Goal: Task Accomplishment & Management: Use online tool/utility

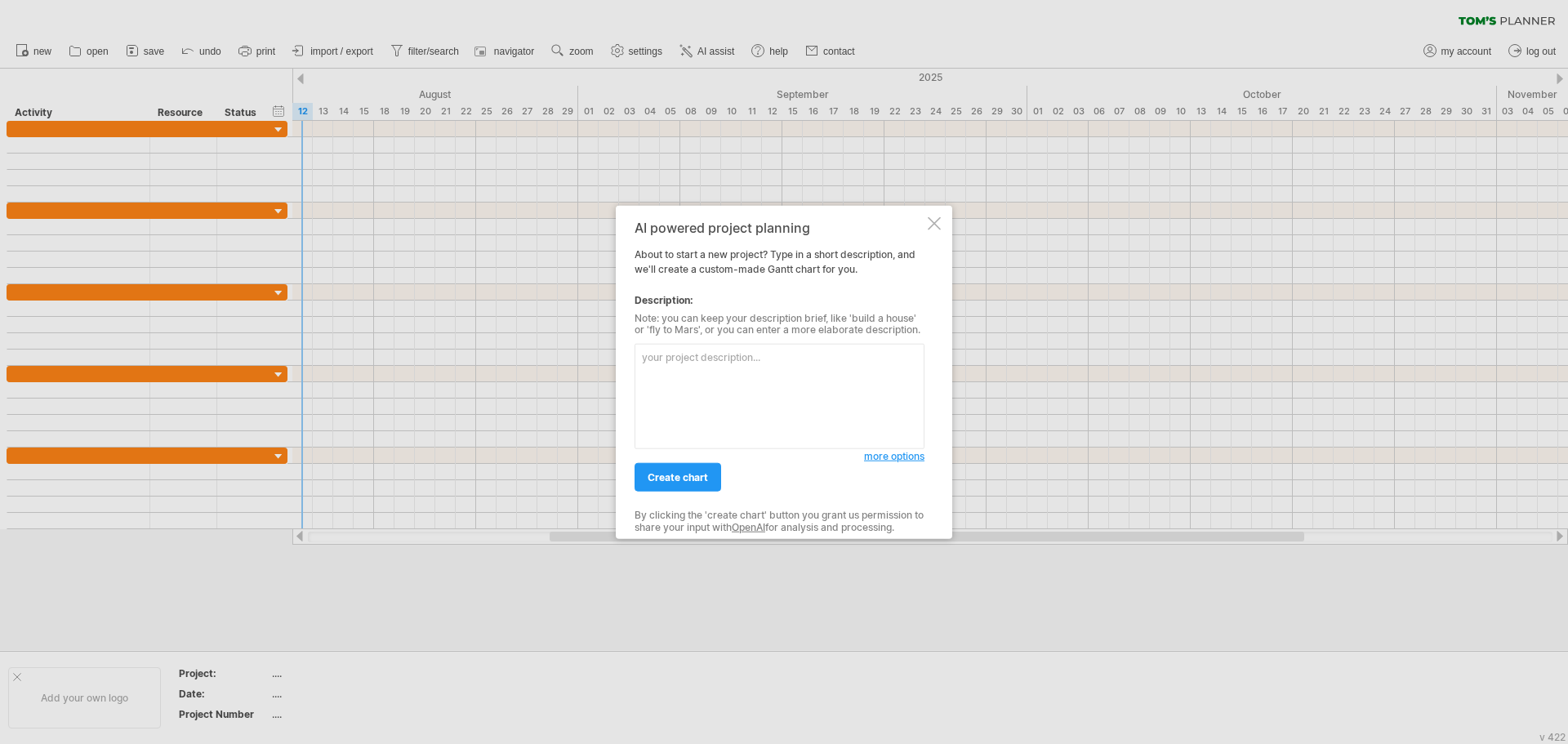
click at [934, 218] on div at bounding box center [934, 223] width 13 height 13
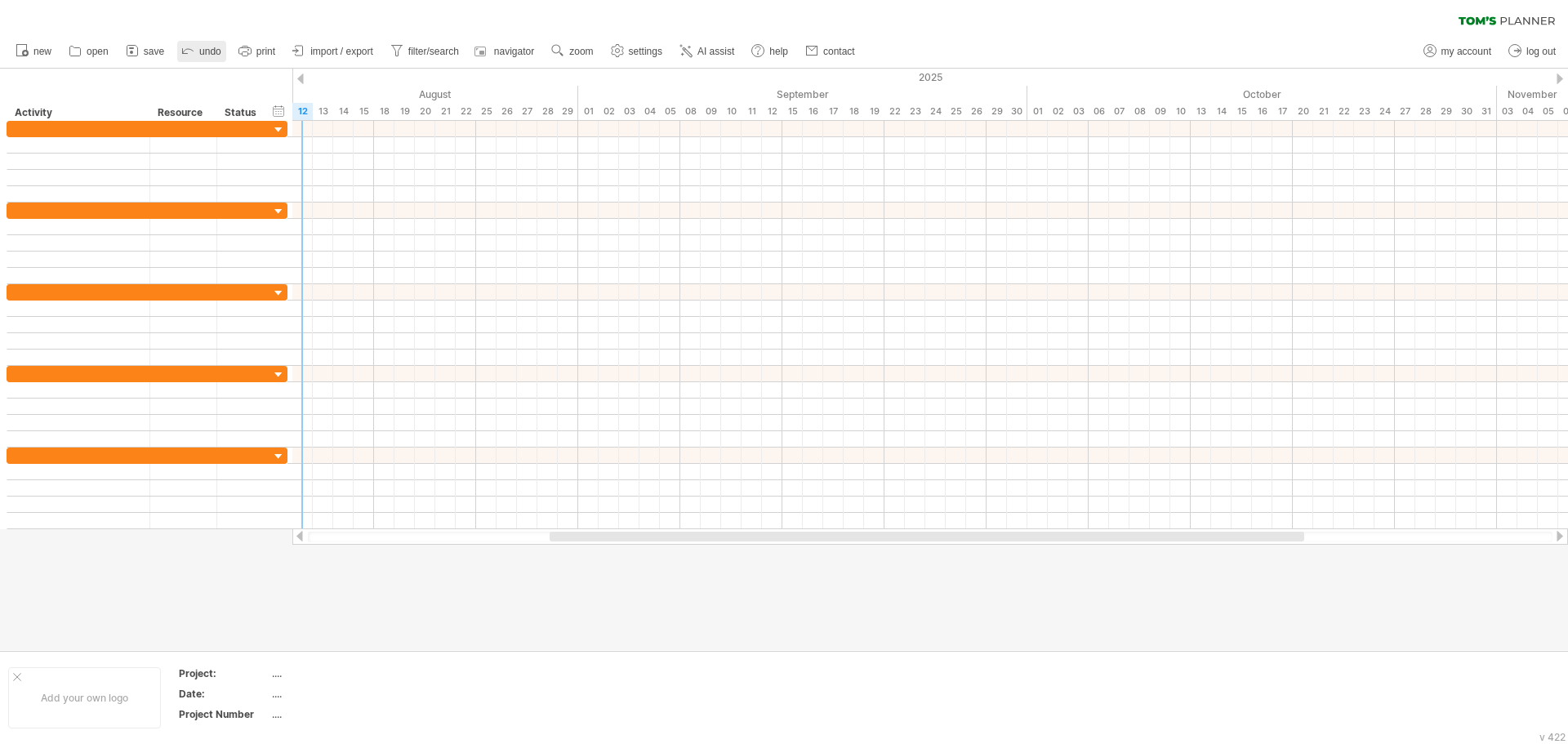
click at [193, 48] on icon at bounding box center [188, 50] width 16 height 16
click at [1472, 51] on span "my account" at bounding box center [1466, 51] width 50 height 12
type input "**********"
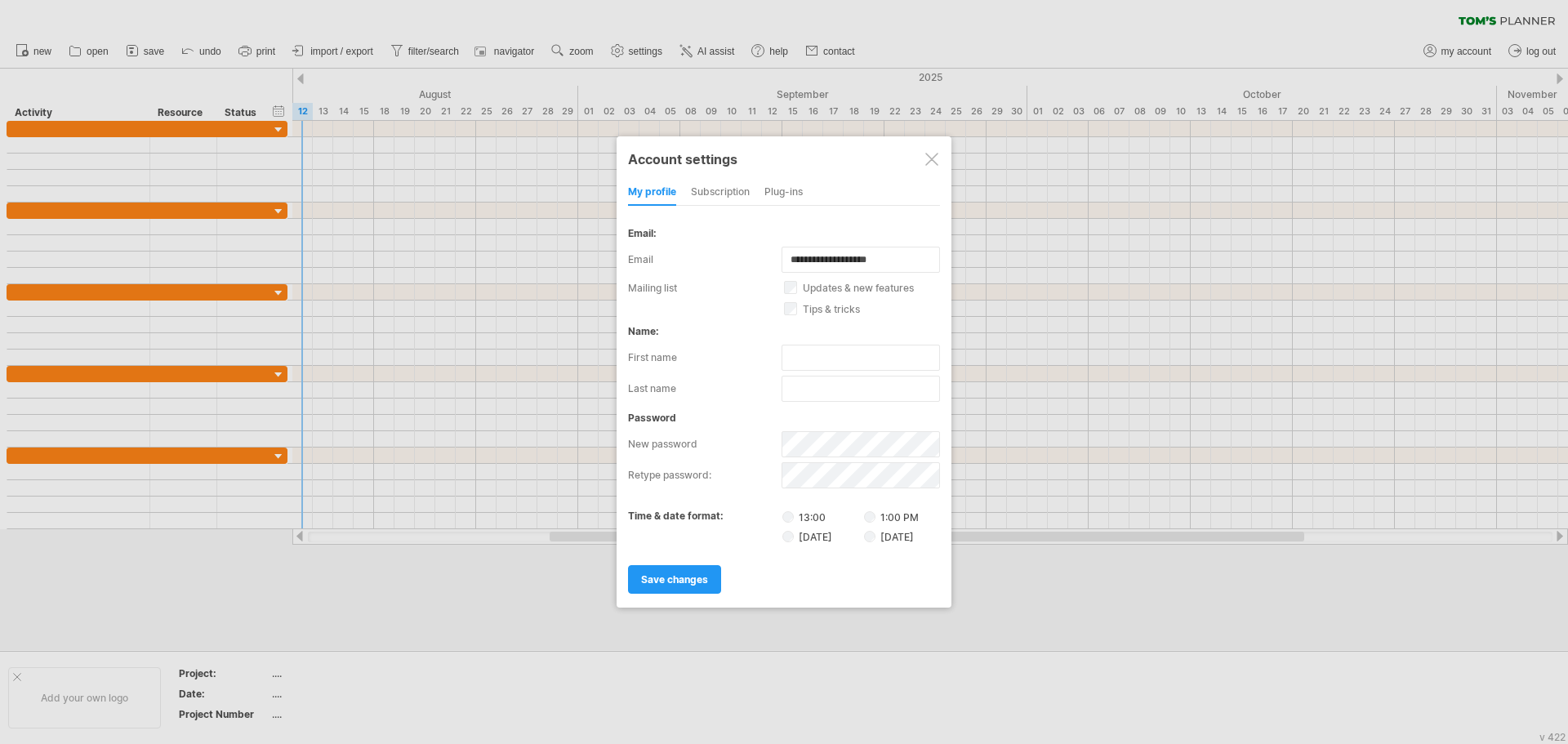
click at [931, 158] on div at bounding box center [932, 159] width 13 height 13
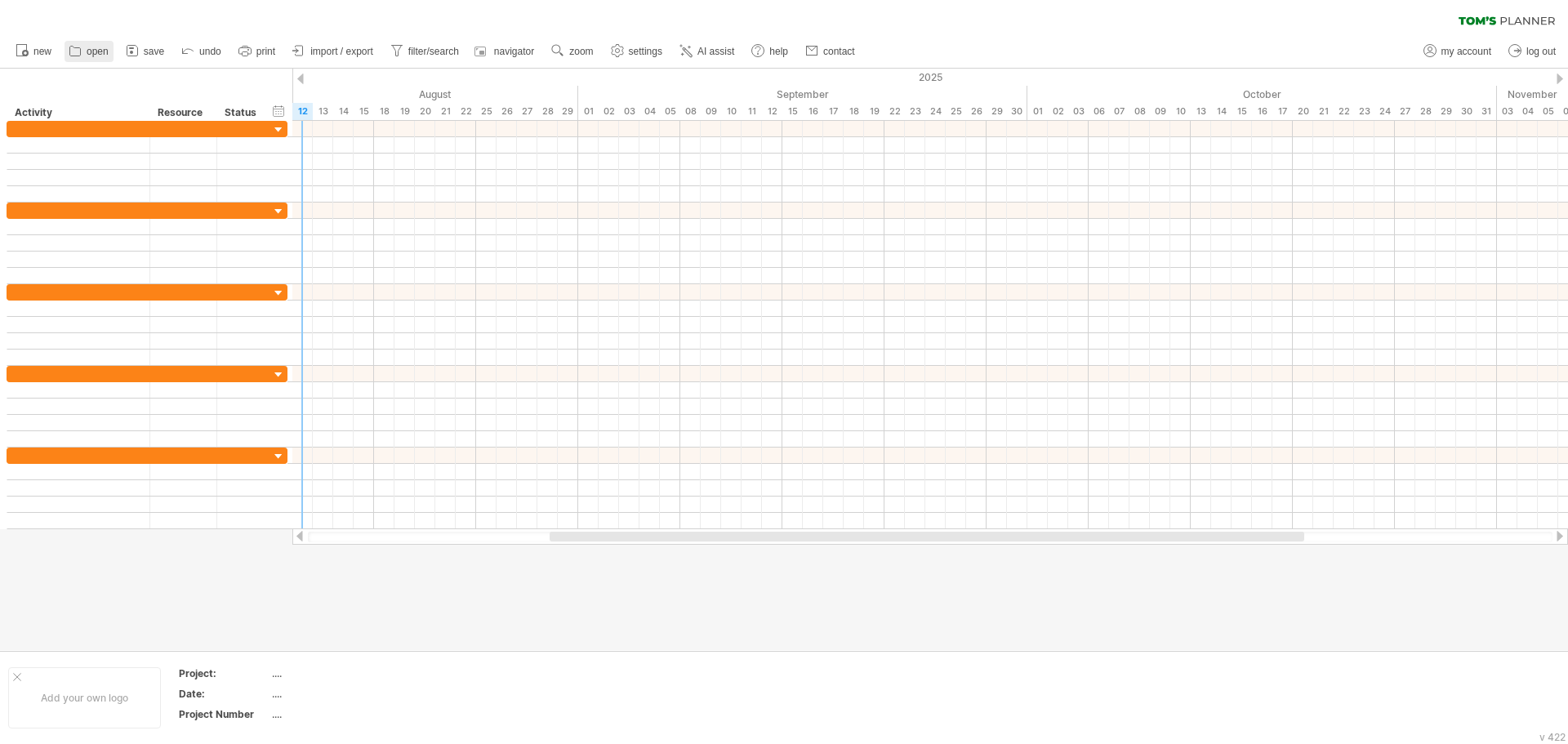
click at [89, 51] on span "open" at bounding box center [97, 51] width 22 height 12
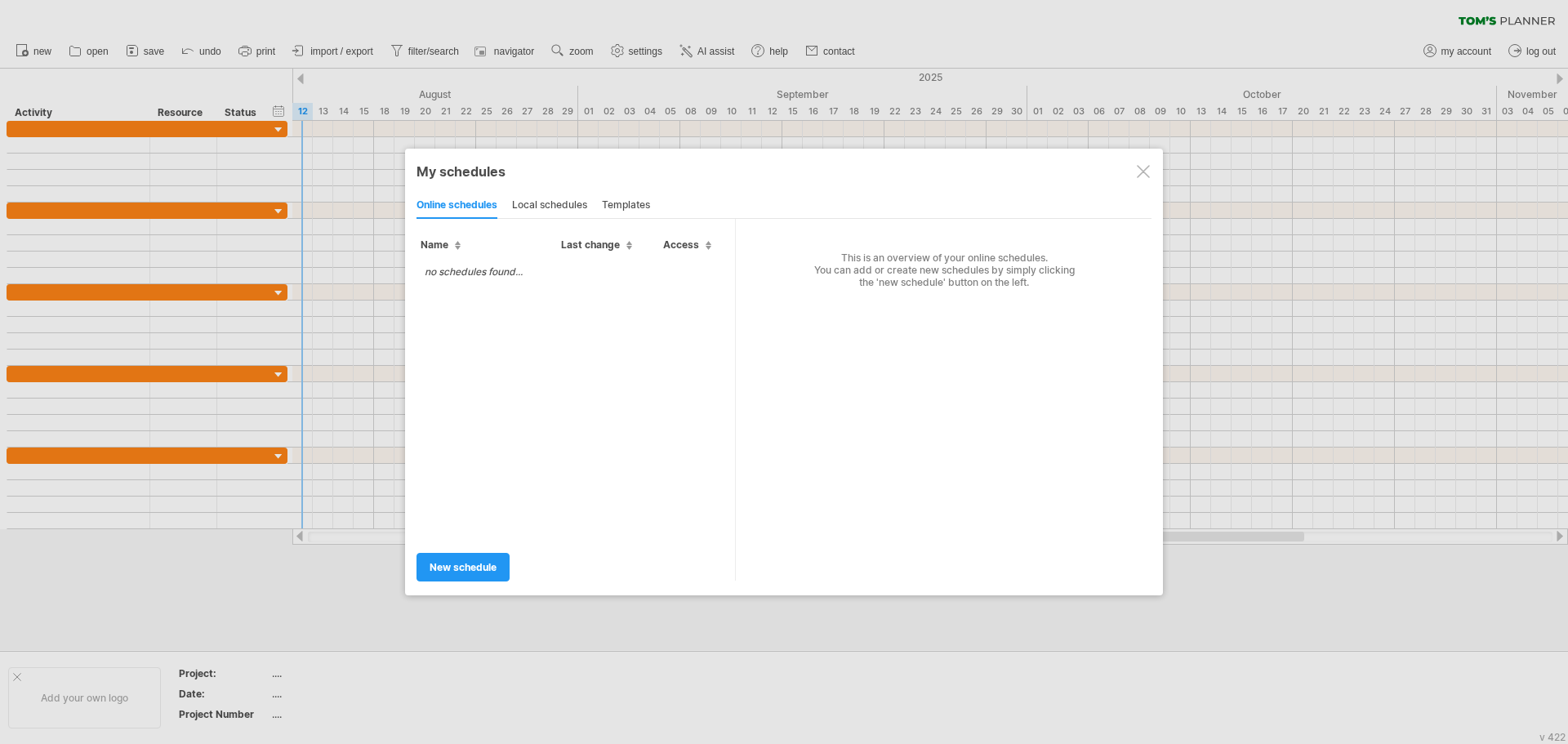
click at [528, 280] on td "no schedules found..." at bounding box center [473, 270] width 114 height 28
click at [427, 262] on td "no schedules found..." at bounding box center [473, 270] width 114 height 28
click at [552, 202] on div "local schedules" at bounding box center [549, 206] width 75 height 26
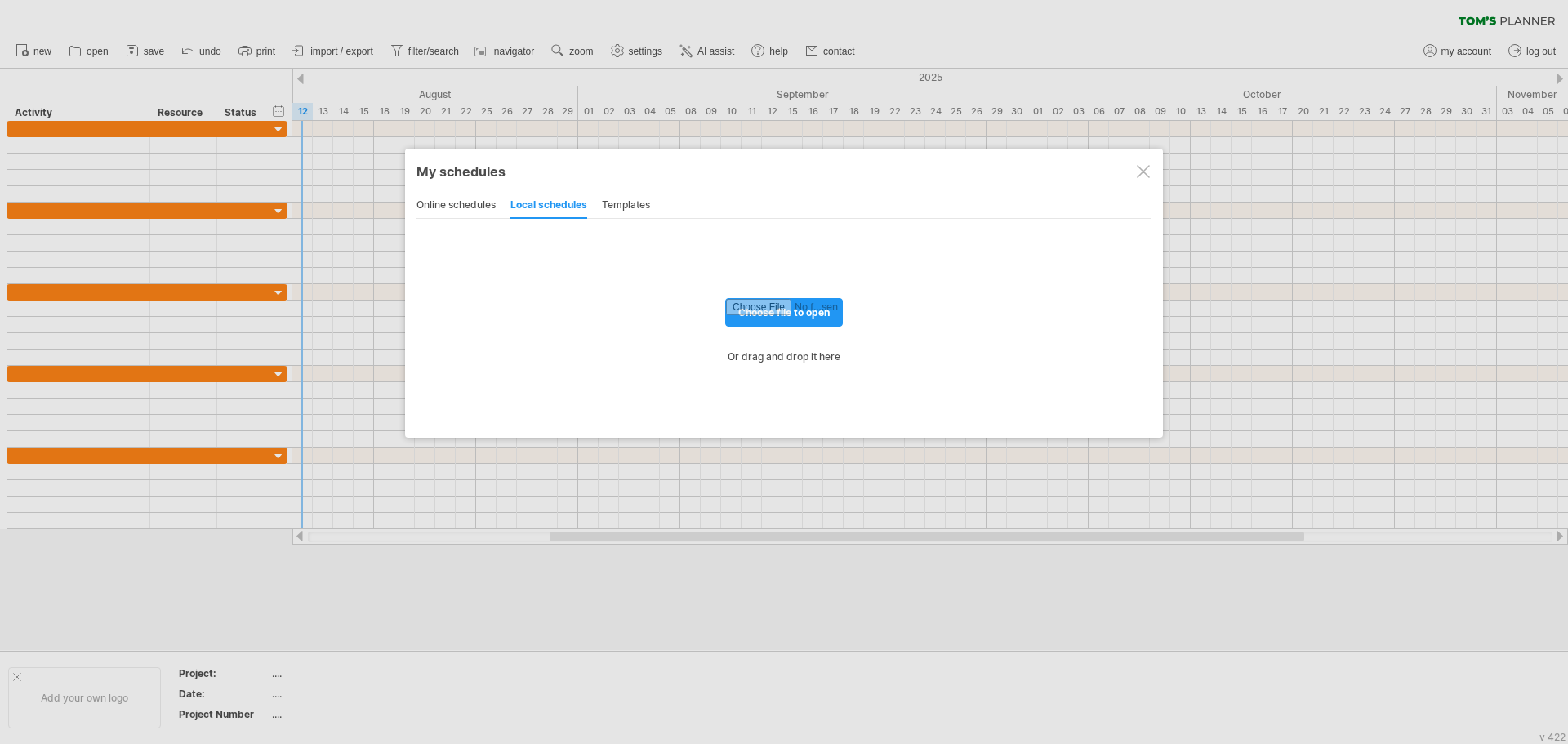
drag, startPoint x: 626, startPoint y: 204, endPoint x: 561, endPoint y: 211, distance: 65.4
click at [622, 204] on div "templates" at bounding box center [626, 206] width 48 height 26
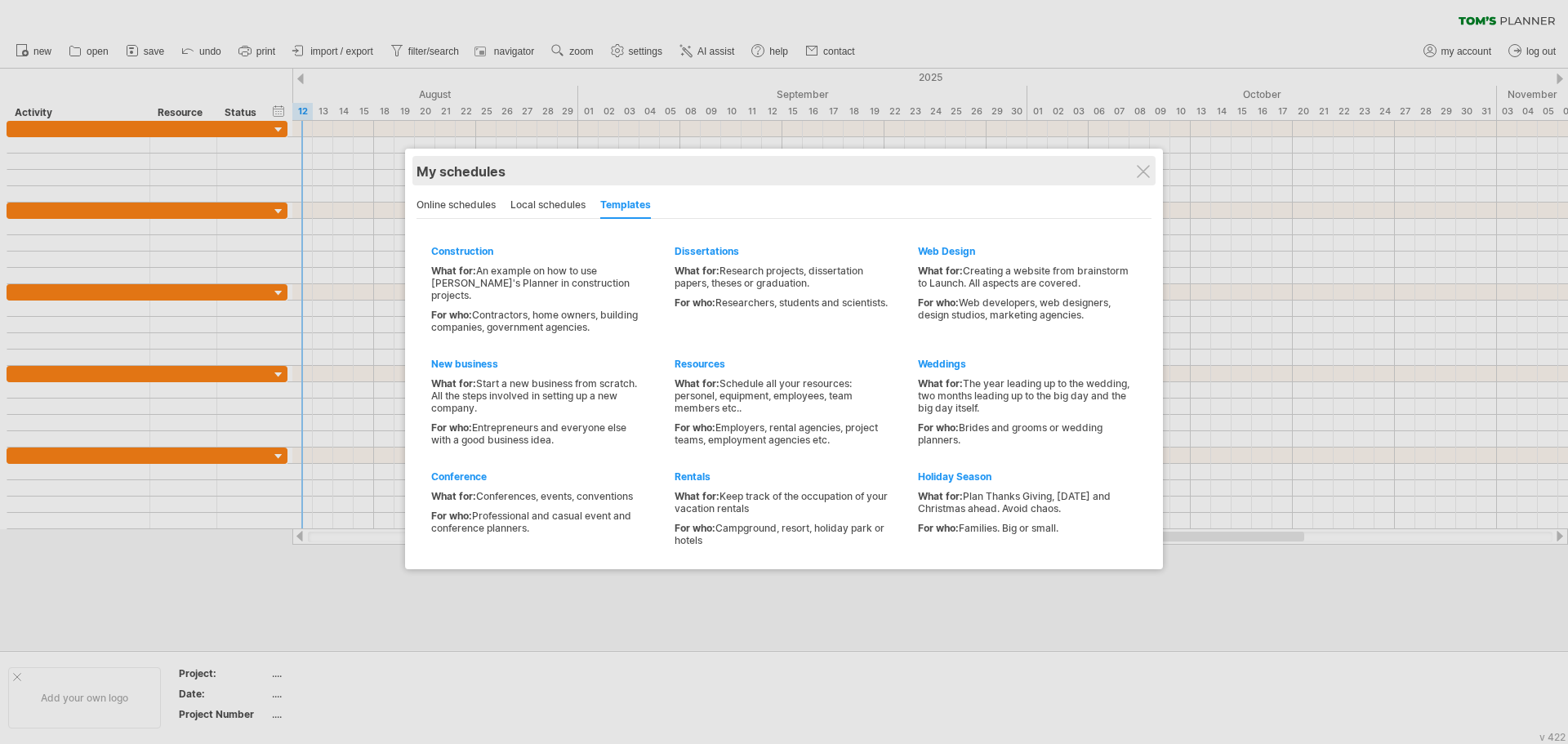
click at [1151, 174] on div "My schedules" at bounding box center [784, 171] width 735 height 16
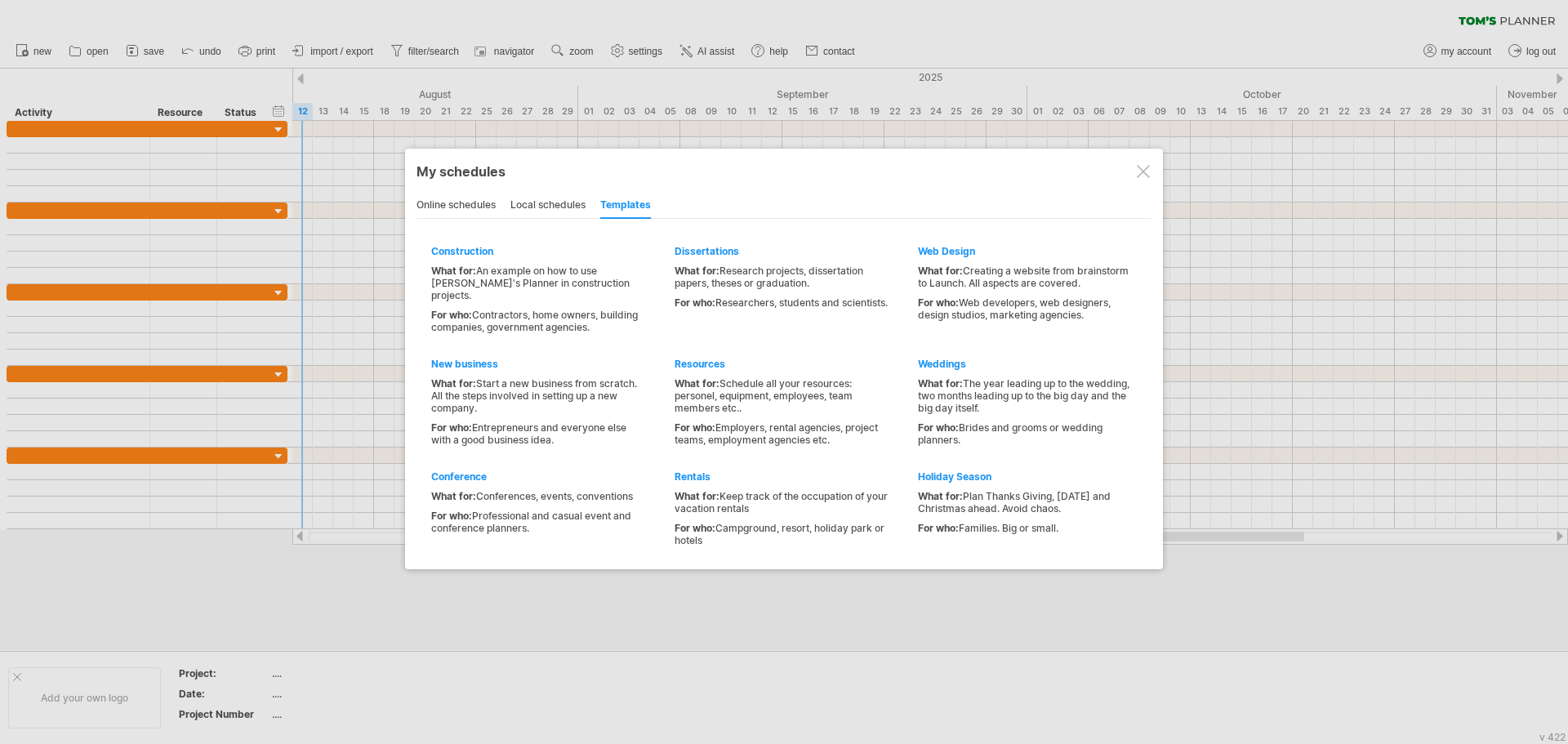
click at [1141, 168] on div at bounding box center [1143, 171] width 13 height 13
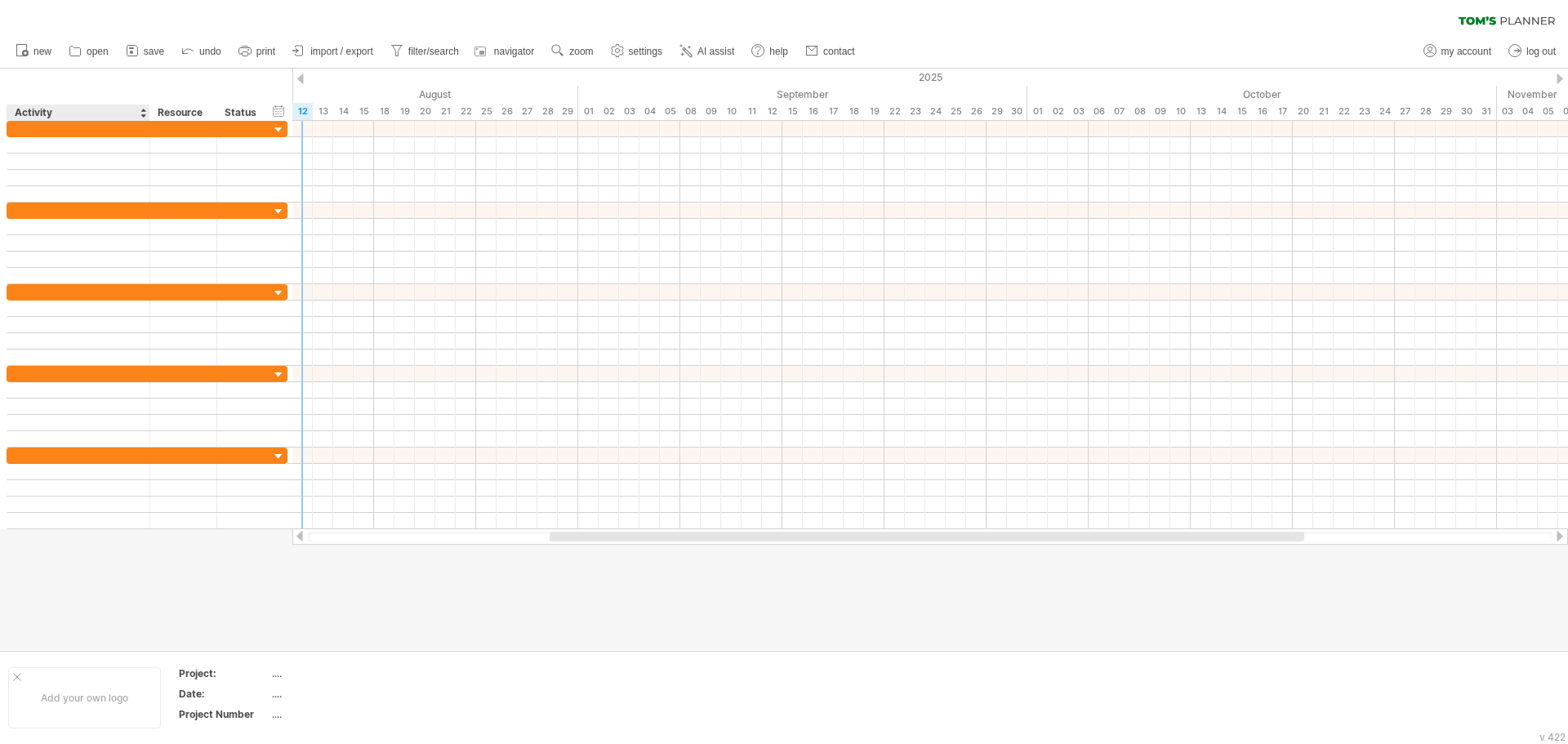
click at [39, 119] on div "Activity" at bounding box center [77, 113] width 126 height 16
click at [128, 135] on div at bounding box center [78, 128] width 126 height 15
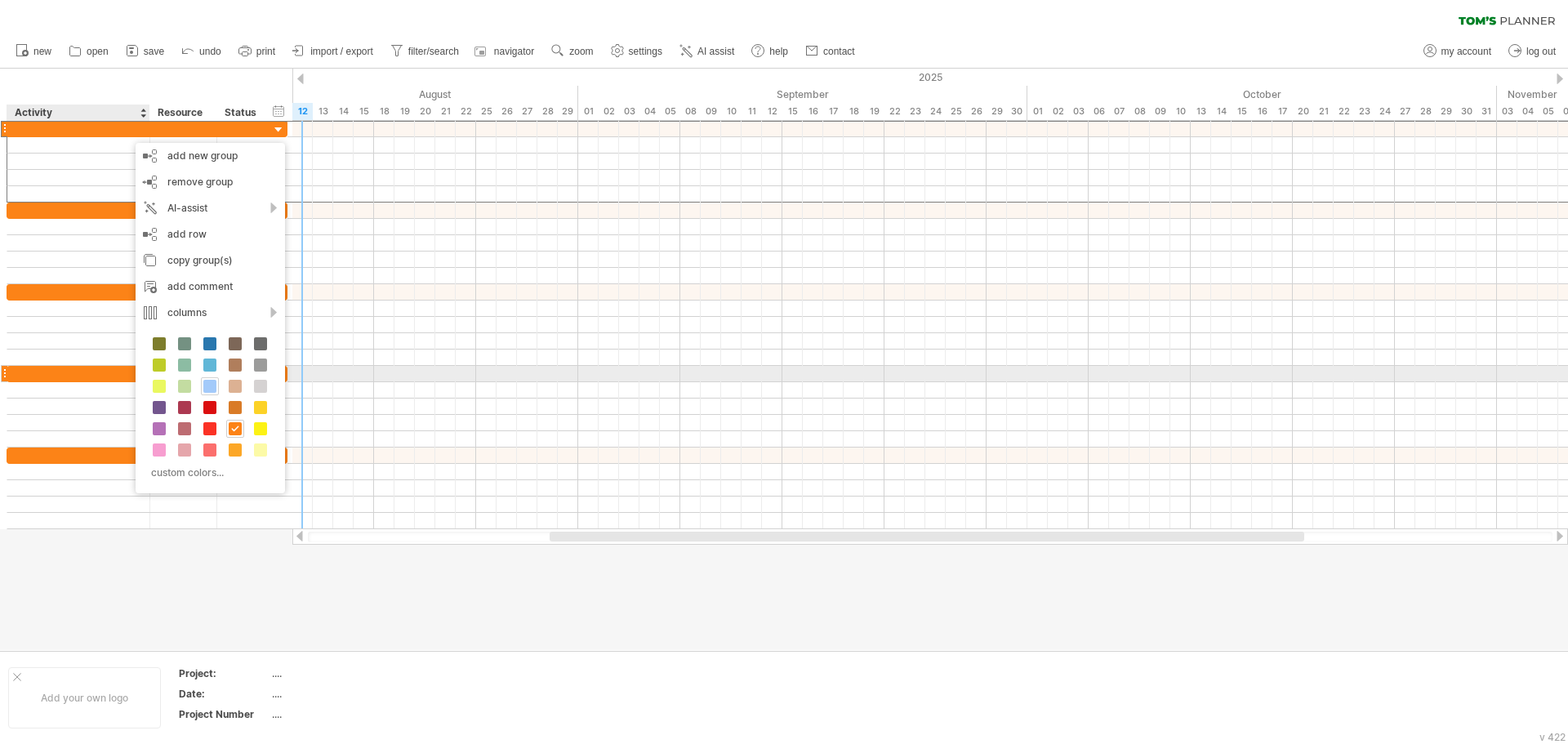
click at [211, 382] on span at bounding box center [210, 386] width 13 height 13
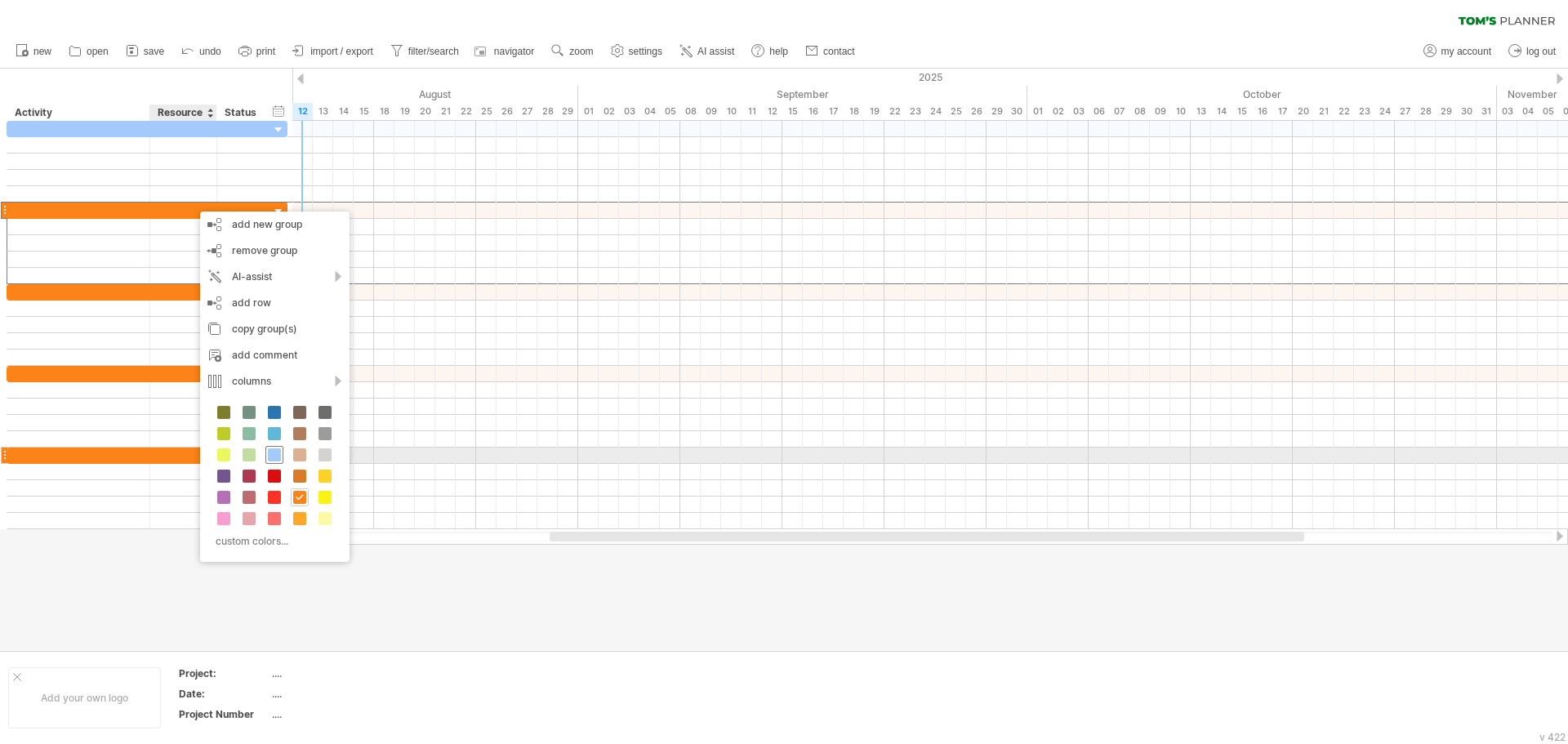
click at [274, 455] on span at bounding box center [274, 454] width 13 height 13
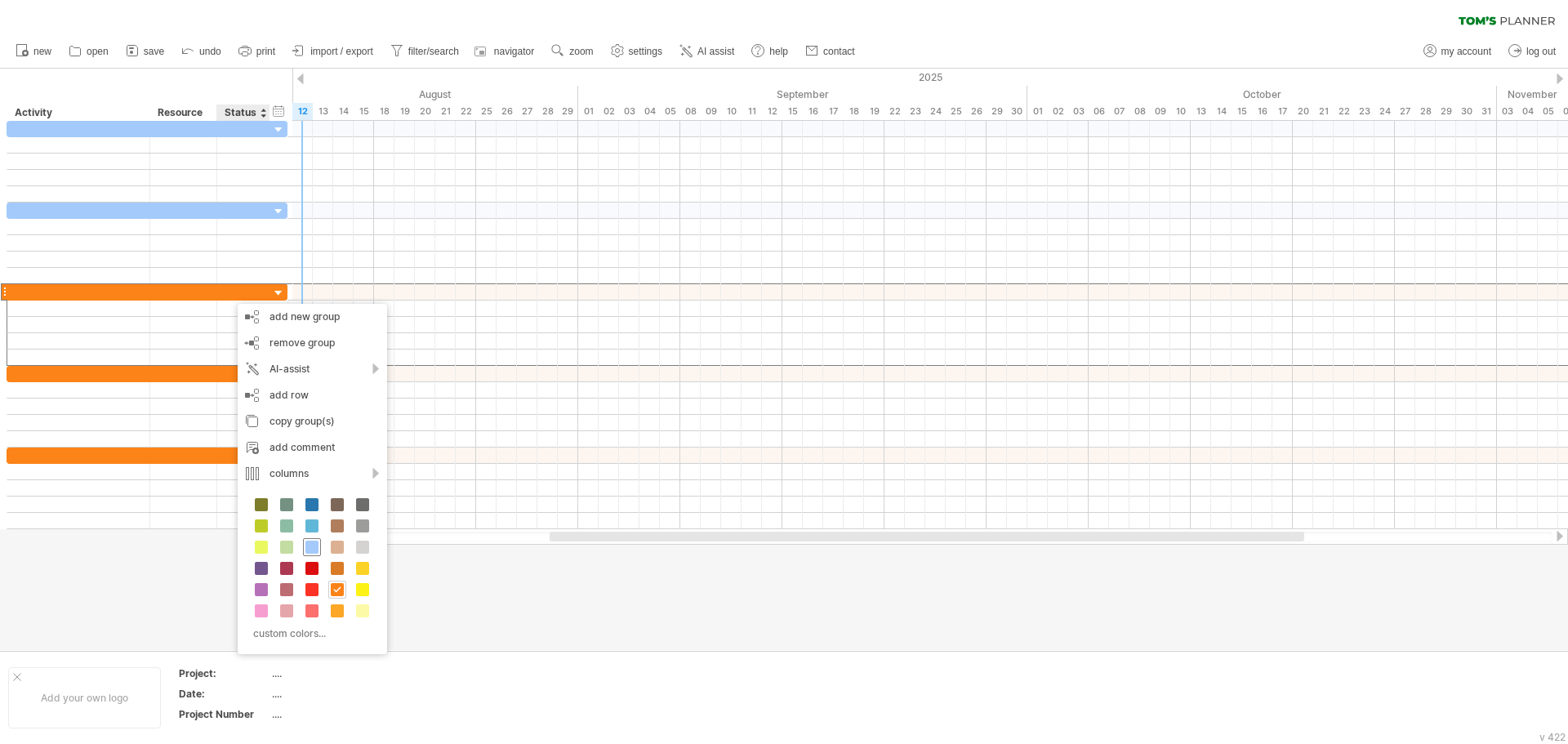
click at [312, 545] on span at bounding box center [312, 546] width 13 height 13
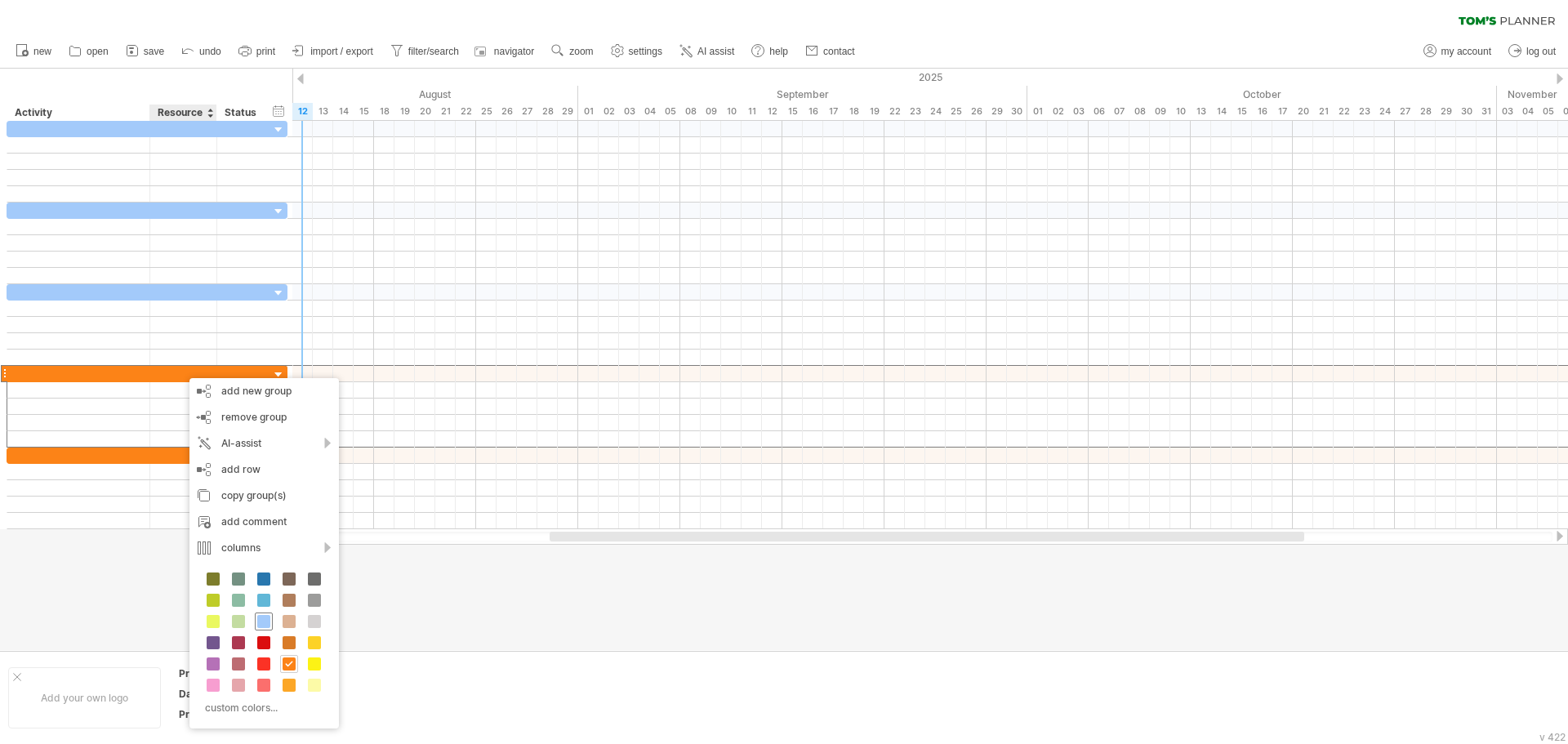
click at [262, 618] on span at bounding box center [263, 621] width 13 height 13
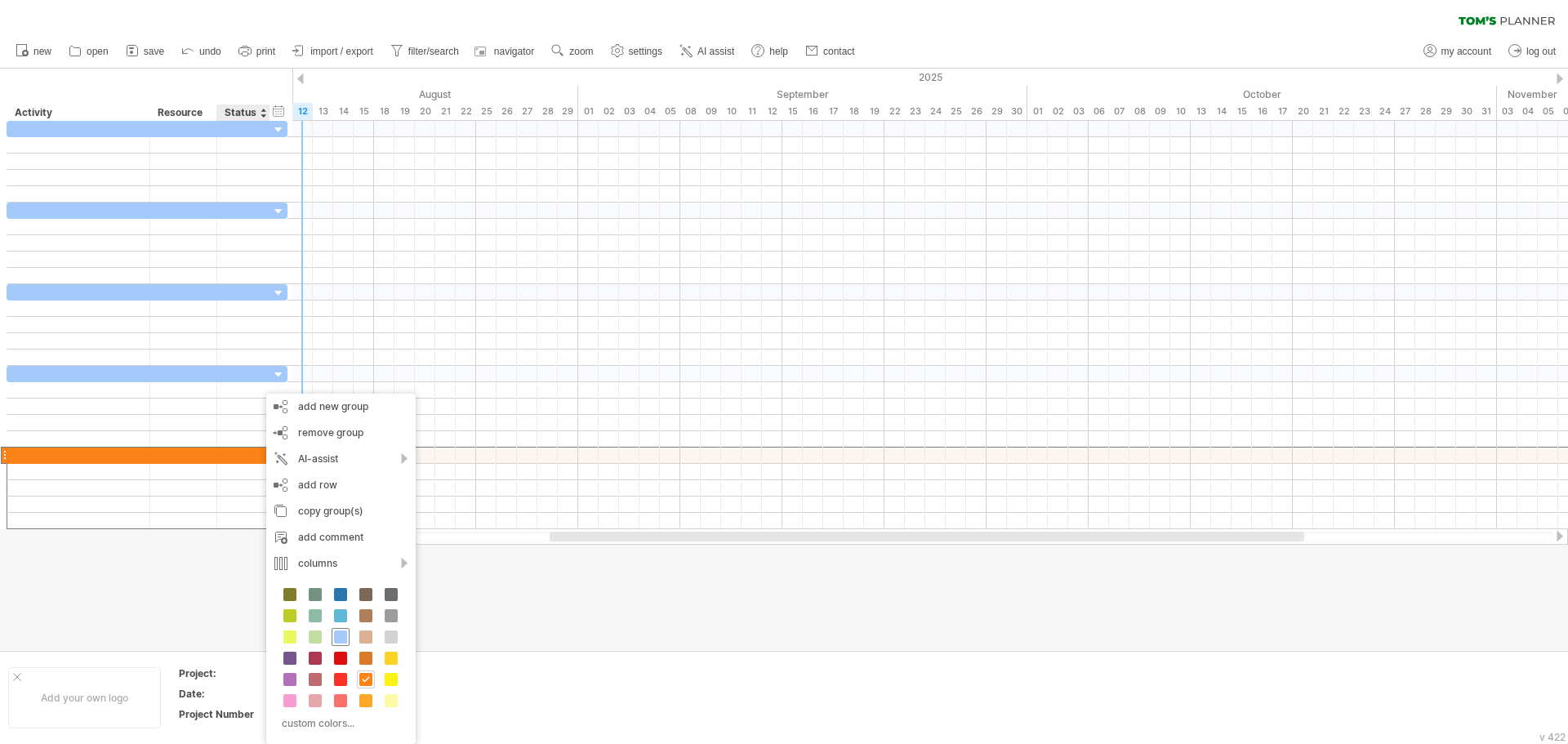
drag, startPoint x: 336, startPoint y: 634, endPoint x: 343, endPoint y: 612, distance: 23.1
click at [336, 634] on span at bounding box center [341, 637] width 13 height 13
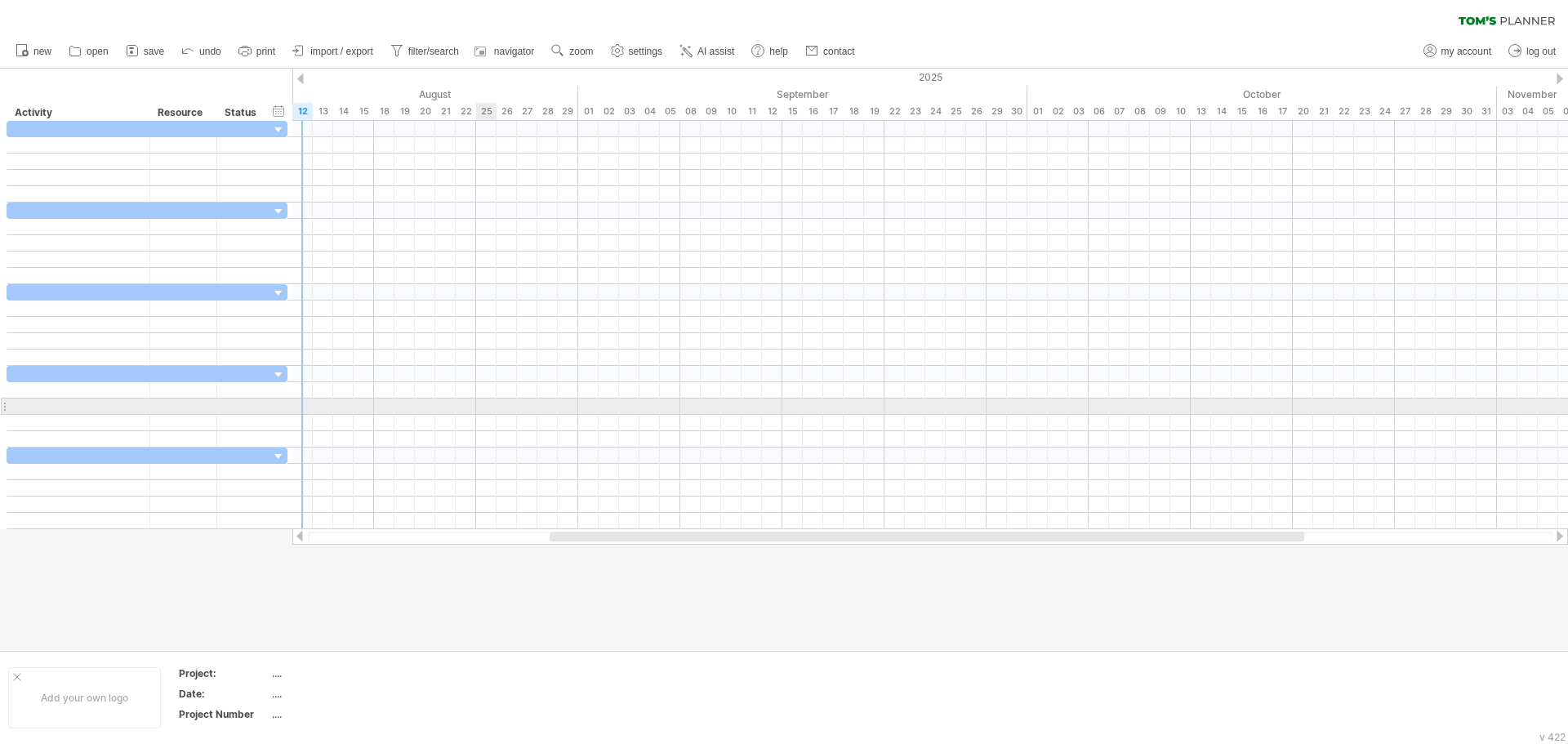
click at [489, 404] on div at bounding box center [930, 406] width 1276 height 16
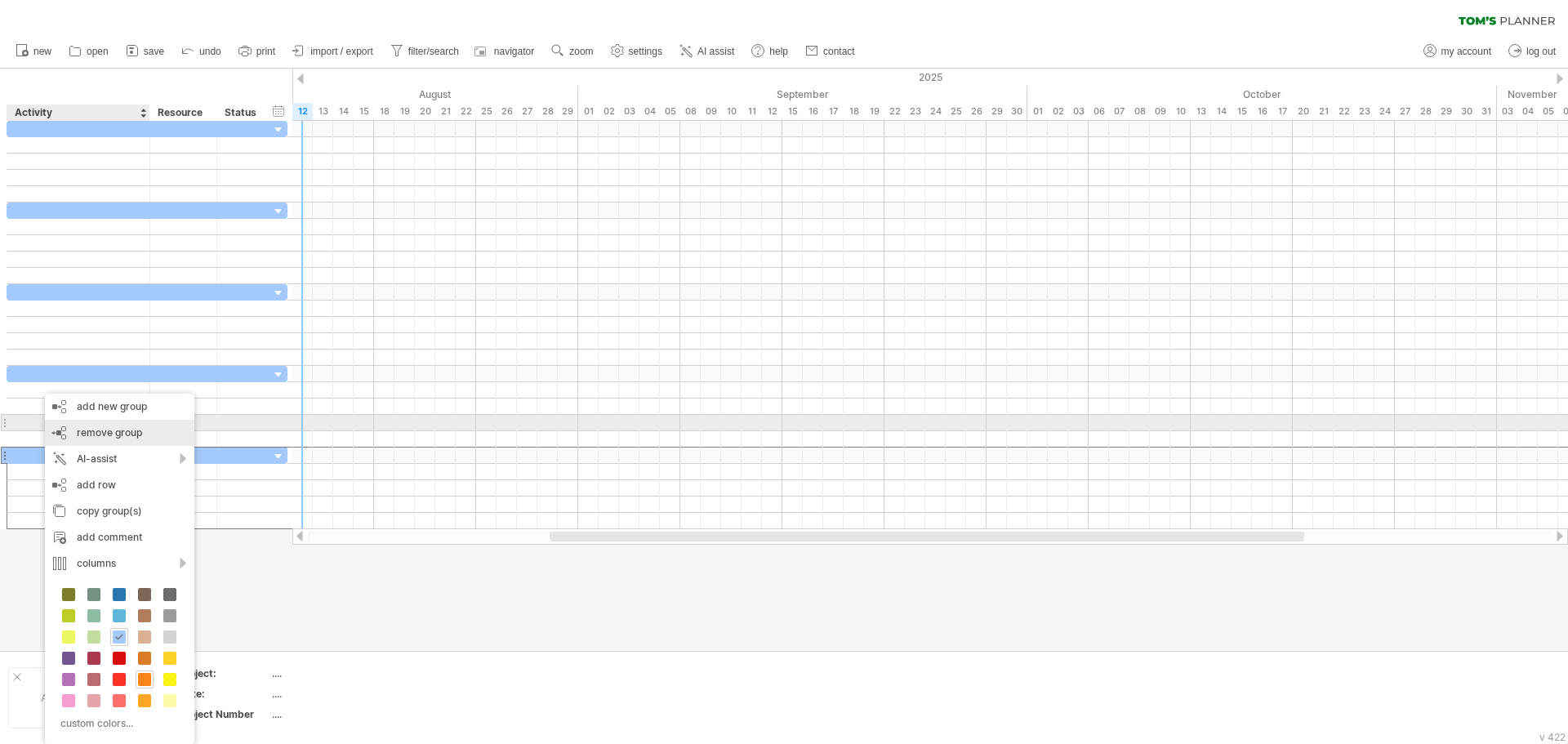
click at [118, 430] on span "remove group" at bounding box center [109, 432] width 66 height 12
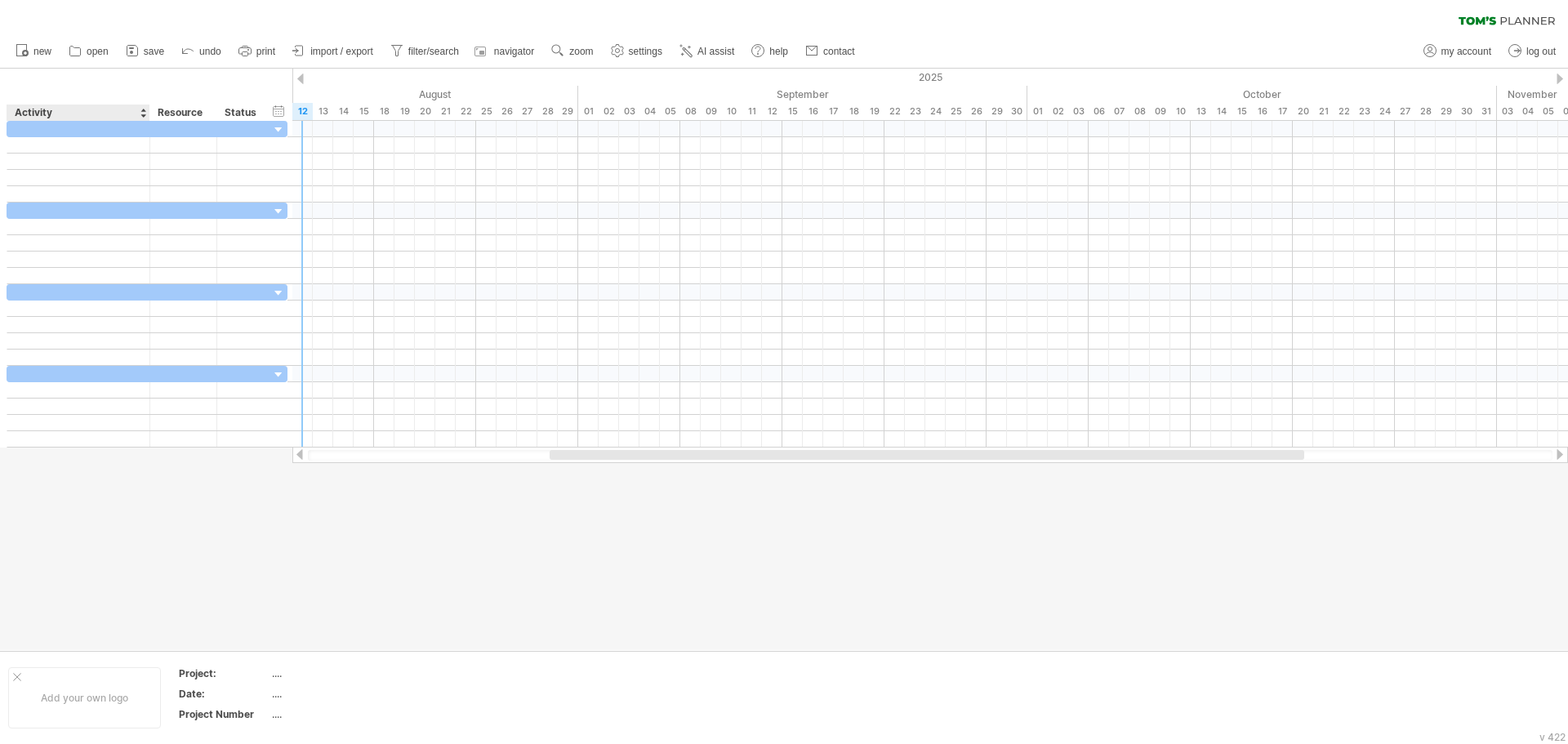
click at [125, 515] on div at bounding box center [784, 359] width 1568 height 581
click at [67, 126] on div at bounding box center [78, 128] width 126 height 15
click at [0, 0] on input "text" at bounding box center [0, 0] width 0 height 0
paste input "*********"
type input "*********"
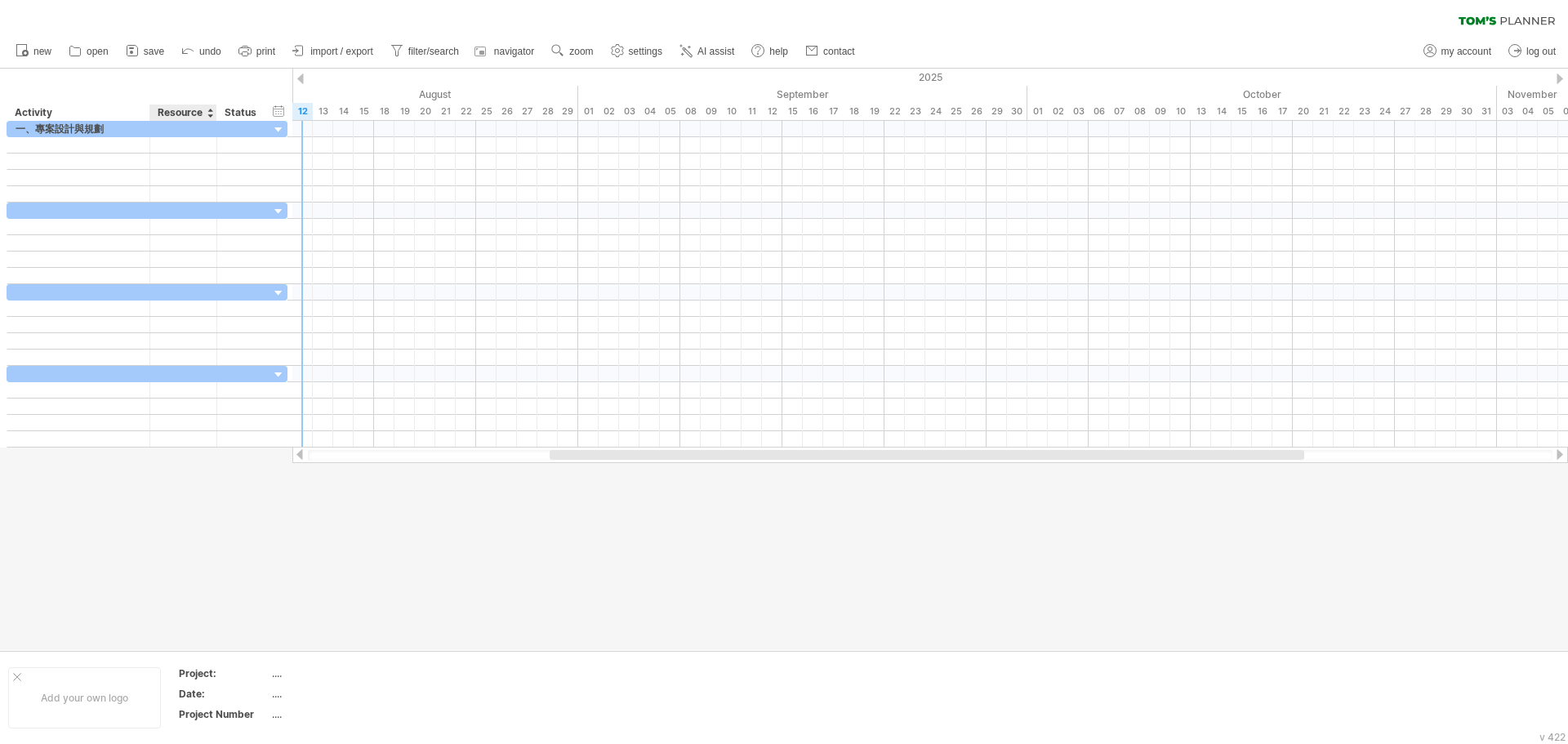
click at [193, 587] on div at bounding box center [784, 359] width 1568 height 581
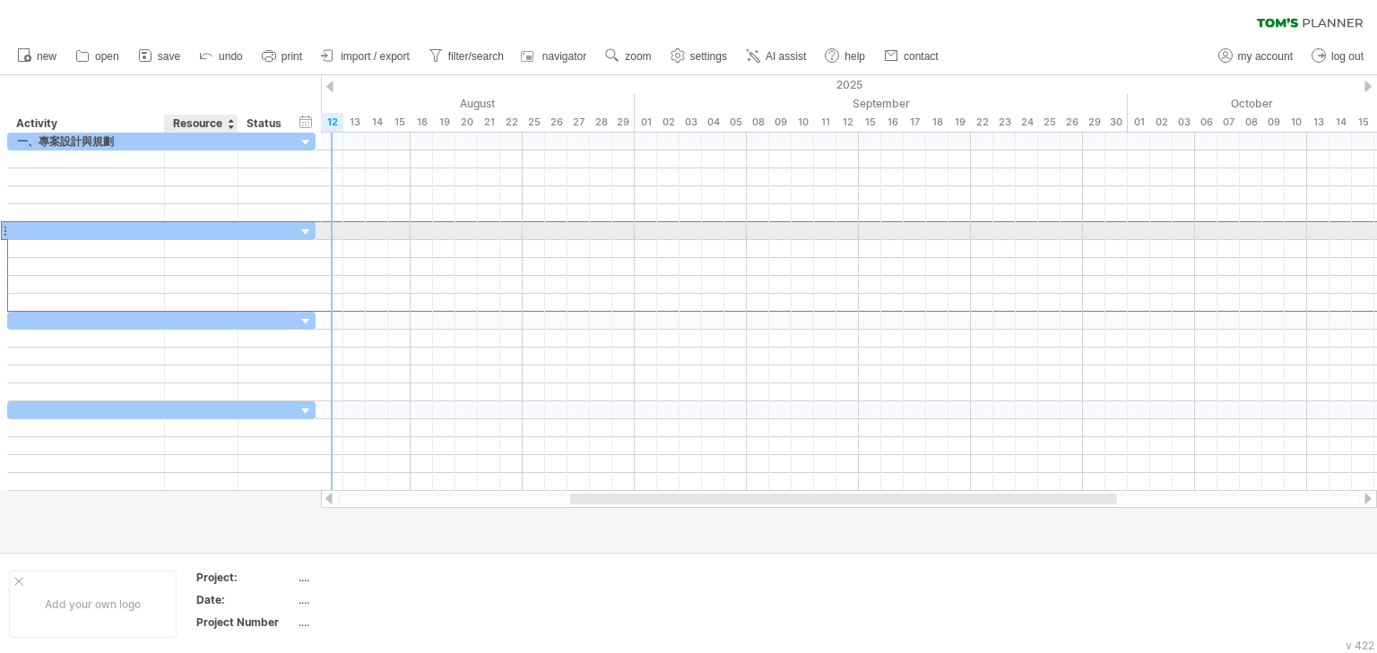
click at [169, 226] on div at bounding box center [202, 230] width 74 height 17
click at [60, 230] on div at bounding box center [86, 230] width 138 height 17
click at [59, 230] on input "text" at bounding box center [86, 230] width 138 height 17
paste input "*********"
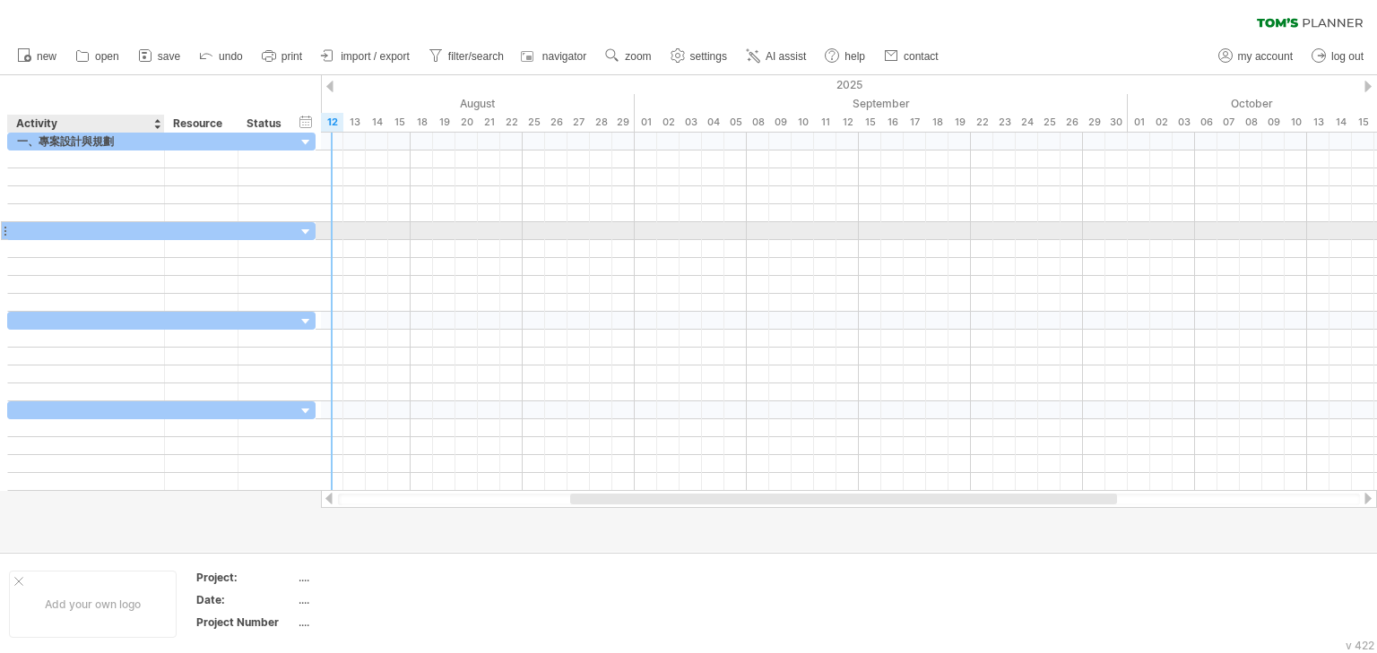
type input "*********"
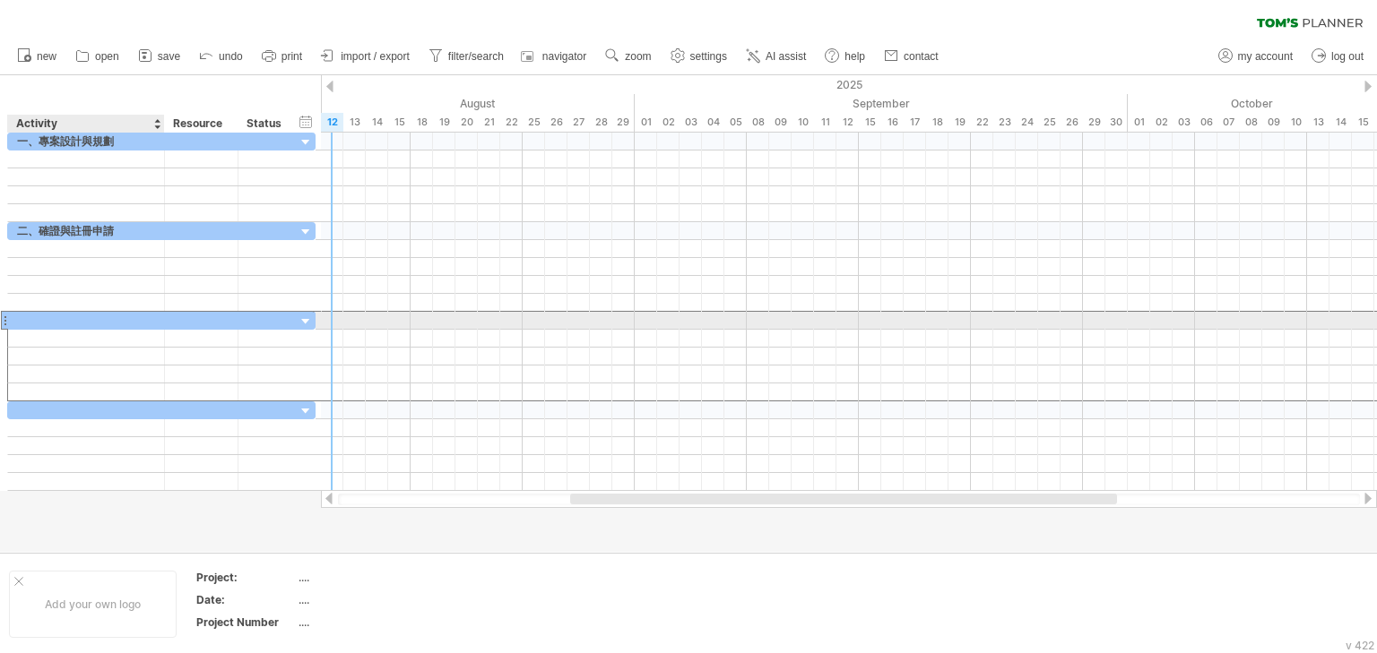
click at [69, 316] on div at bounding box center [86, 320] width 138 height 17
click at [0, 0] on input "text" at bounding box center [0, 0] width 0 height 0
paste input "*********"
type input "*********"
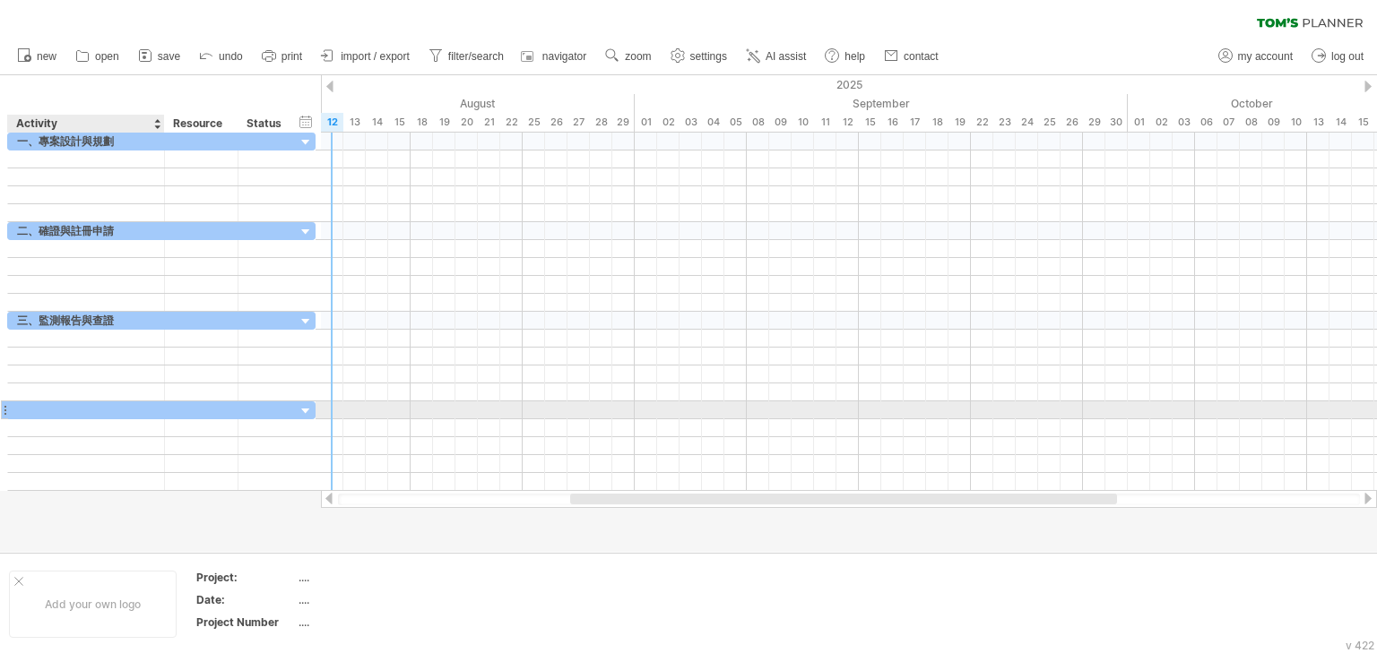
click at [95, 406] on div at bounding box center [86, 410] width 138 height 17
click at [95, 406] on input "text" at bounding box center [86, 410] width 138 height 17
paste input "**********"
type input "**********"
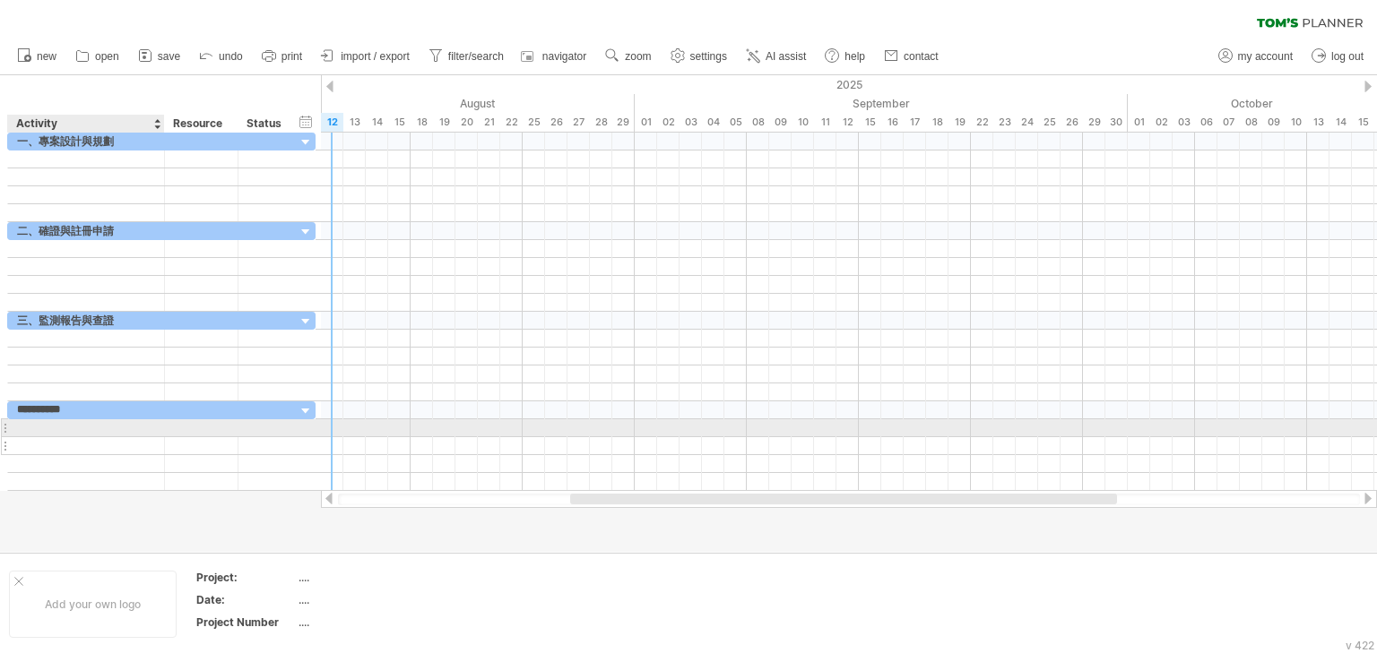
click at [86, 446] on div at bounding box center [86, 445] width 138 height 17
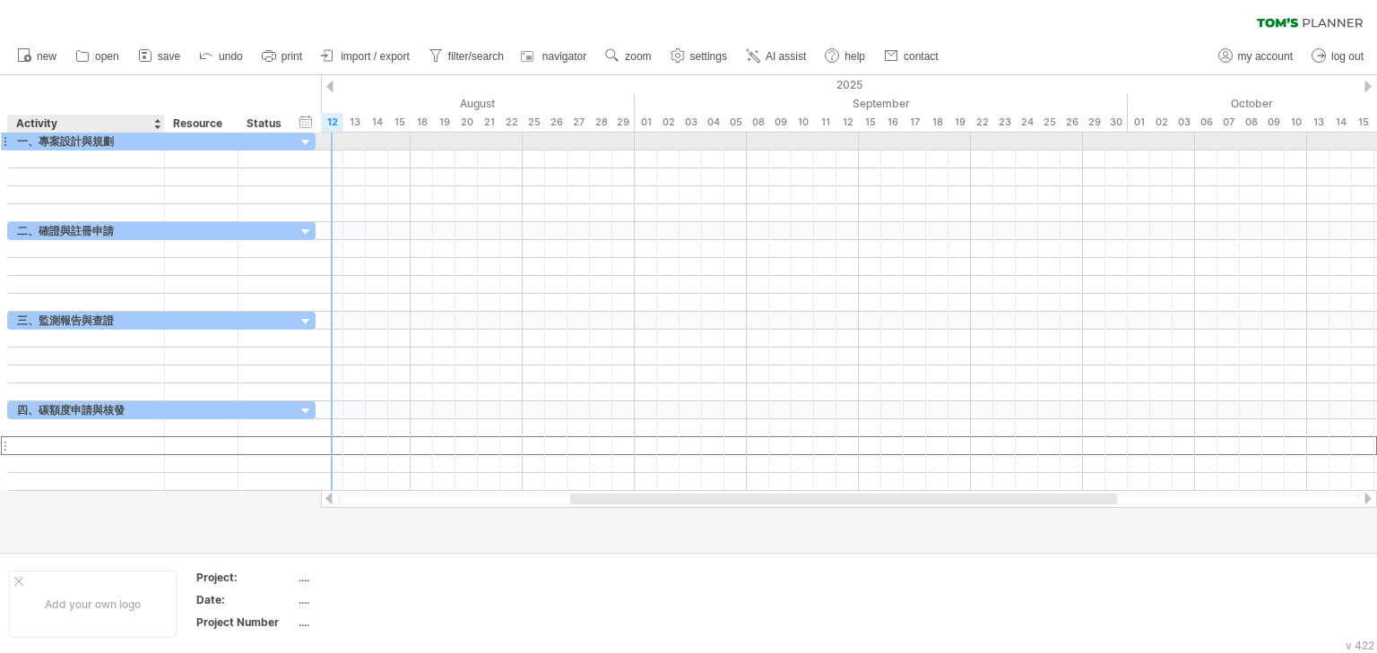
click at [52, 145] on div "一、專案設計與規劃" at bounding box center [86, 141] width 138 height 17
click at [44, 135] on div "一、專案設計與規劃" at bounding box center [86, 141] width 138 height 17
click at [44, 135] on input "*********" at bounding box center [86, 141] width 138 height 17
click at [104, 135] on input "*********" at bounding box center [86, 141] width 138 height 17
drag, startPoint x: 143, startPoint y: 139, endPoint x: -29, endPoint y: 140, distance: 172.1
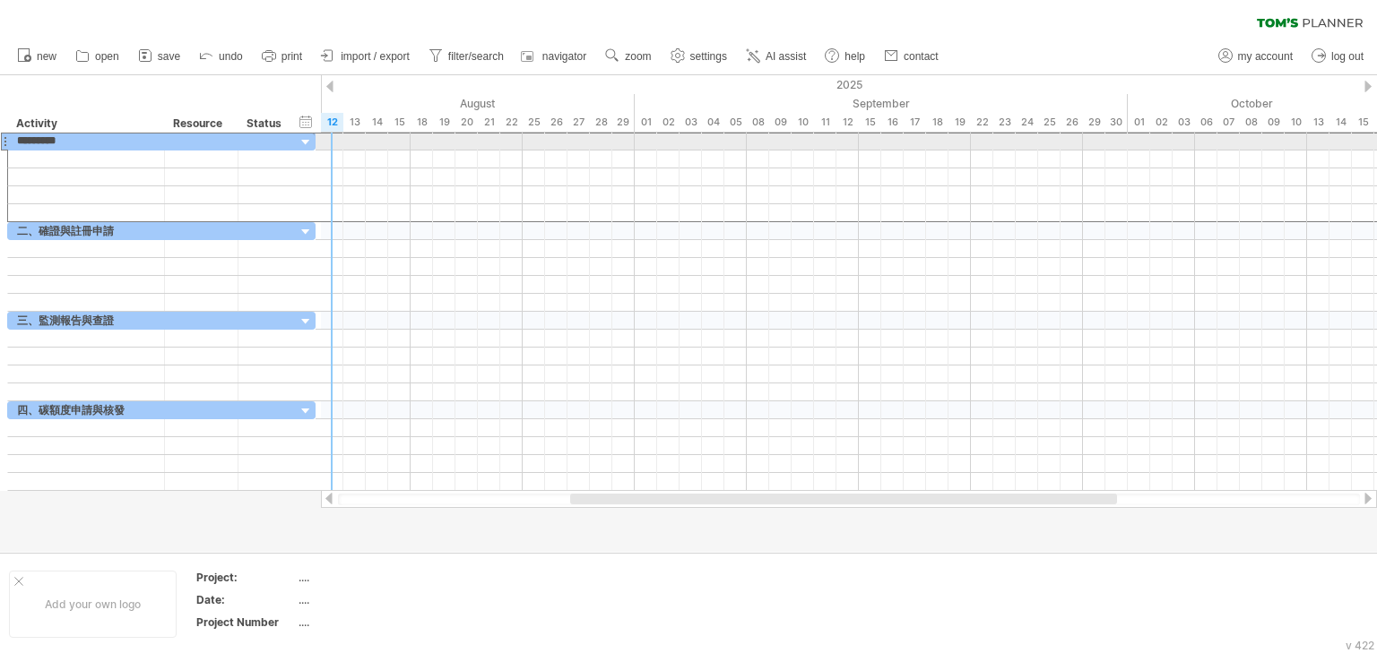
click at [0, 140] on html "progress(100%) Trying to reach [DOMAIN_NAME] Connected again... 0% clear filter…" at bounding box center [688, 328] width 1377 height 657
click at [112, 140] on div "一、專案設計與規劃" at bounding box center [86, 141] width 138 height 17
click at [85, 139] on input "*********" at bounding box center [86, 141] width 138 height 17
click at [108, 139] on input "*********" at bounding box center [86, 141] width 138 height 17
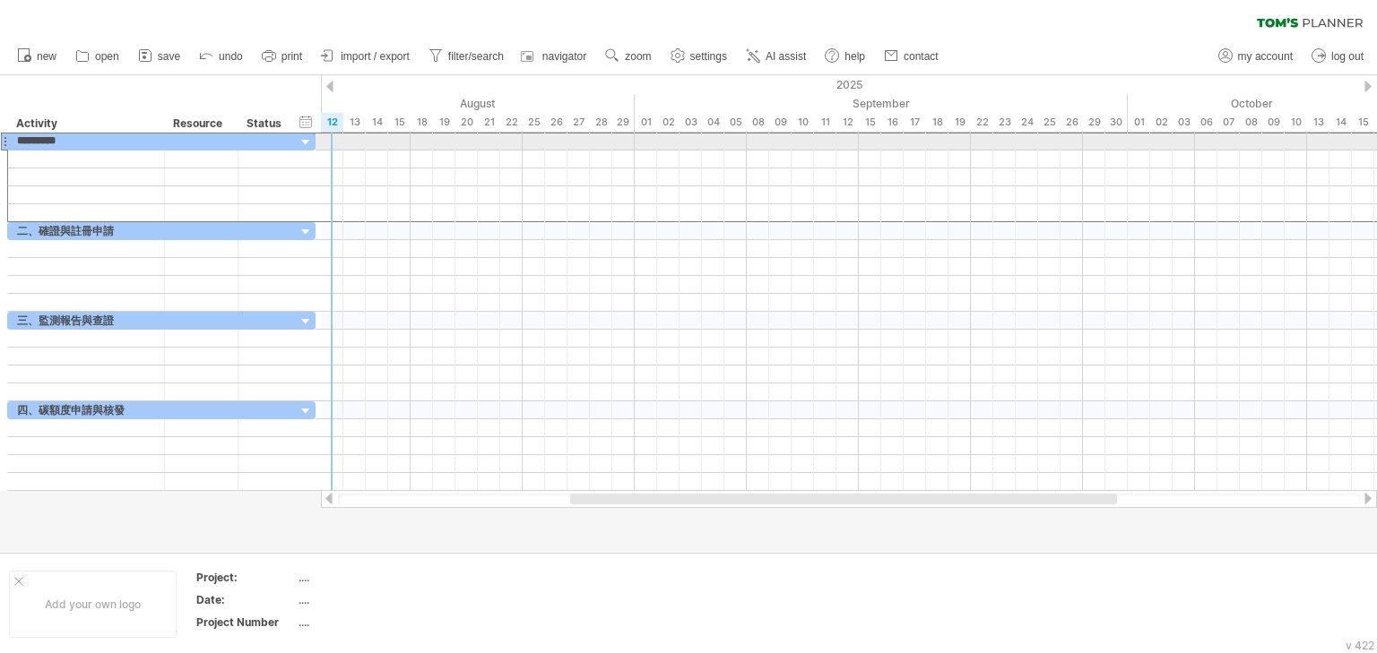
drag, startPoint x: 117, startPoint y: 139, endPoint x: 4, endPoint y: 139, distance: 112.9
click at [7, 139] on div "********* 一、專案設計與規劃" at bounding box center [161, 141] width 308 height 19
click at [301, 141] on div at bounding box center [306, 142] width 17 height 17
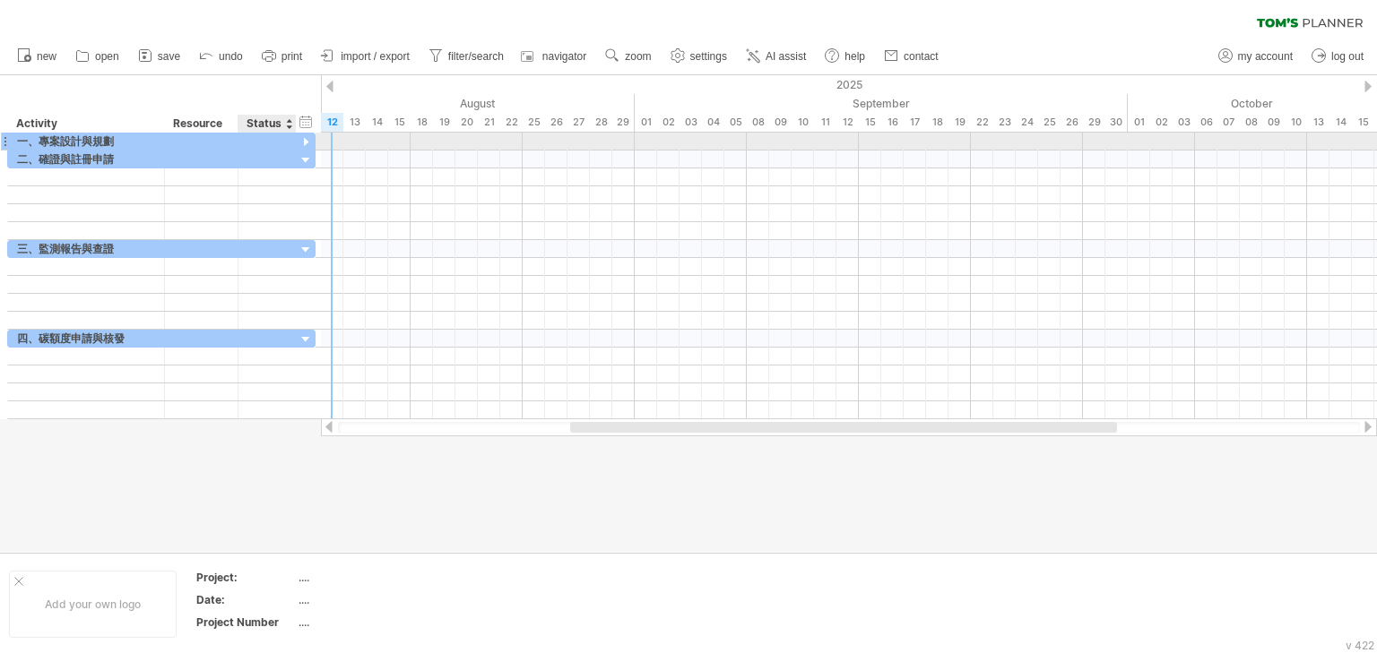
click at [298, 142] on div at bounding box center [306, 142] width 17 height 17
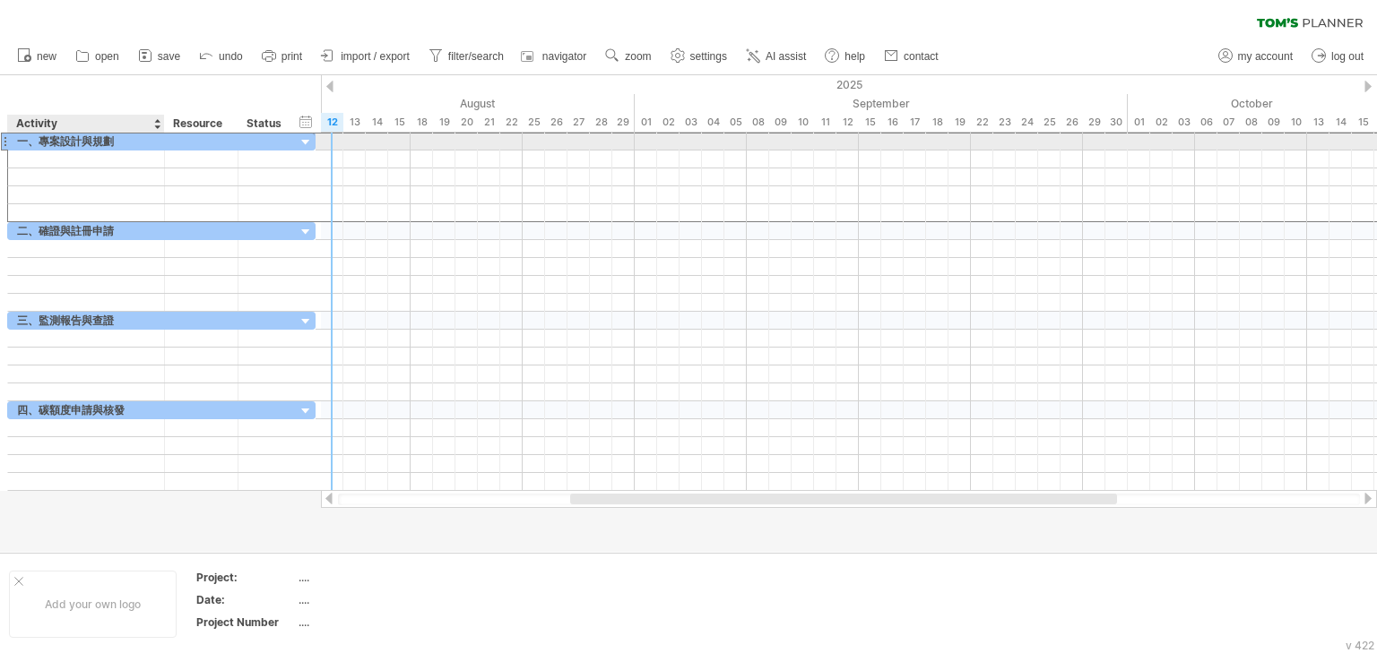
click at [147, 140] on div "一、專案設計與規劃" at bounding box center [86, 141] width 138 height 17
click at [131, 140] on input "*********" at bounding box center [86, 141] width 138 height 17
drag, startPoint x: 130, startPoint y: 140, endPoint x: 4, endPoint y: 140, distance: 126.4
click at [7, 140] on div "********* 一、專案設計與規劃" at bounding box center [161, 141] width 308 height 19
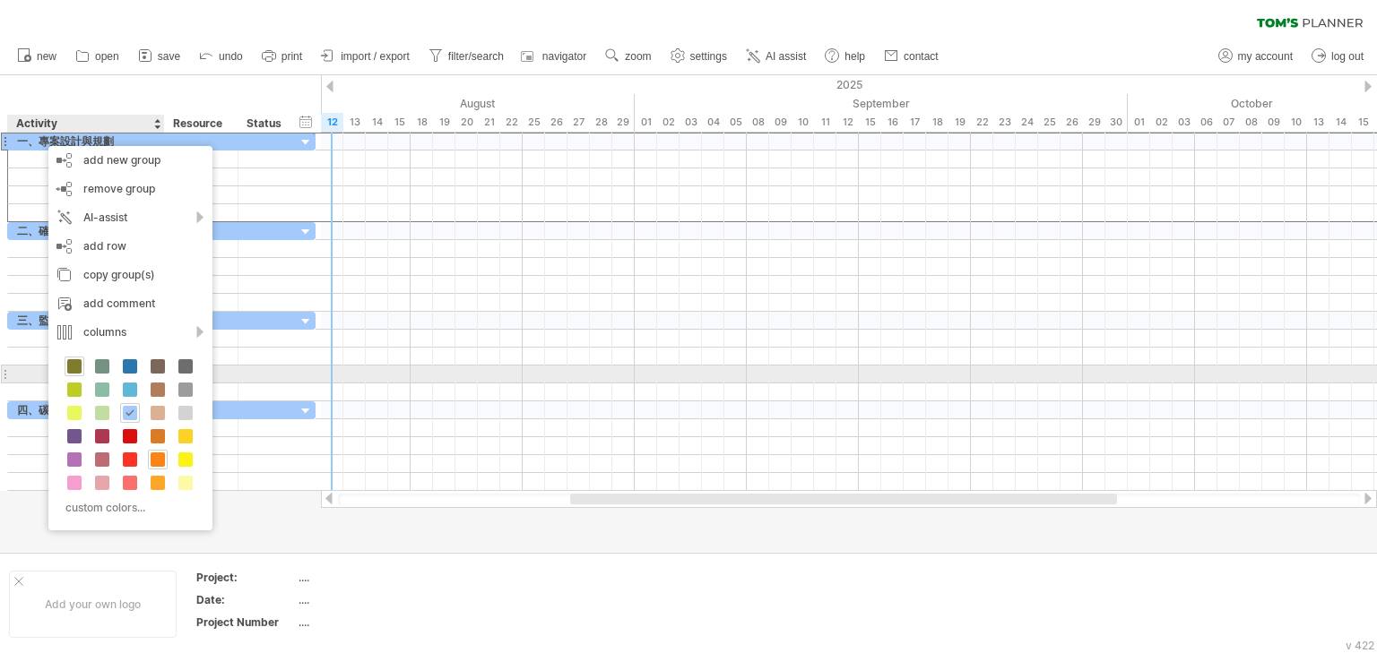
click at [74, 366] on span at bounding box center [74, 366] width 14 height 14
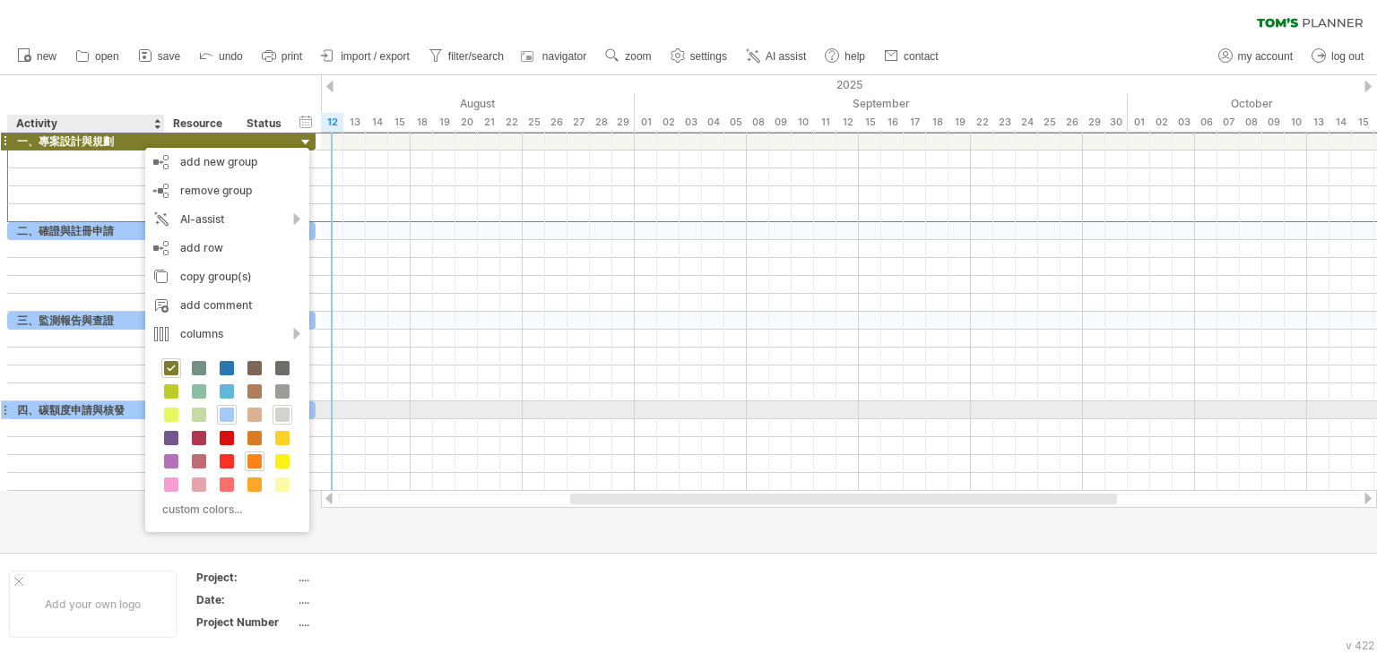
click at [280, 416] on span at bounding box center [282, 415] width 14 height 14
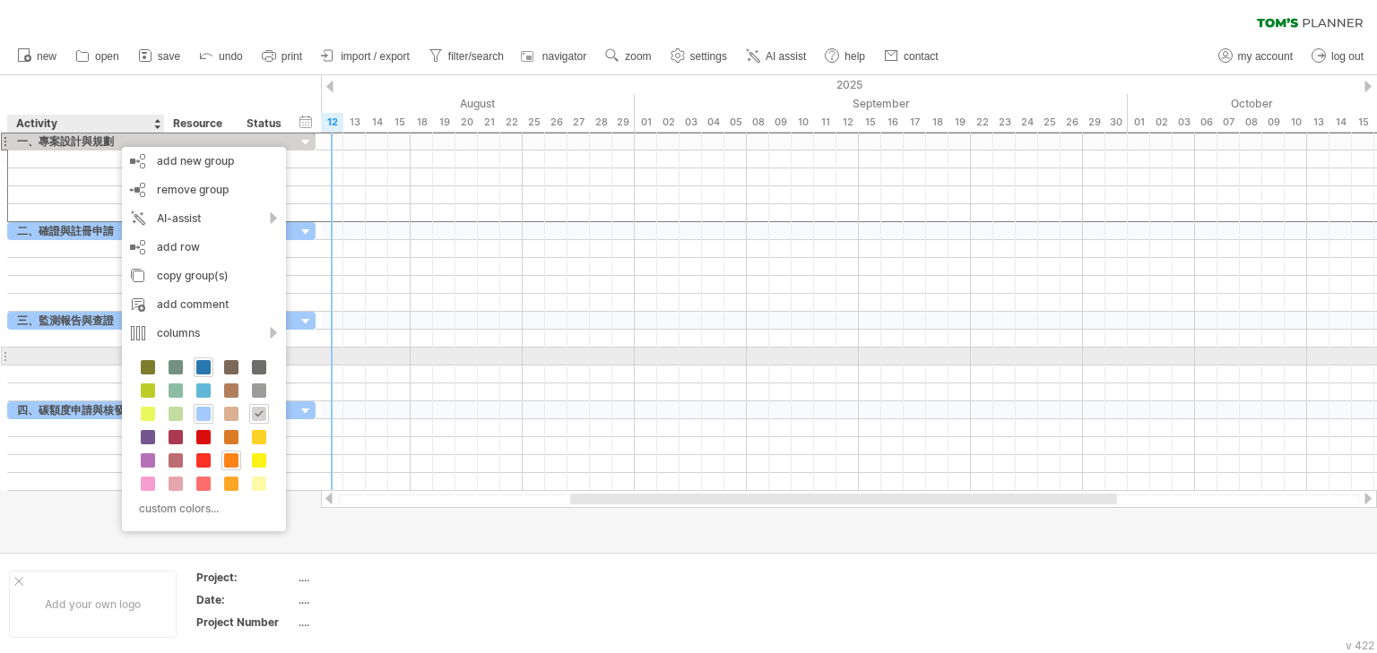
click at [201, 362] on span at bounding box center [203, 367] width 14 height 14
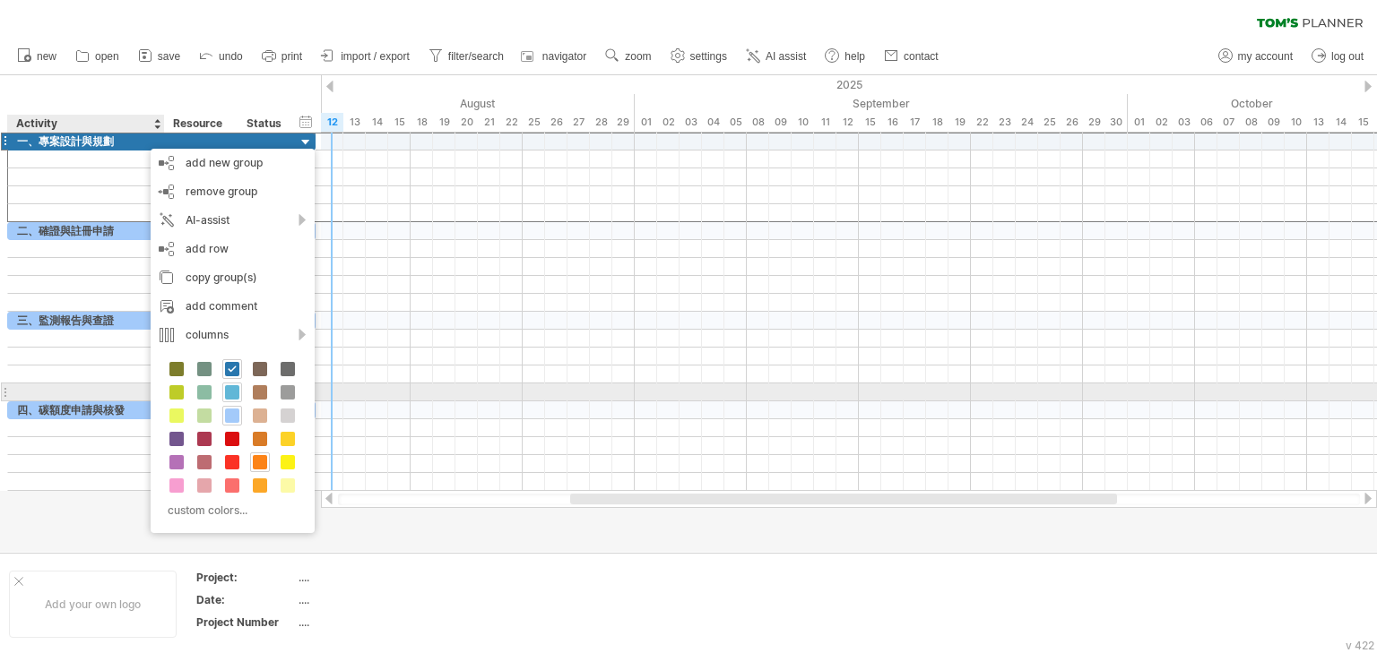
click at [229, 385] on span at bounding box center [232, 392] width 14 height 14
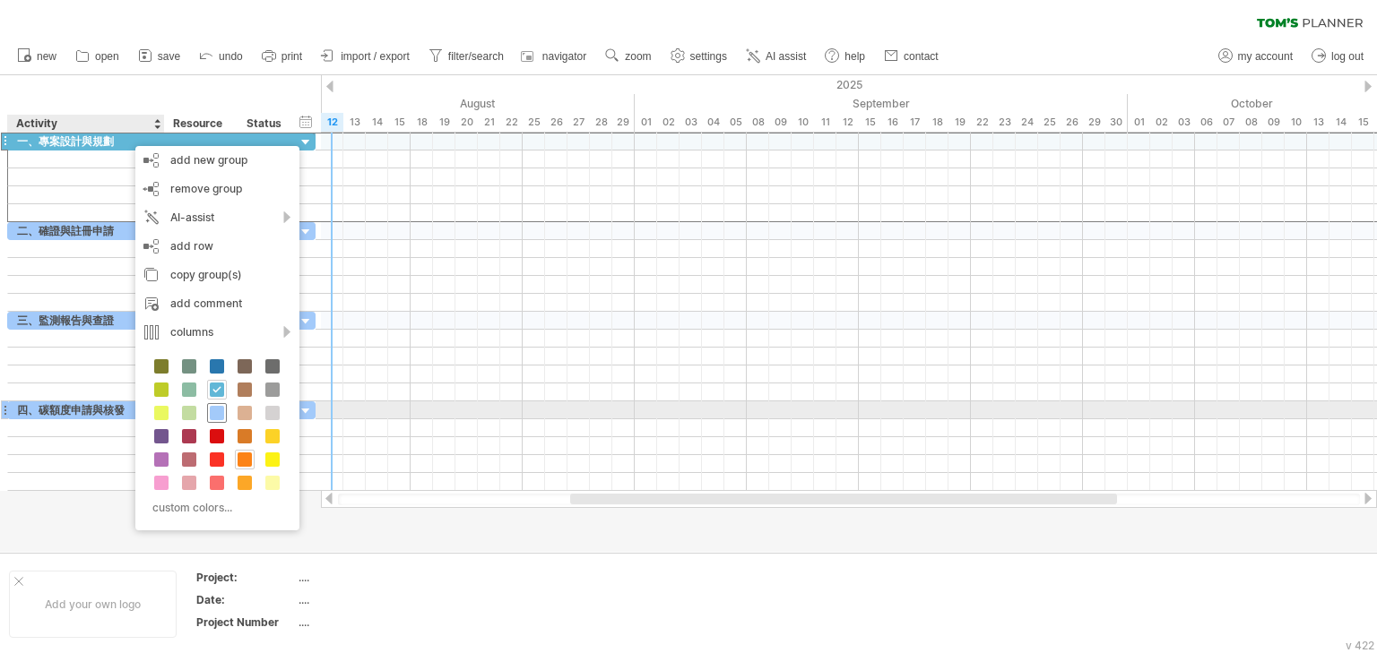
click at [215, 409] on span at bounding box center [217, 413] width 14 height 14
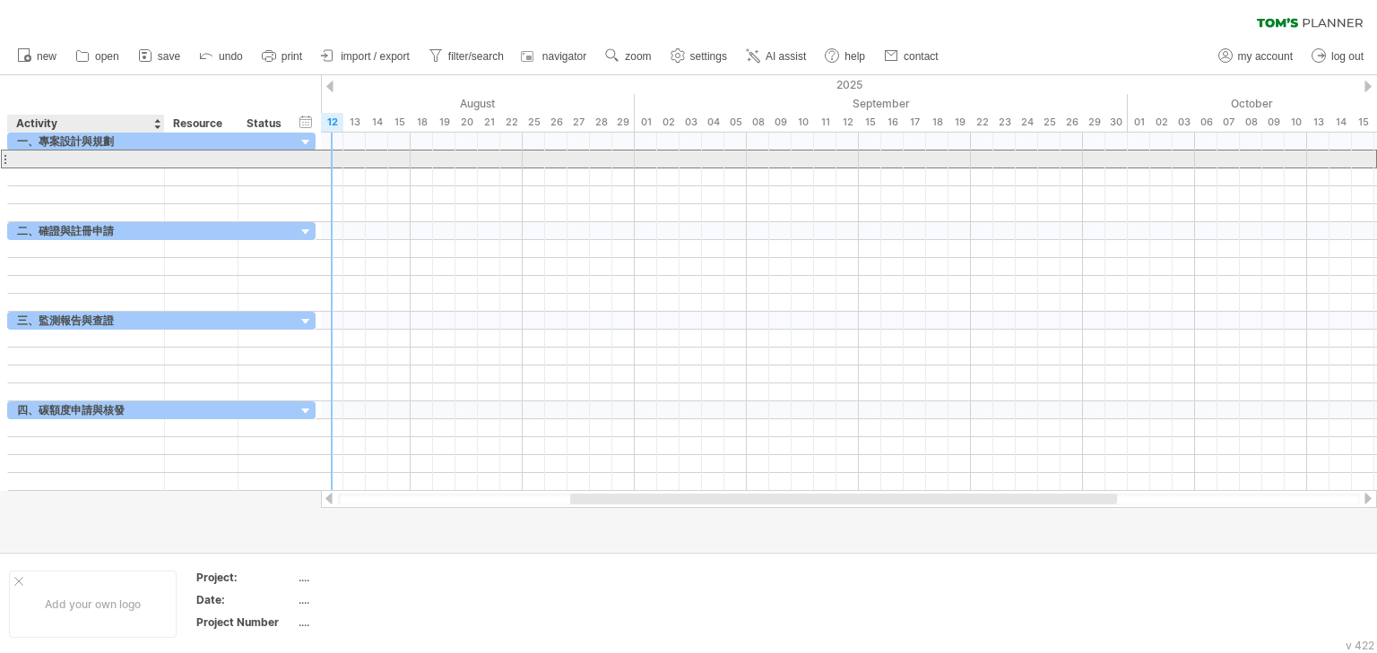
click at [106, 163] on div at bounding box center [86, 159] width 138 height 17
click at [106, 163] on input "text" at bounding box center [86, 159] width 138 height 17
paste input "**********"
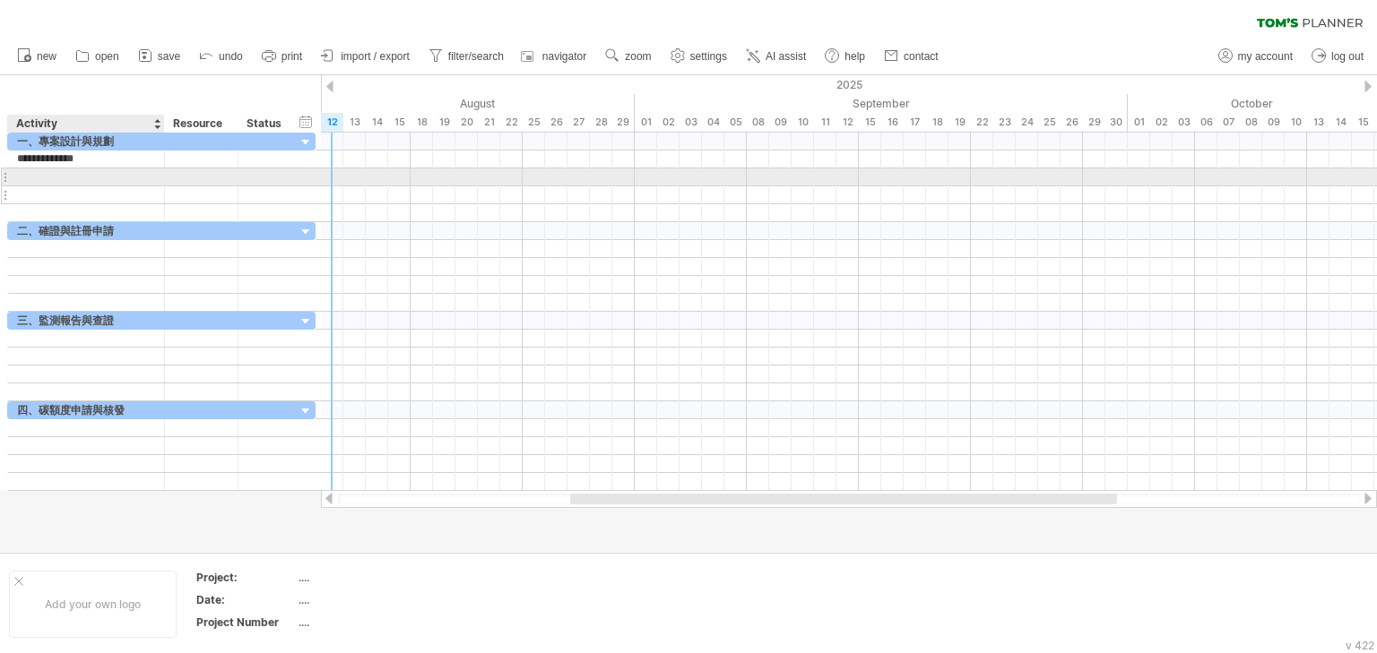
scroll to position [0, 1]
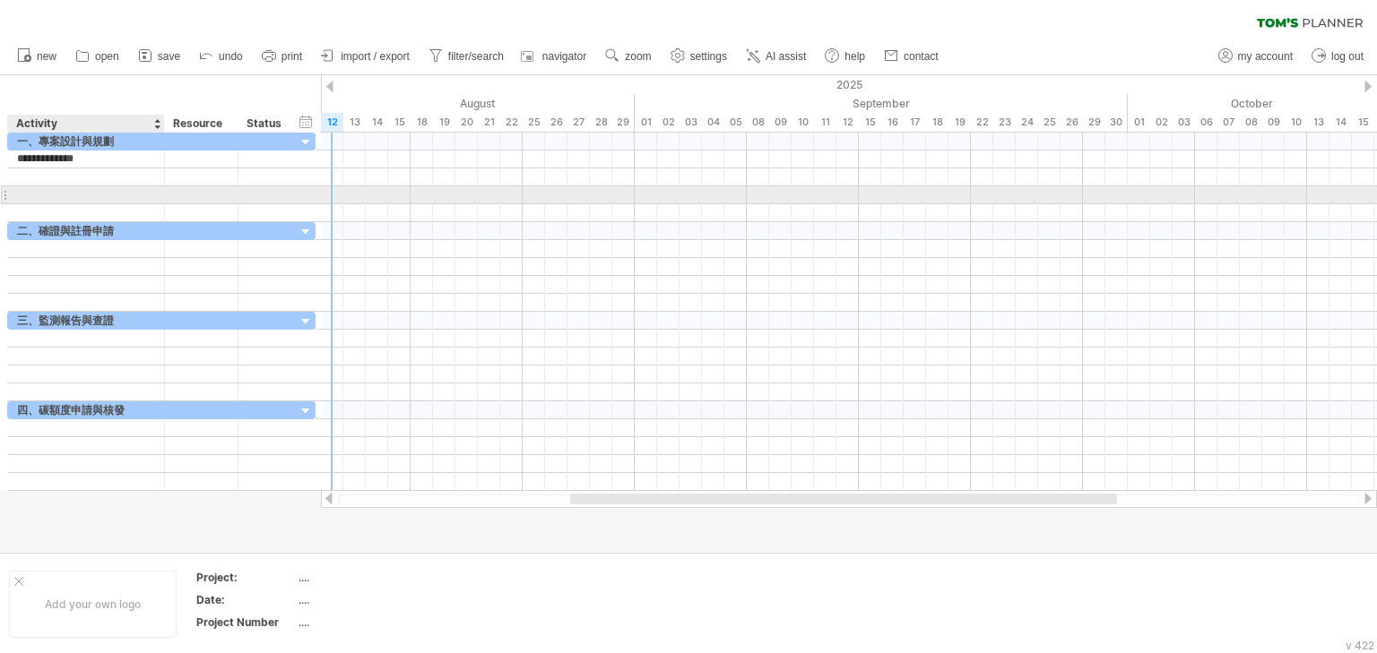
click at [93, 195] on div at bounding box center [86, 194] width 138 height 17
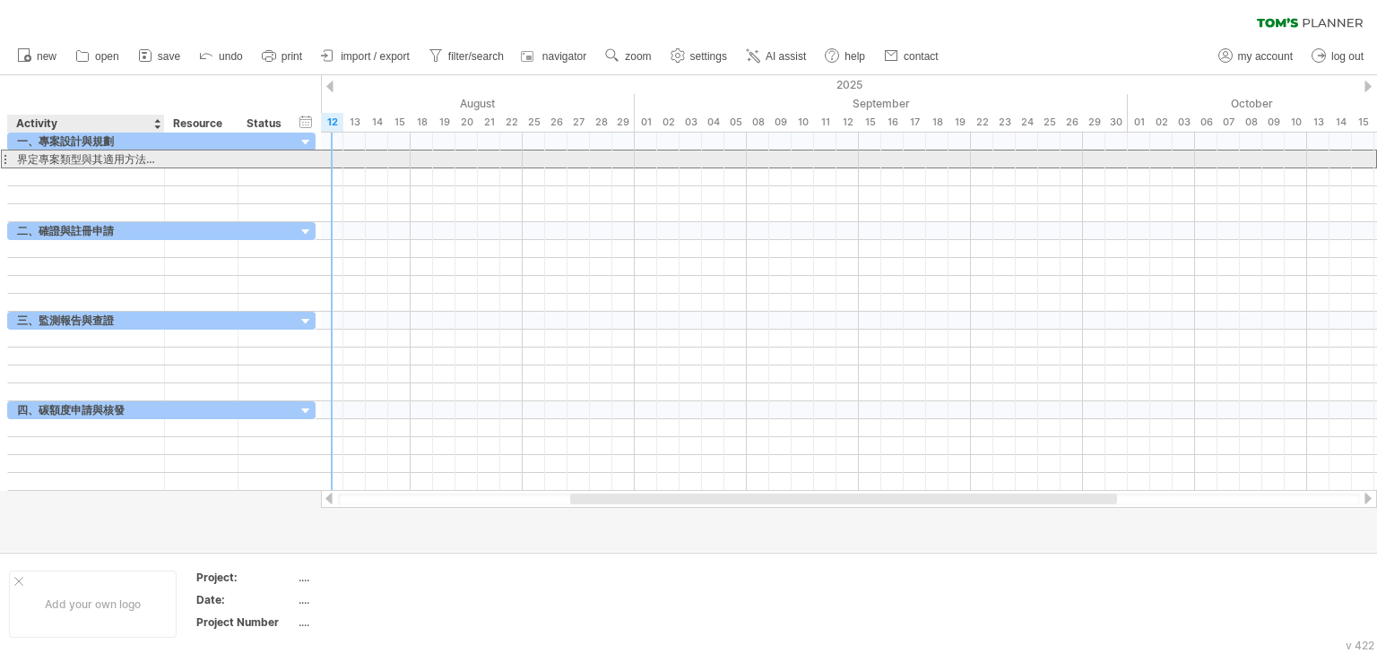
click at [21, 160] on div "界定專案類型與其適用方法學" at bounding box center [86, 159] width 138 height 17
click at [0, 0] on input "**********" at bounding box center [0, 0] width 0 height 0
click at [22, 160] on input "**********" at bounding box center [86, 159] width 138 height 17
type input "**********"
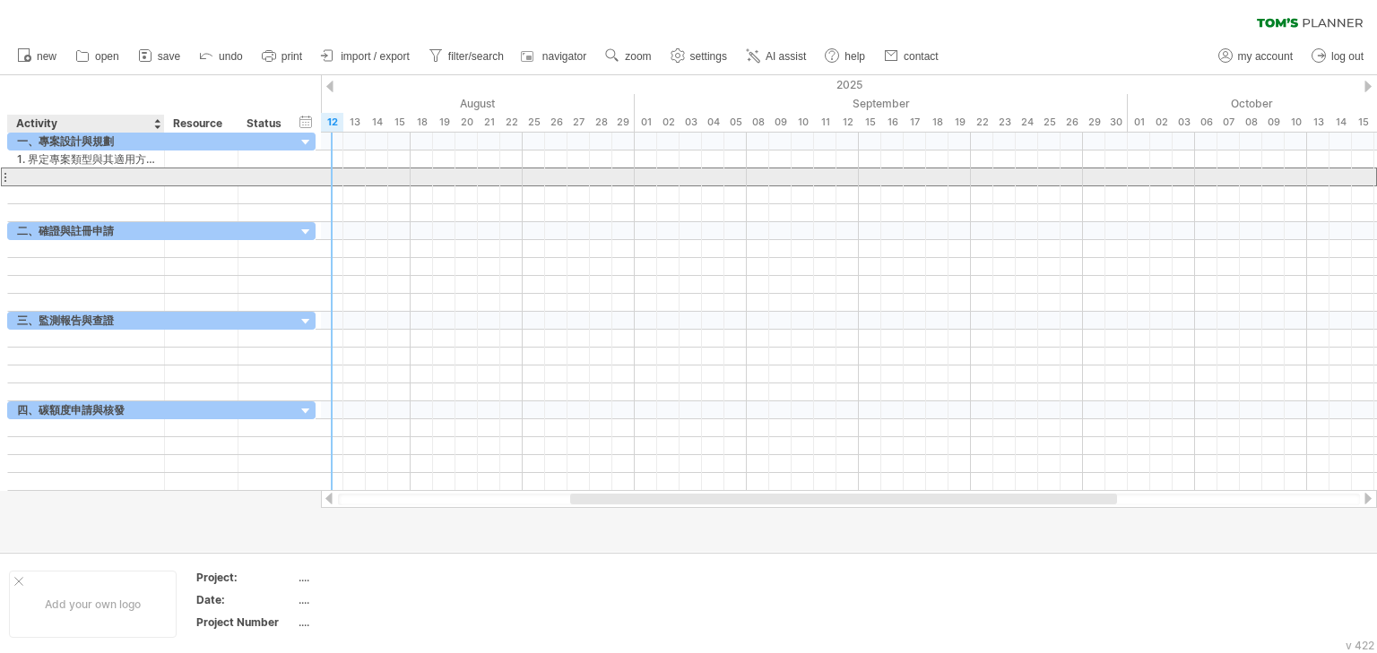
click at [39, 176] on div at bounding box center [86, 177] width 138 height 17
click at [75, 174] on div at bounding box center [86, 177] width 138 height 17
paste input "**********"
type input "**********"
click at [74, 186] on div at bounding box center [86, 194] width 138 height 17
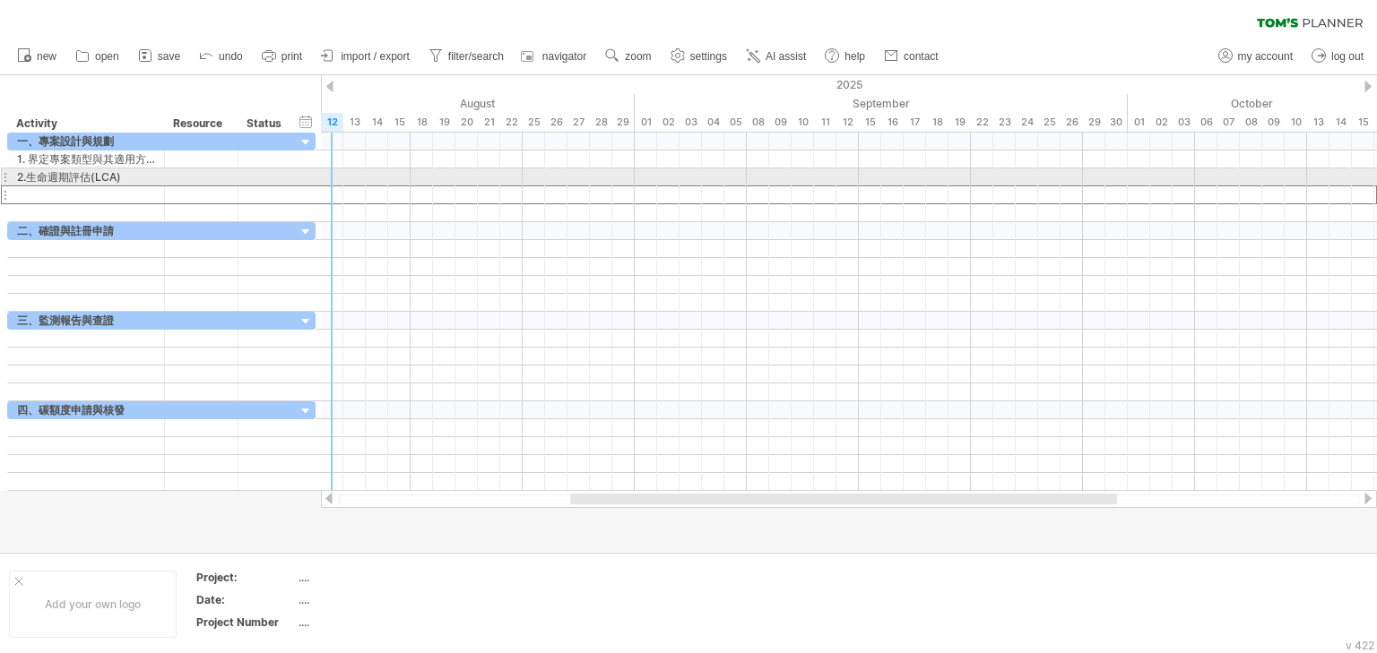
click at [4, 177] on div at bounding box center [4, 177] width 7 height 19
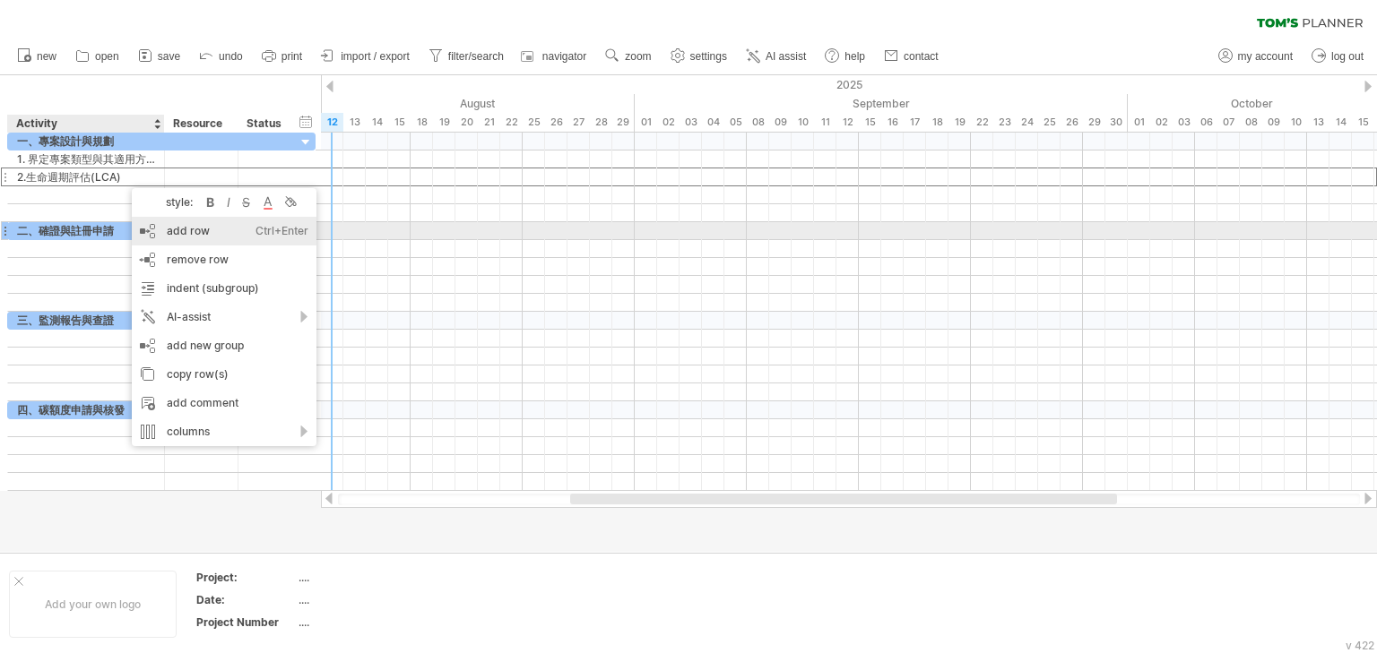
click at [229, 238] on div "add row Ctrl+Enter Cmd+Enter" at bounding box center [224, 231] width 185 height 29
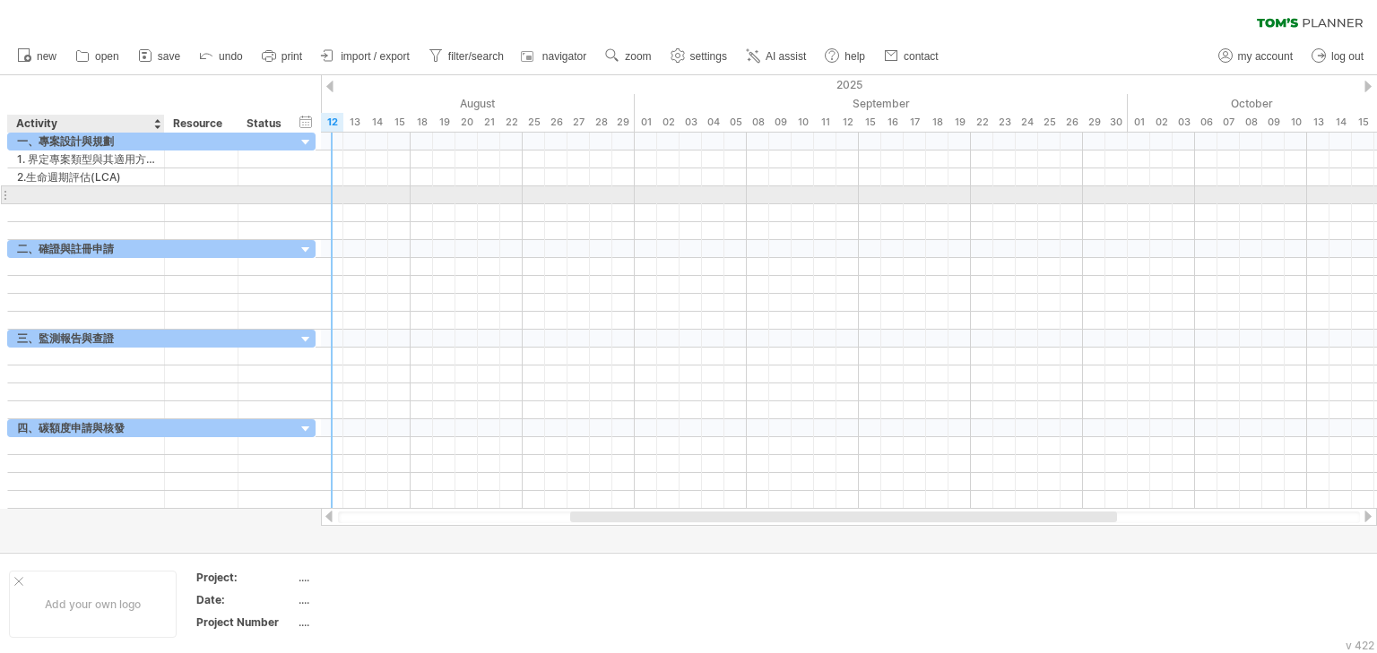
click at [83, 195] on div at bounding box center [86, 194] width 138 height 17
paste input "**********"
type input "**********"
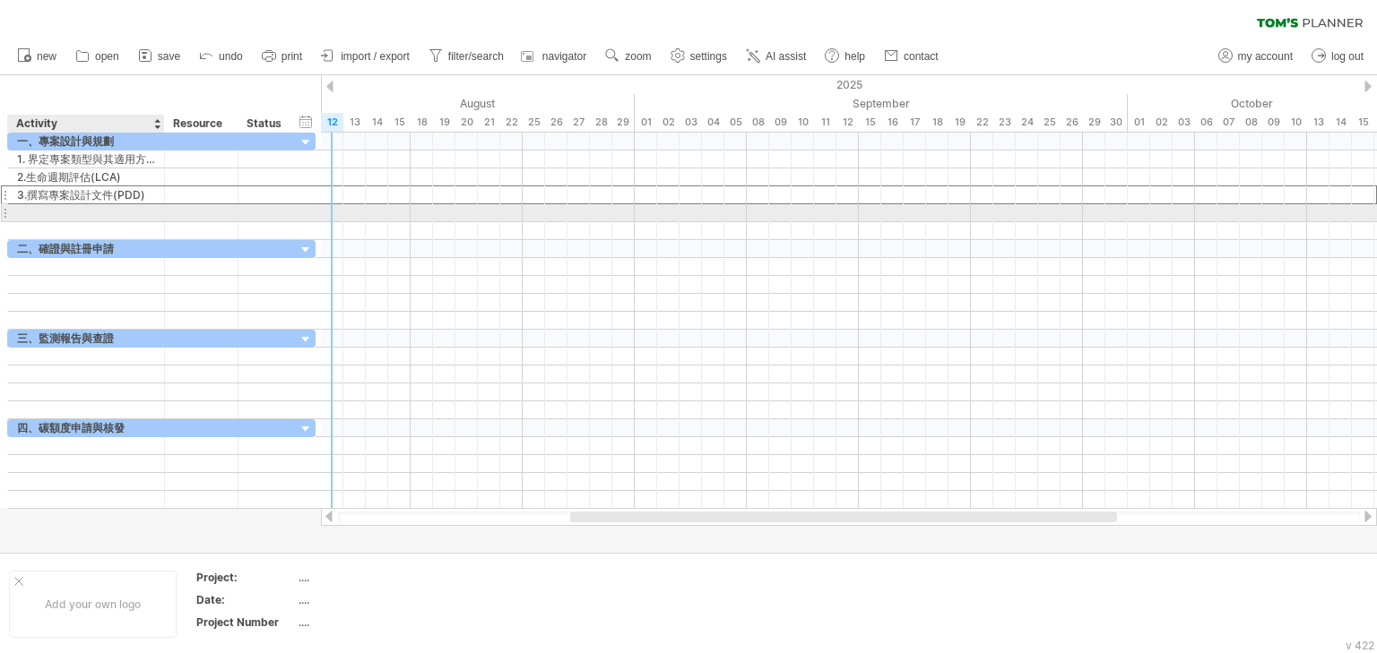
click at [65, 215] on div at bounding box center [86, 212] width 138 height 17
paste input "**********"
type input "**********"
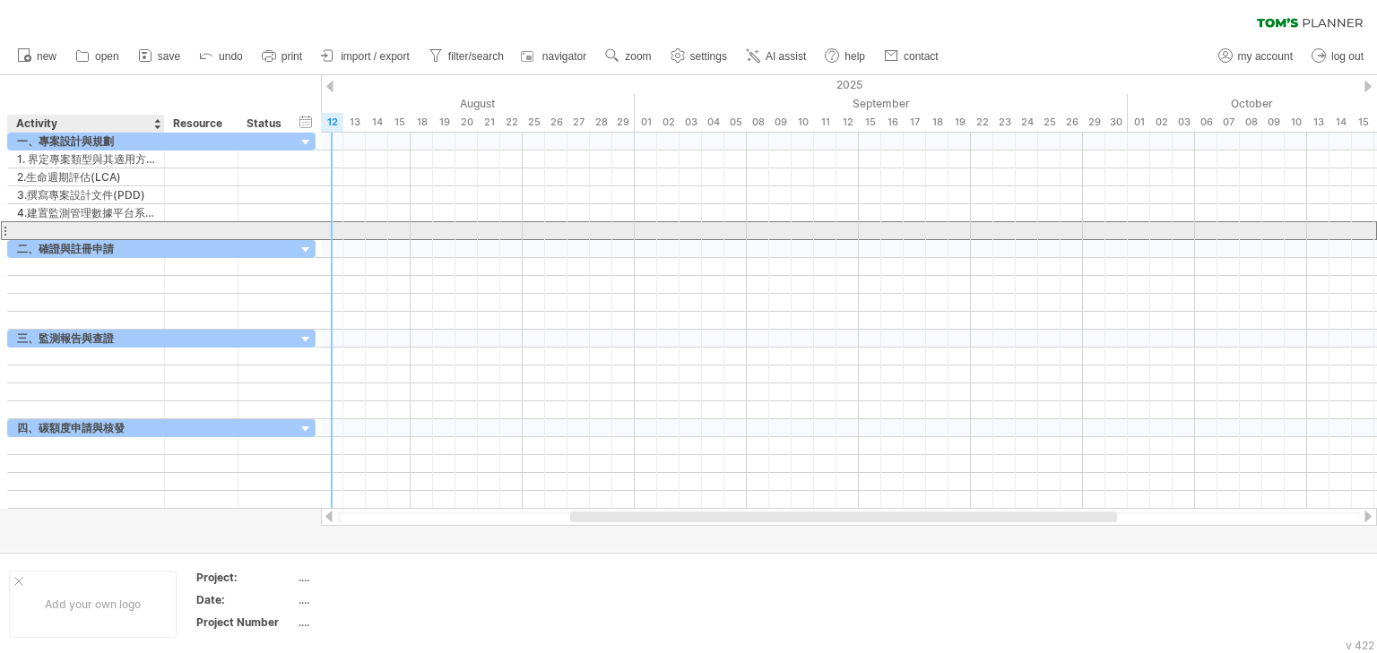
click at [24, 229] on div at bounding box center [86, 230] width 138 height 17
paste input "********"
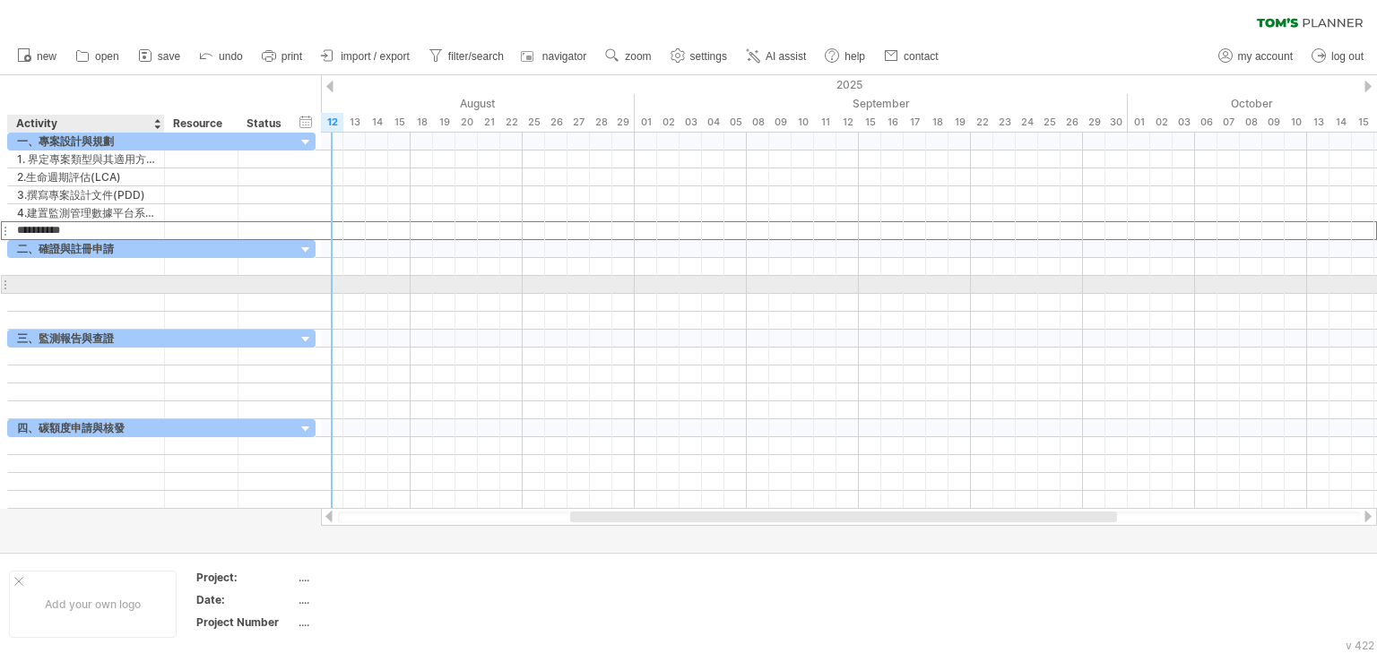
type input "**********"
click at [102, 287] on div at bounding box center [86, 284] width 138 height 17
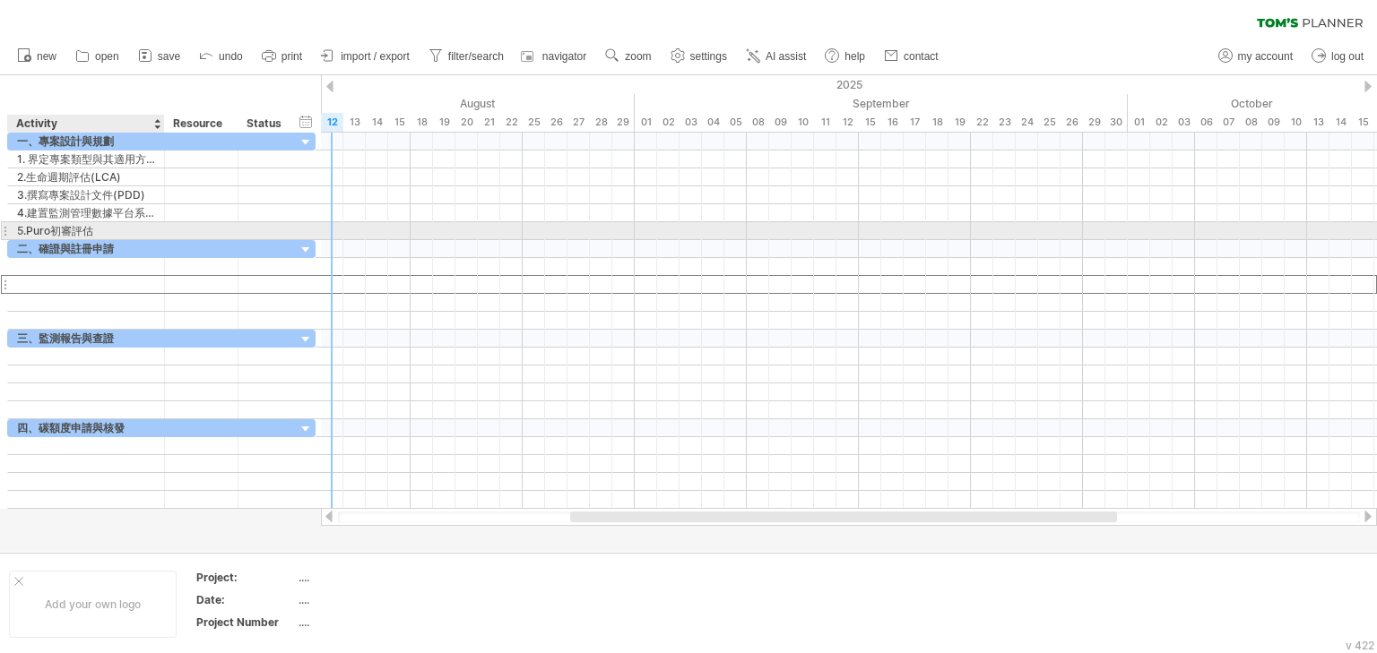
click at [114, 227] on div "5.Puro初審評估" at bounding box center [86, 230] width 138 height 17
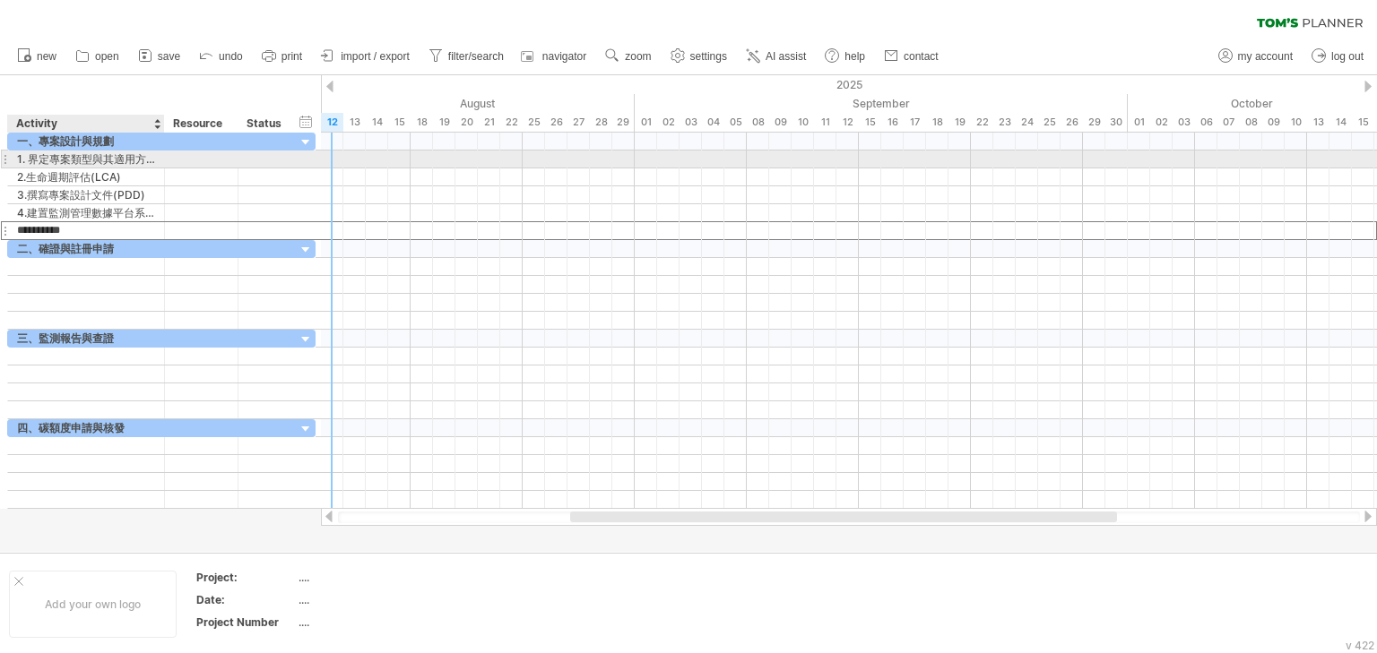
click at [129, 160] on div "1. 界定專案類型與其適用方法學" at bounding box center [86, 159] width 138 height 17
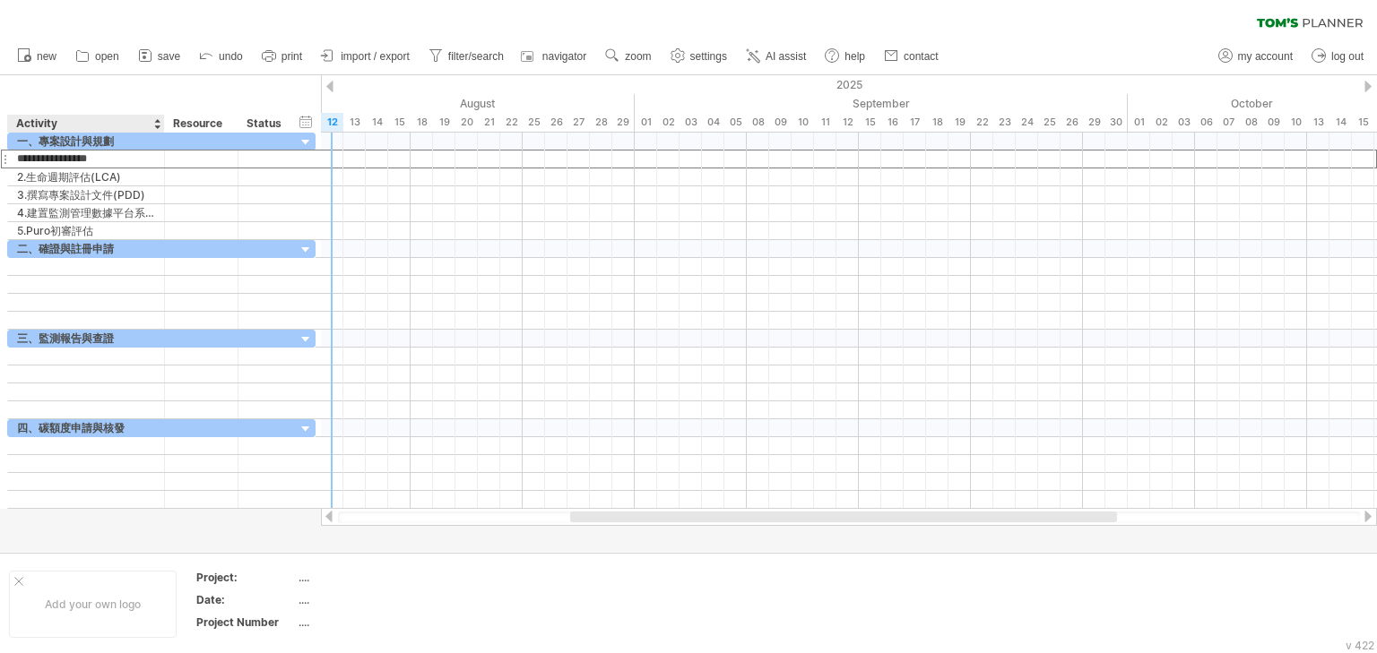
click at [164, 118] on div "******** Resource" at bounding box center [201, 124] width 74 height 18
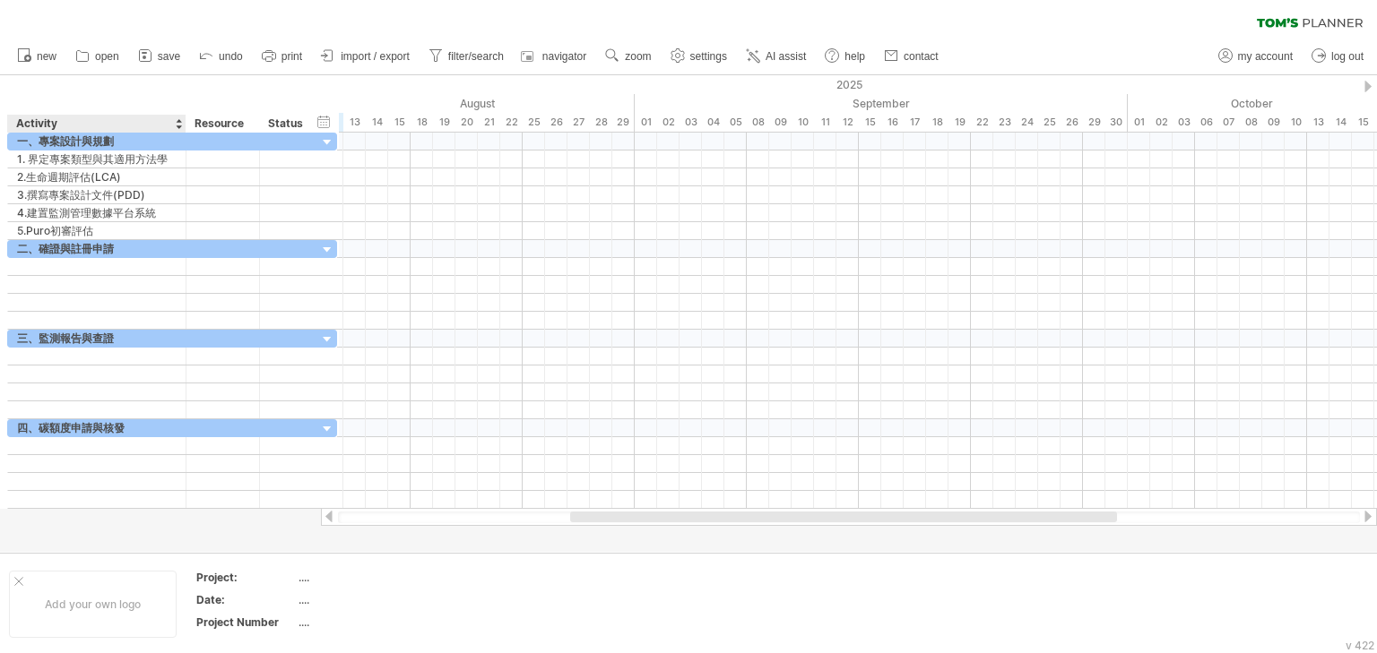
drag, startPoint x: 162, startPoint y: 124, endPoint x: 184, endPoint y: 125, distance: 21.6
click at [184, 125] on div at bounding box center [185, 124] width 6 height 18
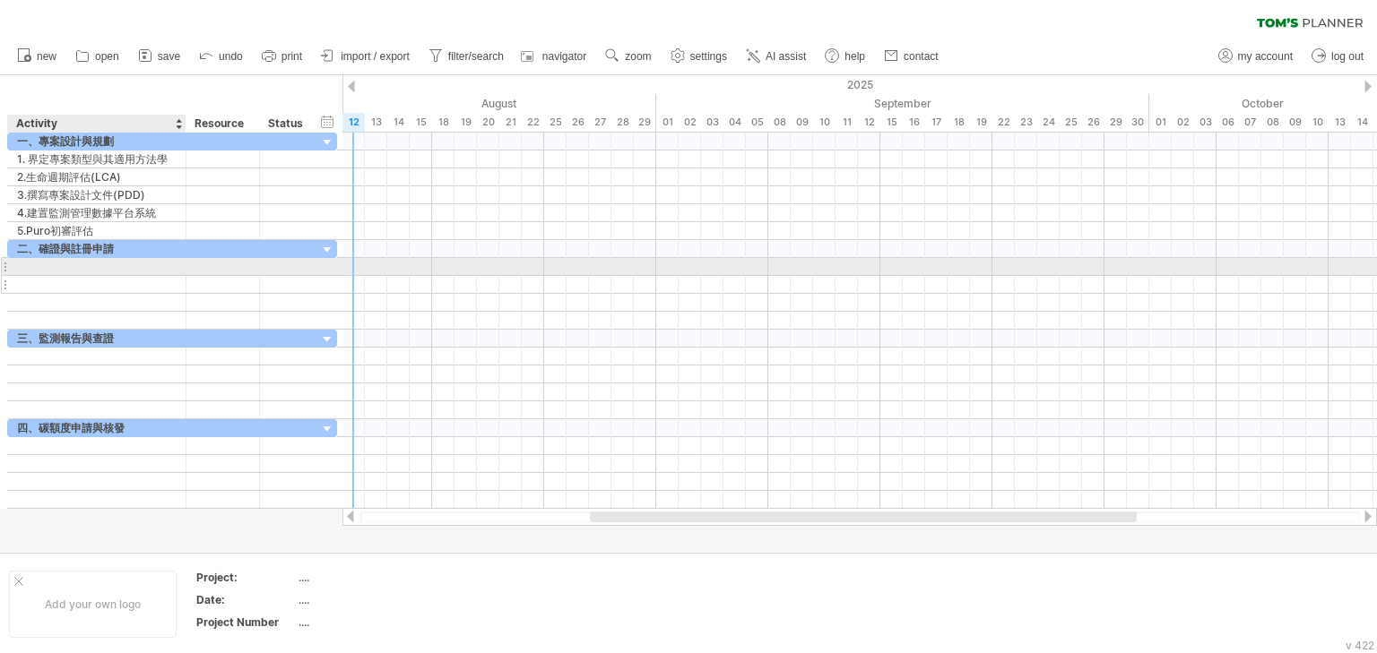
click at [128, 273] on div "********* 二、確證與註冊申請" at bounding box center [172, 285] width 330 height 90
click at [119, 265] on div at bounding box center [97, 266] width 160 height 17
paste input "text"
type input "**********"
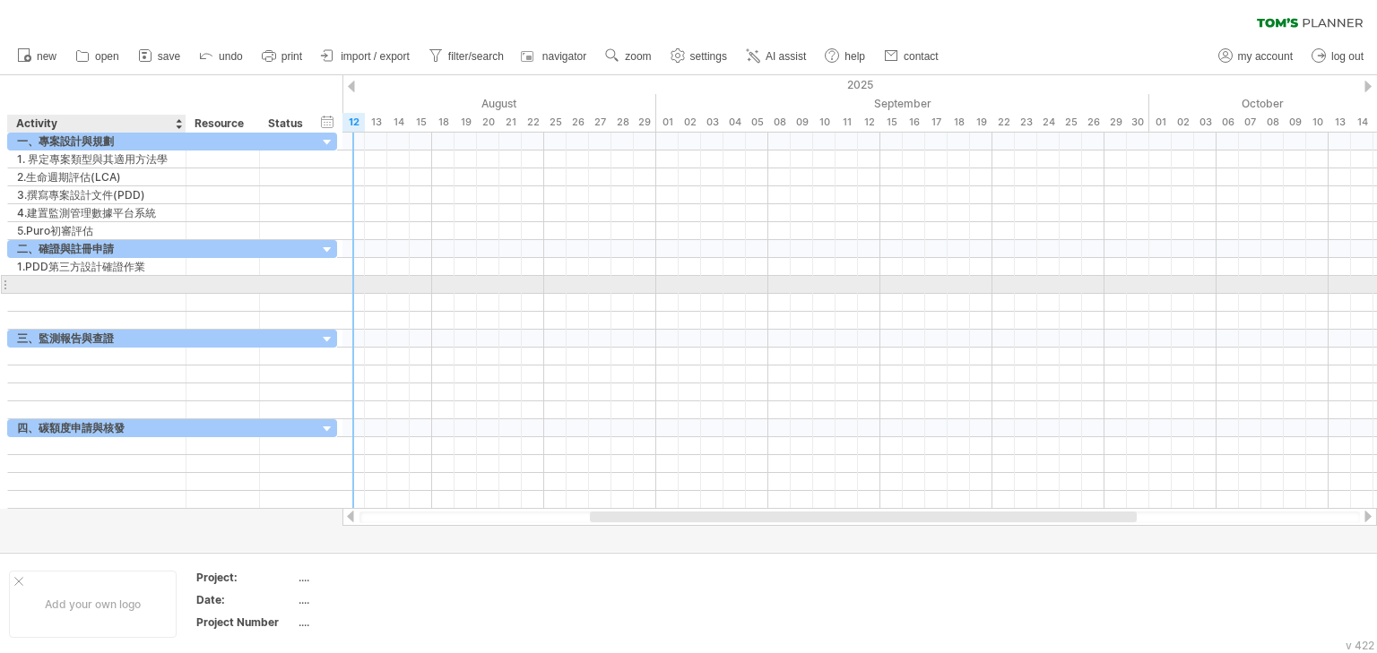
click at [60, 283] on div at bounding box center [97, 284] width 160 height 17
paste input "********"
type input "**********"
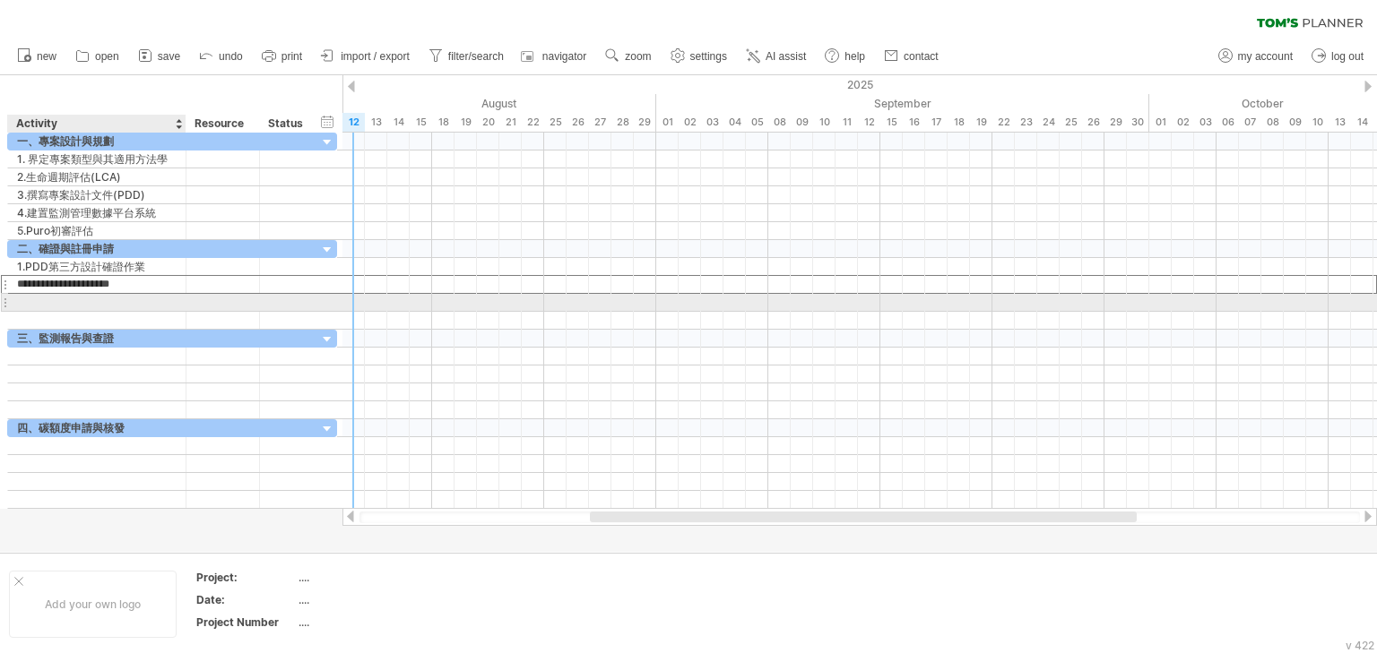
click at [81, 308] on div at bounding box center [97, 302] width 160 height 17
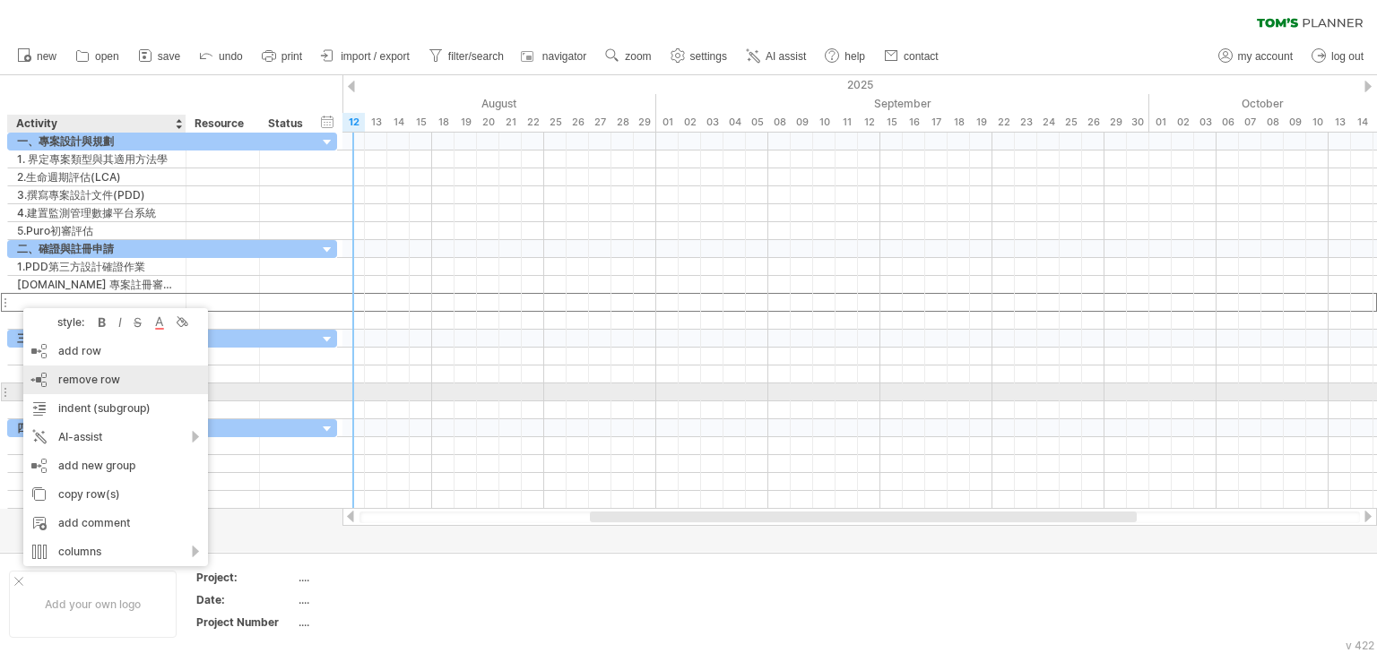
click at [105, 385] on span "remove row" at bounding box center [89, 379] width 62 height 13
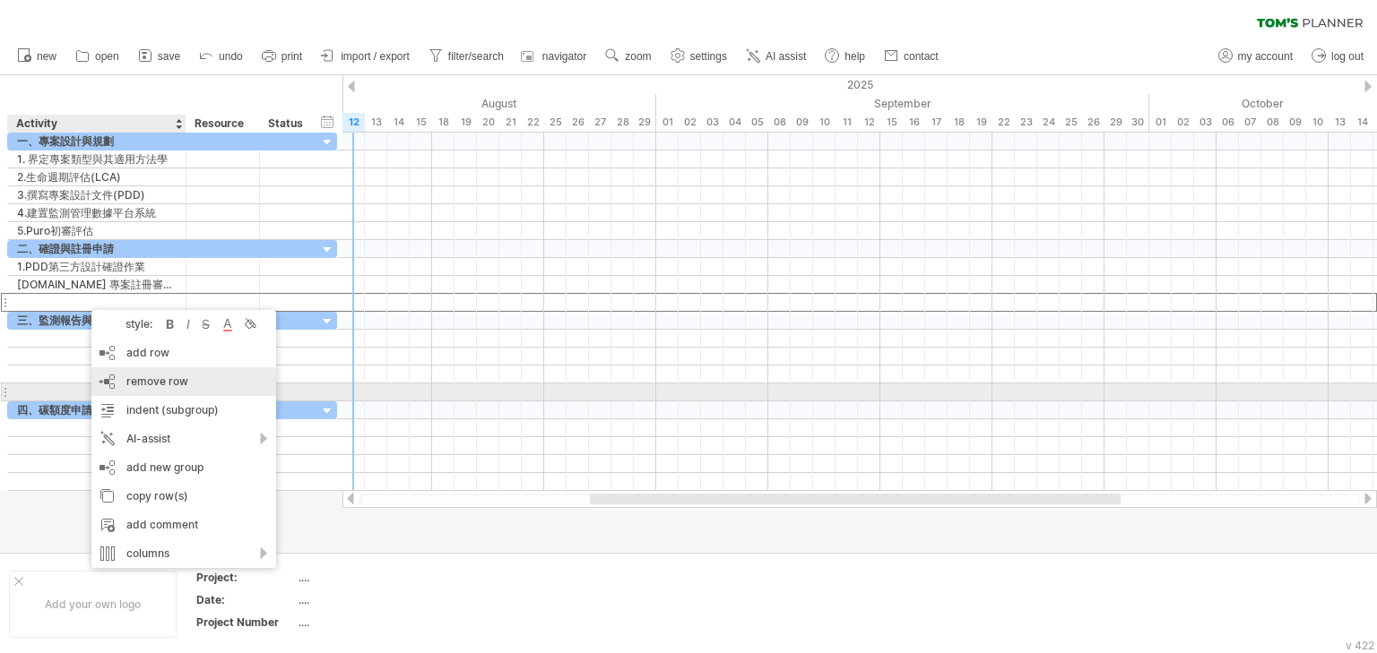
click at [172, 385] on span "remove row" at bounding box center [157, 381] width 62 height 13
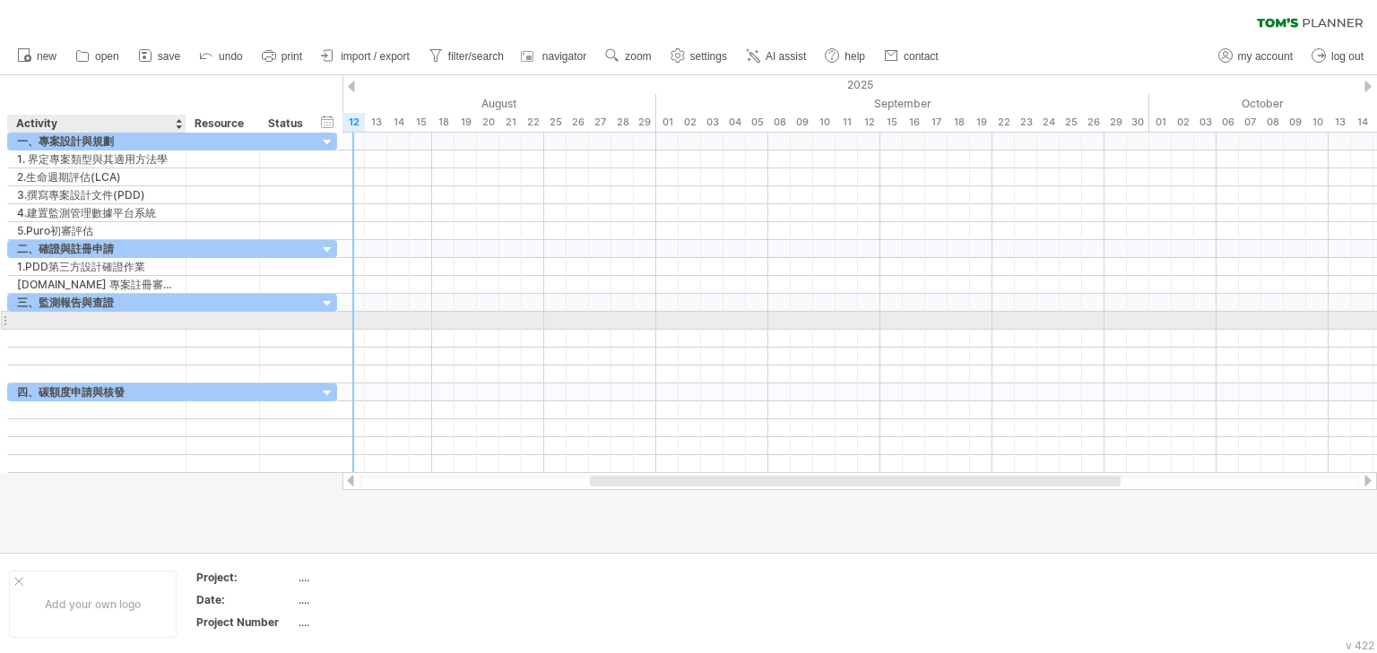
click at [94, 318] on div at bounding box center [97, 320] width 160 height 17
paste input "text"
type input "**********"
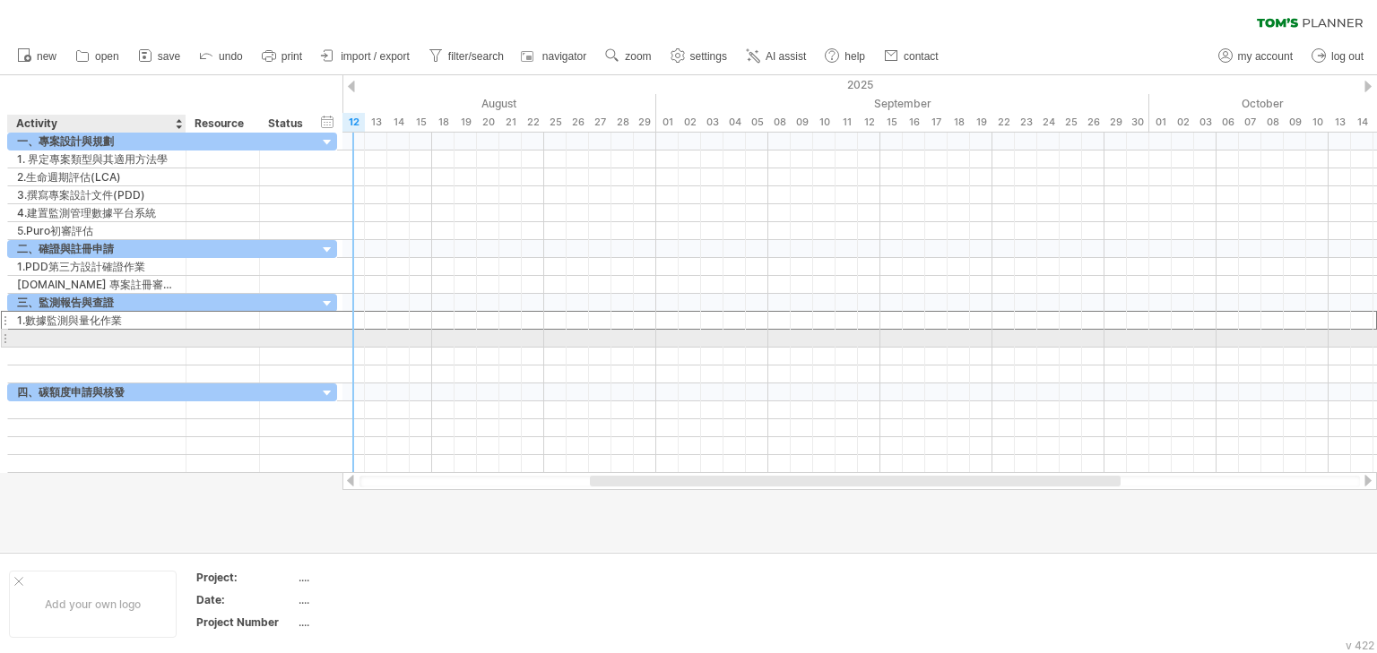
click at [78, 337] on div at bounding box center [97, 338] width 160 height 17
paste input "text"
type input "**********"
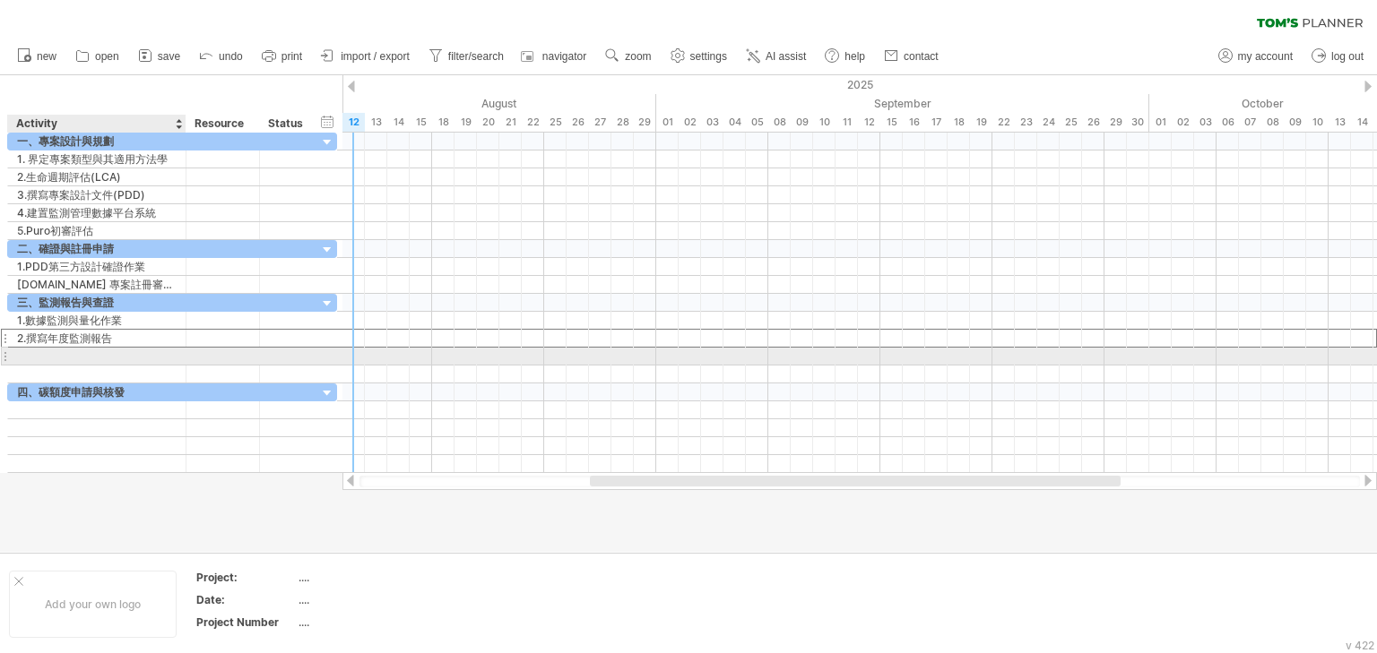
click at [72, 356] on div at bounding box center [97, 356] width 160 height 17
paste input "text"
type input "**********"
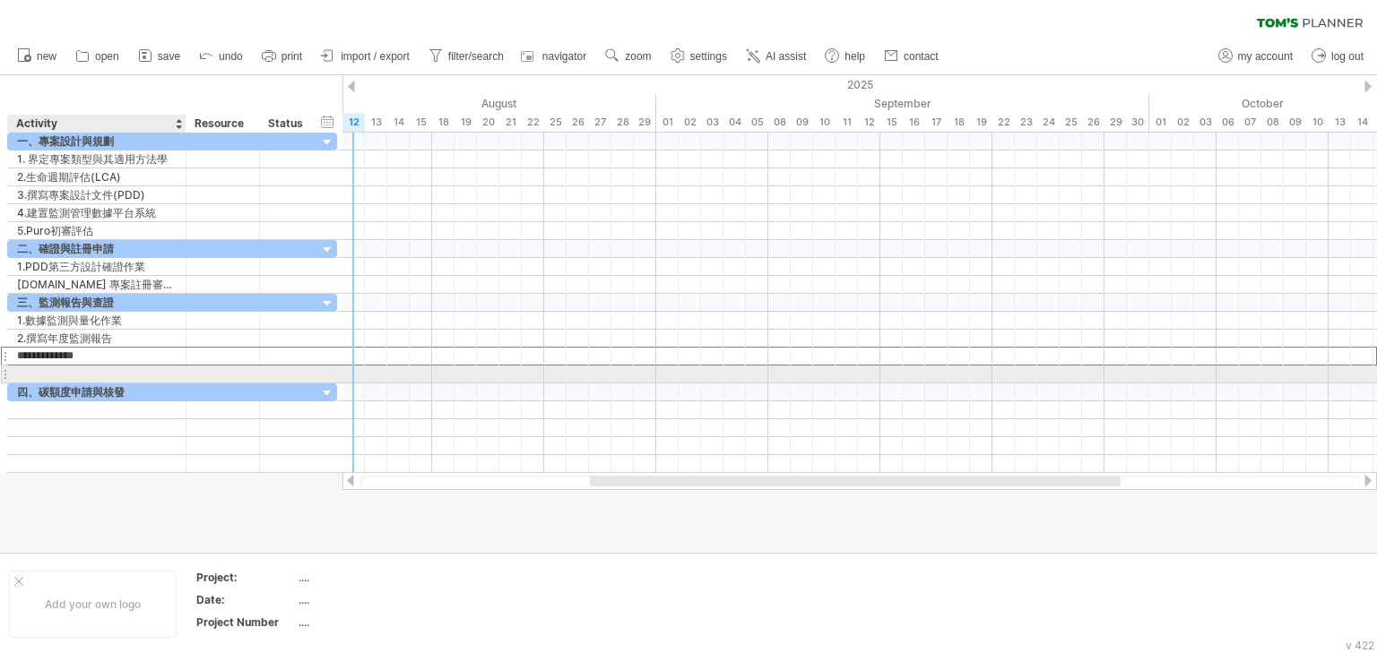
click at [90, 367] on div at bounding box center [97, 374] width 160 height 17
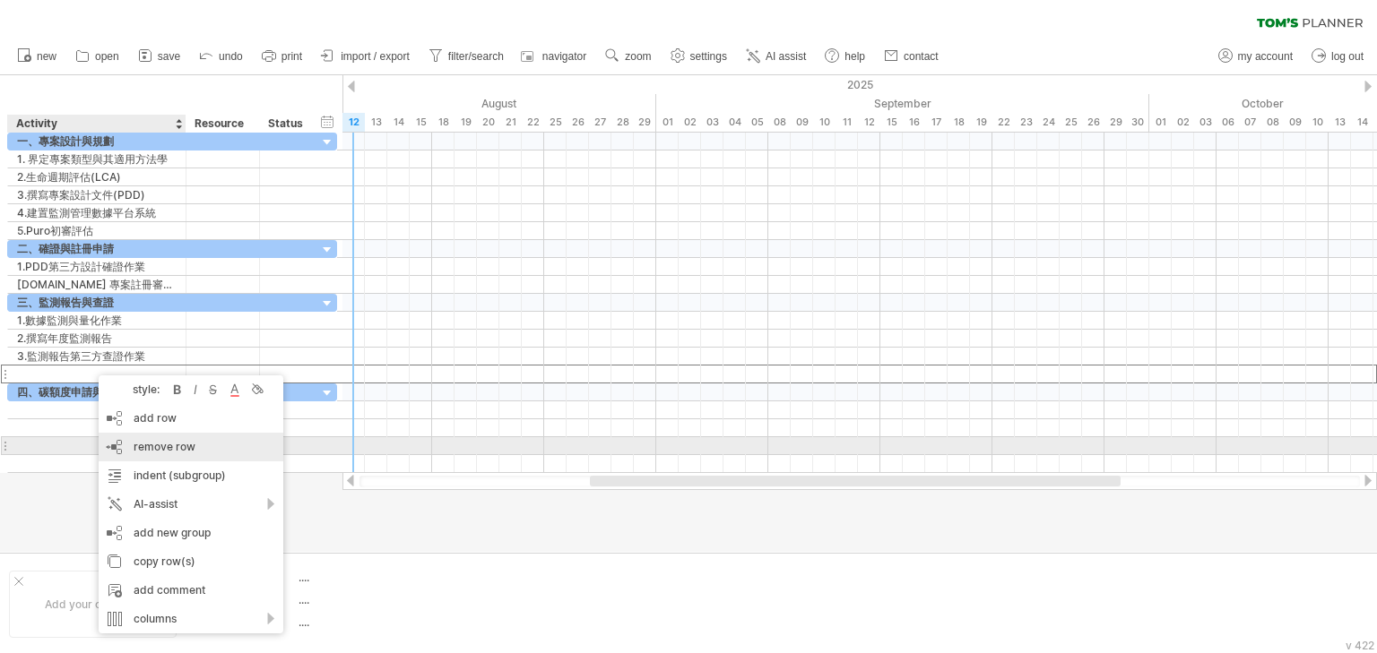
click at [190, 454] on div "remove row remove selected rows" at bounding box center [191, 447] width 185 height 29
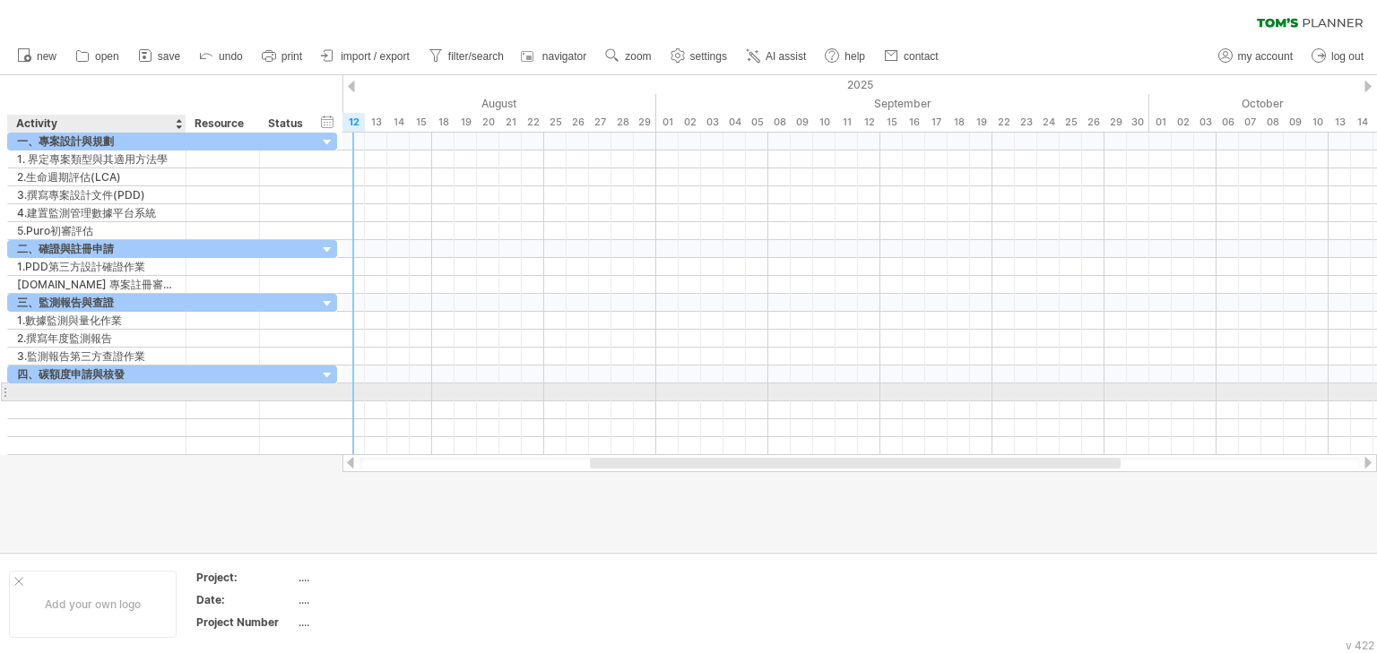
click at [143, 389] on div at bounding box center [97, 392] width 160 height 17
paste input "*****"
type input "**********"
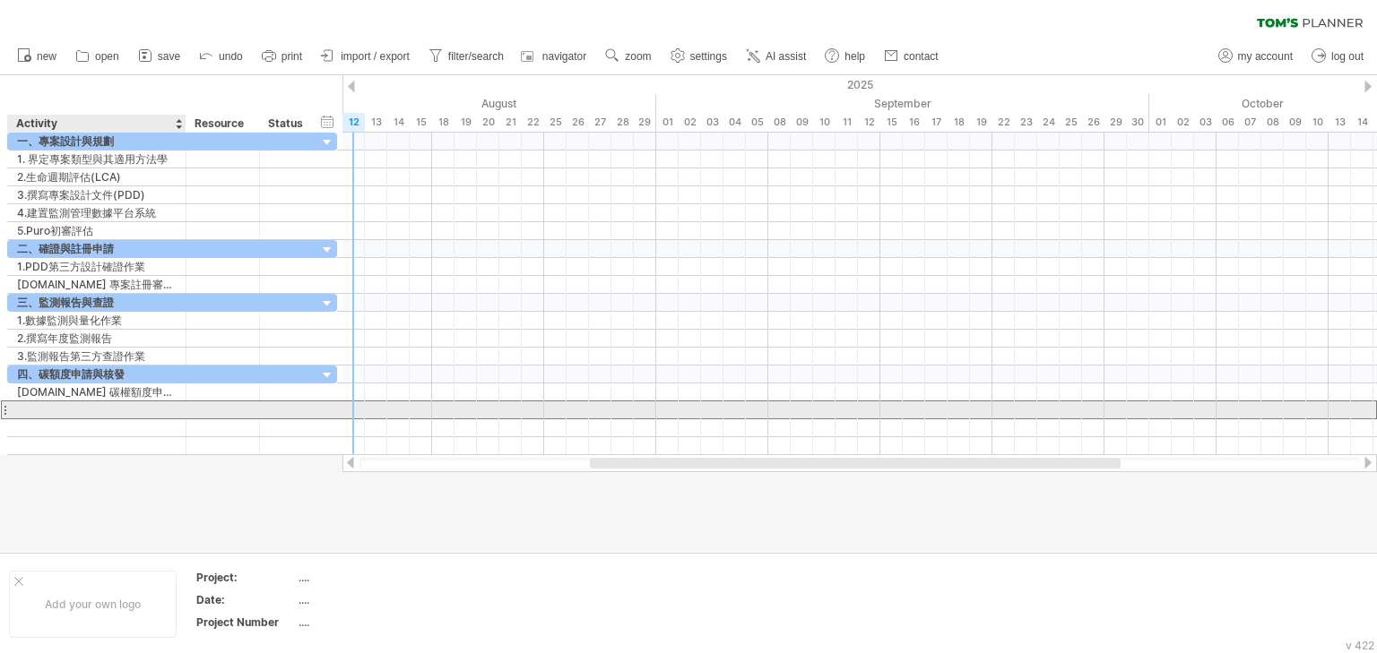
click at [136, 403] on div at bounding box center [97, 410] width 160 height 17
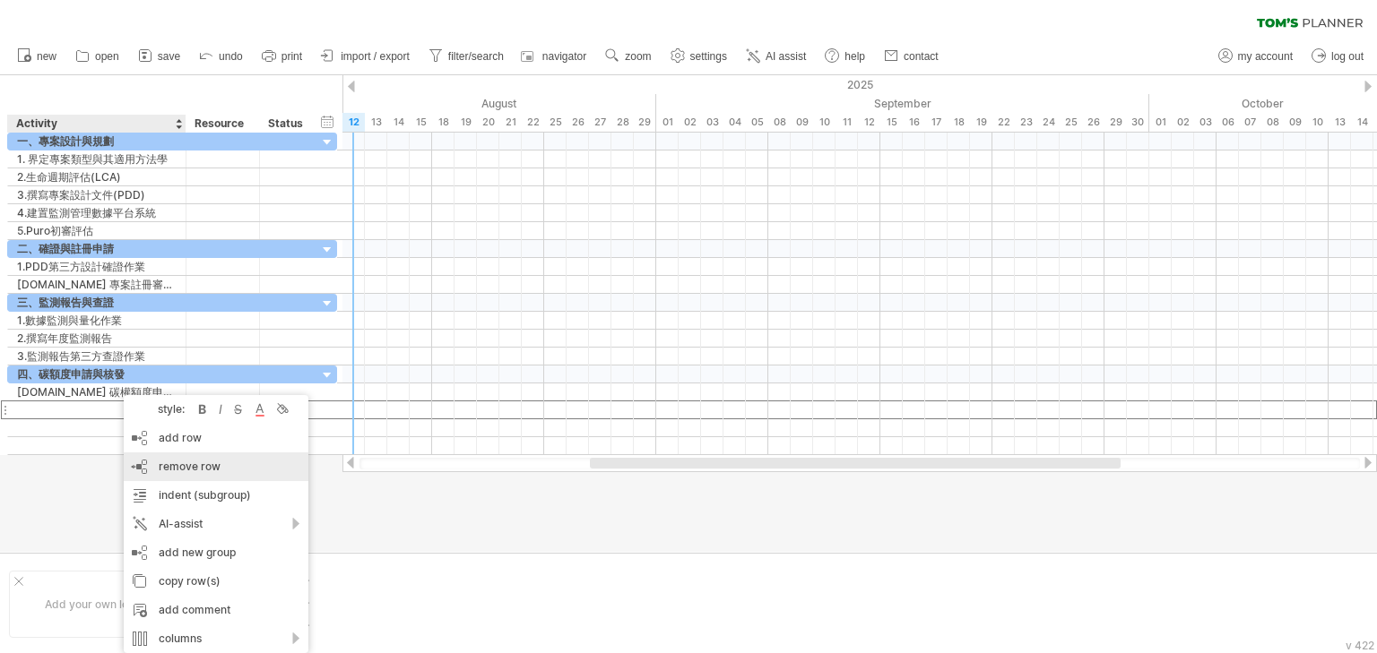
click at [194, 470] on span "remove row" at bounding box center [190, 466] width 62 height 13
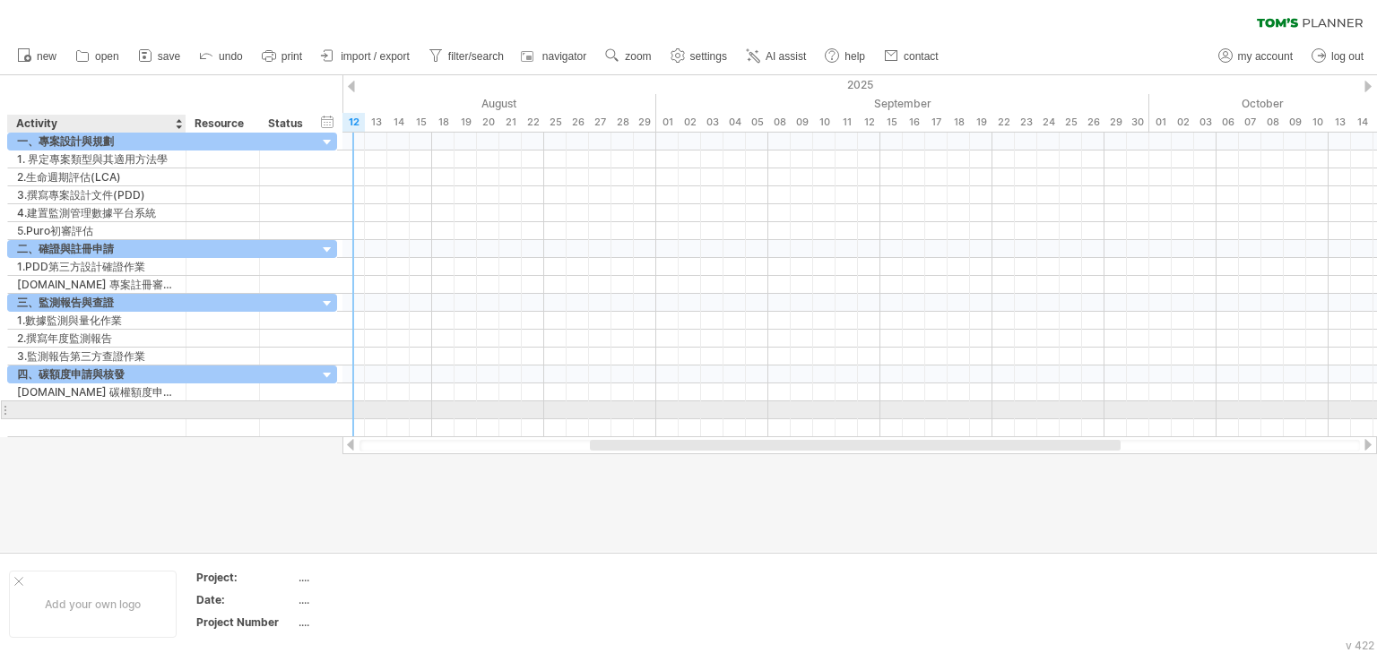
click at [134, 409] on div at bounding box center [97, 410] width 160 height 17
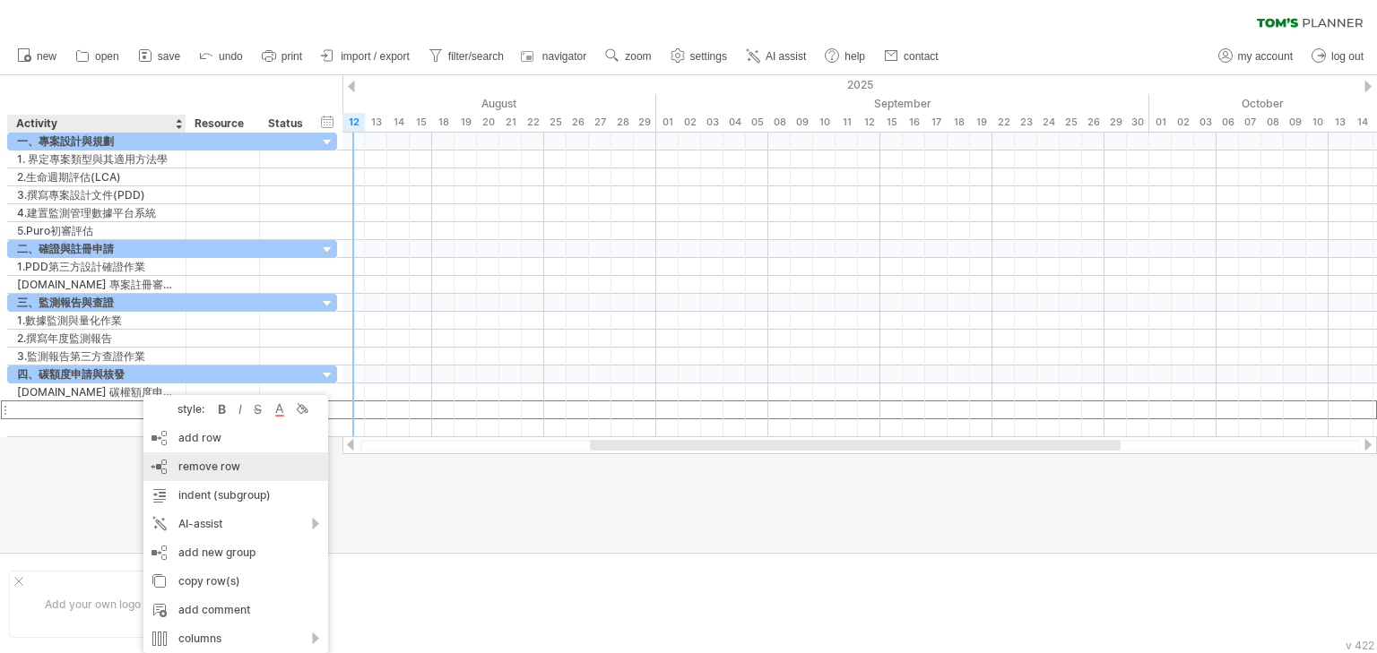
click at [178, 470] on span "remove row" at bounding box center [209, 466] width 62 height 13
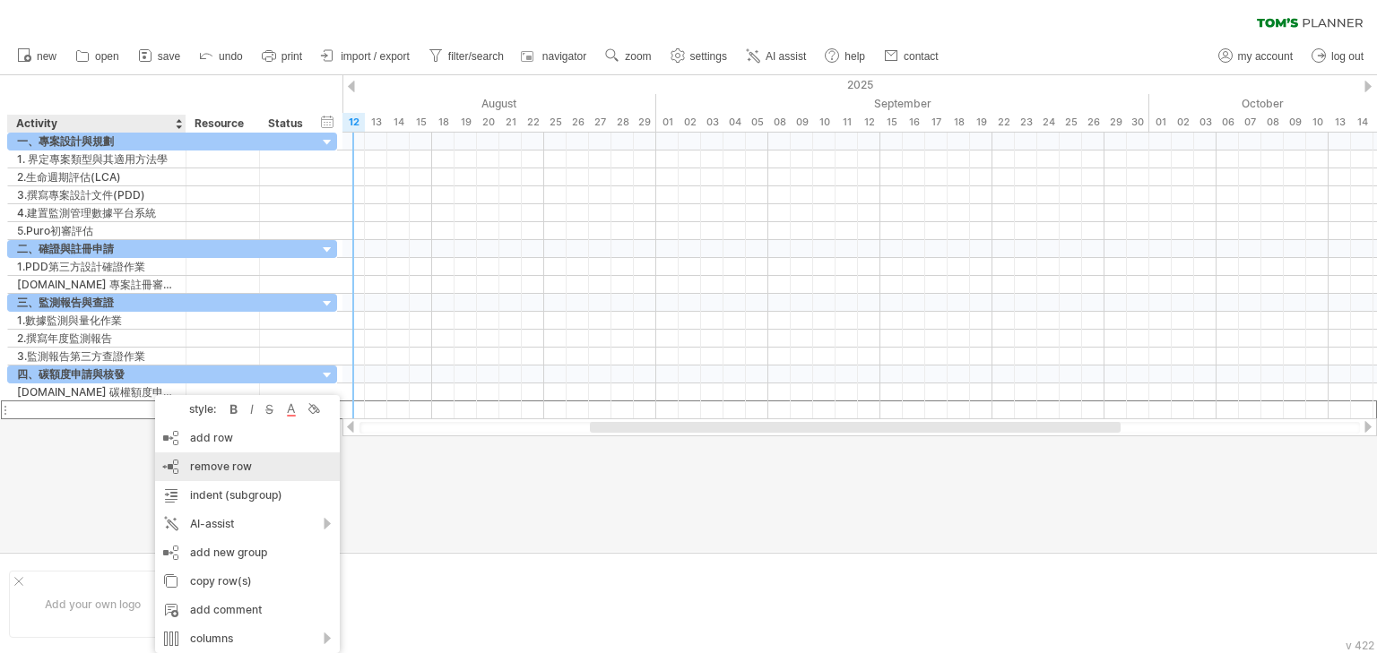
click at [202, 467] on span "remove row" at bounding box center [221, 466] width 62 height 13
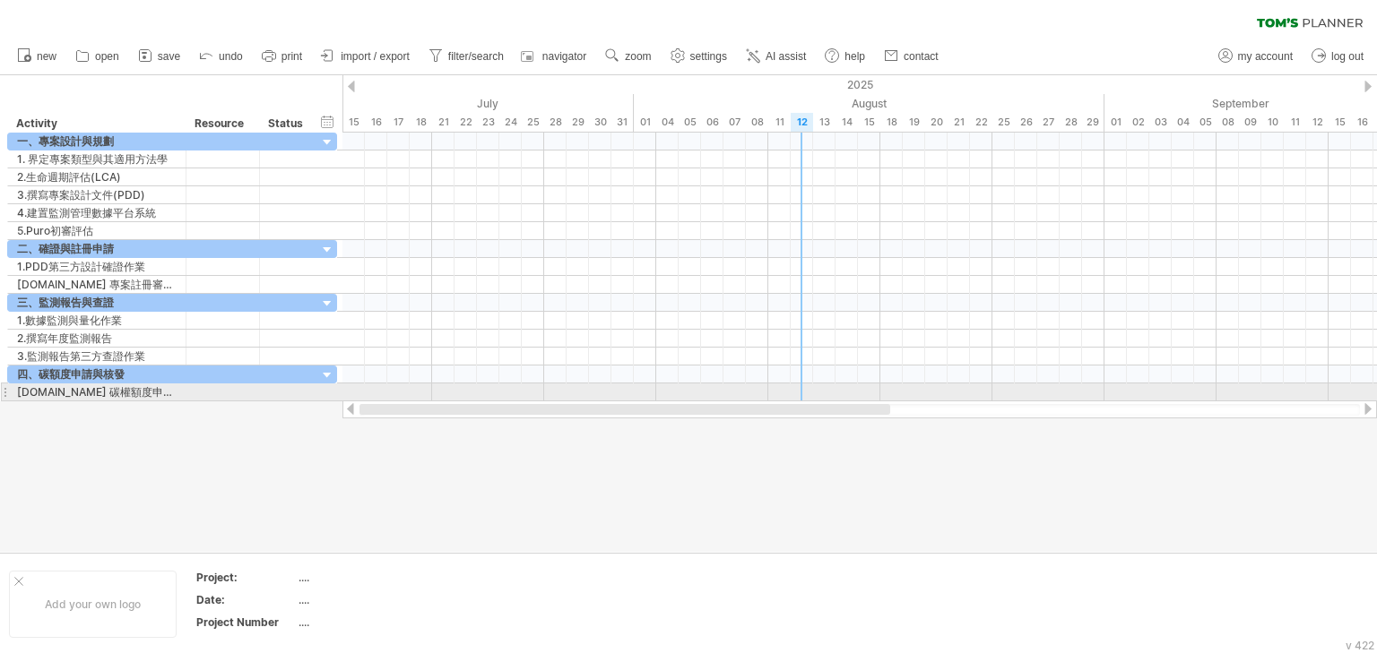
drag, startPoint x: 603, startPoint y: 410, endPoint x: 351, endPoint y: 402, distance: 252.0
click at [351, 402] on div at bounding box center [859, 410] width 1034 height 18
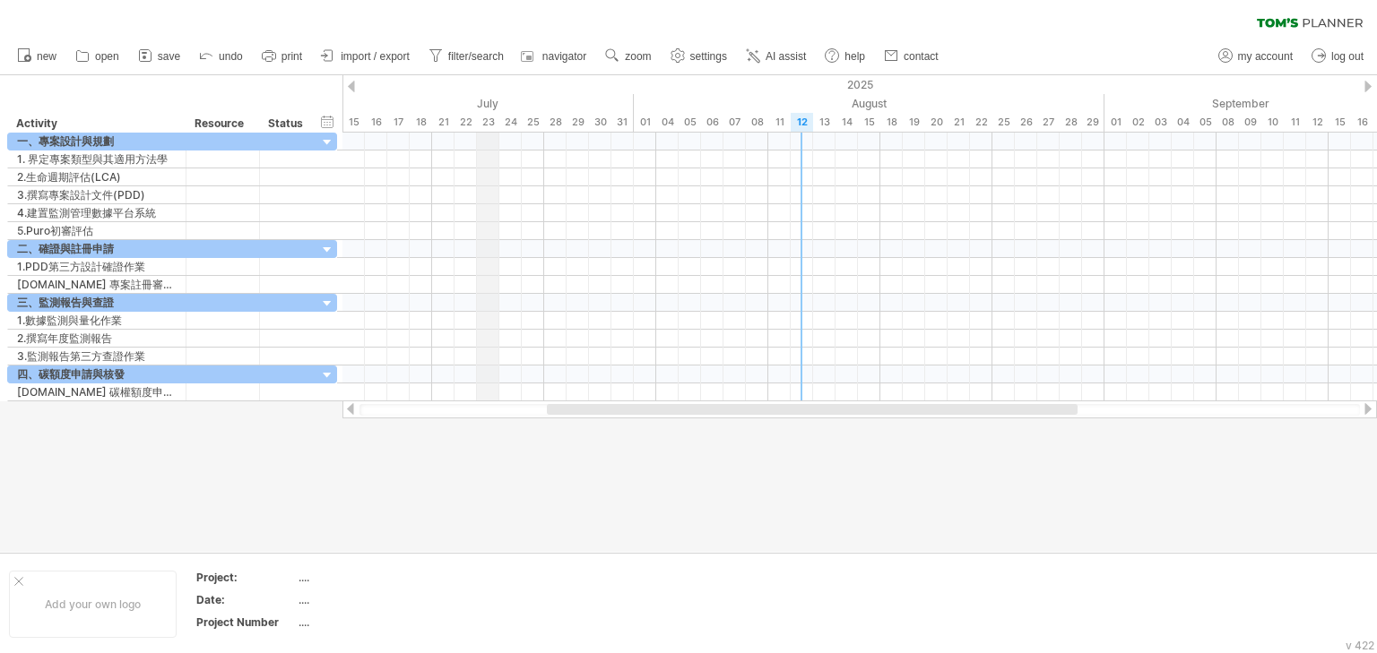
click at [491, 104] on div "July" at bounding box center [375, 103] width 515 height 19
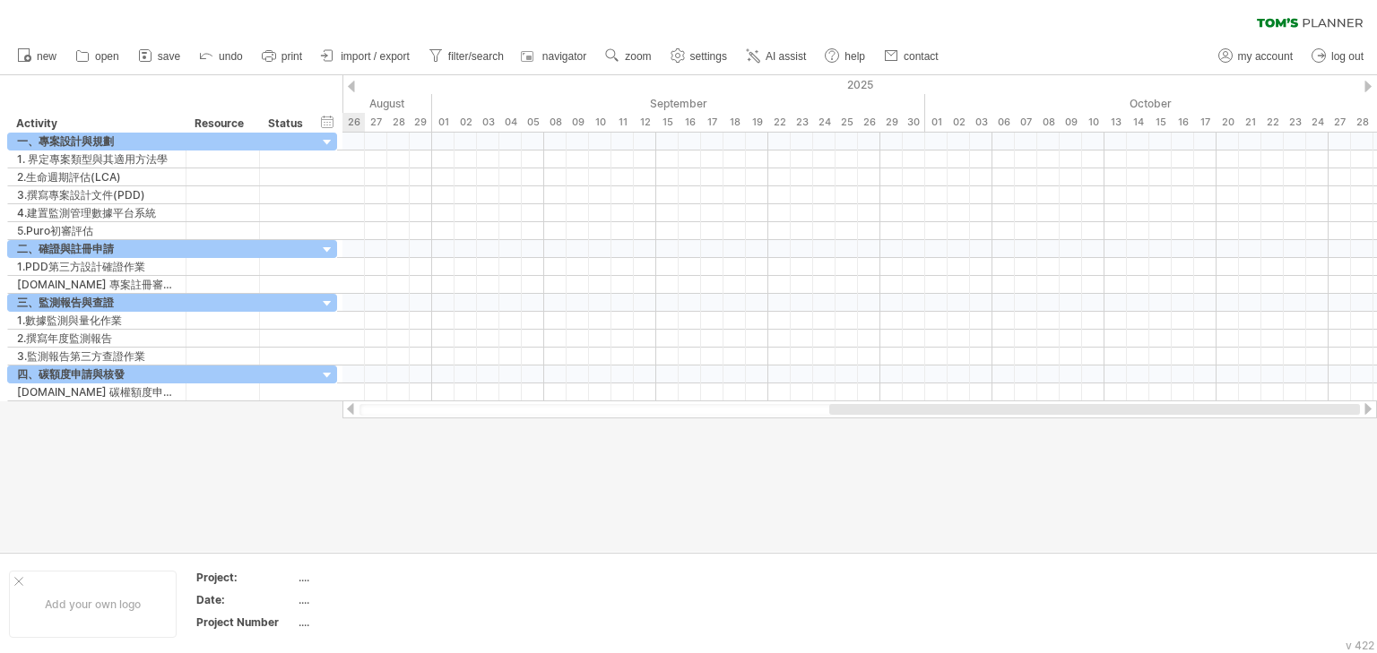
drag, startPoint x: 668, startPoint y: 409, endPoint x: 982, endPoint y: 427, distance: 315.1
click at [982, 427] on div "Trying to reach [DOMAIN_NAME] Connected again... 0% clear filter new" at bounding box center [688, 326] width 1377 height 653
drag, startPoint x: 877, startPoint y: 414, endPoint x: 964, endPoint y: 420, distance: 88.1
click at [964, 420] on div "Trying to reach [DOMAIN_NAME] Connected again... 0% clear filter new" at bounding box center [688, 326] width 1377 height 653
click at [352, 412] on div at bounding box center [350, 409] width 14 height 12
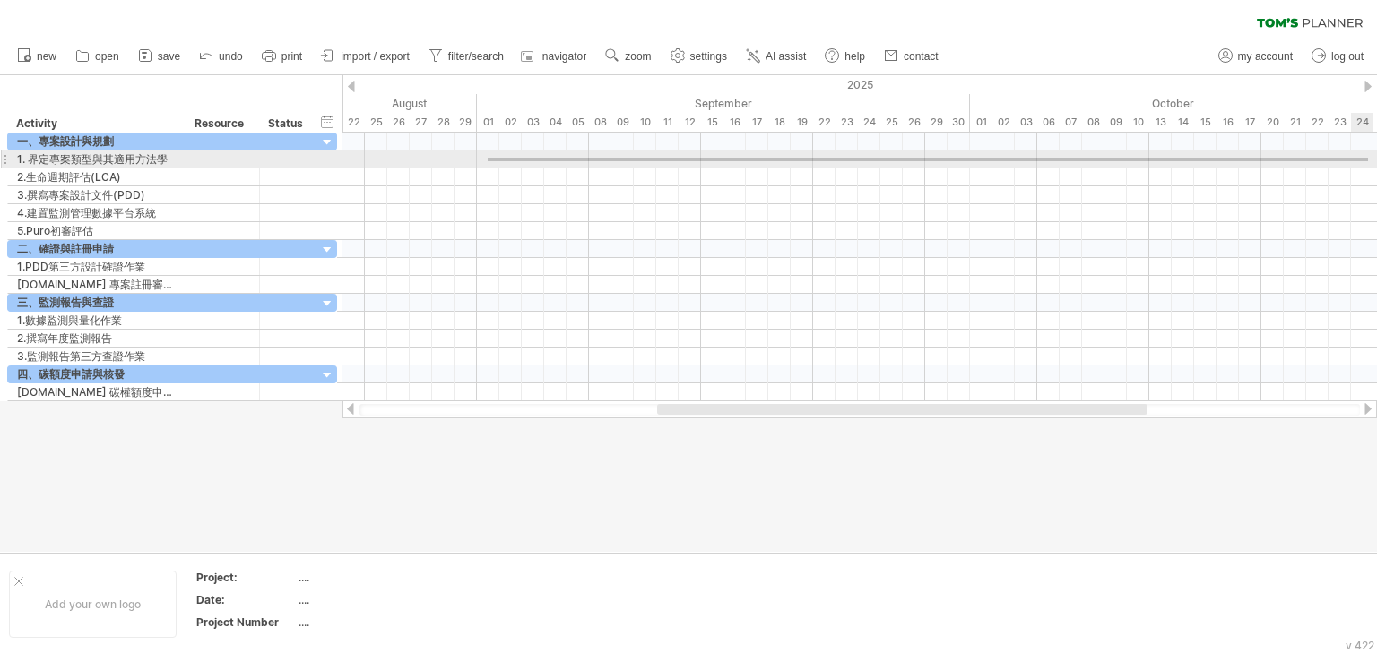
drag, startPoint x: 488, startPoint y: 161, endPoint x: 1368, endPoint y: 158, distance: 880.2
click at [1368, 158] on div at bounding box center [859, 160] width 1034 height 18
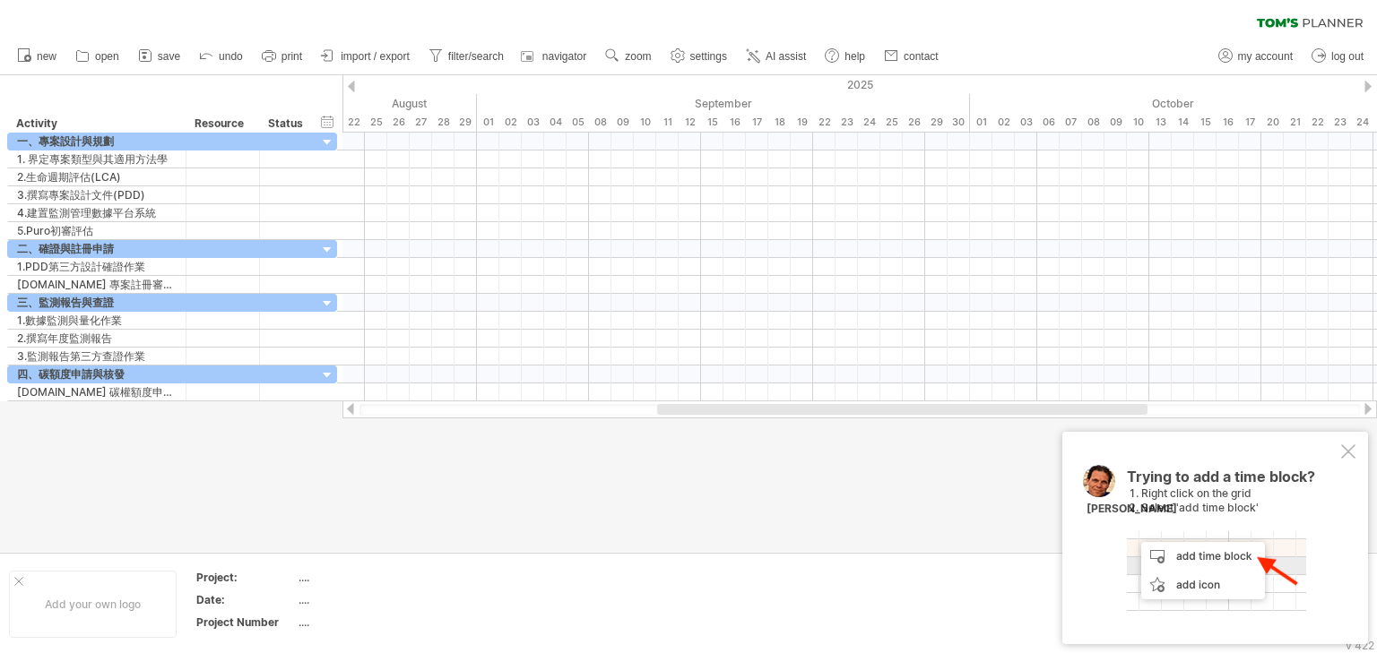
click at [1343, 453] on div at bounding box center [1348, 452] width 14 height 14
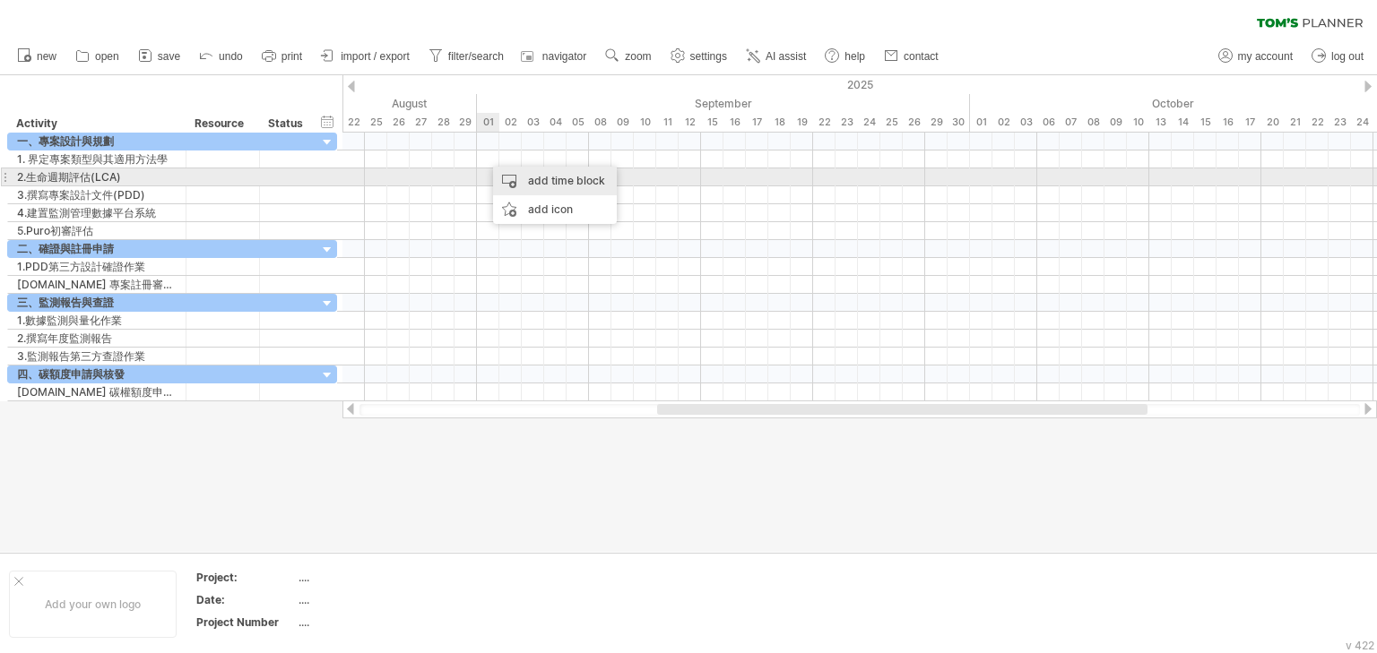
click at [555, 186] on div "add time block" at bounding box center [555, 181] width 124 height 29
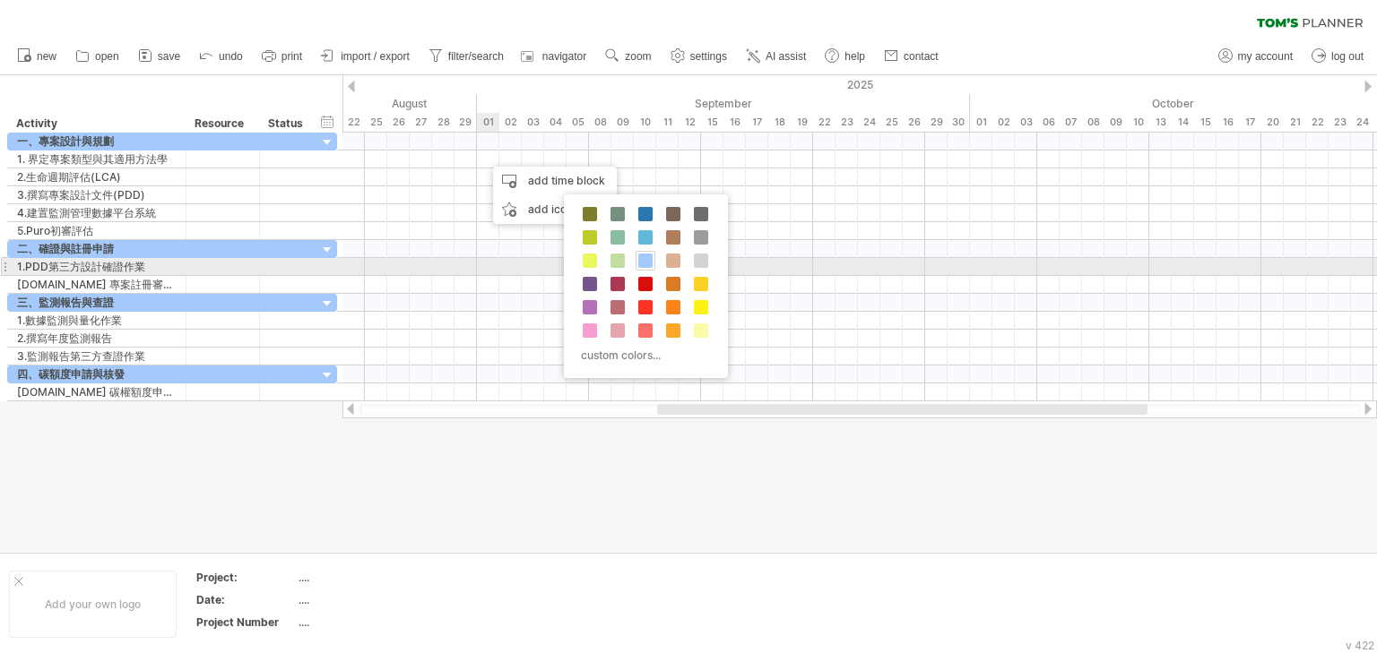
click at [644, 262] on span at bounding box center [645, 261] width 14 height 14
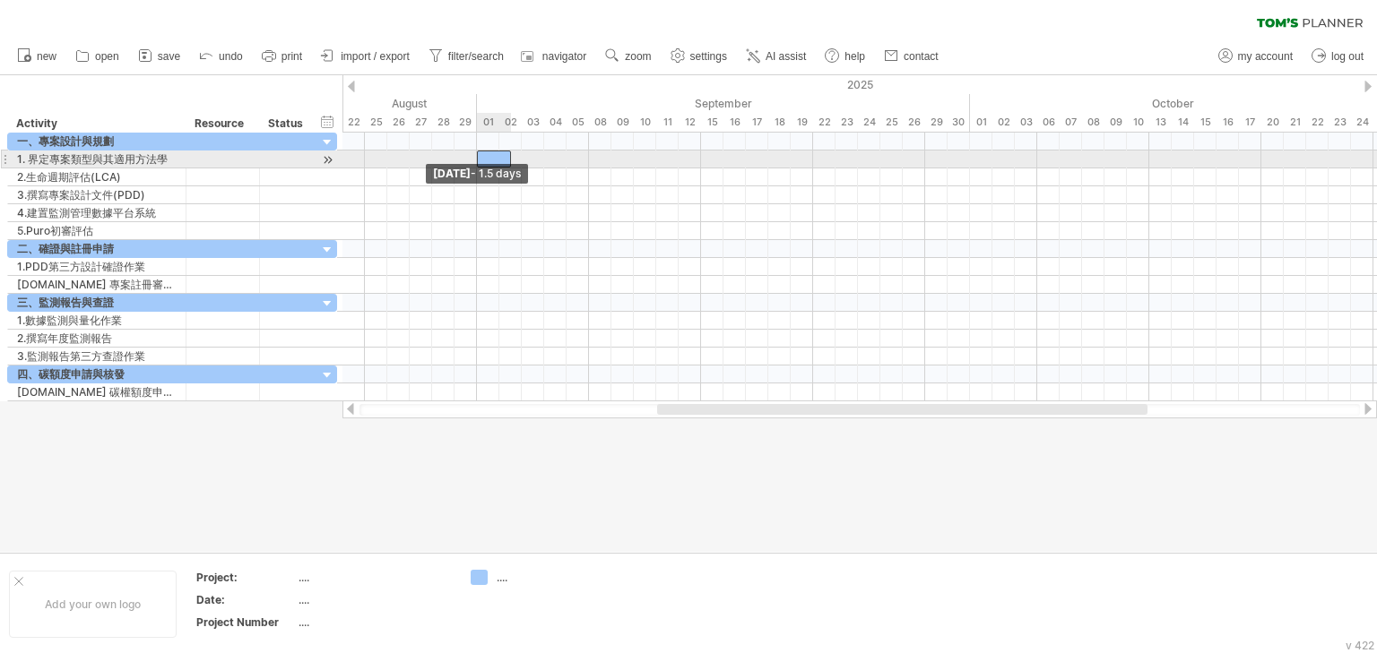
drag, startPoint x: 490, startPoint y: 158, endPoint x: 480, endPoint y: 158, distance: 9.9
click at [480, 158] on div at bounding box center [494, 159] width 34 height 17
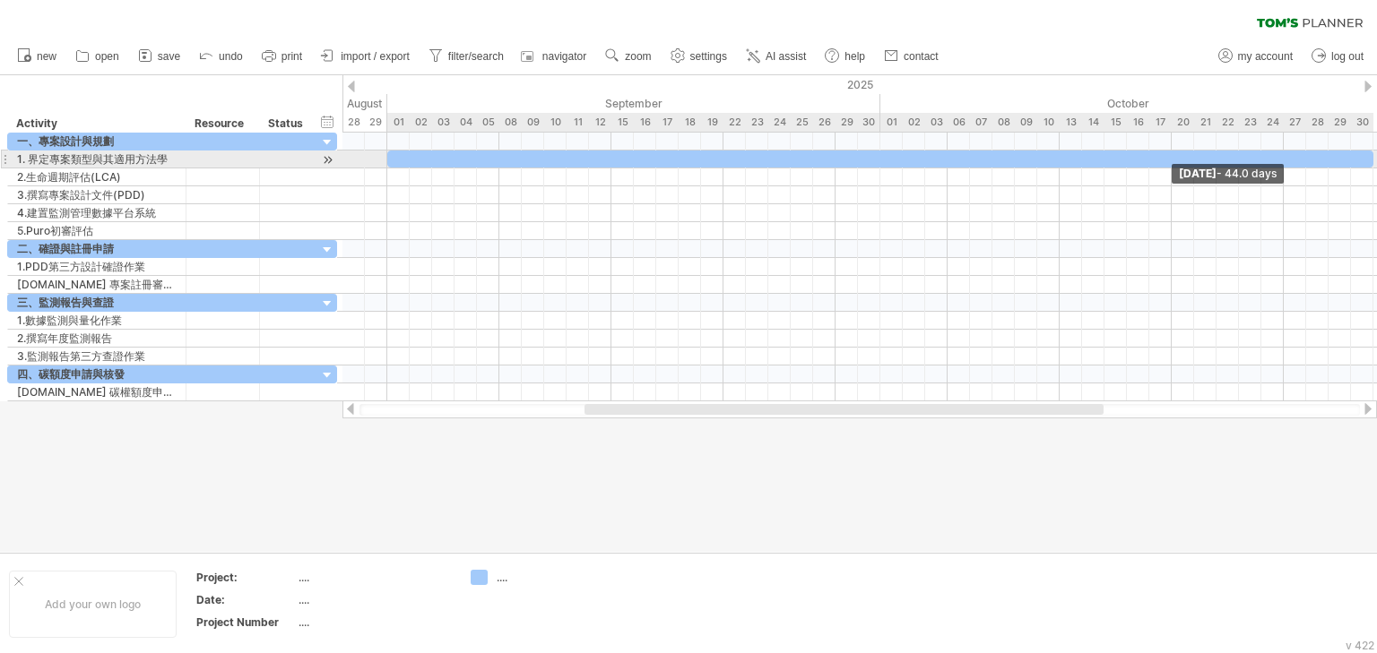
drag, startPoint x: 508, startPoint y: 160, endPoint x: 1373, endPoint y: 165, distance: 865.0
click at [1373, 165] on span at bounding box center [1373, 159] width 7 height 17
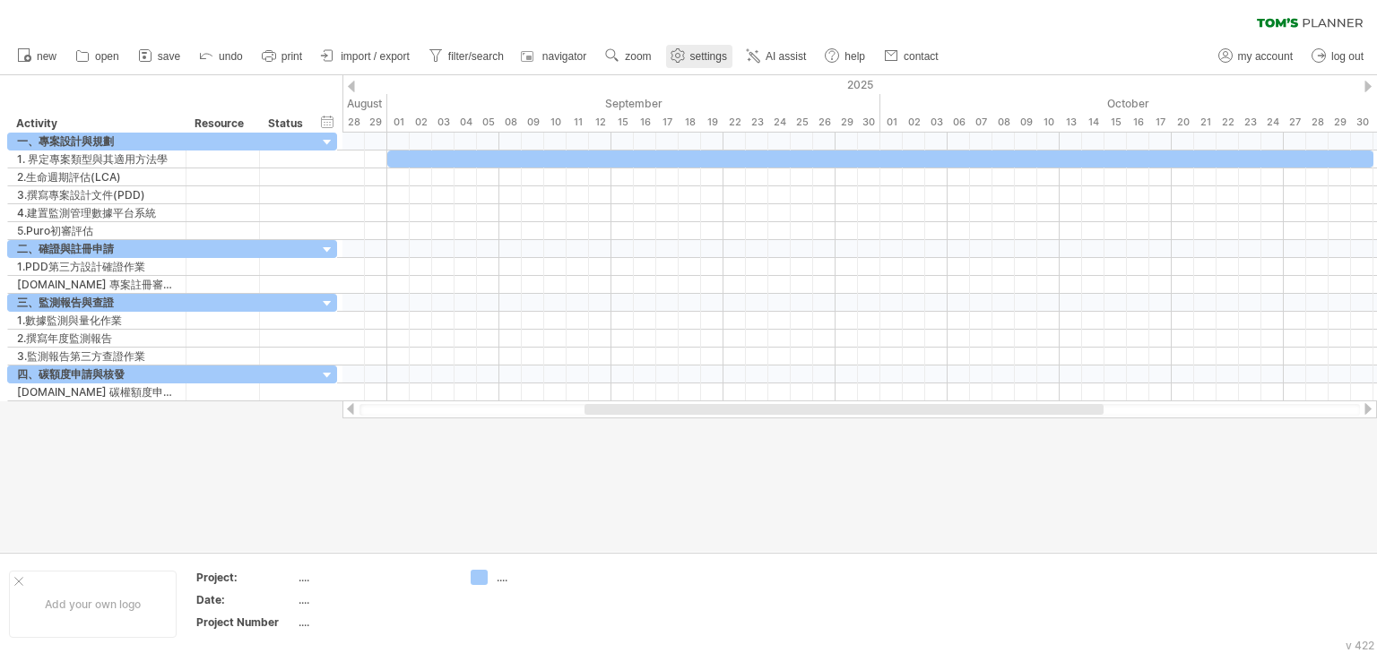
click at [690, 57] on link "settings" at bounding box center [699, 56] width 66 height 23
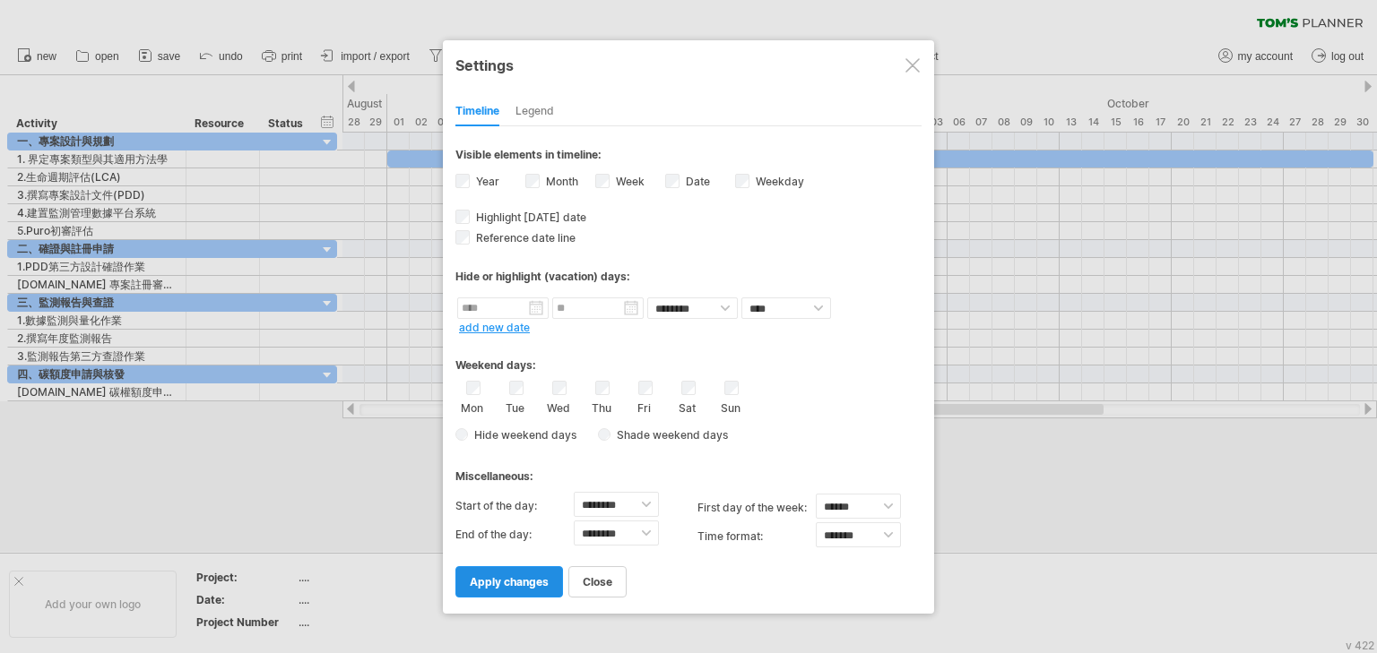
click at [532, 584] on span "apply changes" at bounding box center [509, 581] width 79 height 13
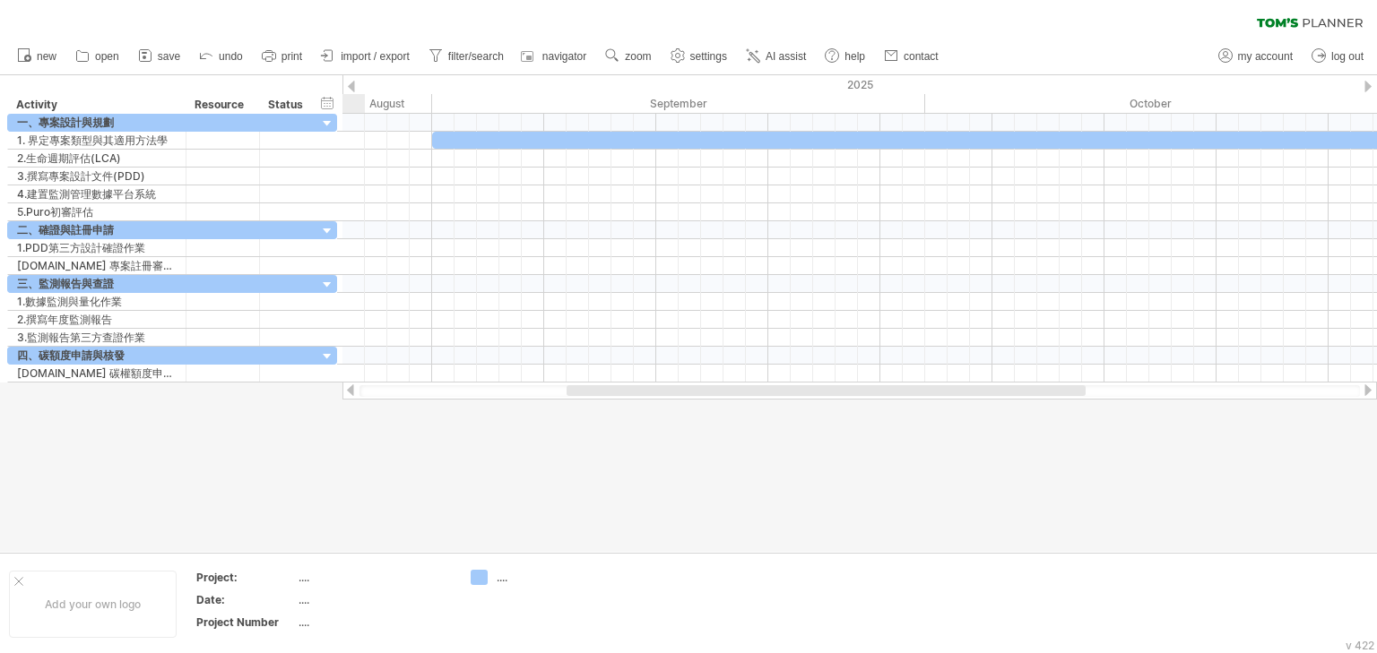
drag, startPoint x: 653, startPoint y: 394, endPoint x: 635, endPoint y: 398, distance: 18.3
click at [635, 398] on div at bounding box center [859, 391] width 1034 height 18
click at [634, 58] on span "zoom" at bounding box center [638, 56] width 26 height 13
click at [701, 110] on div "Week" at bounding box center [692, 110] width 99 height 29
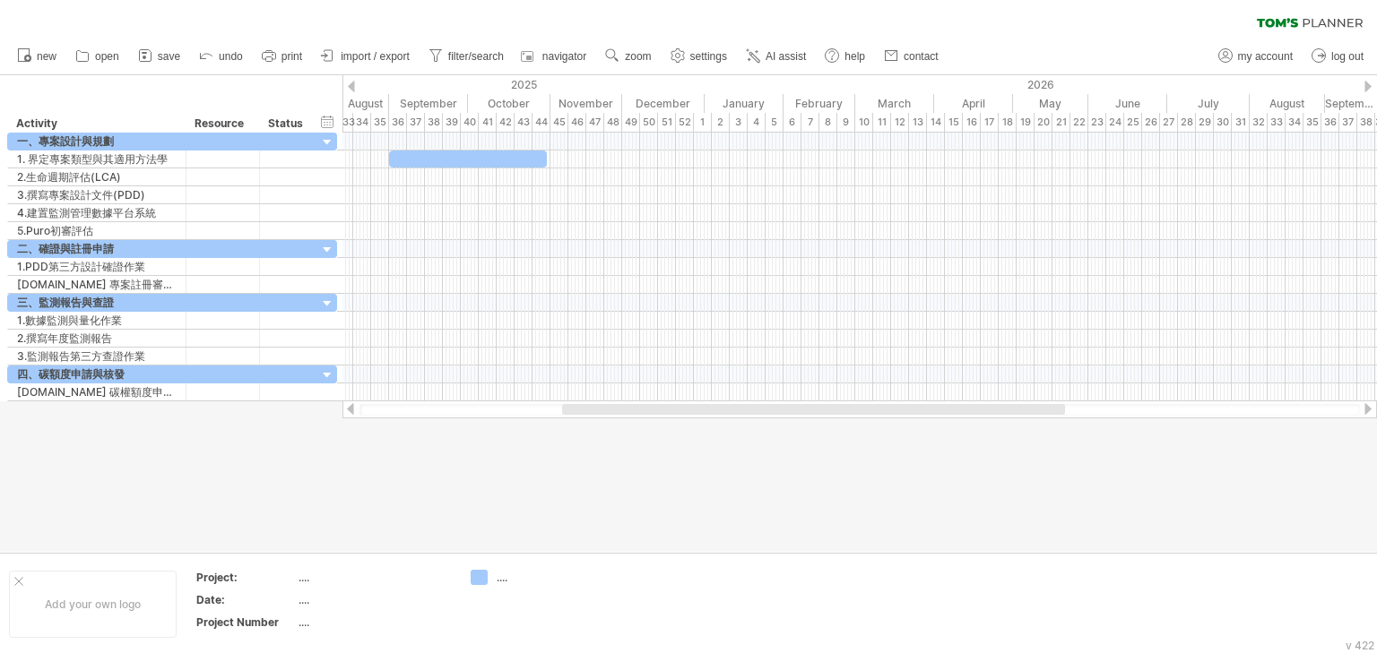
drag, startPoint x: 676, startPoint y: 409, endPoint x: 661, endPoint y: 412, distance: 15.7
click at [661, 412] on div at bounding box center [813, 409] width 503 height 11
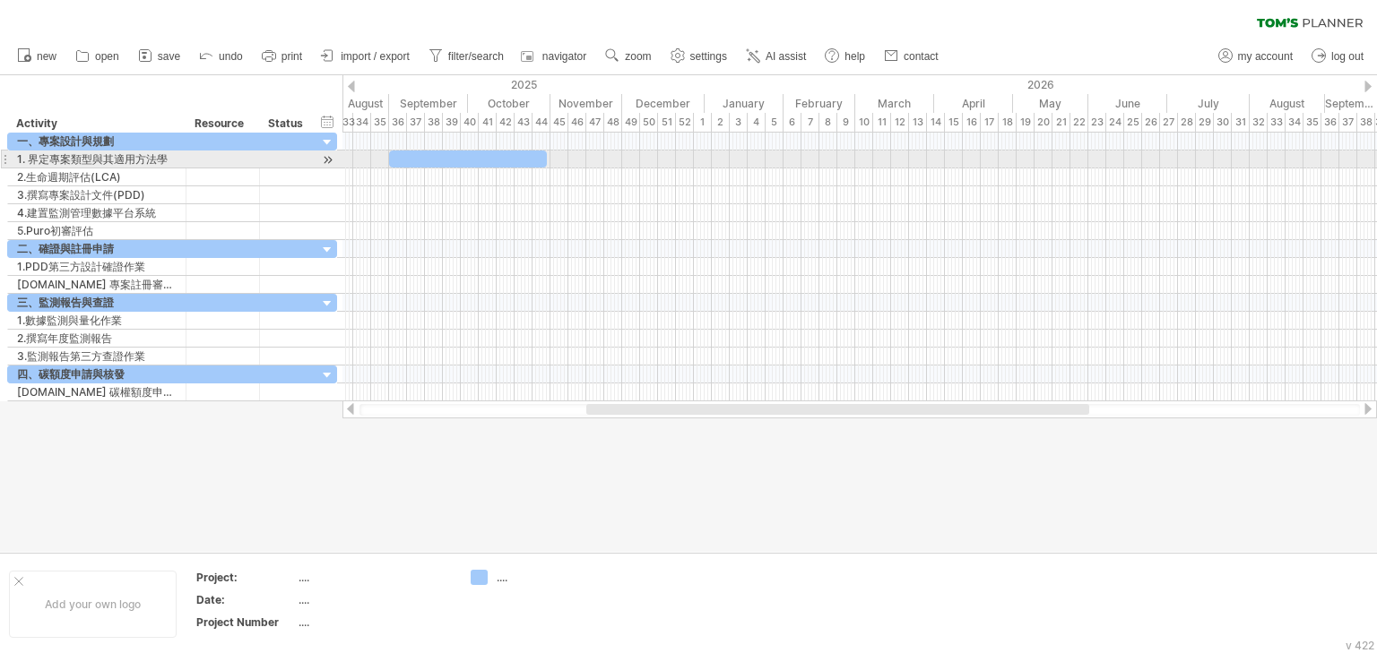
click at [532, 156] on div at bounding box center [468, 159] width 158 height 17
click at [549, 159] on span at bounding box center [550, 159] width 7 height 17
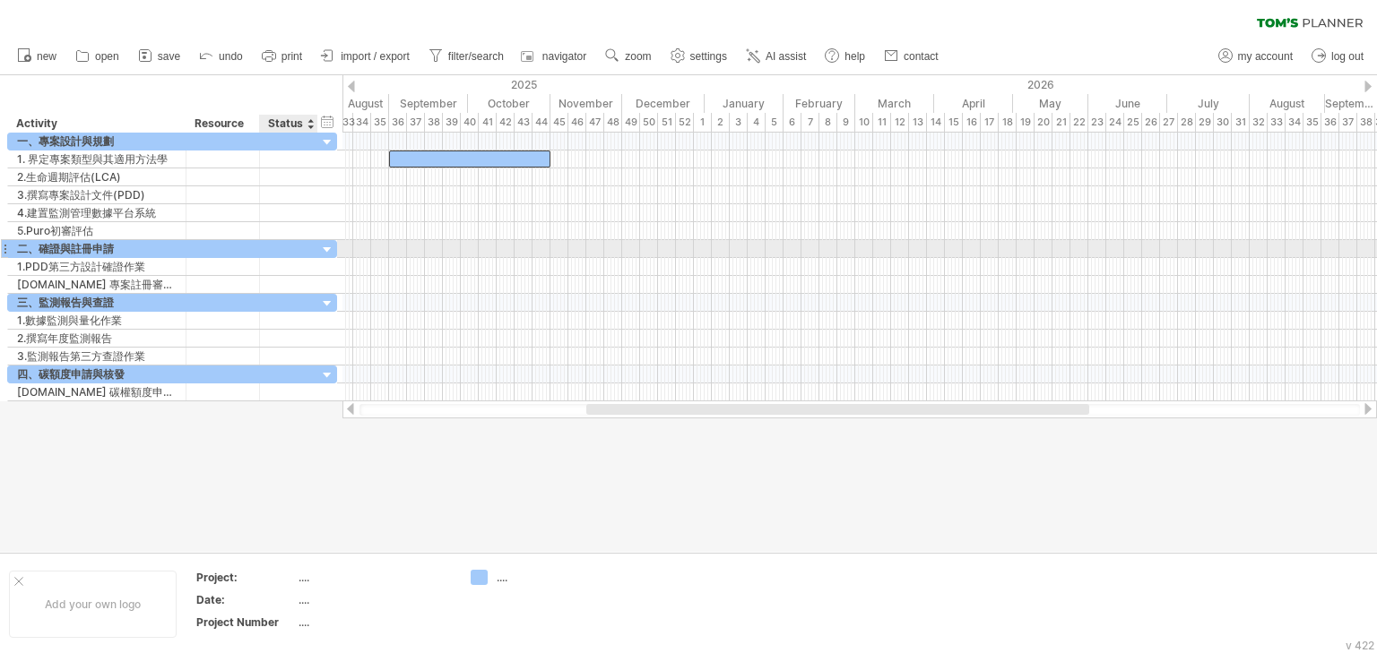
click at [288, 248] on div at bounding box center [288, 248] width 39 height 17
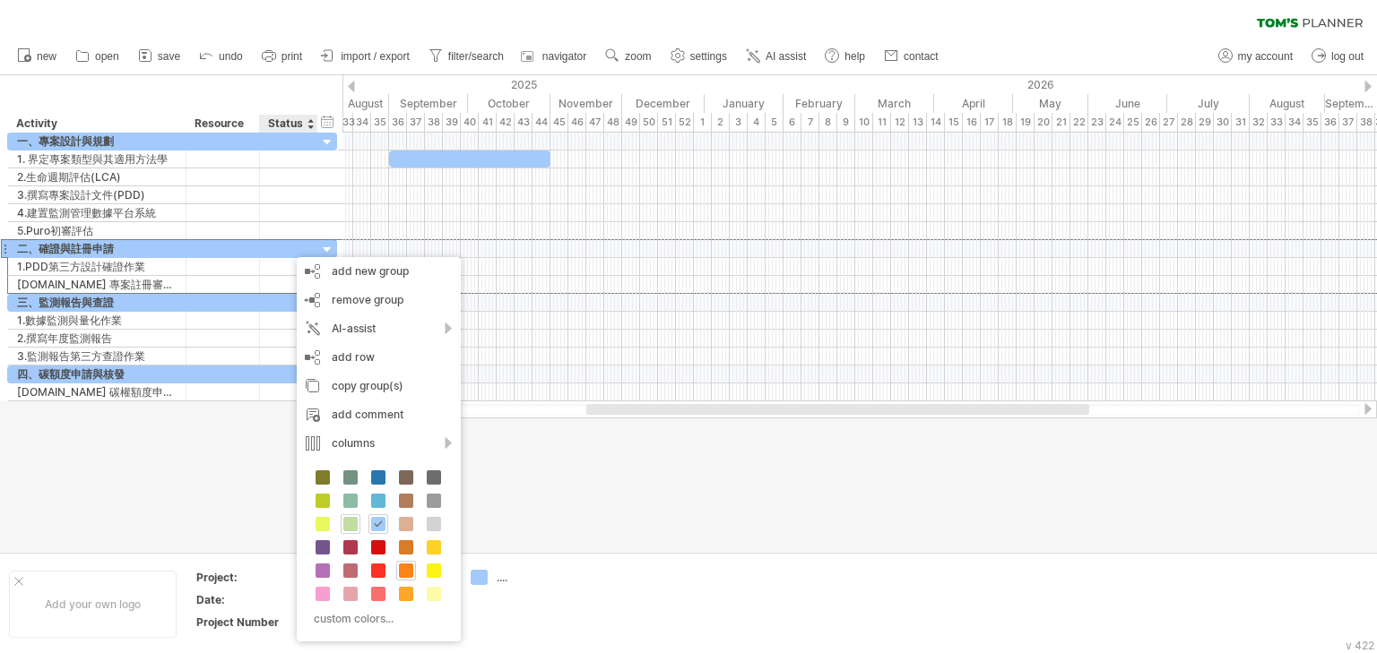
click at [354, 522] on span at bounding box center [350, 524] width 14 height 14
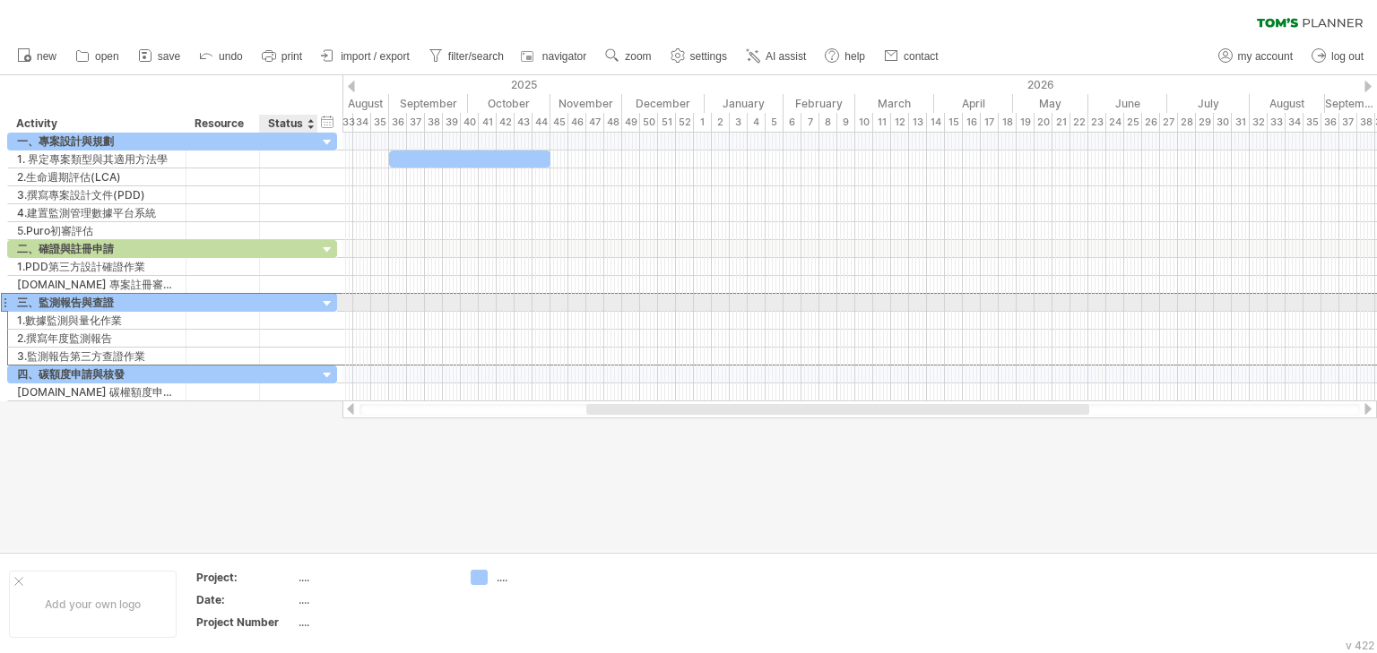
click at [296, 296] on div at bounding box center [288, 302] width 39 height 17
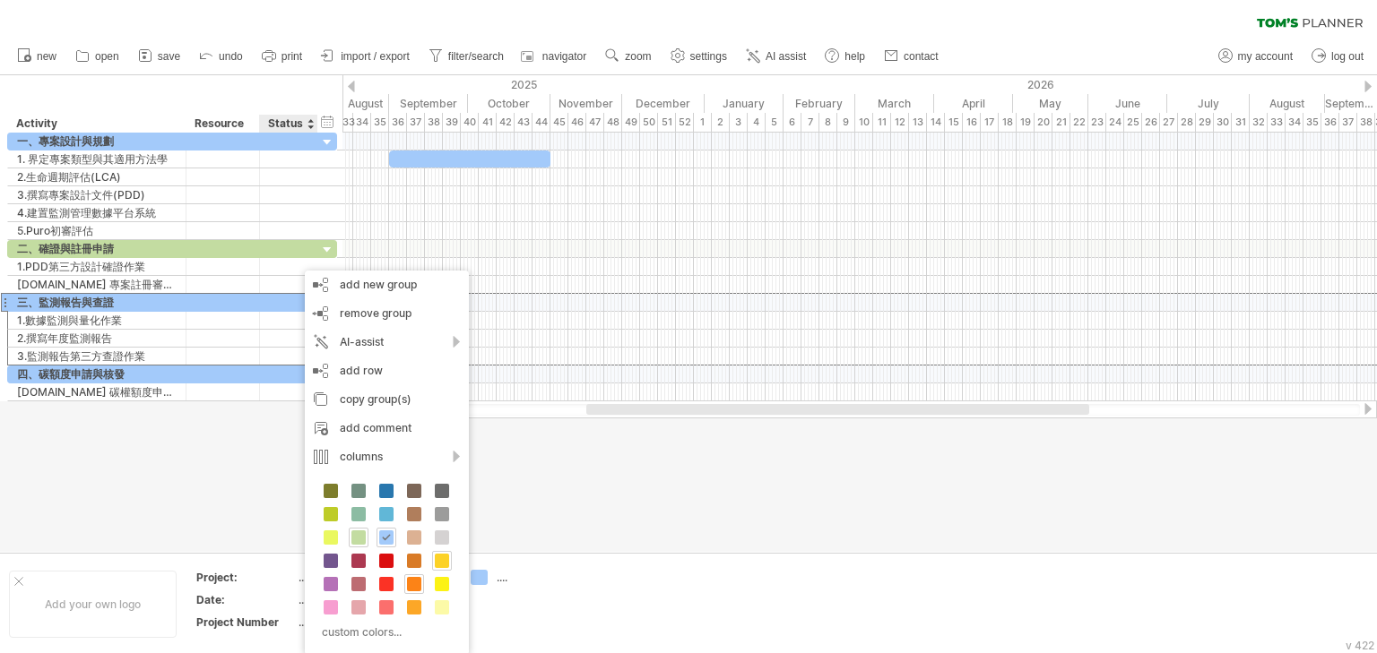
click at [442, 556] on span at bounding box center [442, 561] width 14 height 14
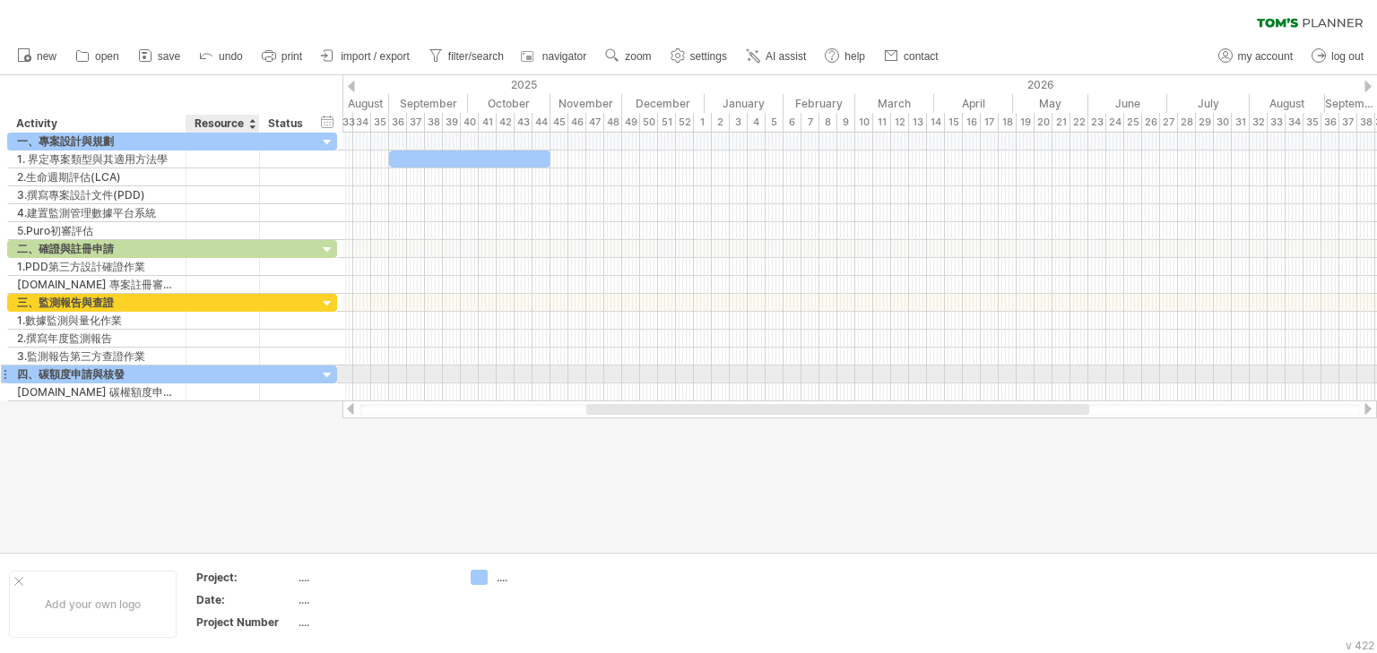
click at [234, 373] on div at bounding box center [222, 374] width 55 height 17
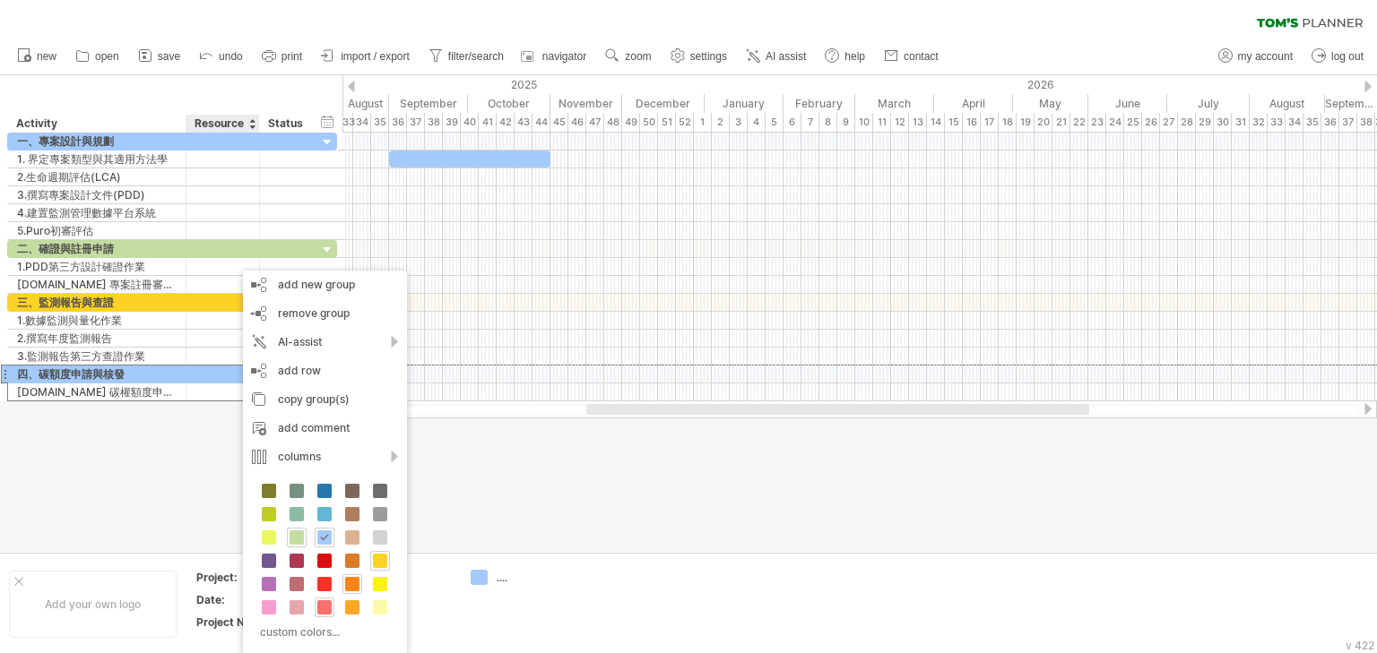
click at [328, 609] on span at bounding box center [324, 608] width 14 height 14
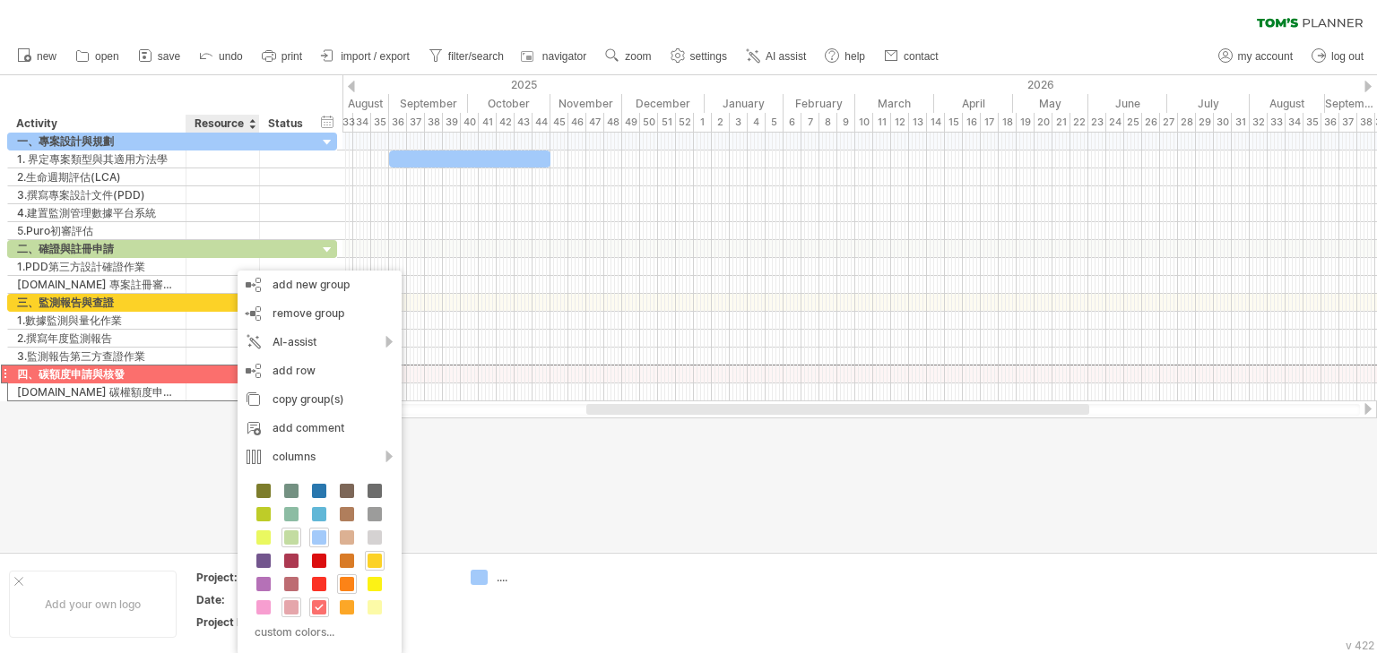
click at [294, 609] on span at bounding box center [291, 608] width 14 height 14
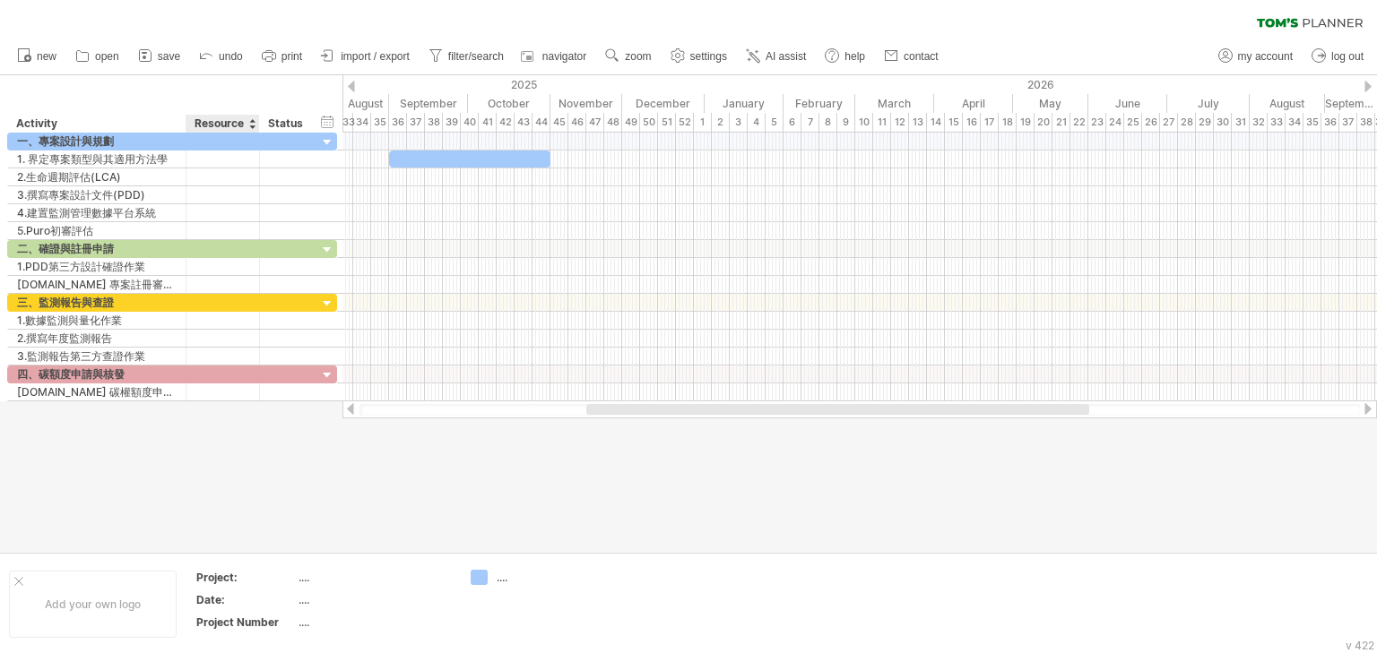
click at [154, 483] on div at bounding box center [688, 313] width 1377 height 477
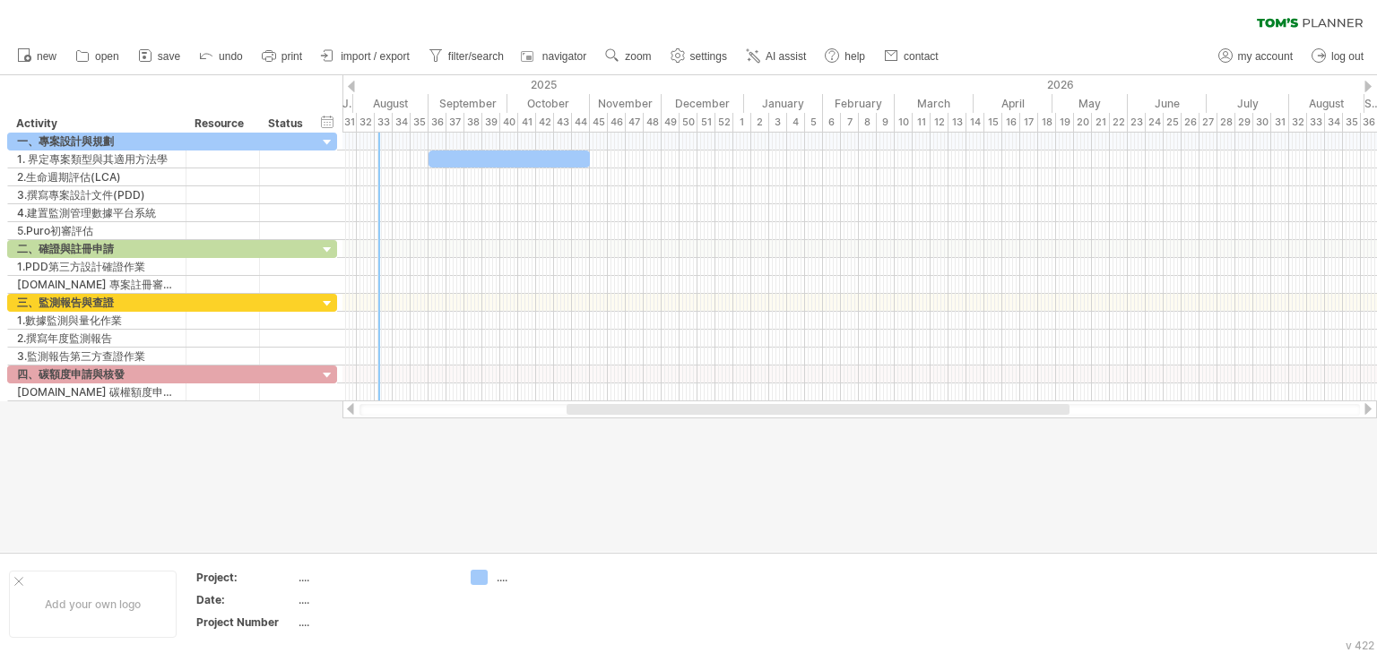
drag, startPoint x: 610, startPoint y: 405, endPoint x: 590, endPoint y: 403, distance: 19.8
click at [590, 403] on div at bounding box center [859, 410] width 1034 height 18
click at [507, 99] on div "October" at bounding box center [548, 103] width 82 height 19
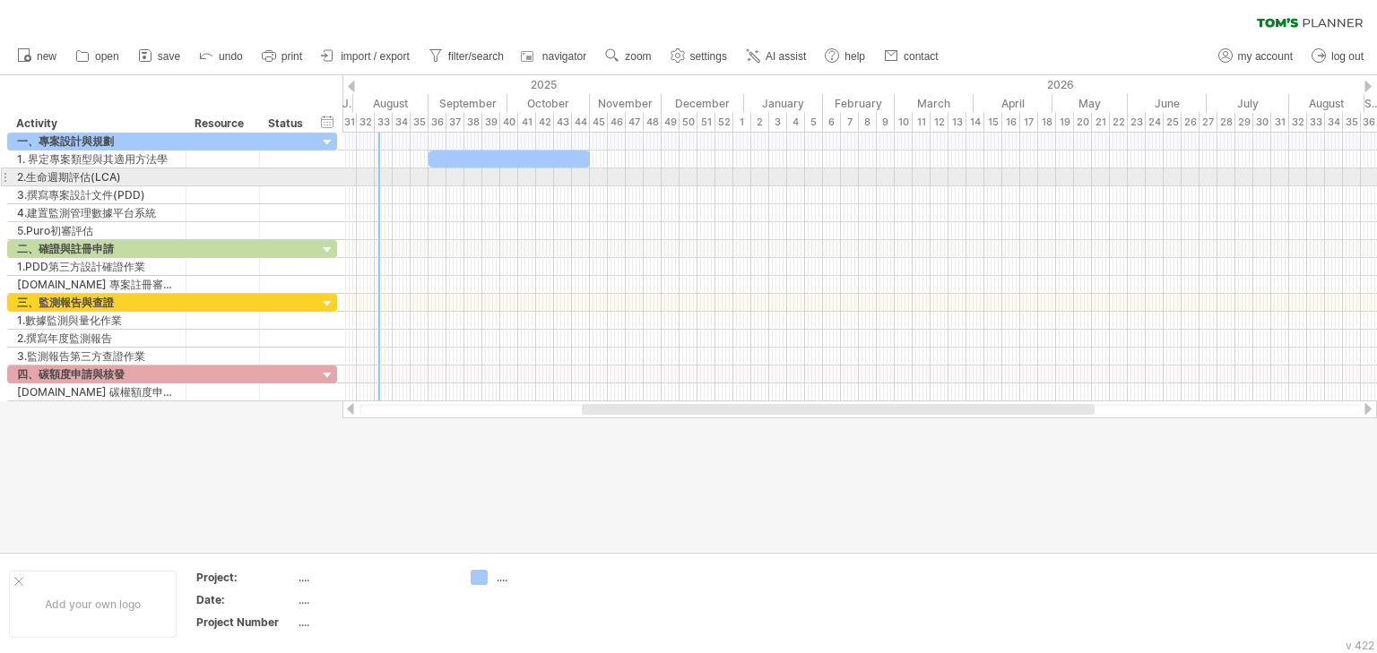
drag, startPoint x: 509, startPoint y: 176, endPoint x: 524, endPoint y: 176, distance: 15.2
click at [524, 176] on div at bounding box center [859, 178] width 1034 height 18
click at [514, 179] on div at bounding box center [859, 178] width 1034 height 18
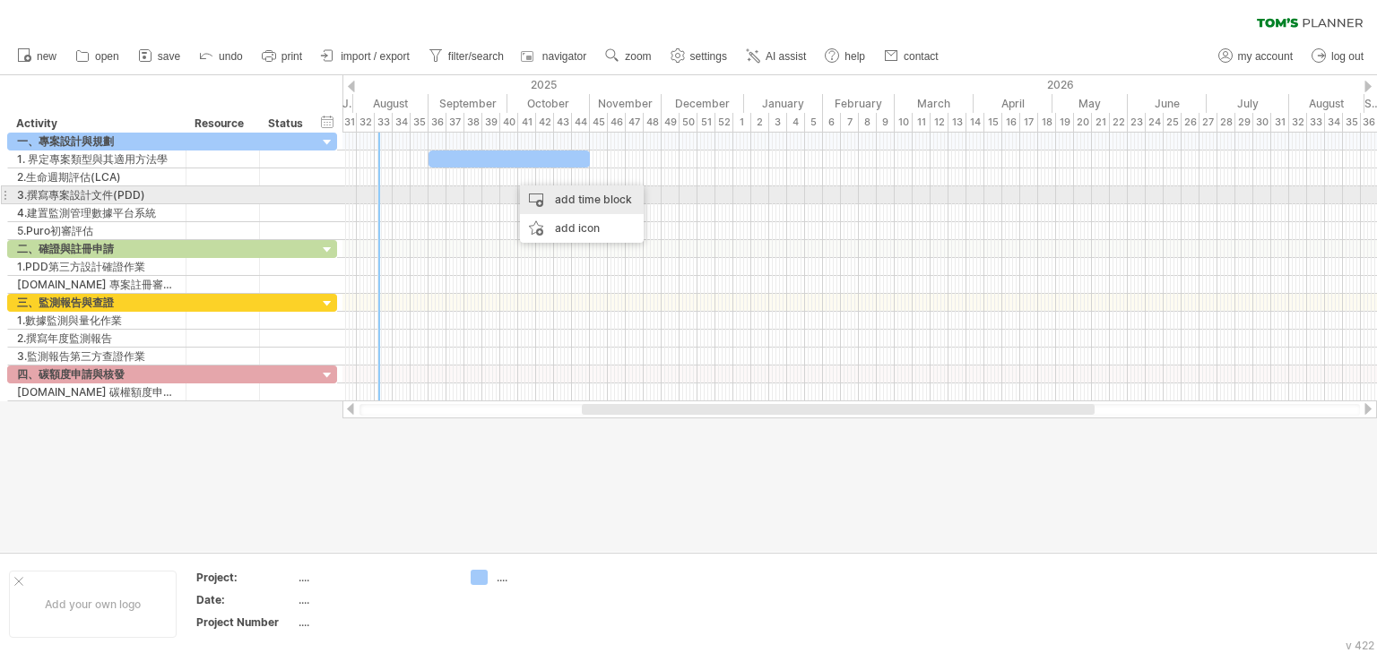
click at [561, 203] on div "add time block" at bounding box center [582, 200] width 124 height 29
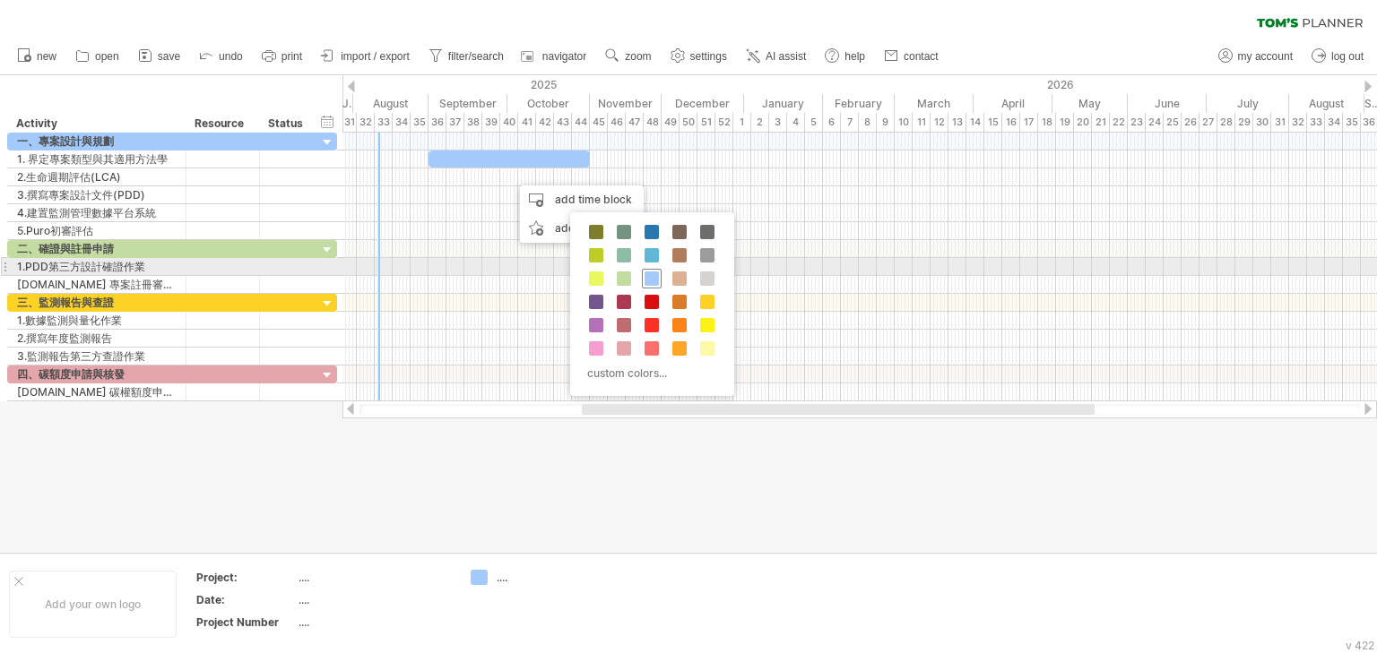
click at [647, 276] on span at bounding box center [651, 279] width 14 height 14
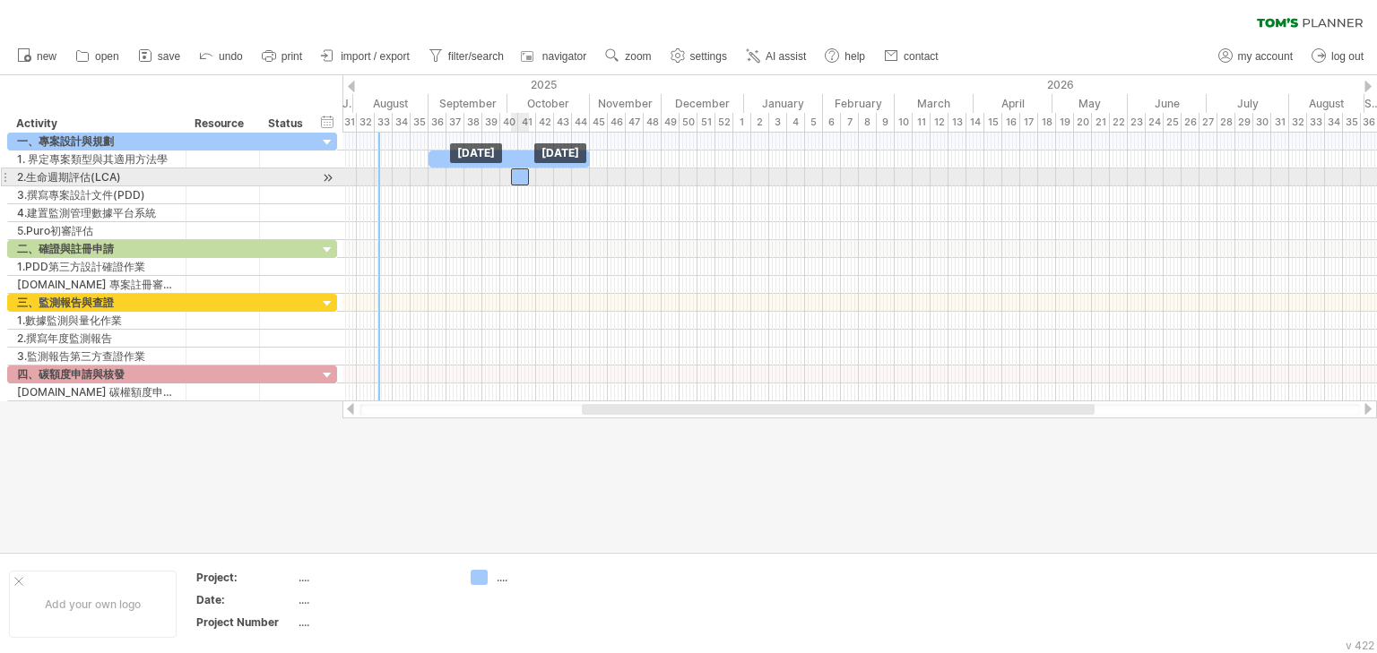
click at [515, 172] on div at bounding box center [520, 177] width 18 height 17
click at [514, 172] on div at bounding box center [518, 177] width 18 height 17
click at [513, 173] on div at bounding box center [518, 177] width 18 height 17
click at [512, 172] on div at bounding box center [518, 177] width 18 height 17
click at [509, 172] on span at bounding box center [507, 177] width 7 height 17
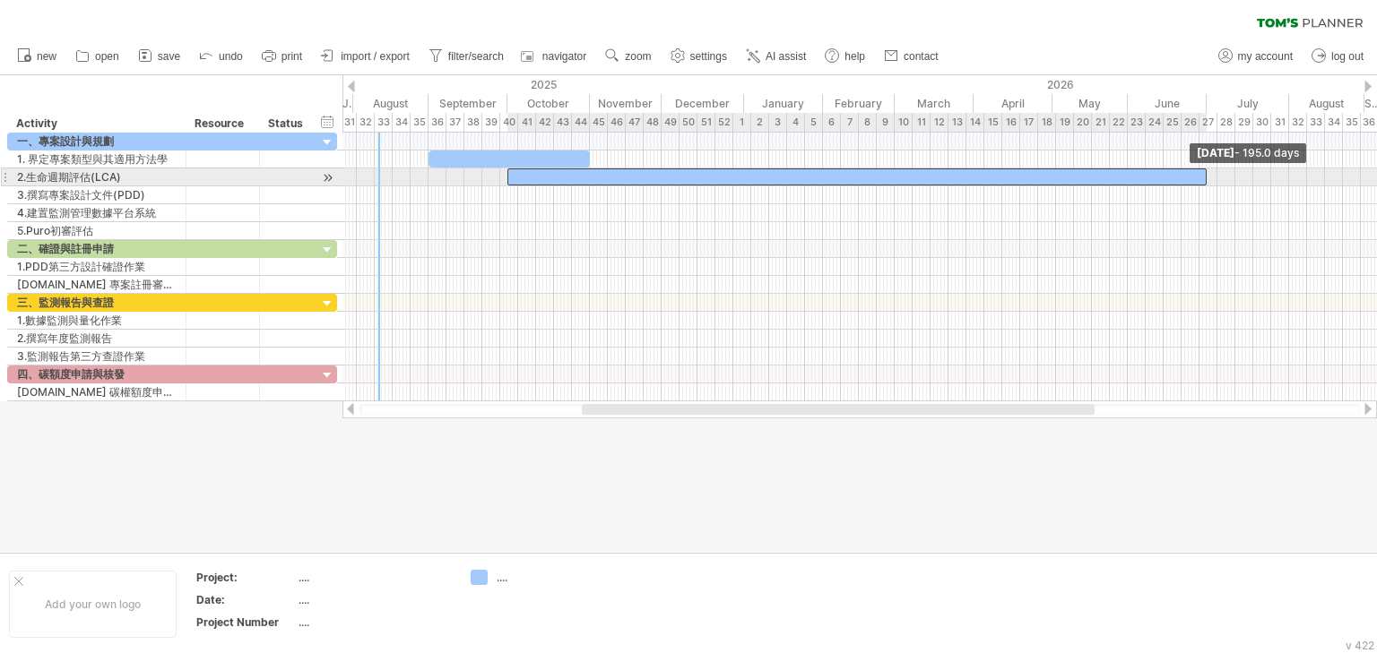
drag, startPoint x: 527, startPoint y: 177, endPoint x: 1206, endPoint y: 177, distance: 678.6
click at [1206, 177] on span at bounding box center [1206, 177] width 7 height 17
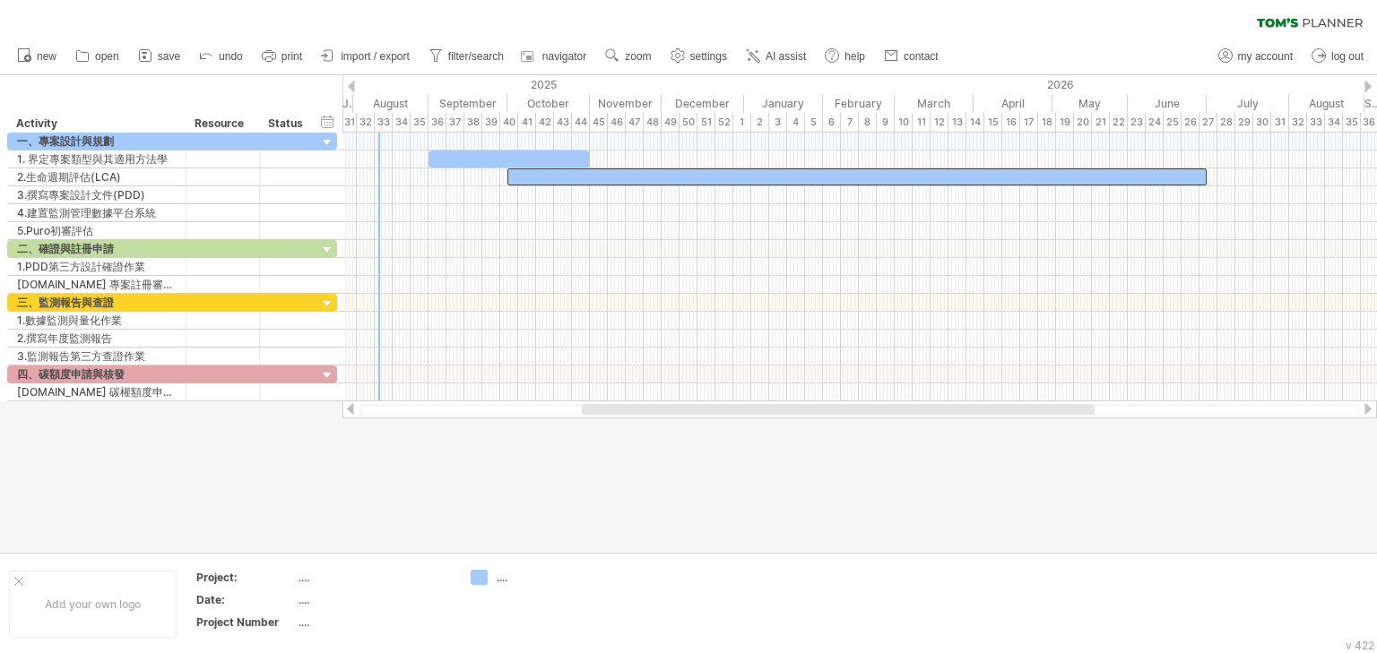
click at [885, 533] on div at bounding box center [688, 313] width 1377 height 477
click at [696, 51] on span "settings" at bounding box center [708, 56] width 37 height 13
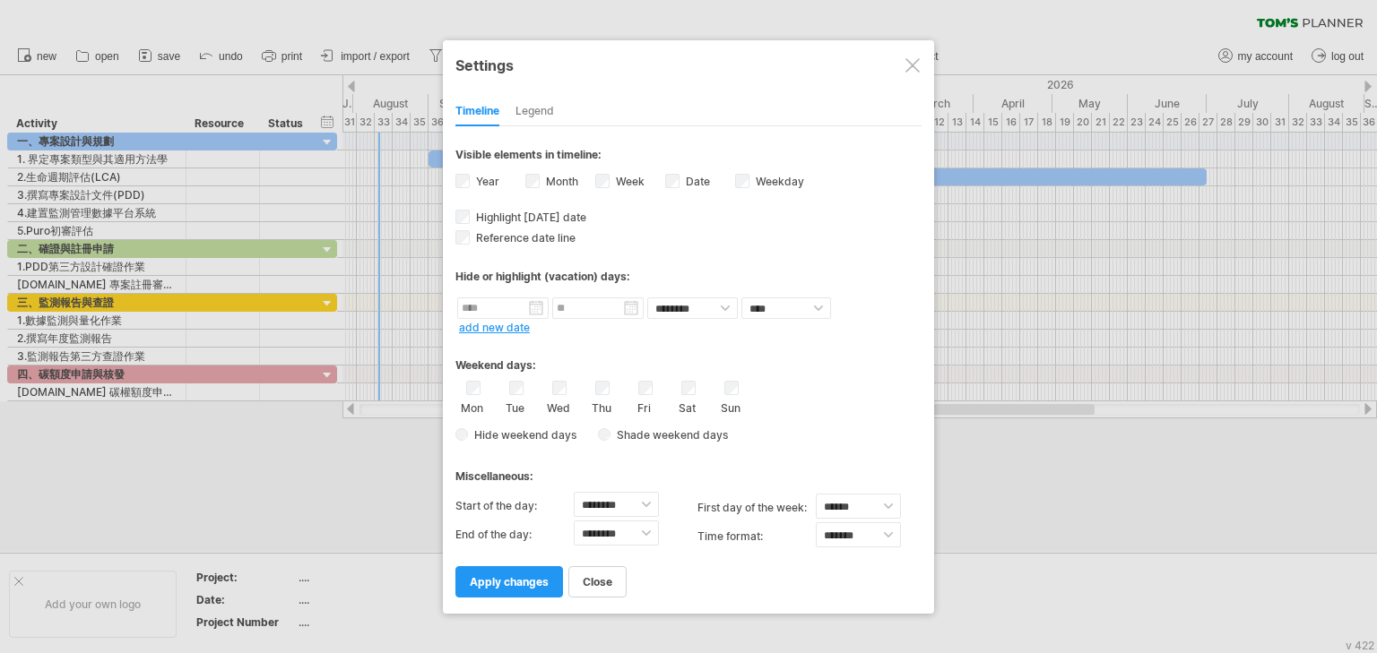
click at [913, 64] on div at bounding box center [912, 65] width 14 height 14
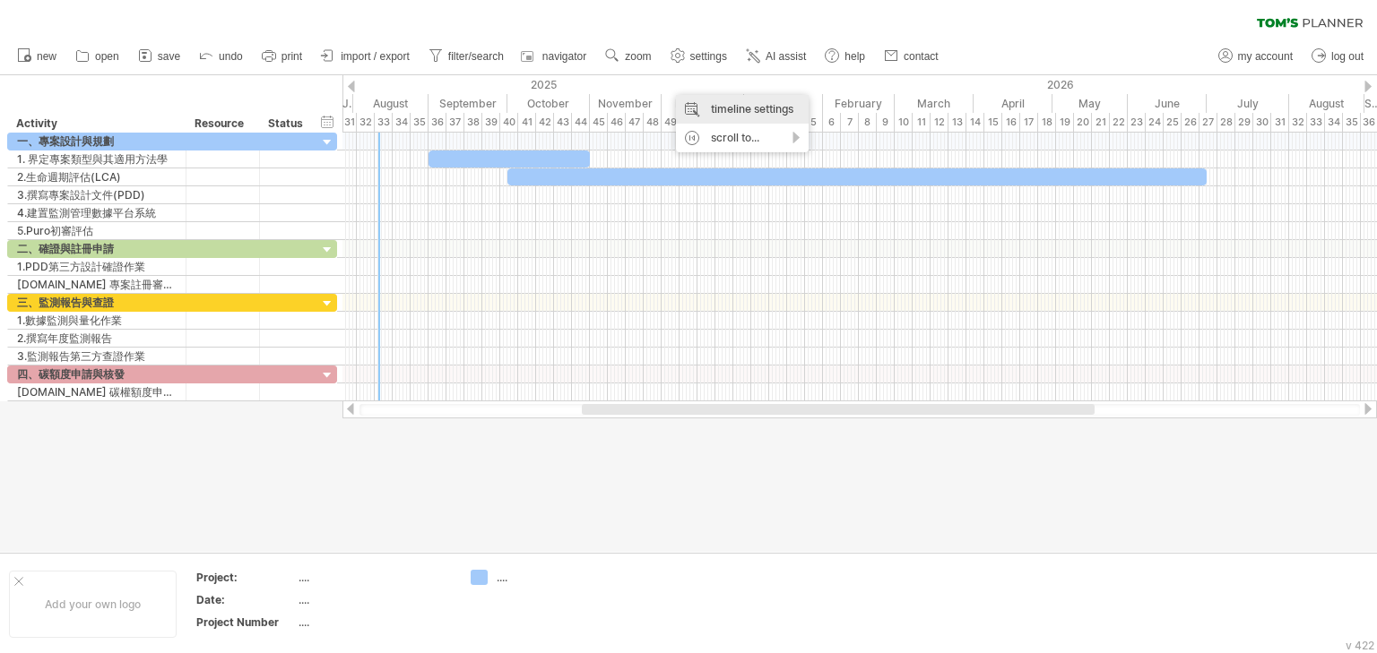
click at [740, 108] on div "timeline settings" at bounding box center [742, 109] width 133 height 29
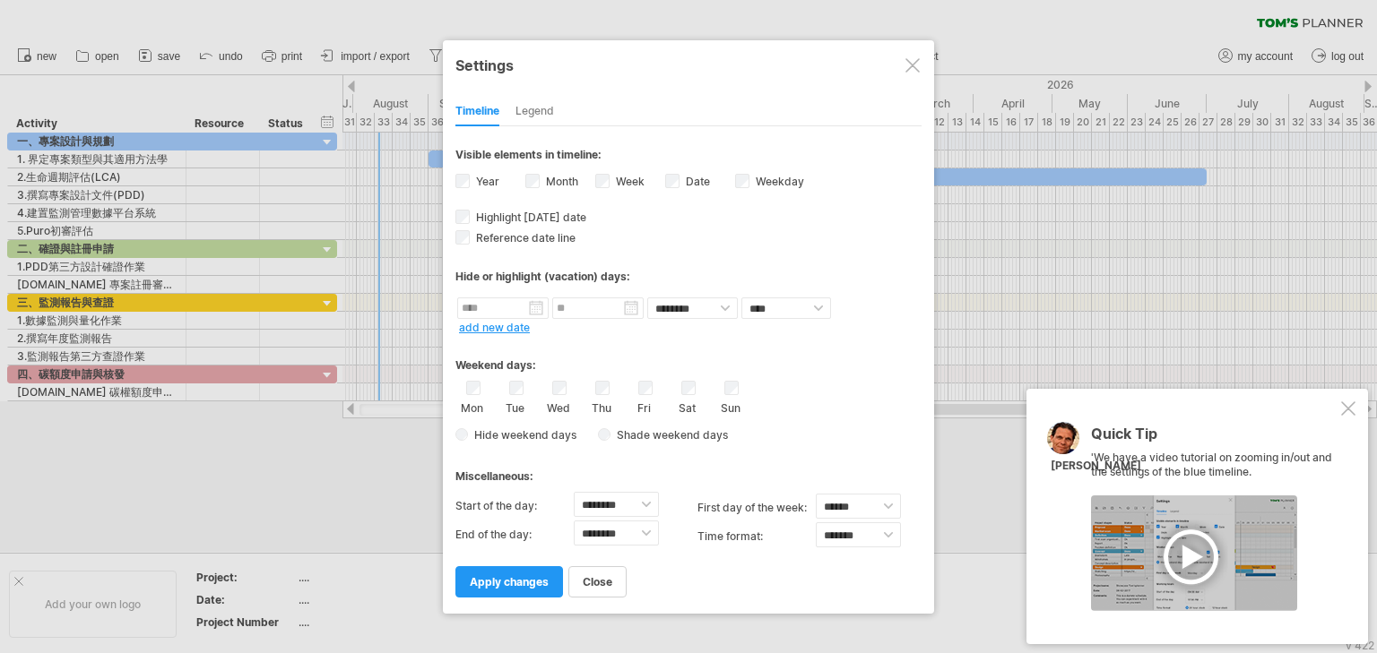
click at [539, 179] on div "Month" at bounding box center [560, 183] width 70 height 24
click at [598, 575] on span "close" at bounding box center [598, 581] width 30 height 13
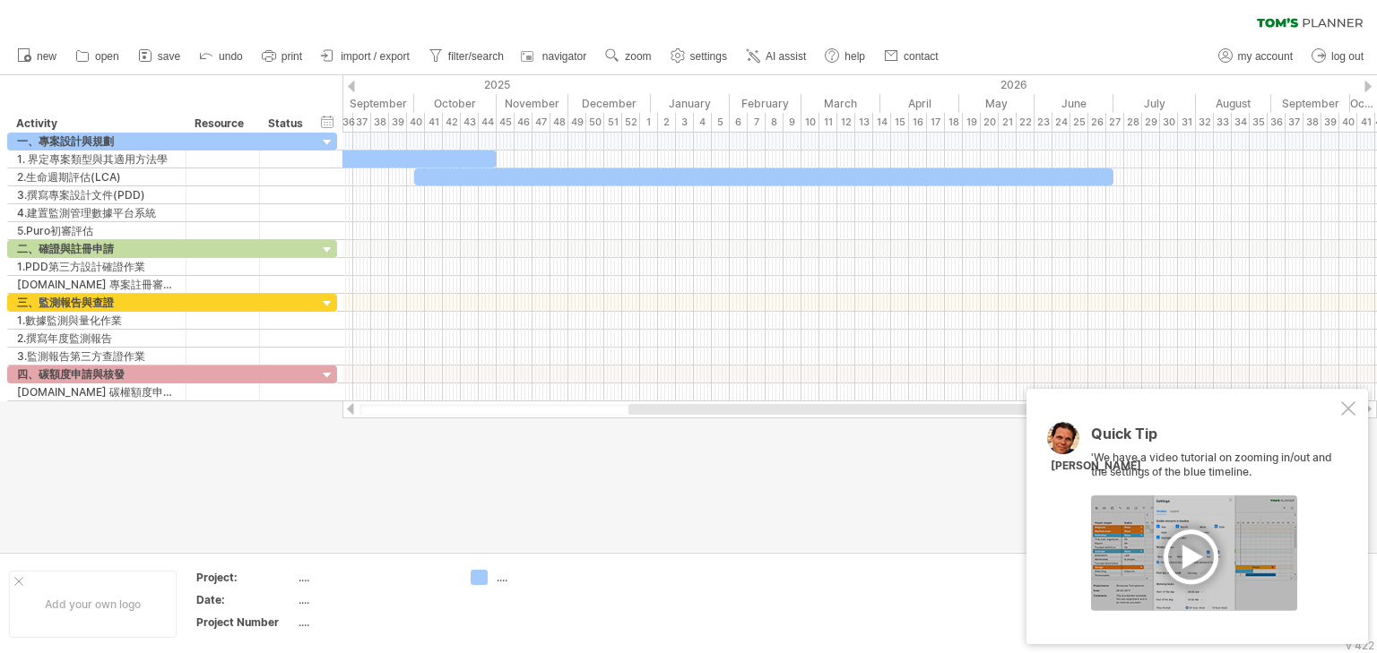
drag, startPoint x: 652, startPoint y: 411, endPoint x: 698, endPoint y: 415, distance: 46.8
click at [698, 415] on div at bounding box center [859, 410] width 1000 height 12
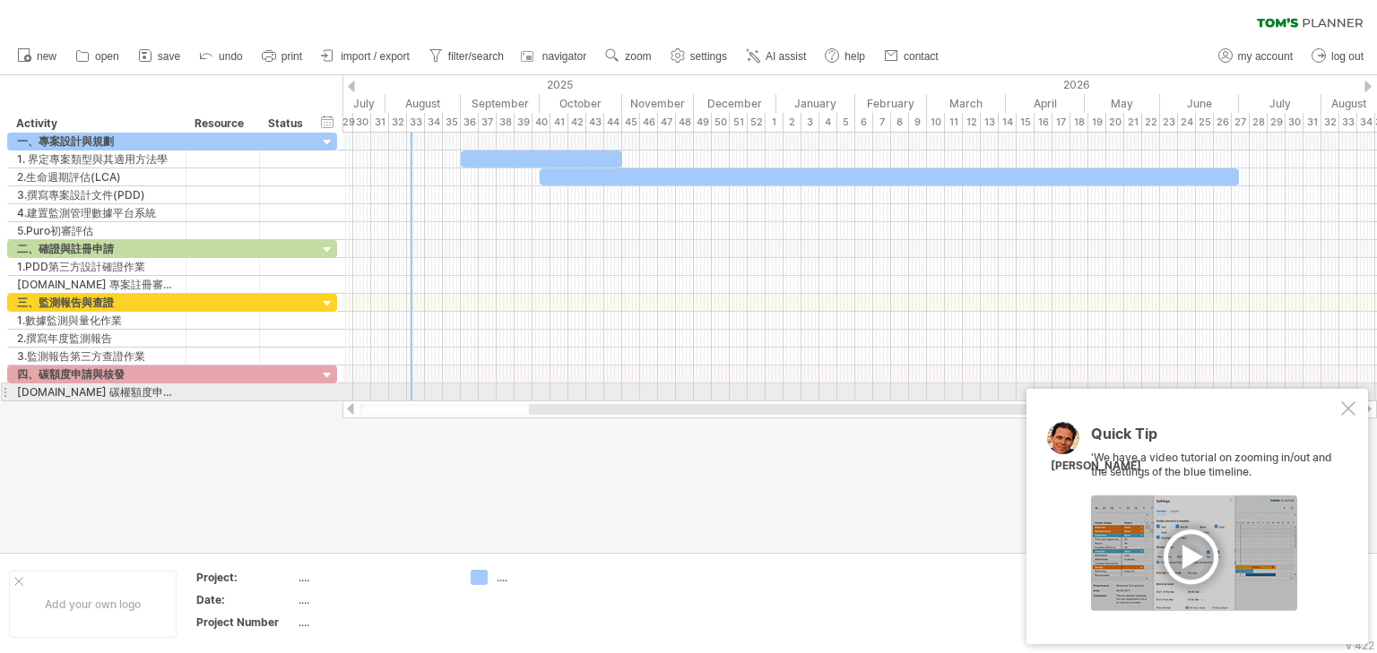
drag, startPoint x: 716, startPoint y: 412, endPoint x: 651, endPoint y: 395, distance: 67.6
click at [651, 395] on div "Trying to reach [DOMAIN_NAME] Connected again... 0% clear filter new" at bounding box center [688, 326] width 1377 height 653
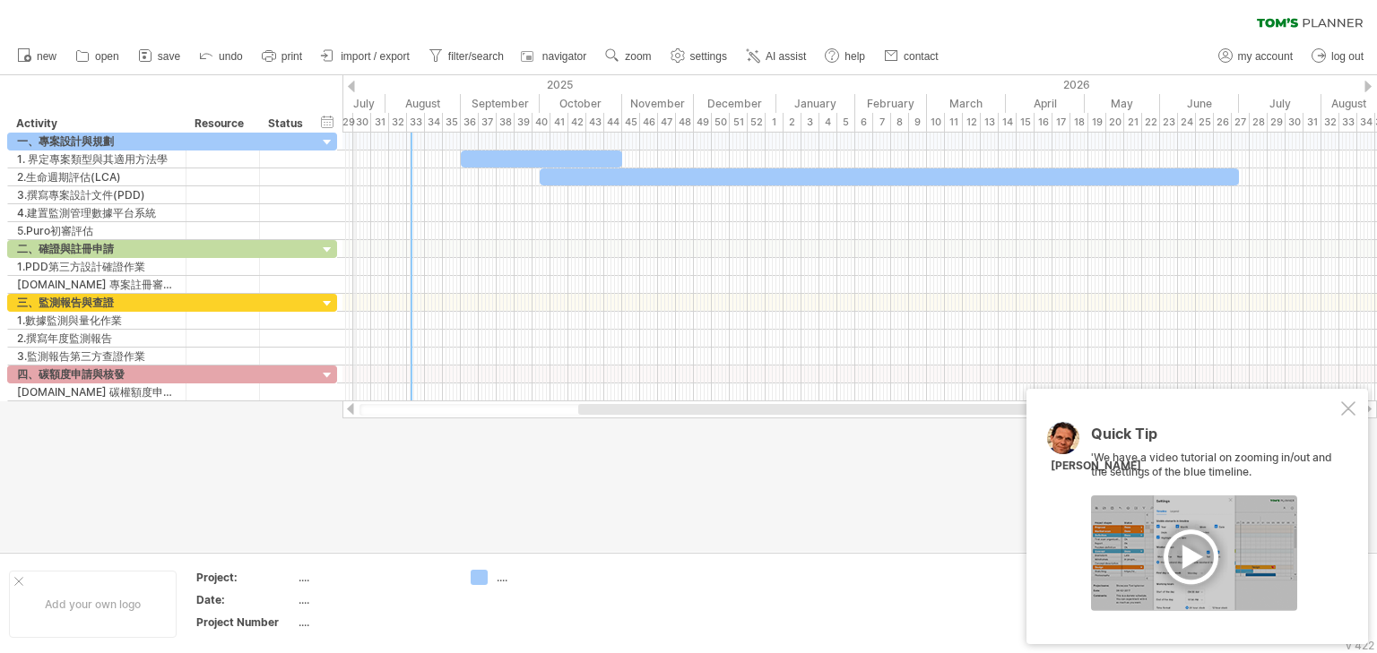
click at [355, 84] on div "2025" at bounding box center [308, 84] width 936 height 19
click at [417, 100] on div "August" at bounding box center [422, 103] width 75 height 19
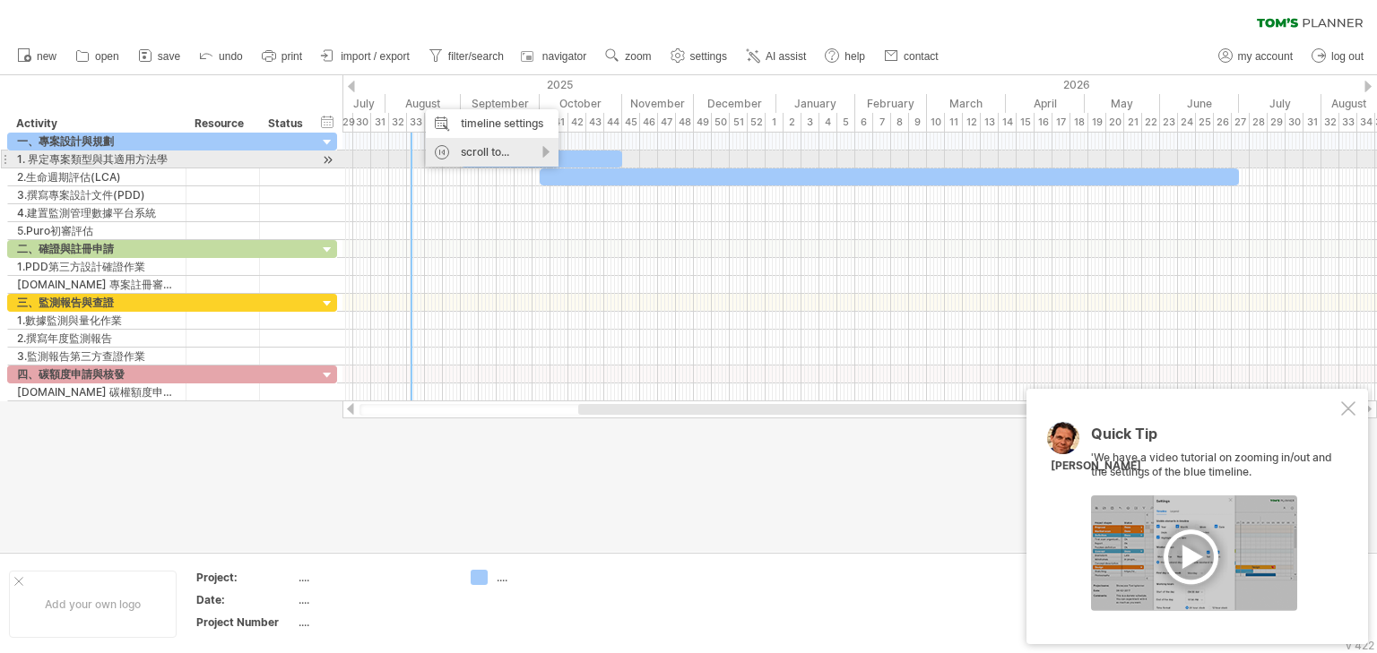
click at [541, 153] on div "scroll to..." at bounding box center [492, 152] width 133 height 29
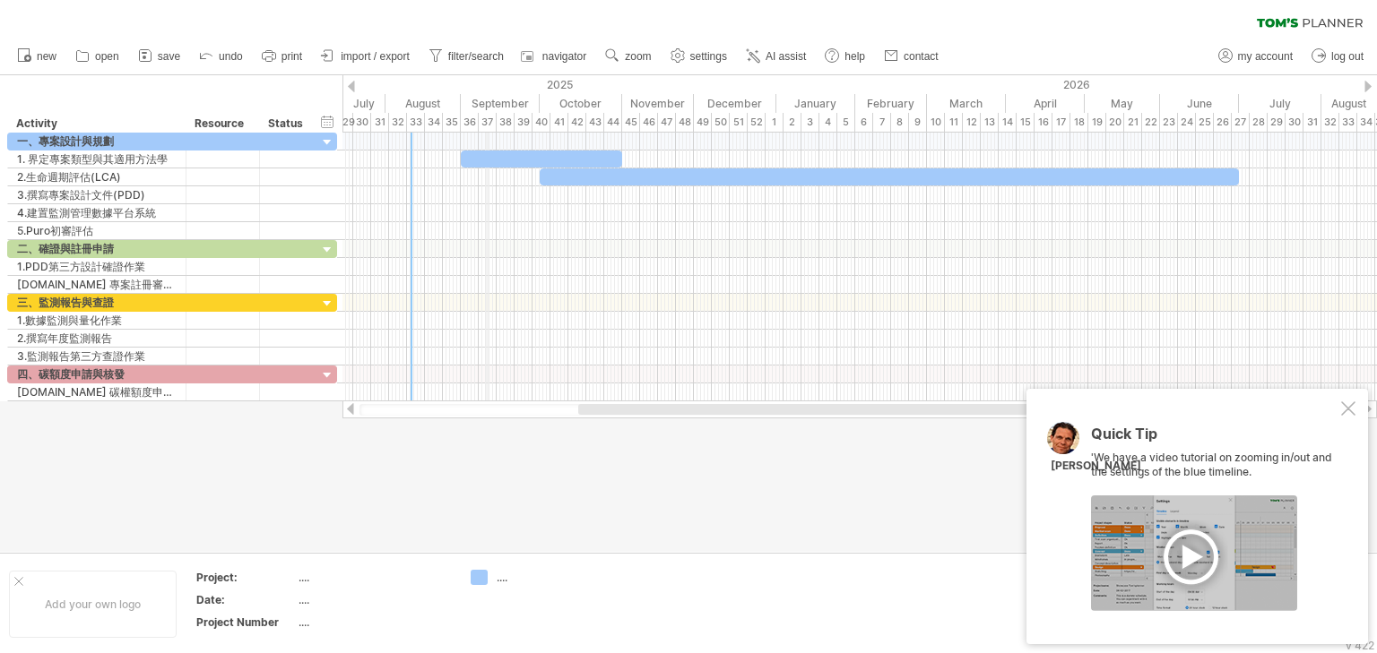
click at [486, 89] on div "2025" at bounding box center [308, 84] width 936 height 19
click at [696, 61] on span "settings" at bounding box center [708, 56] width 37 height 13
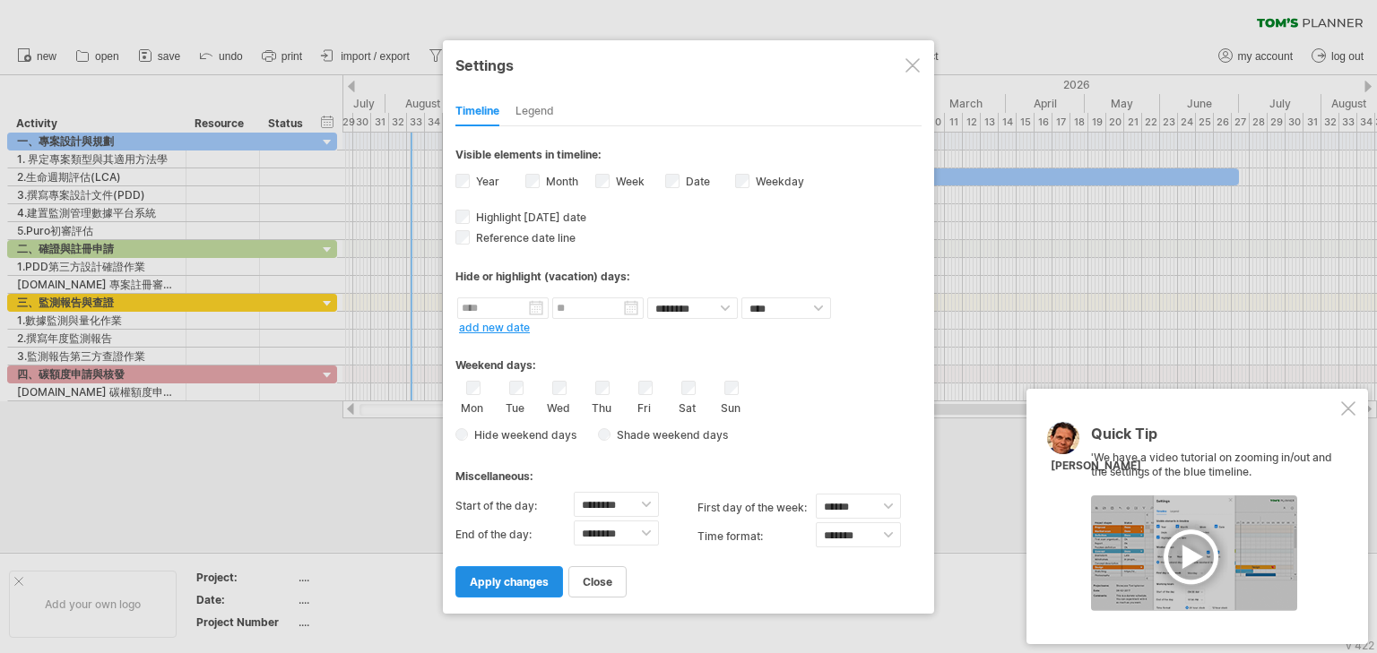
click at [541, 588] on link "apply changes" at bounding box center [509, 582] width 108 height 31
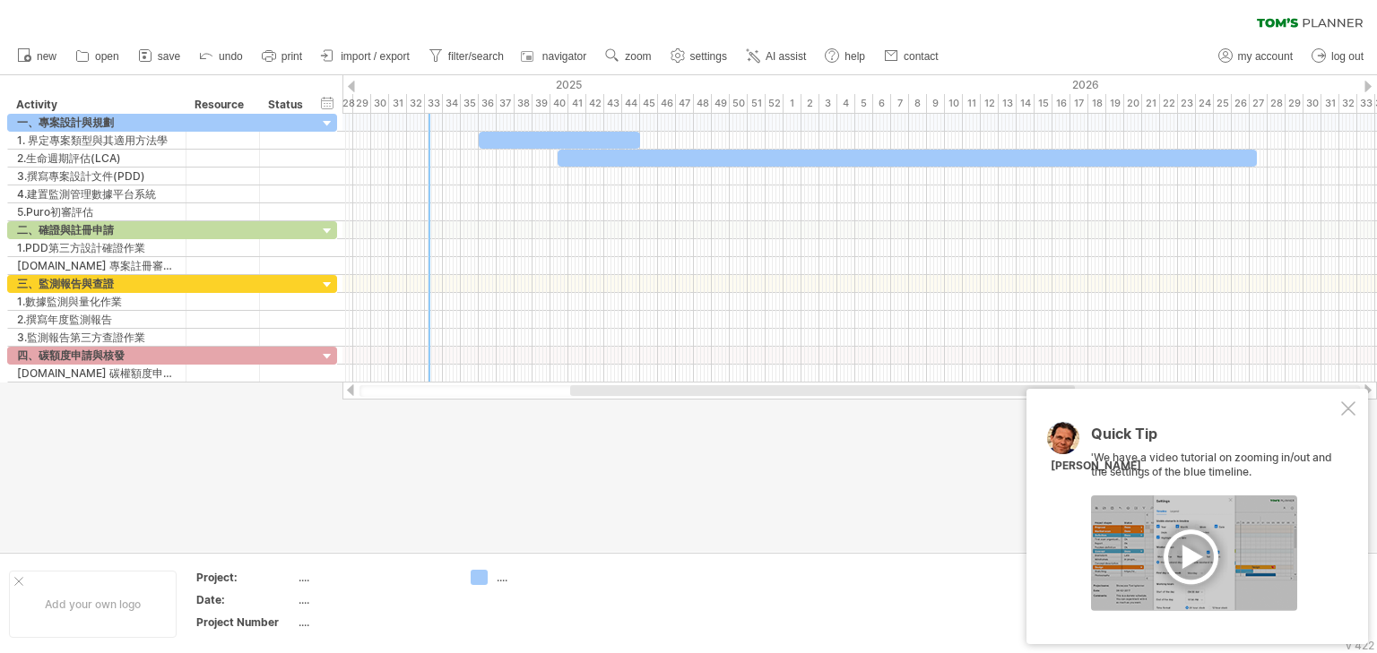
click at [625, 394] on div at bounding box center [822, 390] width 505 height 11
click at [602, 108] on div "timeline settings" at bounding box center [595, 106] width 133 height 29
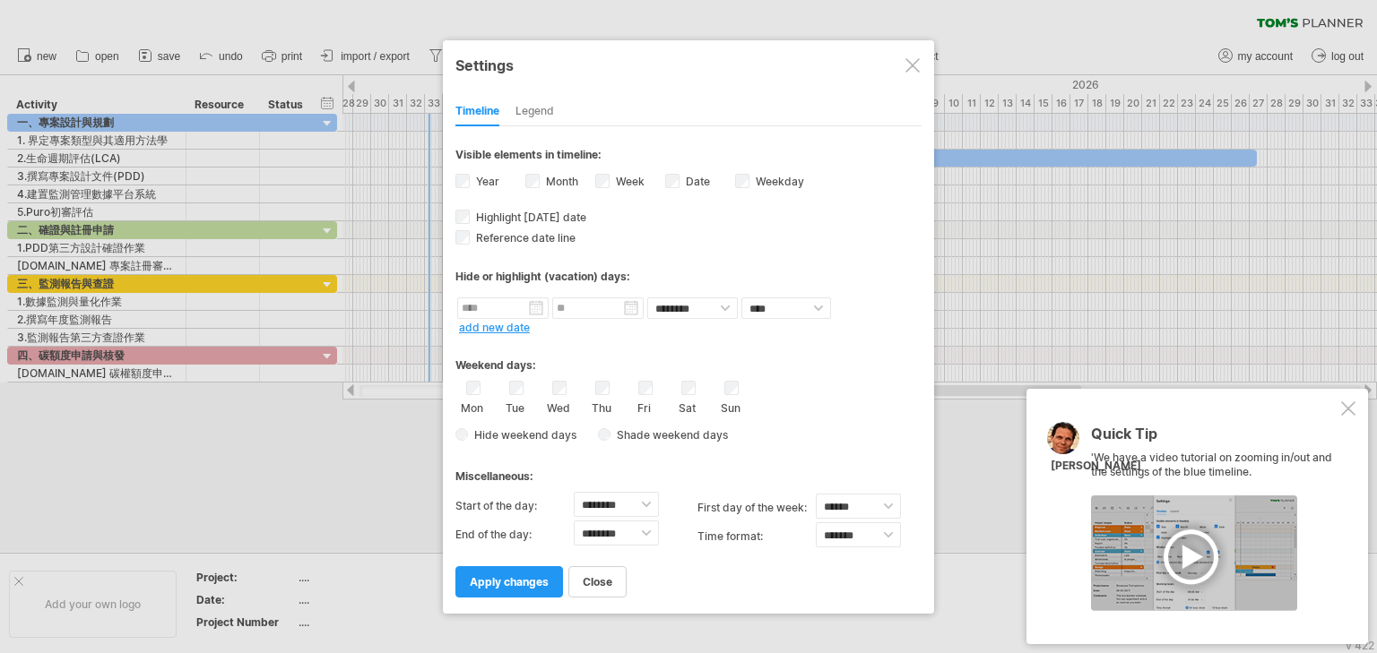
click at [548, 178] on label "Month" at bounding box center [560, 181] width 36 height 13
click at [676, 316] on select "******** ********" at bounding box center [692, 309] width 91 height 22
click at [742, 262] on div "Hide or highlight (vacation) days:" at bounding box center [688, 270] width 466 height 44
click at [543, 110] on div "Legend" at bounding box center [534, 112] width 39 height 29
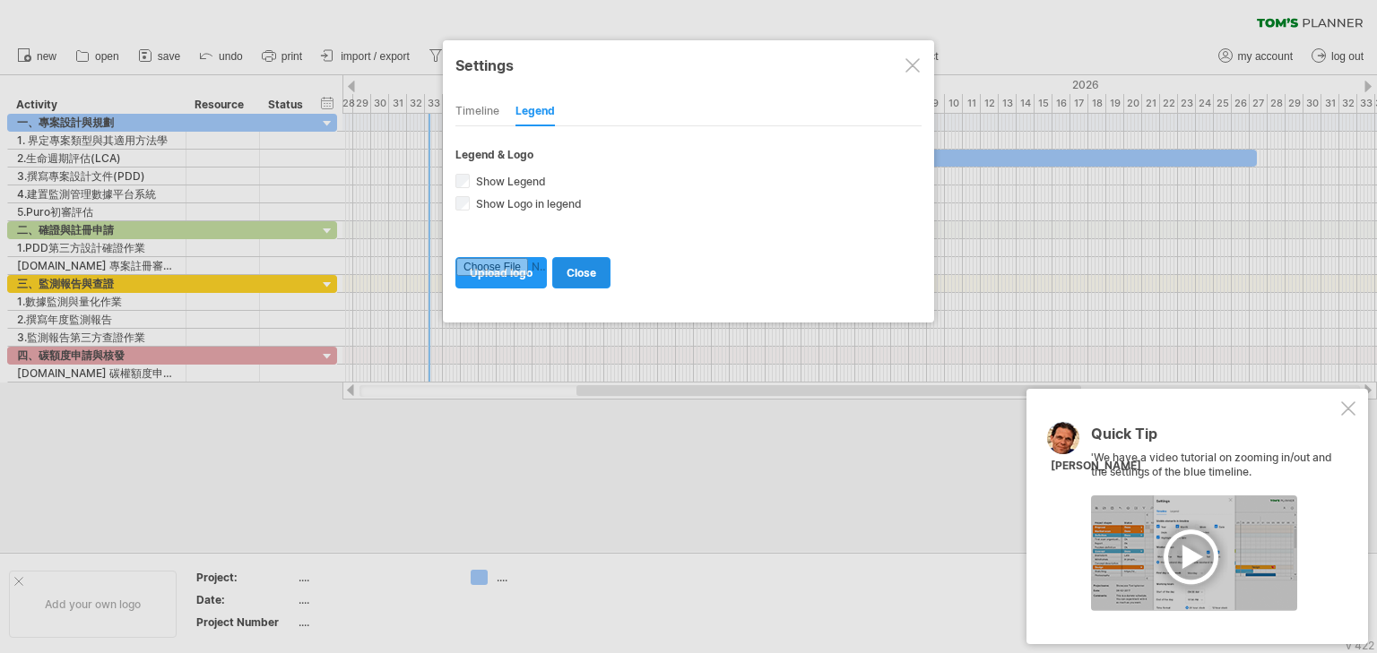
click at [581, 266] on span "close" at bounding box center [582, 272] width 30 height 13
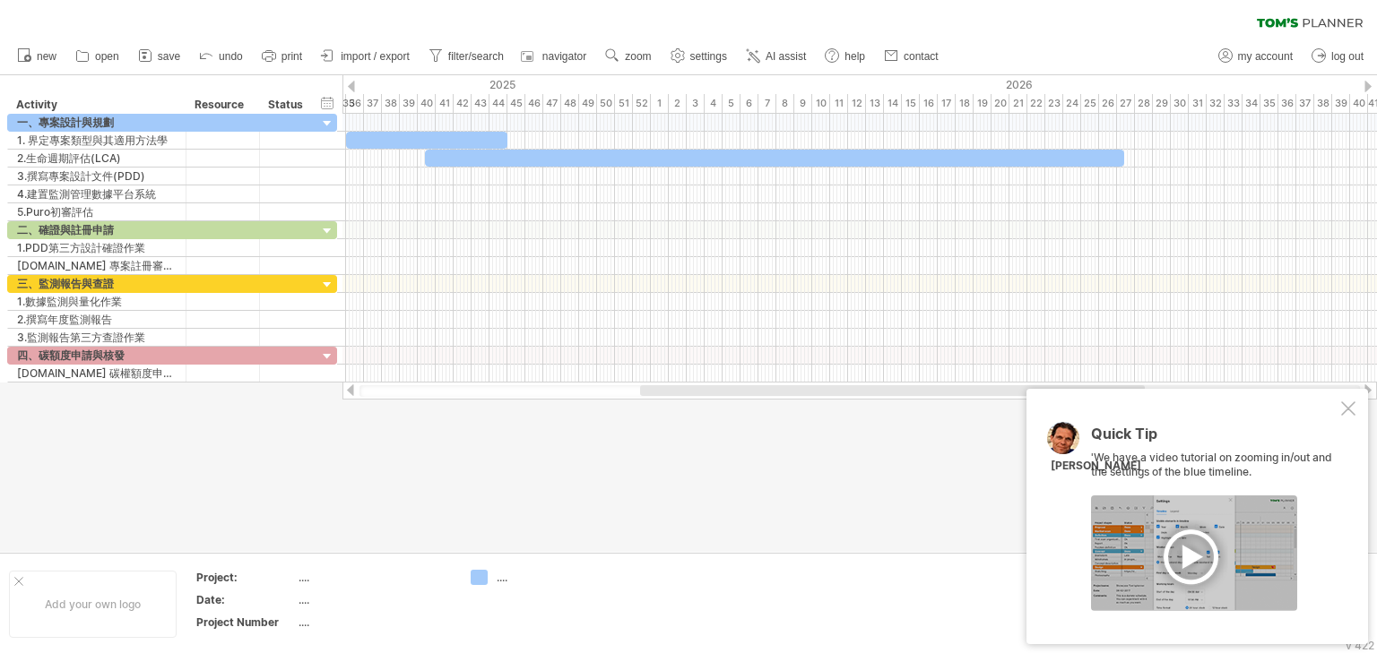
drag, startPoint x: 633, startPoint y: 391, endPoint x: 692, endPoint y: 386, distance: 59.3
click at [692, 386] on div at bounding box center [892, 390] width 505 height 11
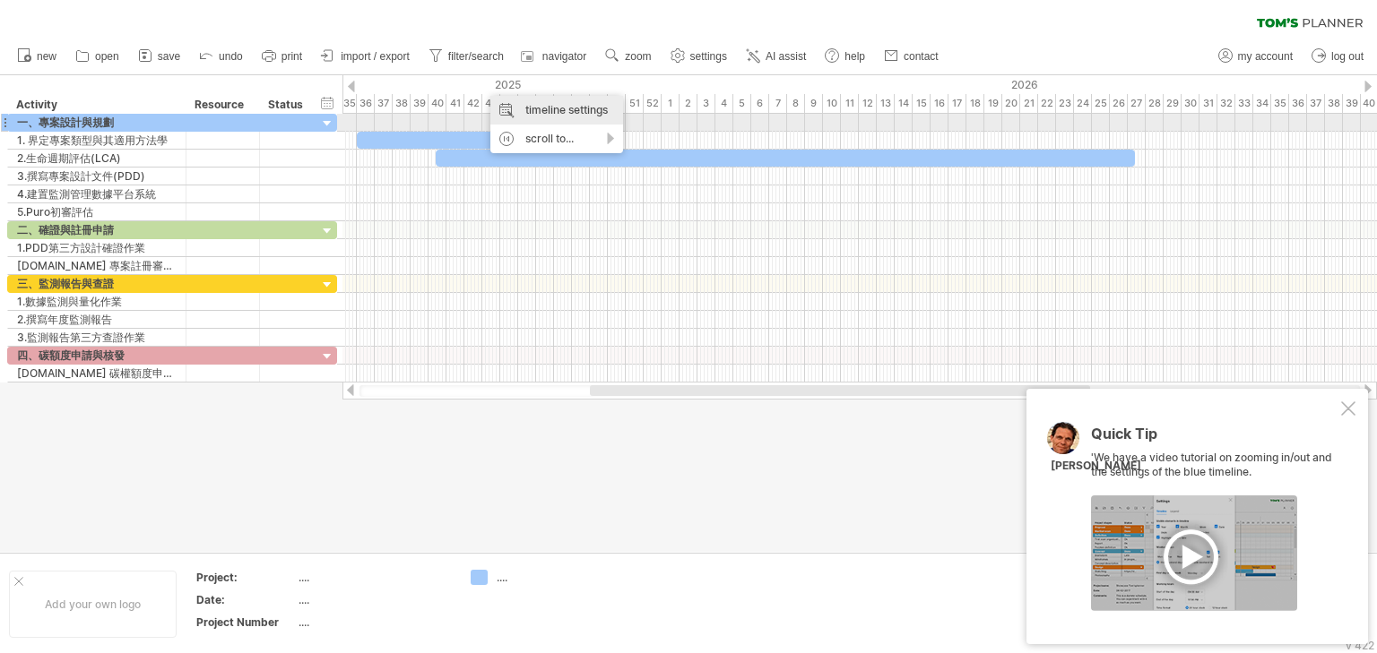
click at [541, 118] on div "timeline settings" at bounding box center [556, 110] width 133 height 29
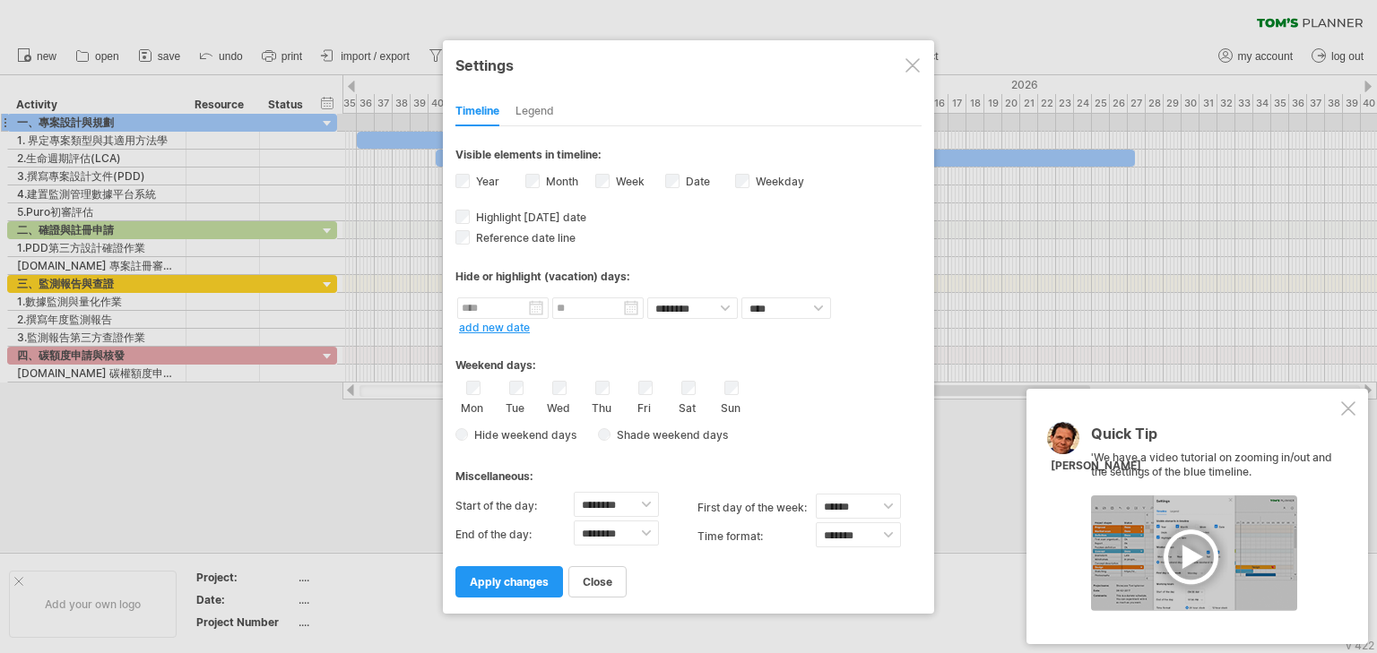
click at [547, 180] on label "Month" at bounding box center [560, 181] width 36 height 13
click at [525, 572] on link "apply changes" at bounding box center [509, 582] width 108 height 31
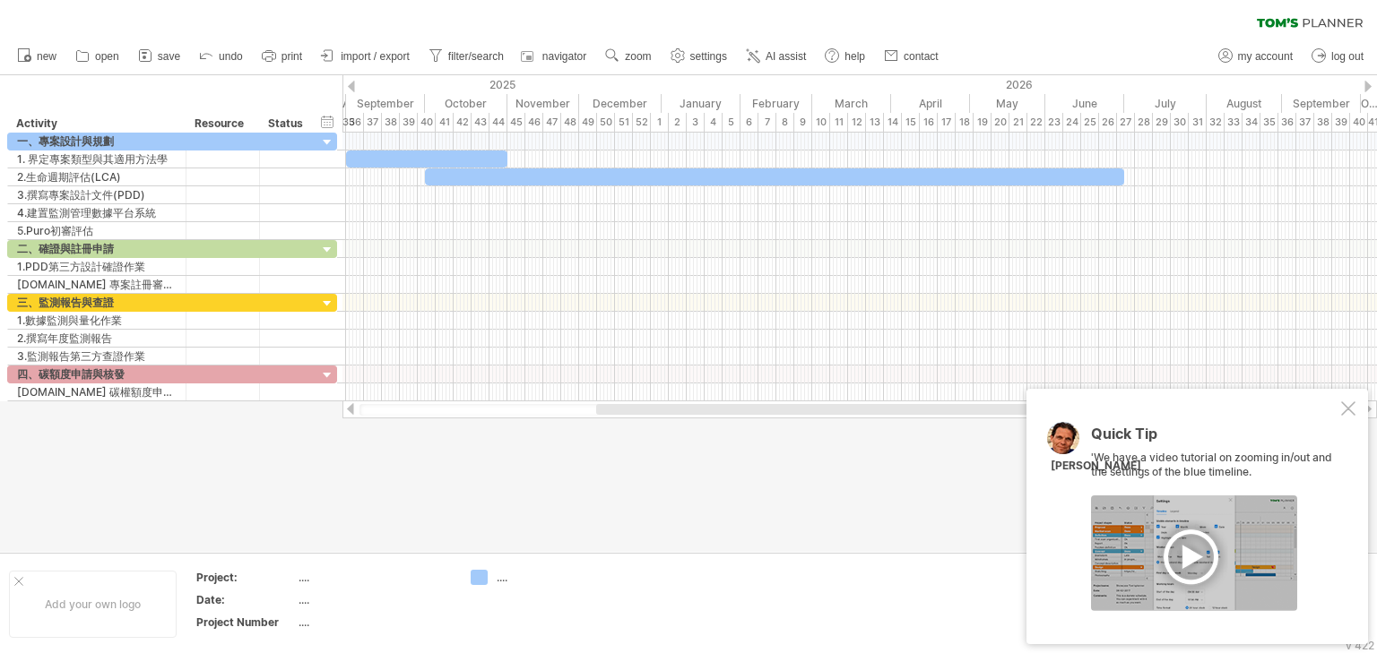
click at [633, 411] on div at bounding box center [862, 409] width 532 height 11
click at [1343, 405] on div at bounding box center [1348, 409] width 14 height 14
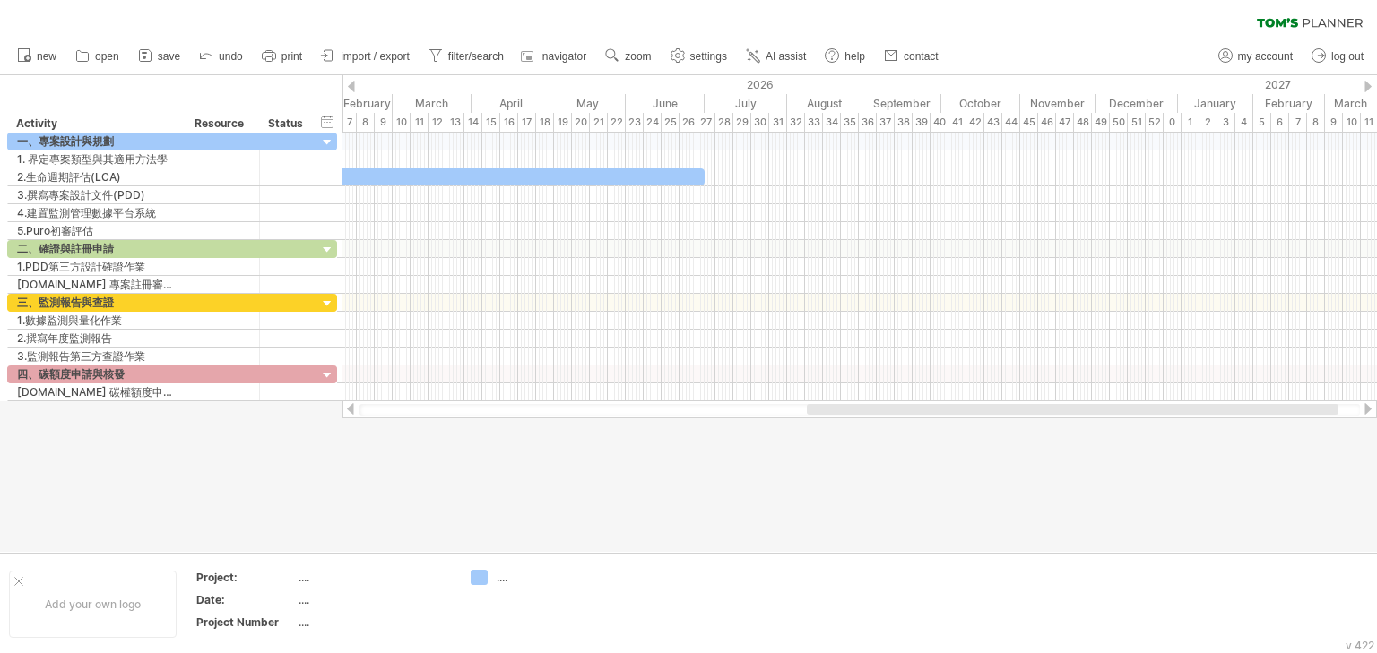
drag, startPoint x: 655, startPoint y: 414, endPoint x: 871, endPoint y: 405, distance: 216.2
click at [871, 405] on div at bounding box center [1073, 409] width 532 height 11
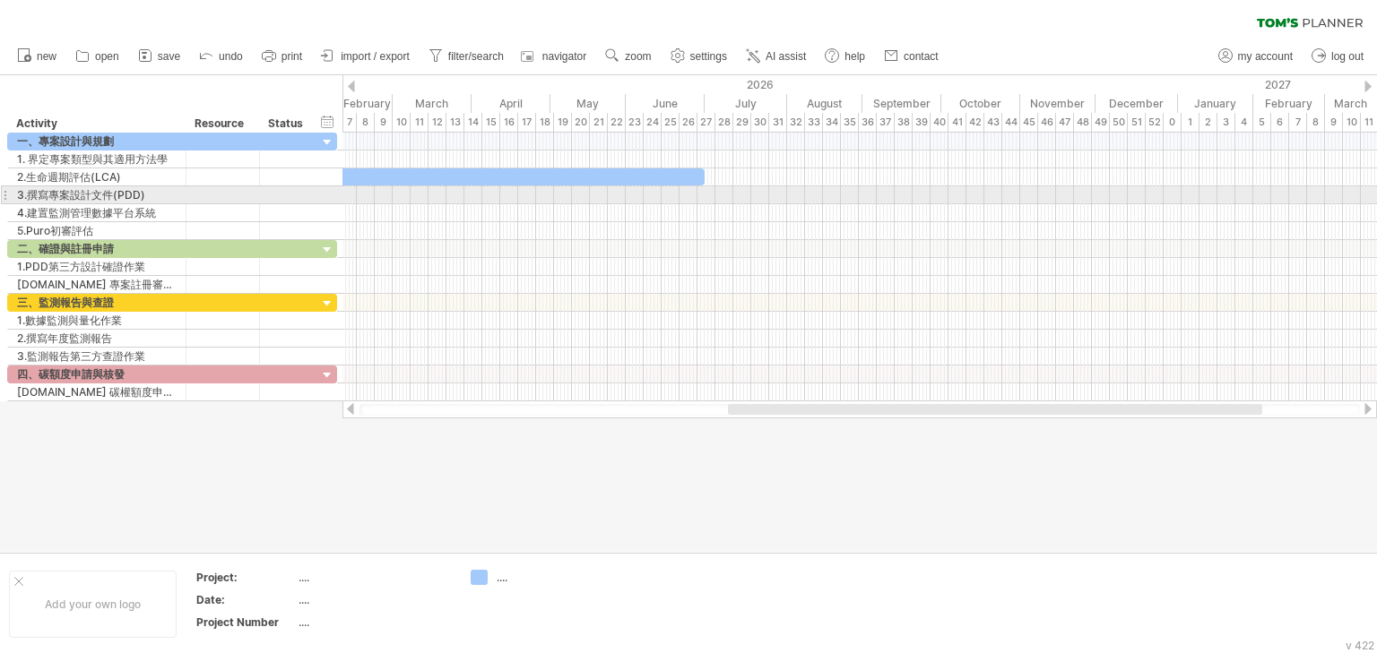
click at [629, 195] on div at bounding box center [859, 195] width 1034 height 18
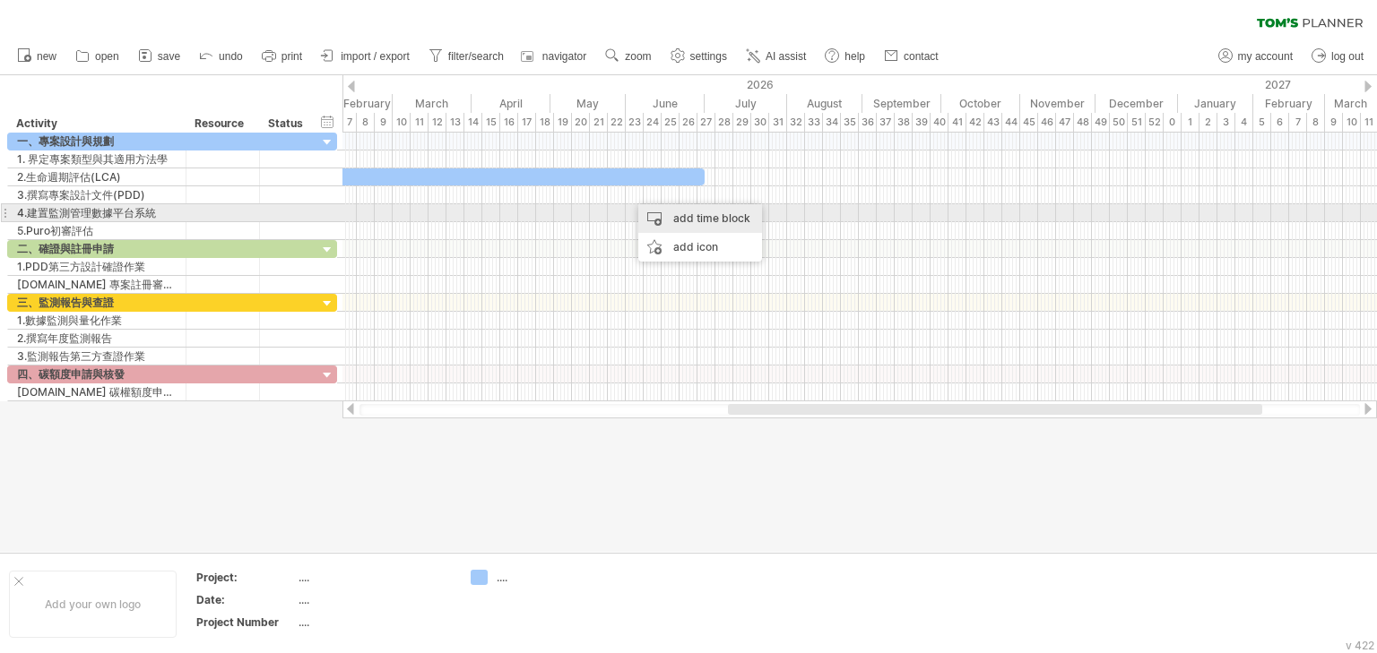
click at [683, 215] on div "add time block" at bounding box center [700, 218] width 124 height 29
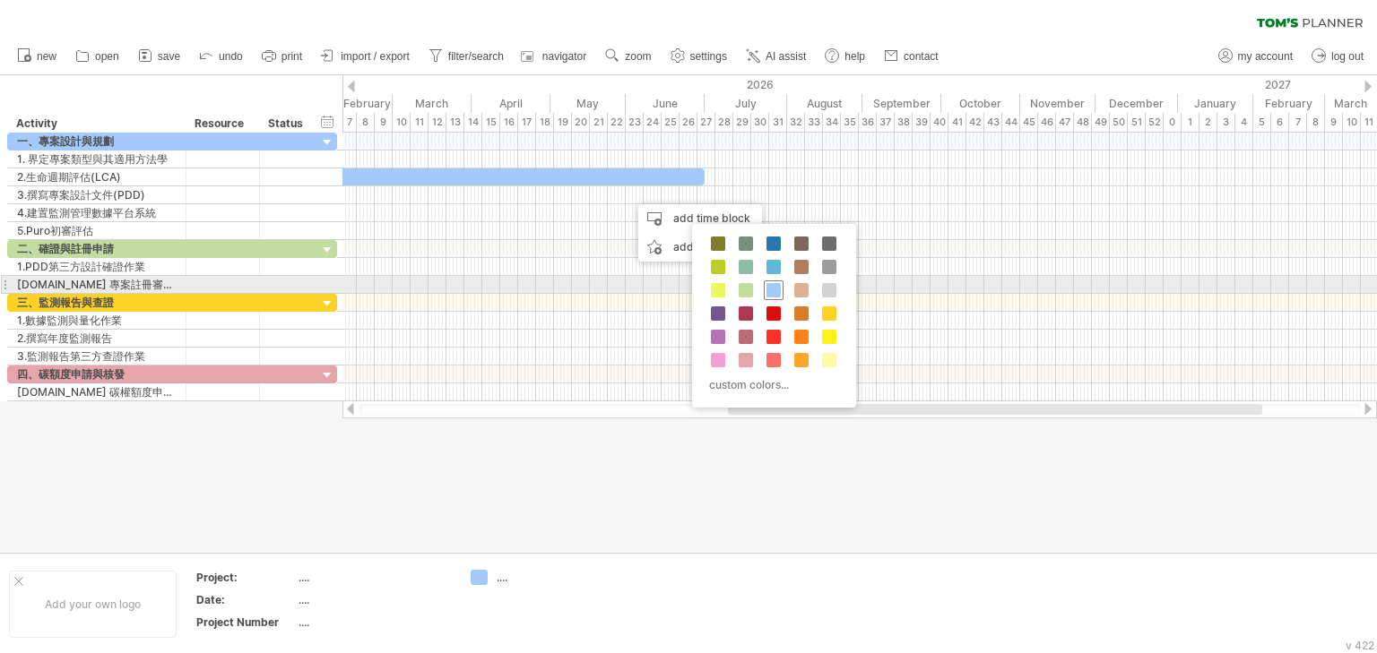
click at [774, 283] on span at bounding box center [773, 290] width 14 height 14
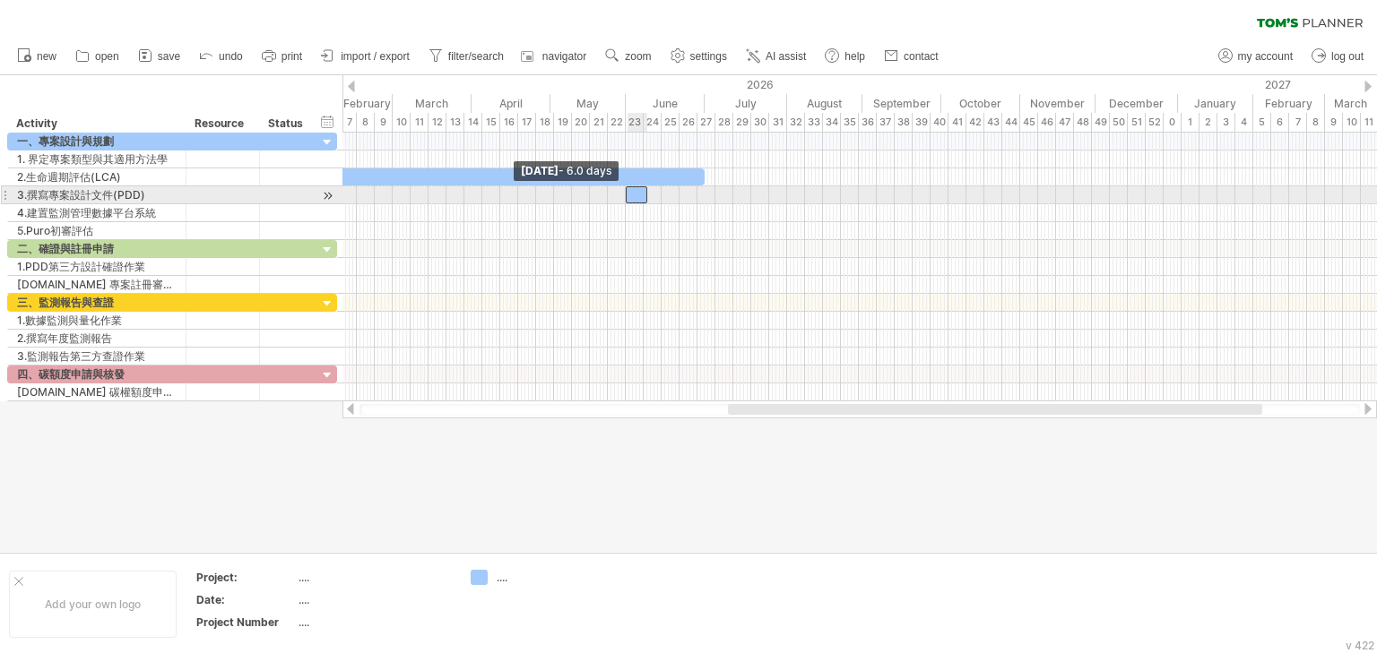
click at [624, 195] on span at bounding box center [625, 194] width 7 height 17
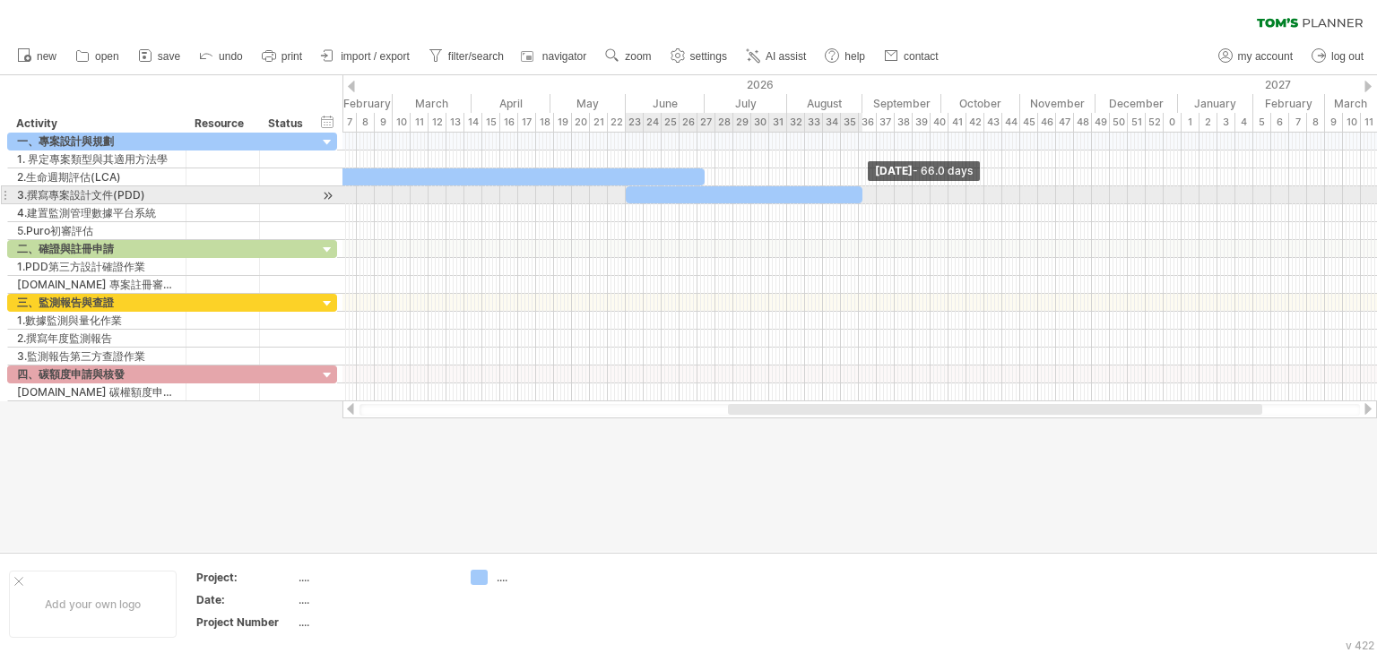
drag, startPoint x: 647, startPoint y: 197, endPoint x: 862, endPoint y: 195, distance: 215.1
click at [862, 195] on span at bounding box center [862, 194] width 7 height 17
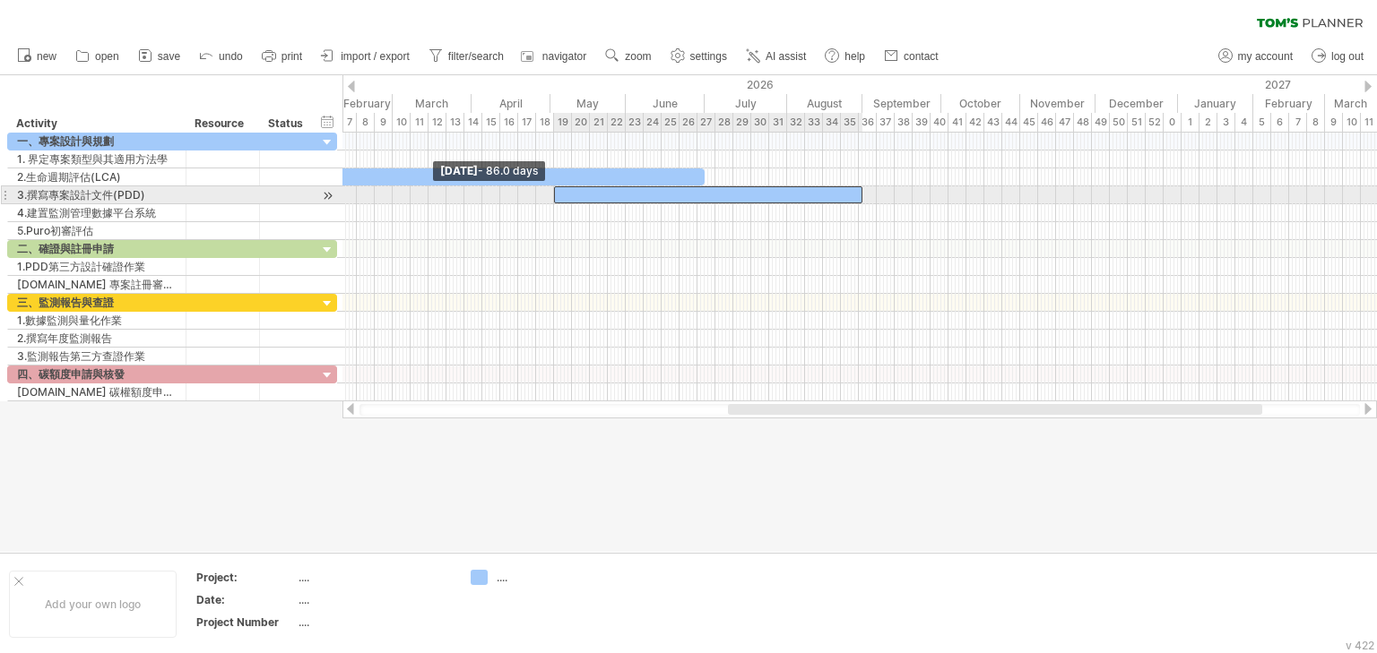
drag, startPoint x: 627, startPoint y: 196, endPoint x: 554, endPoint y: 196, distance: 72.6
click at [554, 196] on span at bounding box center [553, 194] width 7 height 17
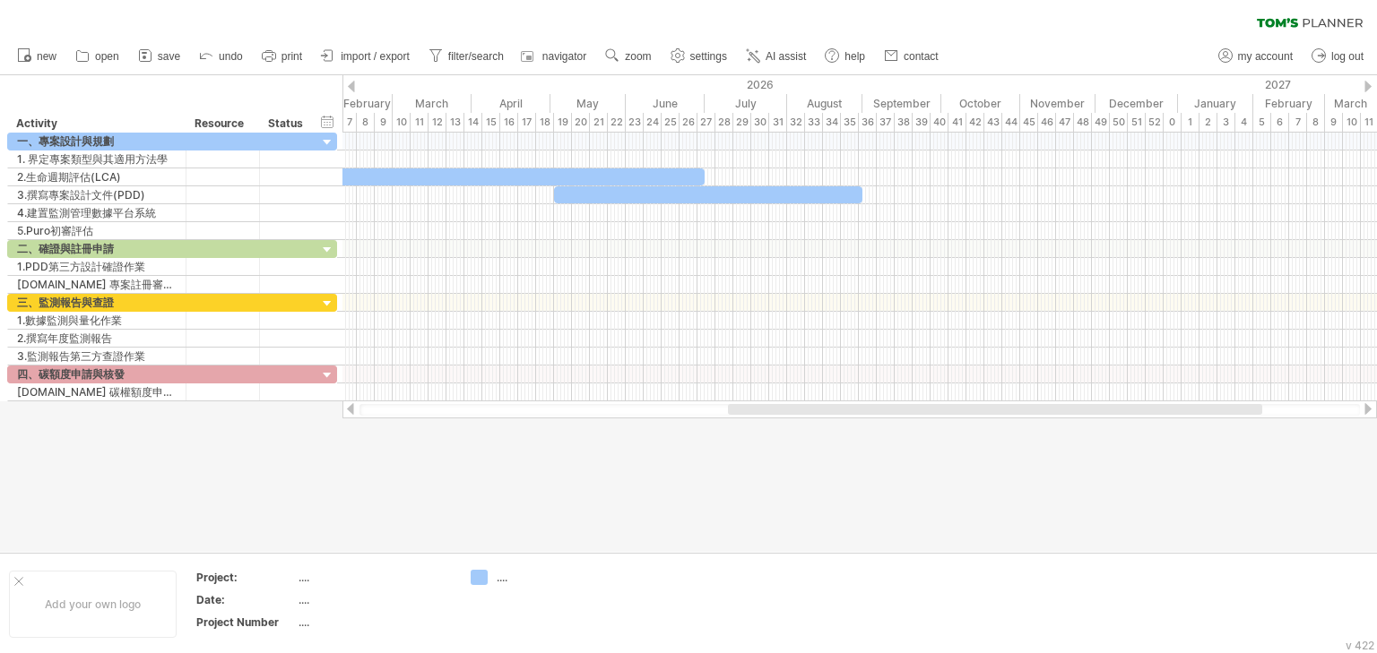
click at [677, 481] on div at bounding box center [688, 313] width 1377 height 477
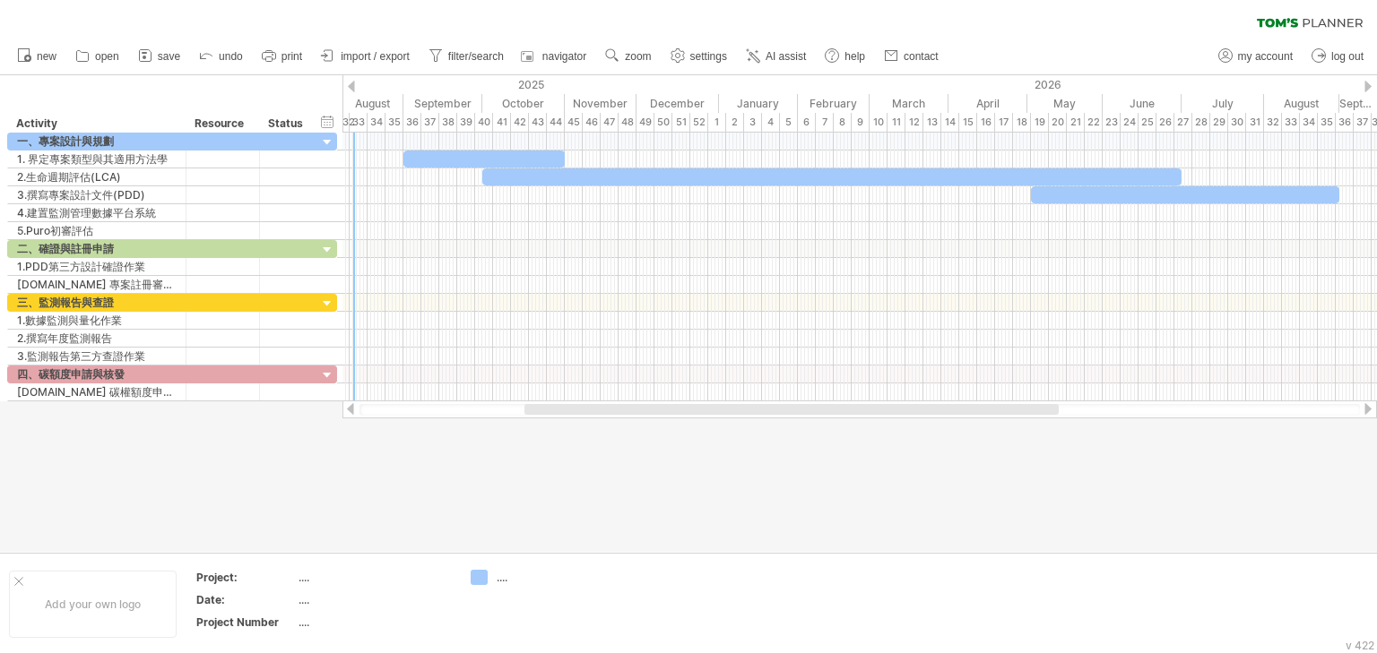
drag, startPoint x: 748, startPoint y: 412, endPoint x: 545, endPoint y: 427, distance: 204.0
click at [545, 427] on div "Trying to reach [DOMAIN_NAME] Connected again... 0% clear filter new" at bounding box center [688, 326] width 1377 height 653
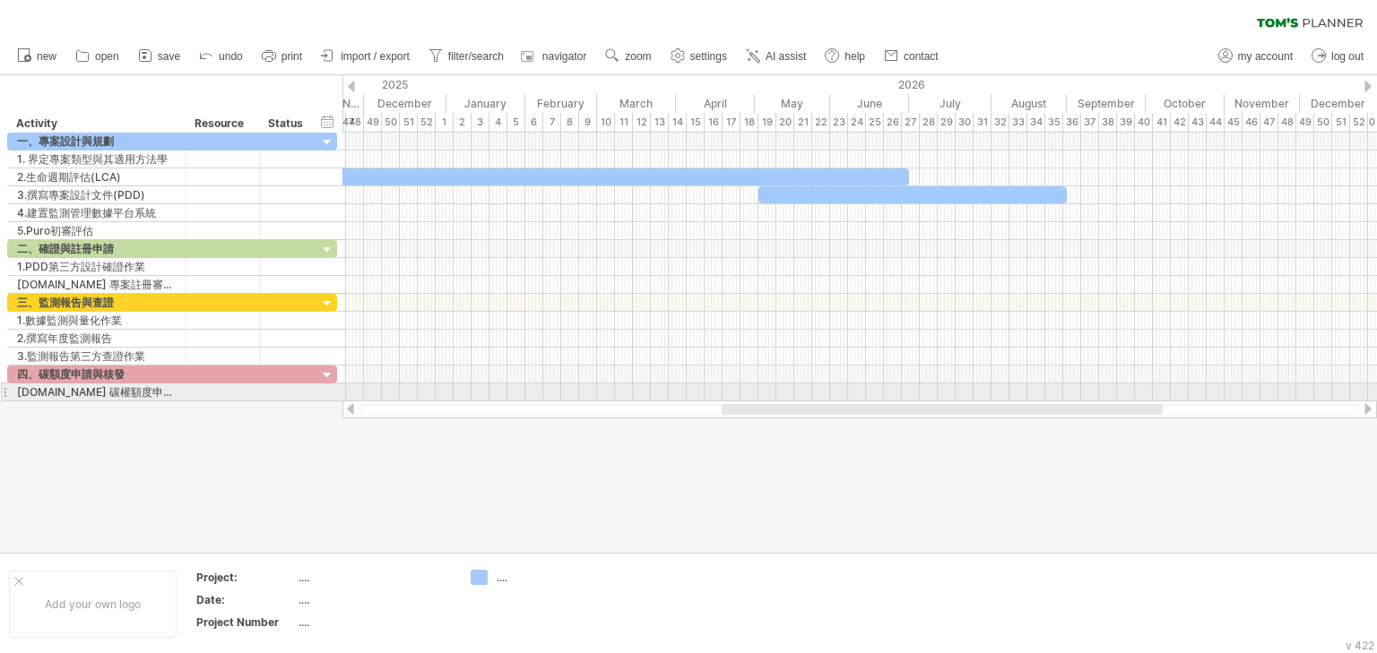
drag, startPoint x: 634, startPoint y: 412, endPoint x: 771, endPoint y: 391, distance: 138.8
click at [771, 391] on div "Trying to reach [DOMAIN_NAME] Connected again... 0% clear filter new" at bounding box center [688, 326] width 1377 height 653
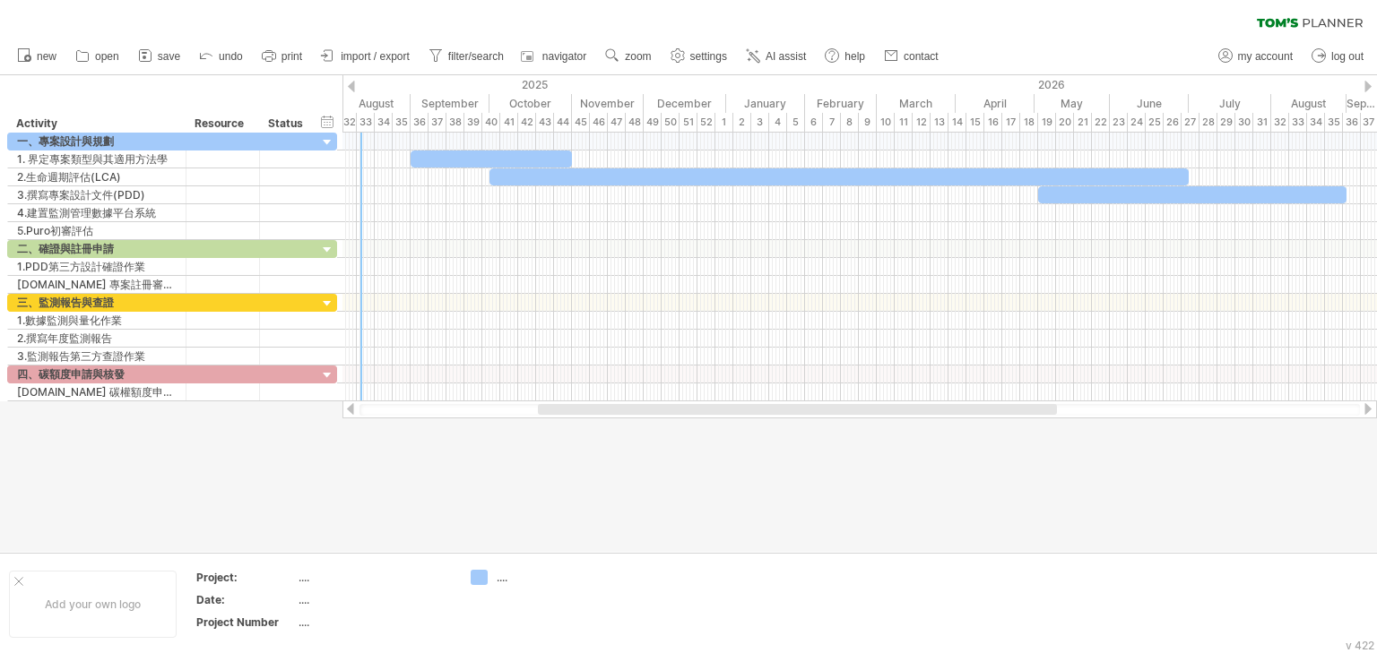
drag, startPoint x: 692, startPoint y: 405, endPoint x: 562, endPoint y: 407, distance: 130.0
click at [562, 407] on div at bounding box center [797, 409] width 519 height 11
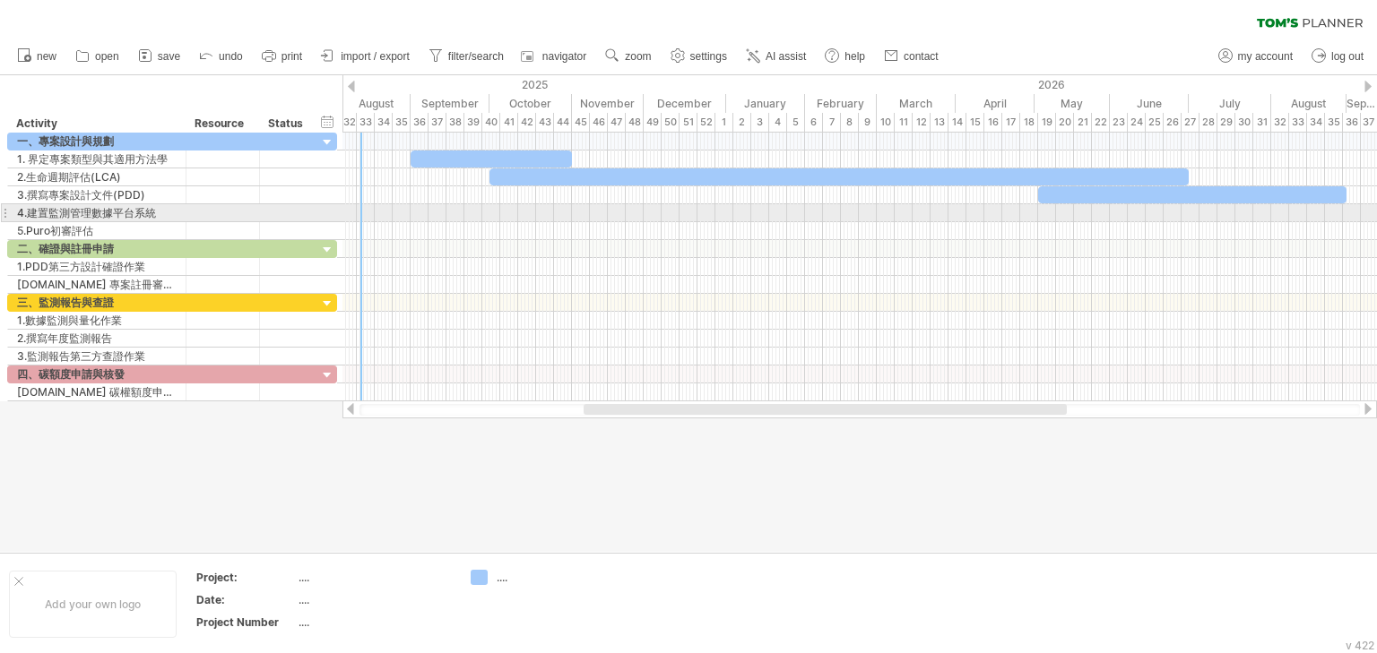
click at [575, 212] on div at bounding box center [859, 213] width 1034 height 18
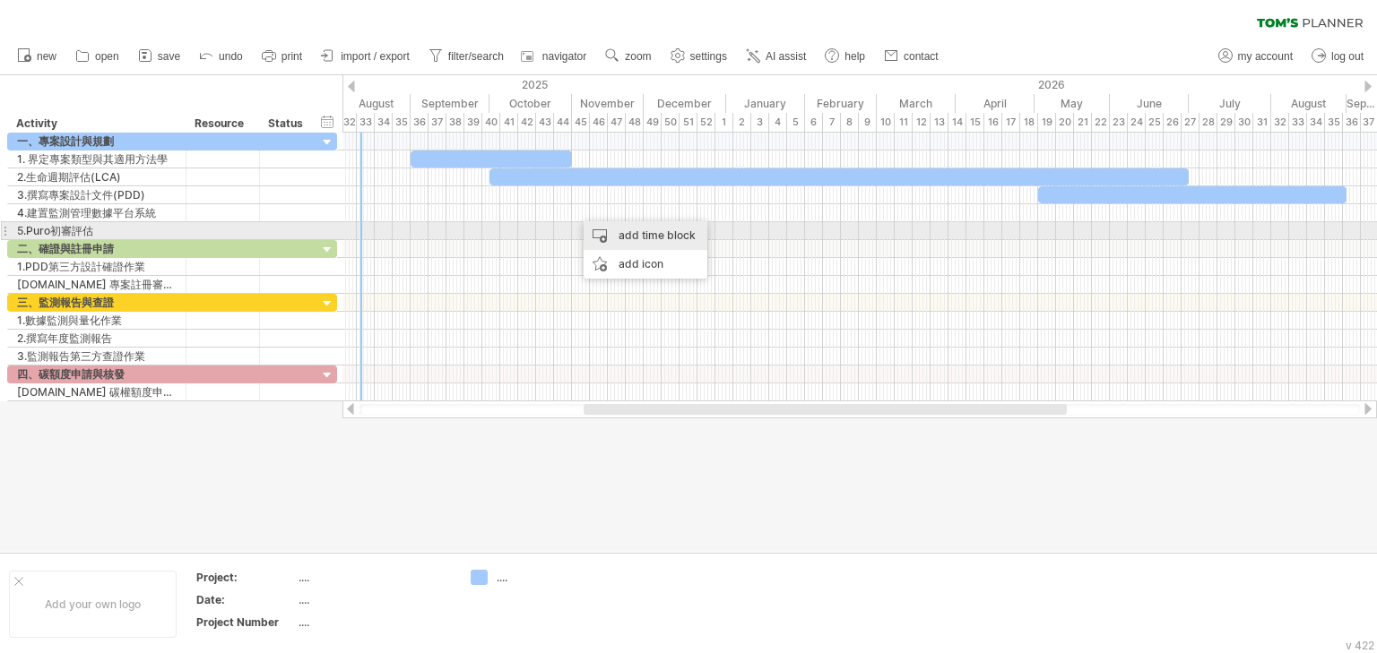
click at [644, 233] on div "add time block" at bounding box center [646, 235] width 124 height 29
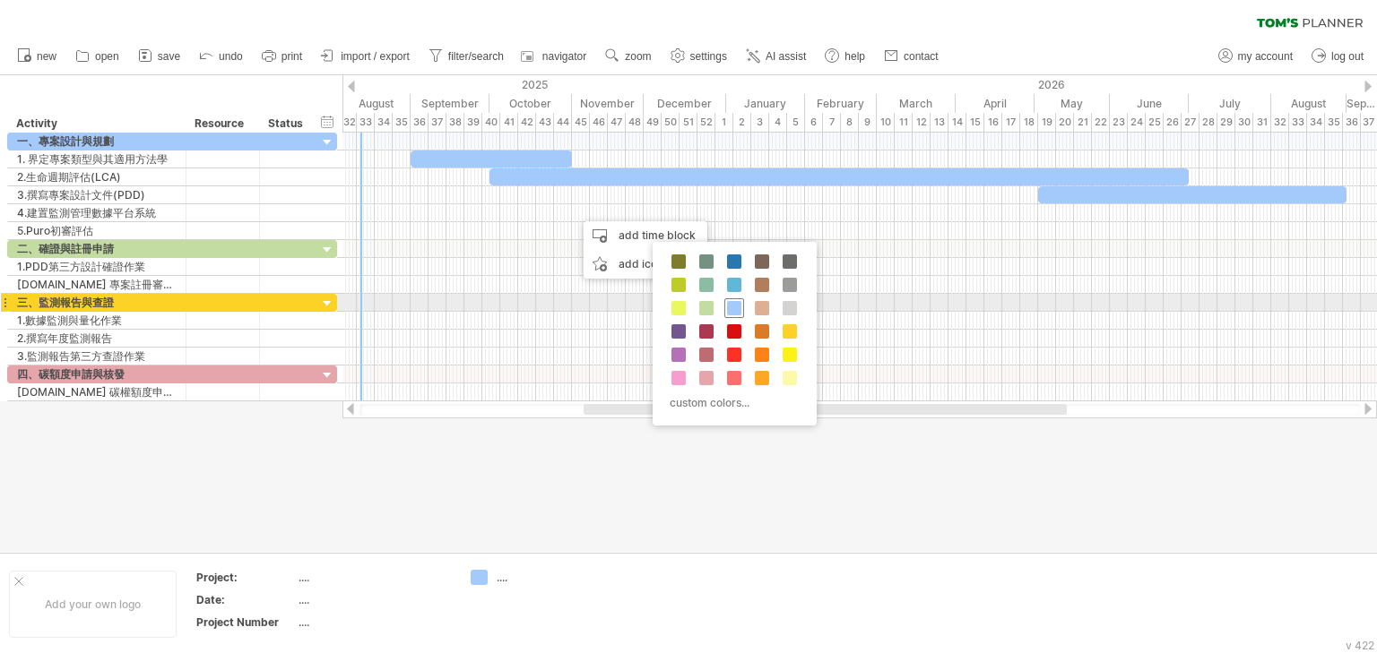
click at [728, 305] on span at bounding box center [734, 308] width 14 height 14
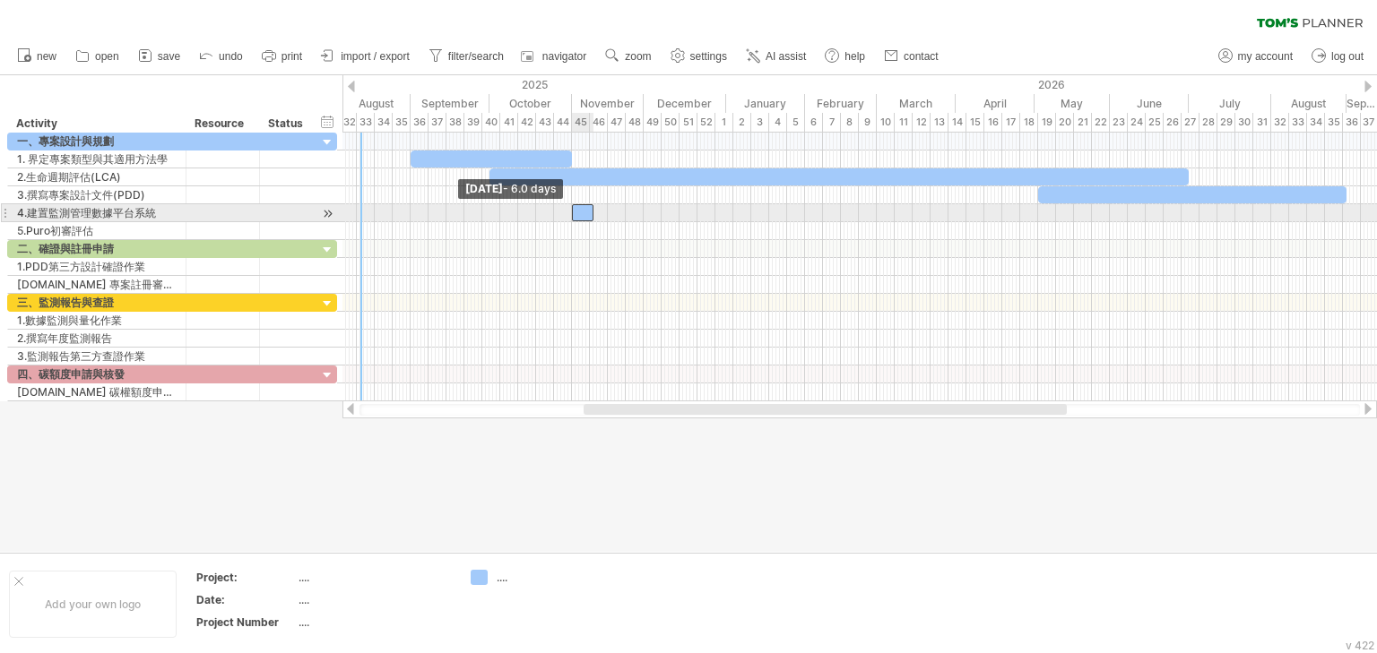
click at [570, 215] on span at bounding box center [571, 212] width 7 height 17
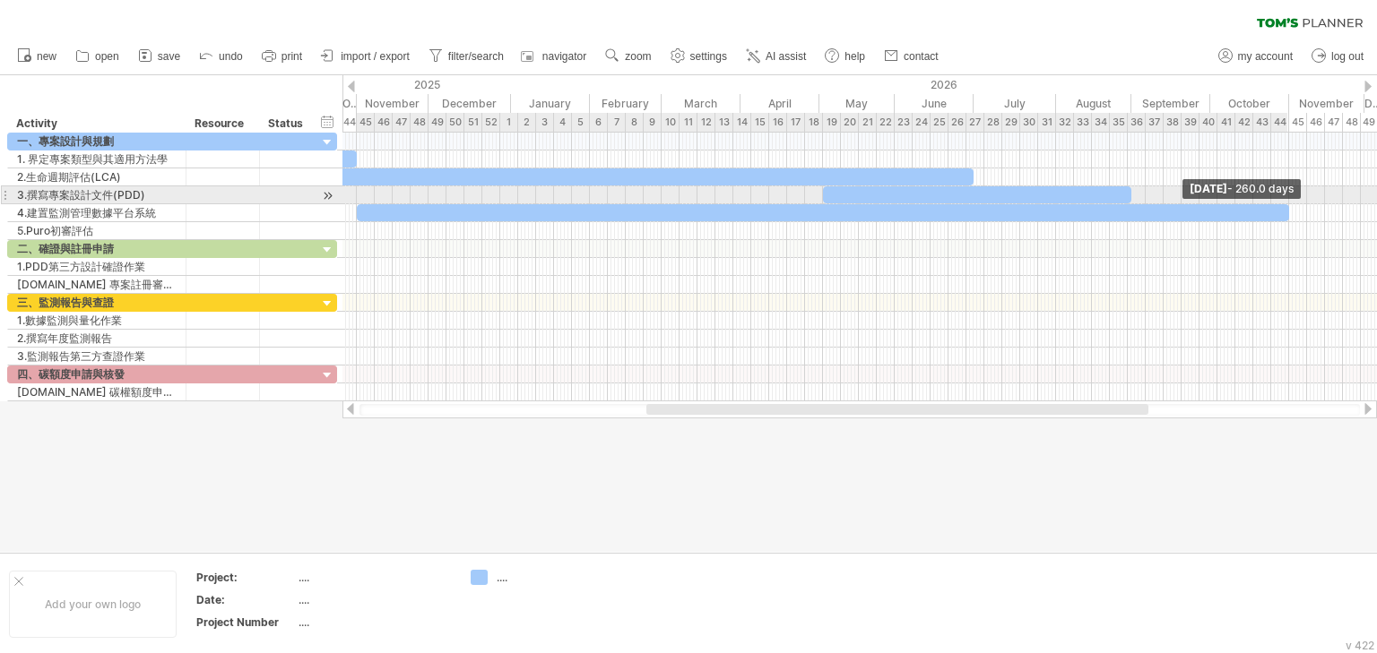
drag, startPoint x: 594, startPoint y: 214, endPoint x: 1289, endPoint y: 204, distance: 694.8
click at [1289, 204] on span at bounding box center [1288, 212] width 7 height 17
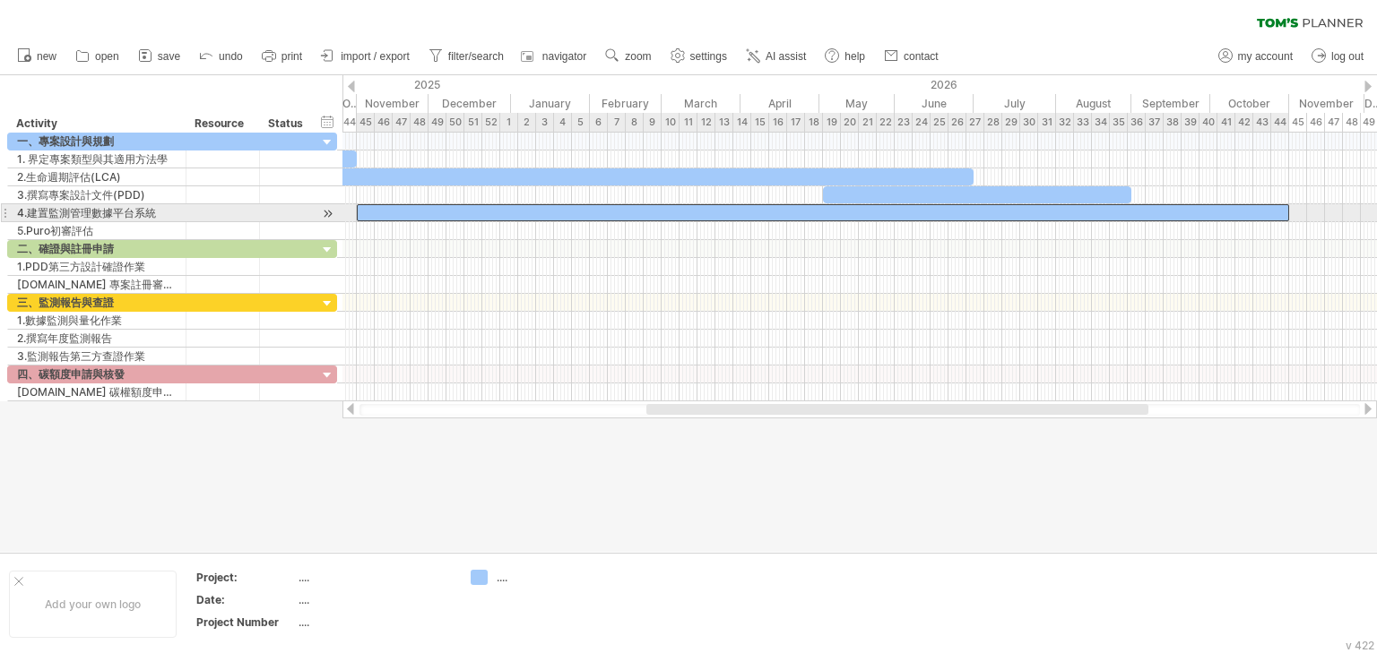
click at [1284, 212] on div at bounding box center [823, 212] width 932 height 17
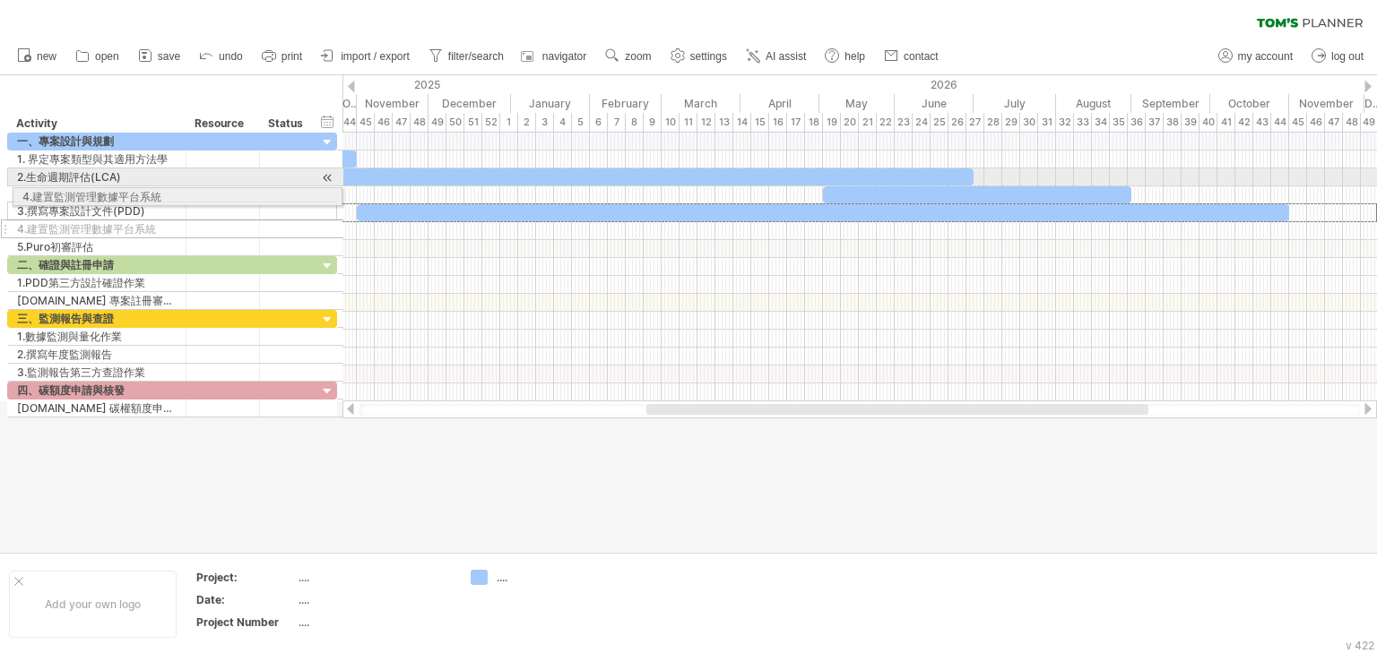
drag, startPoint x: 4, startPoint y: 212, endPoint x: 5, endPoint y: 194, distance: 17.9
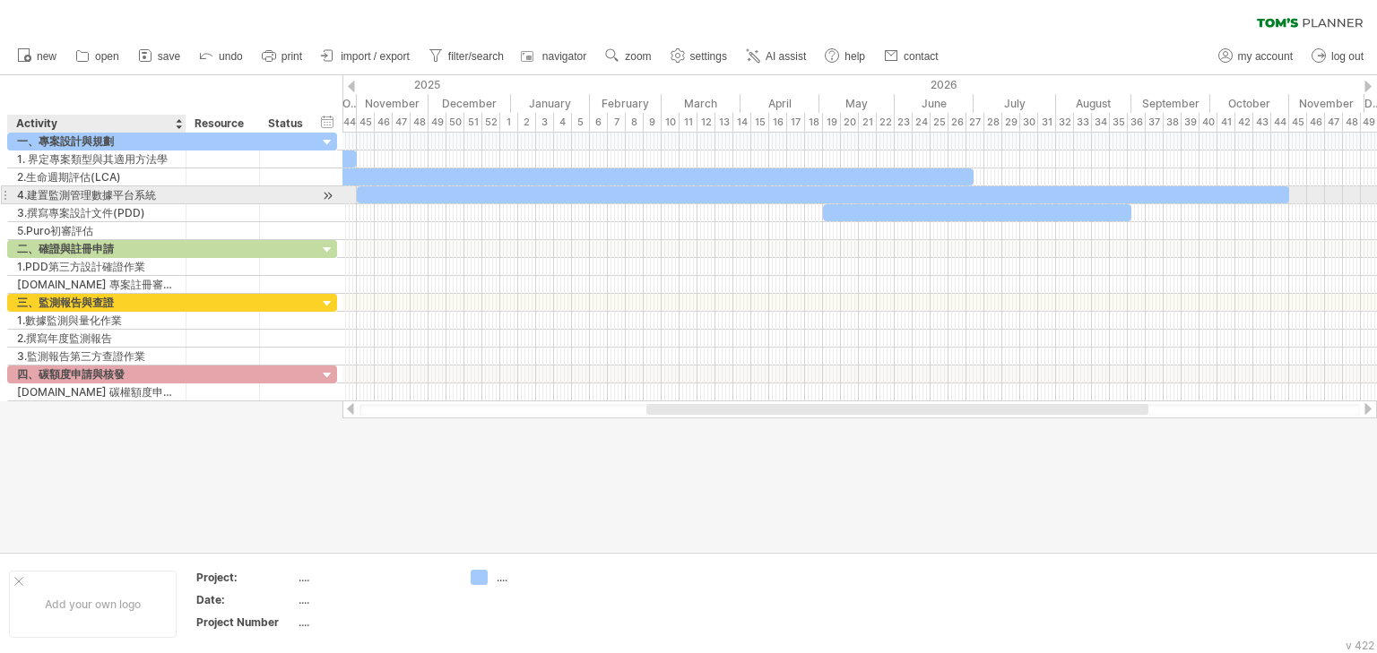
click at [17, 191] on div "4.建置監測管理數據平台系統" at bounding box center [97, 194] width 160 height 17
click at [17, 191] on input "**********" at bounding box center [97, 194] width 160 height 17
type input "**********"
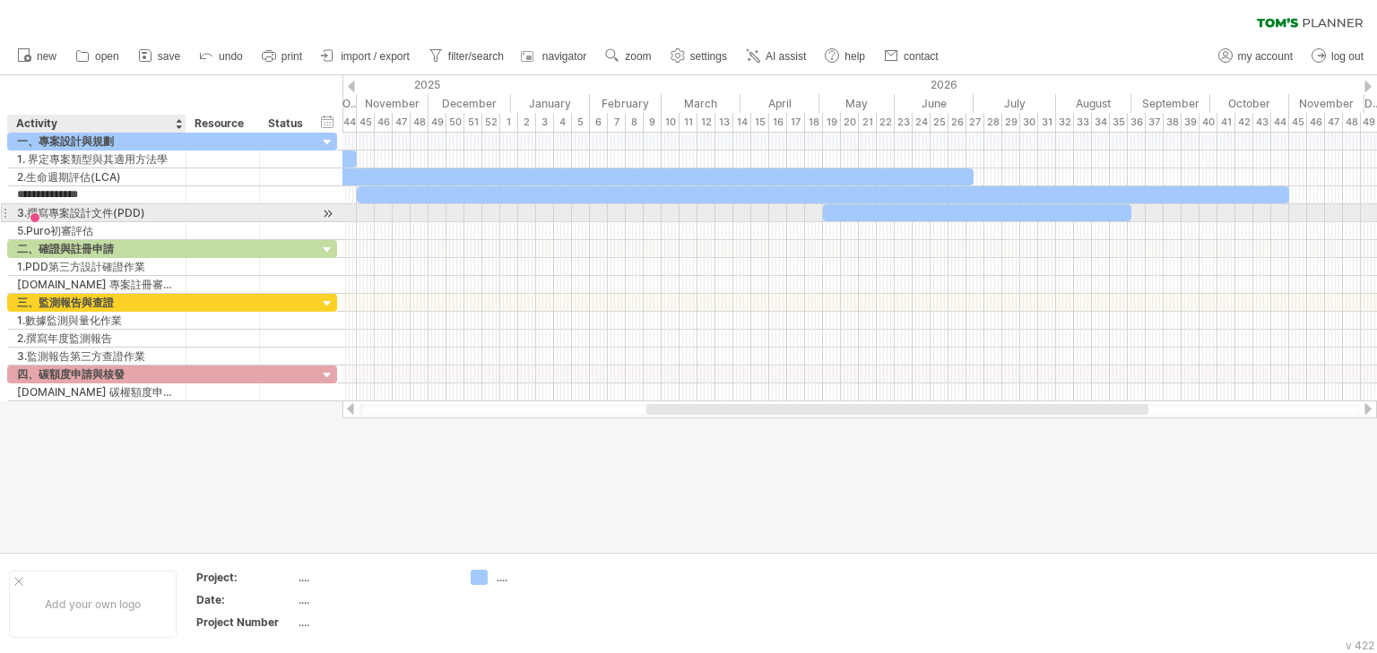
click at [20, 206] on div "3.撰寫專案設計文件(PDD)" at bounding box center [97, 212] width 160 height 17
click at [20, 206] on input "**********" at bounding box center [97, 212] width 160 height 17
type input "**********"
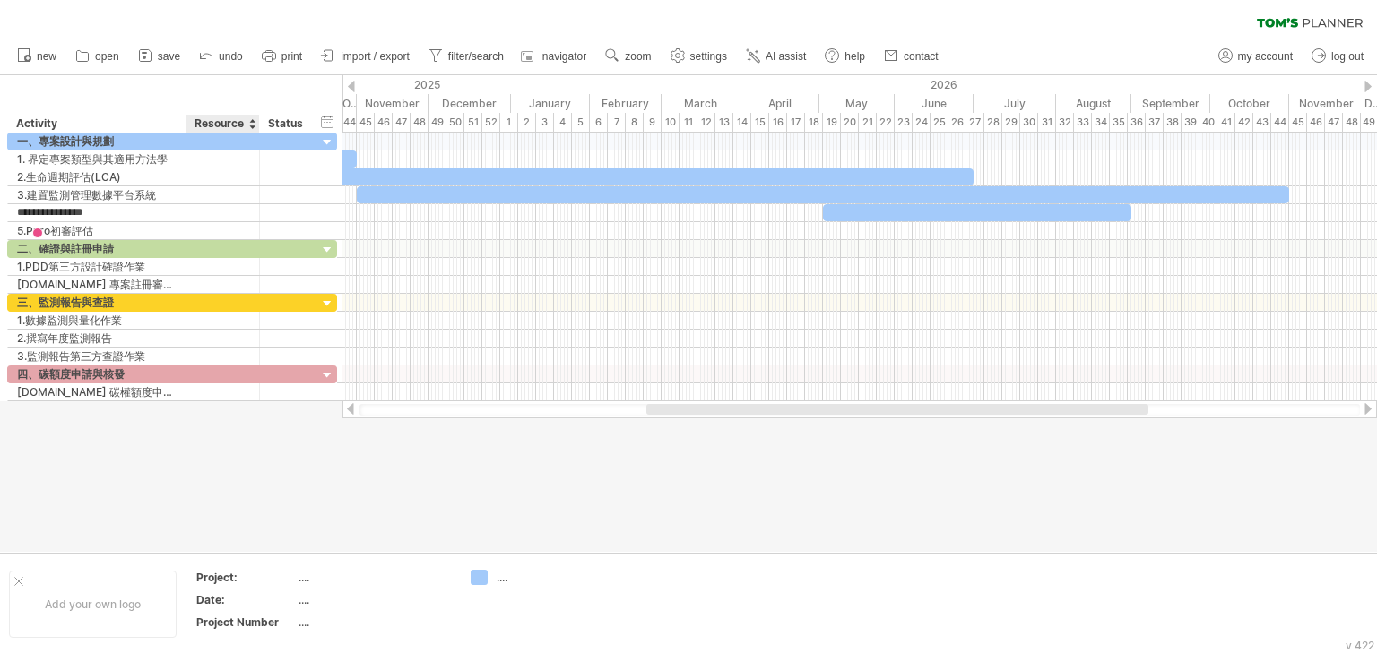
click at [227, 457] on div at bounding box center [688, 313] width 1377 height 477
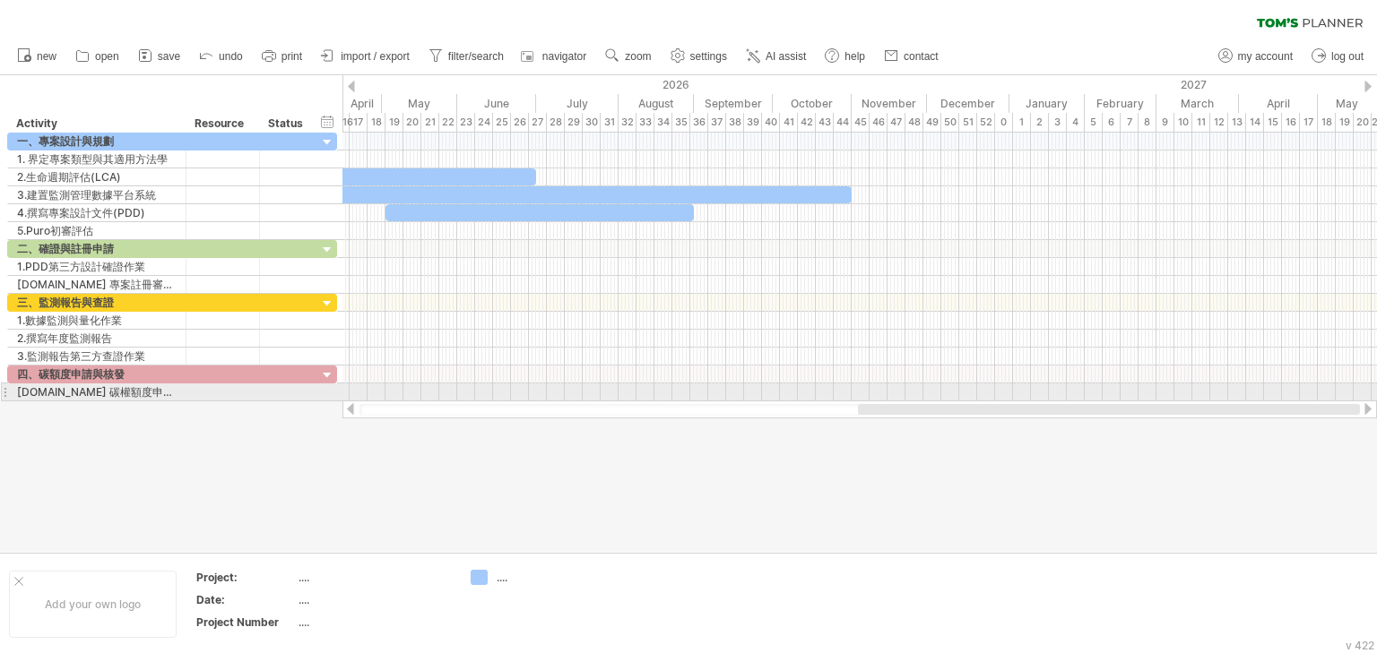
drag, startPoint x: 1139, startPoint y: 412, endPoint x: 1351, endPoint y: 394, distance: 212.3
click at [1351, 394] on div "Trying to reach [DOMAIN_NAME] Connected again... 0% clear filter new" at bounding box center [688, 326] width 1377 height 653
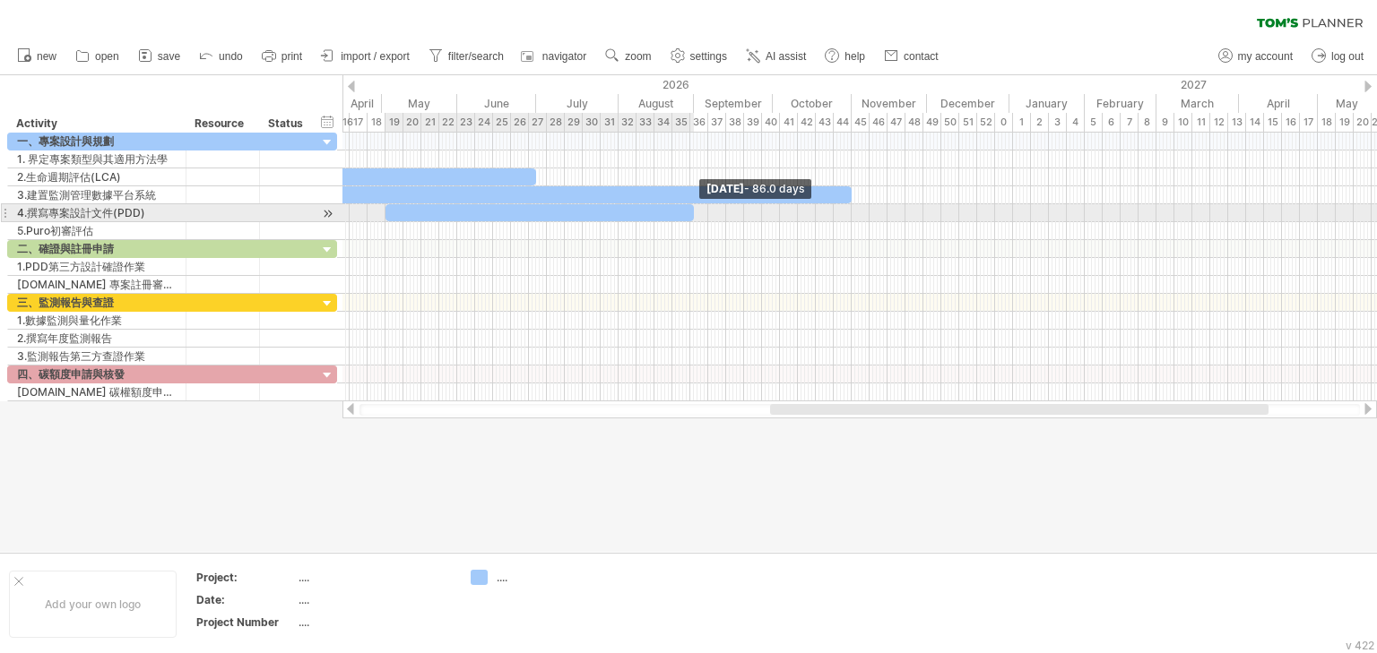
click at [690, 215] on span at bounding box center [693, 212] width 7 height 17
click at [690, 211] on span at bounding box center [693, 212] width 7 height 17
click at [695, 209] on span at bounding box center [693, 212] width 7 height 17
click at [690, 209] on span at bounding box center [693, 212] width 7 height 17
click at [688, 209] on span at bounding box center [690, 212] width 7 height 17
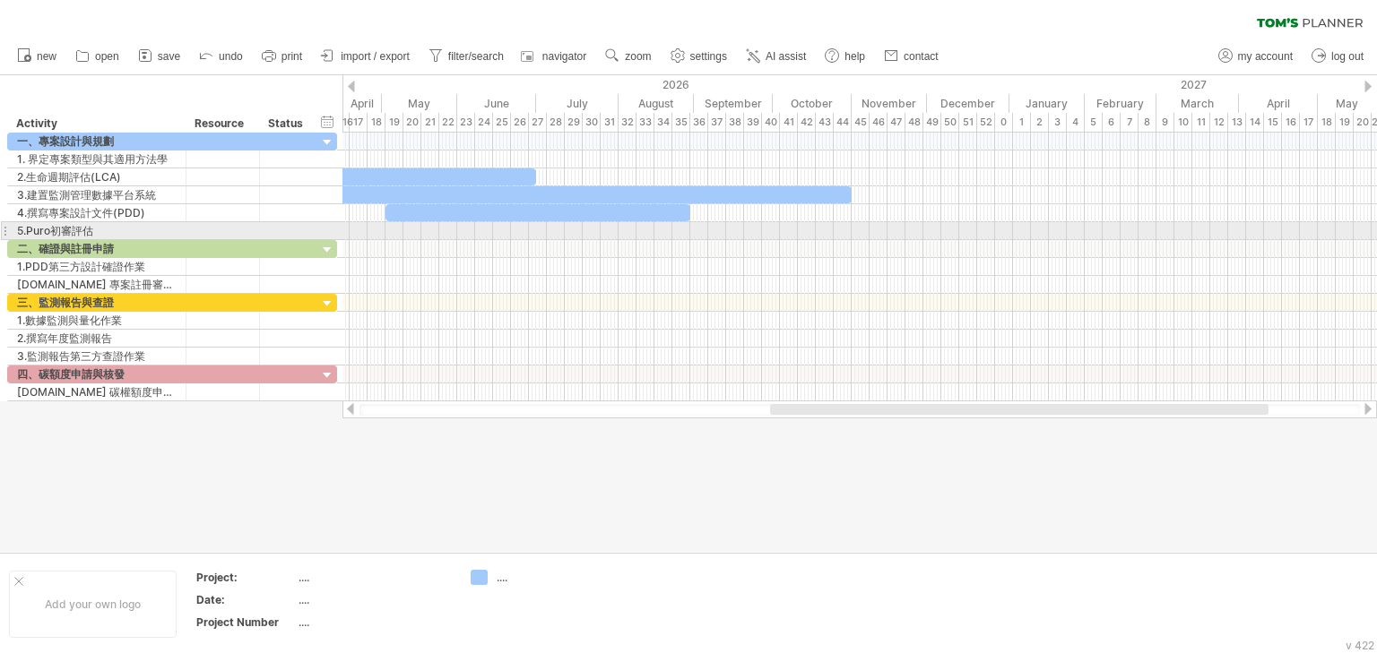
click at [692, 227] on div at bounding box center [859, 231] width 1034 height 18
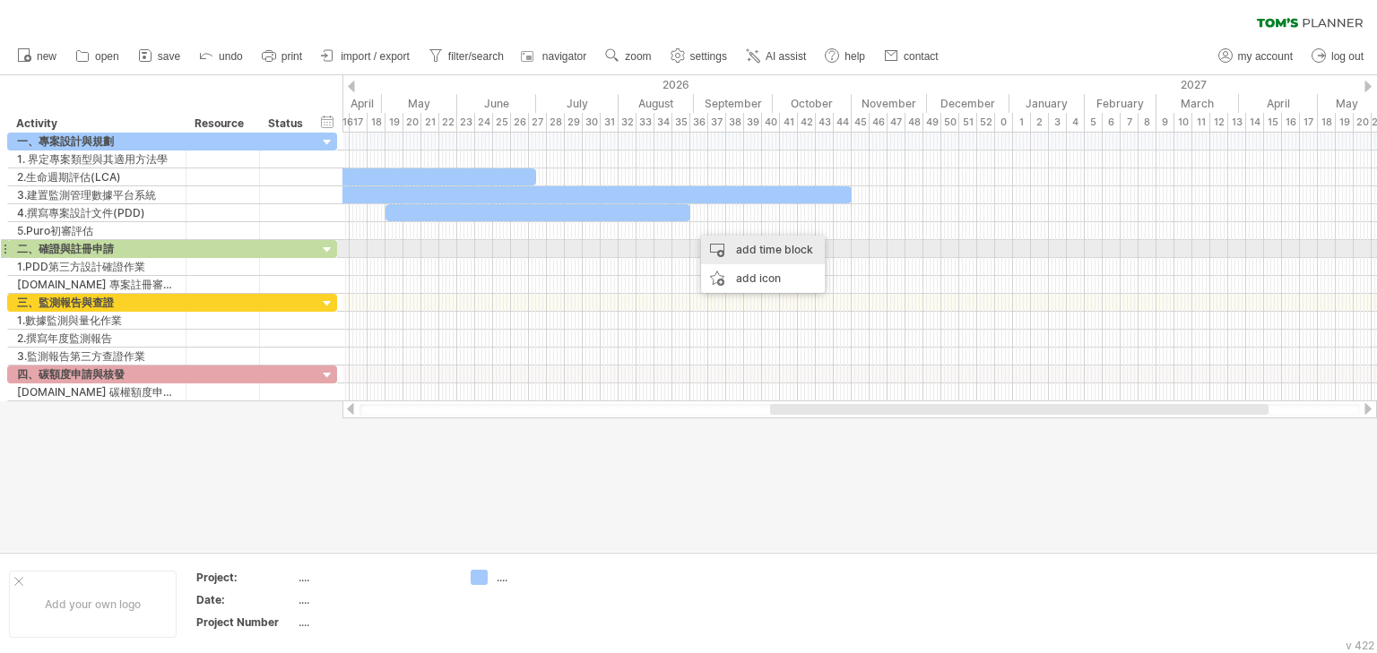
click at [747, 251] on div "add time block" at bounding box center [763, 250] width 124 height 29
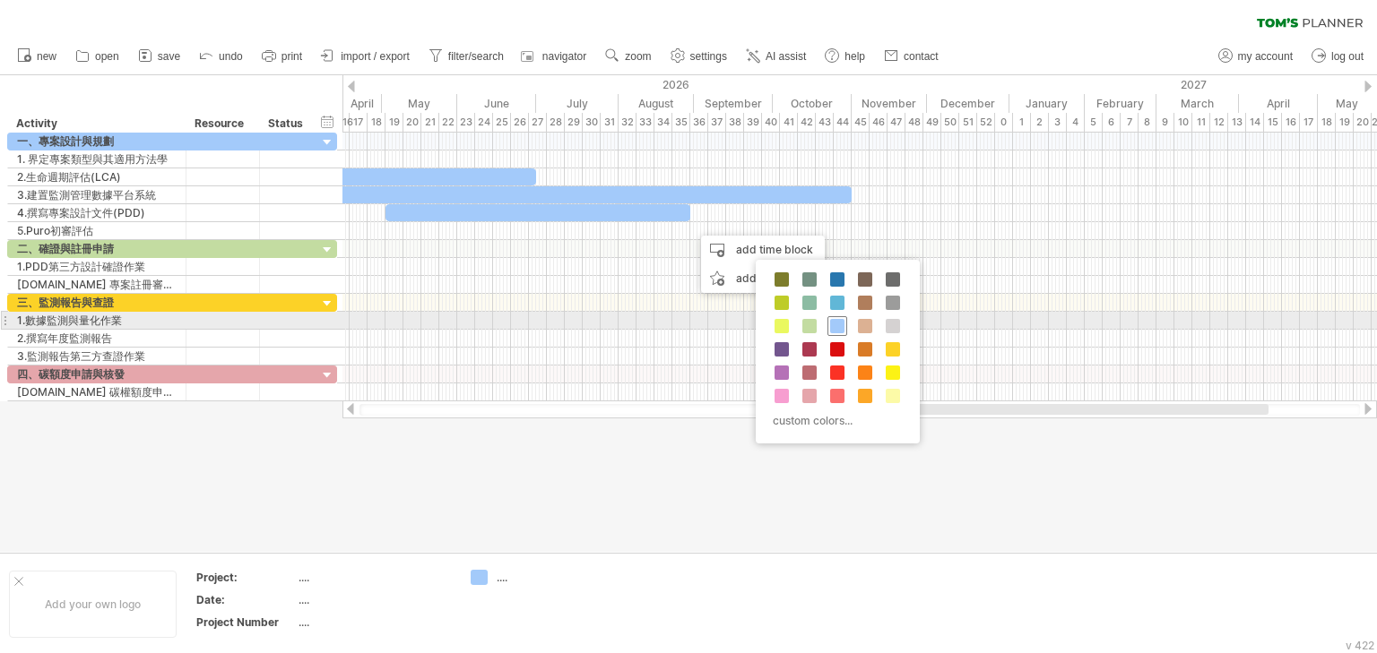
click at [840, 319] on span at bounding box center [837, 326] width 14 height 14
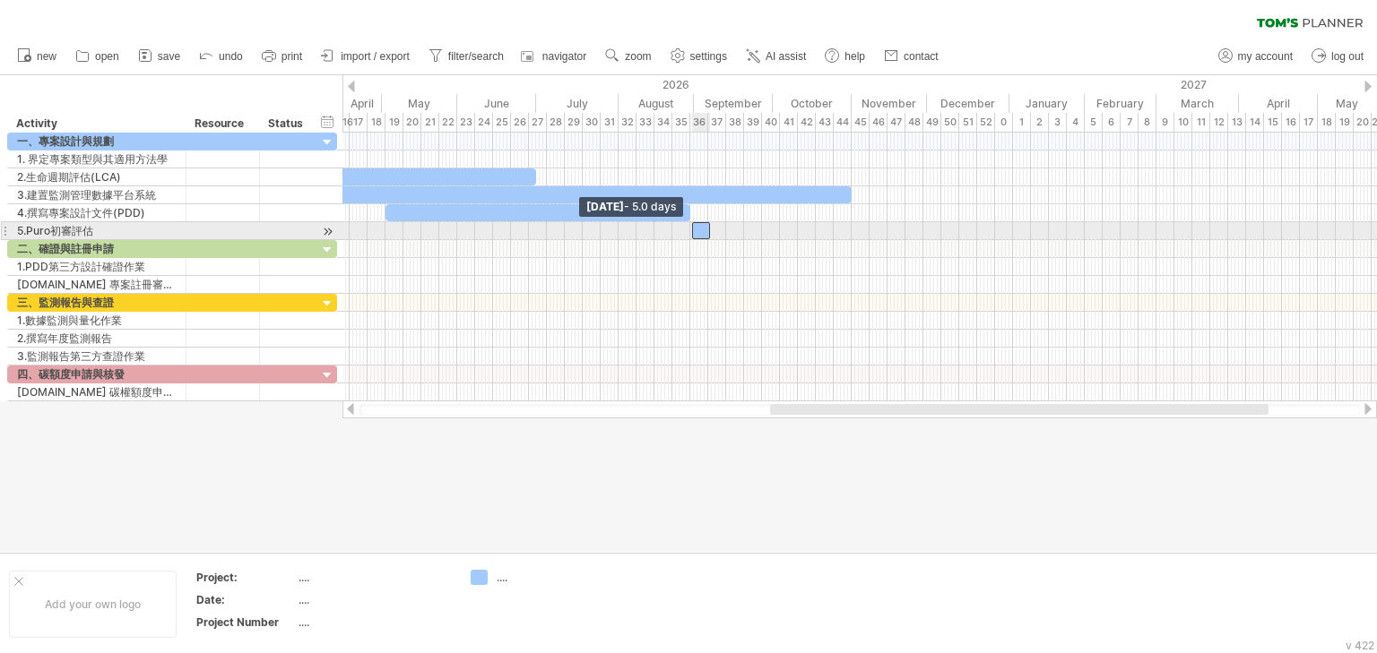
click at [691, 225] on span at bounding box center [691, 230] width 7 height 17
click at [689, 229] on span at bounding box center [690, 230] width 7 height 17
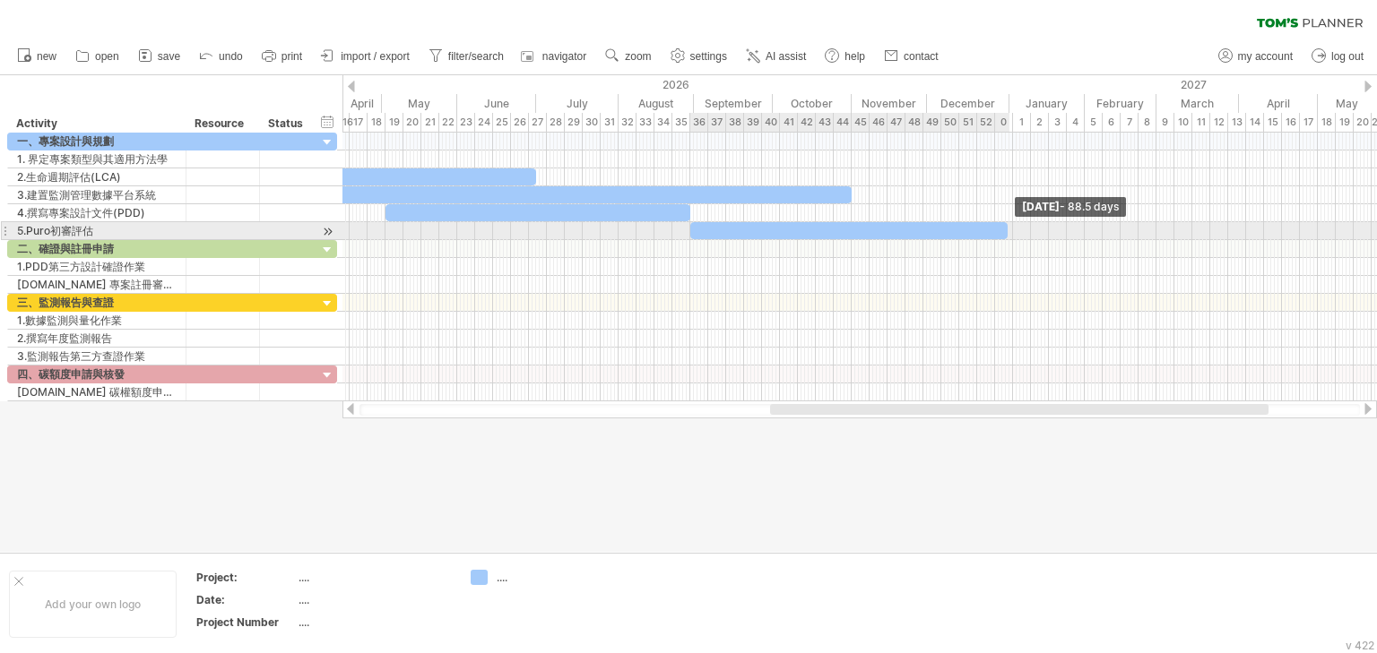
drag, startPoint x: 710, startPoint y: 229, endPoint x: 1008, endPoint y: 230, distance: 297.6
click at [1008, 230] on span at bounding box center [1007, 230] width 7 height 17
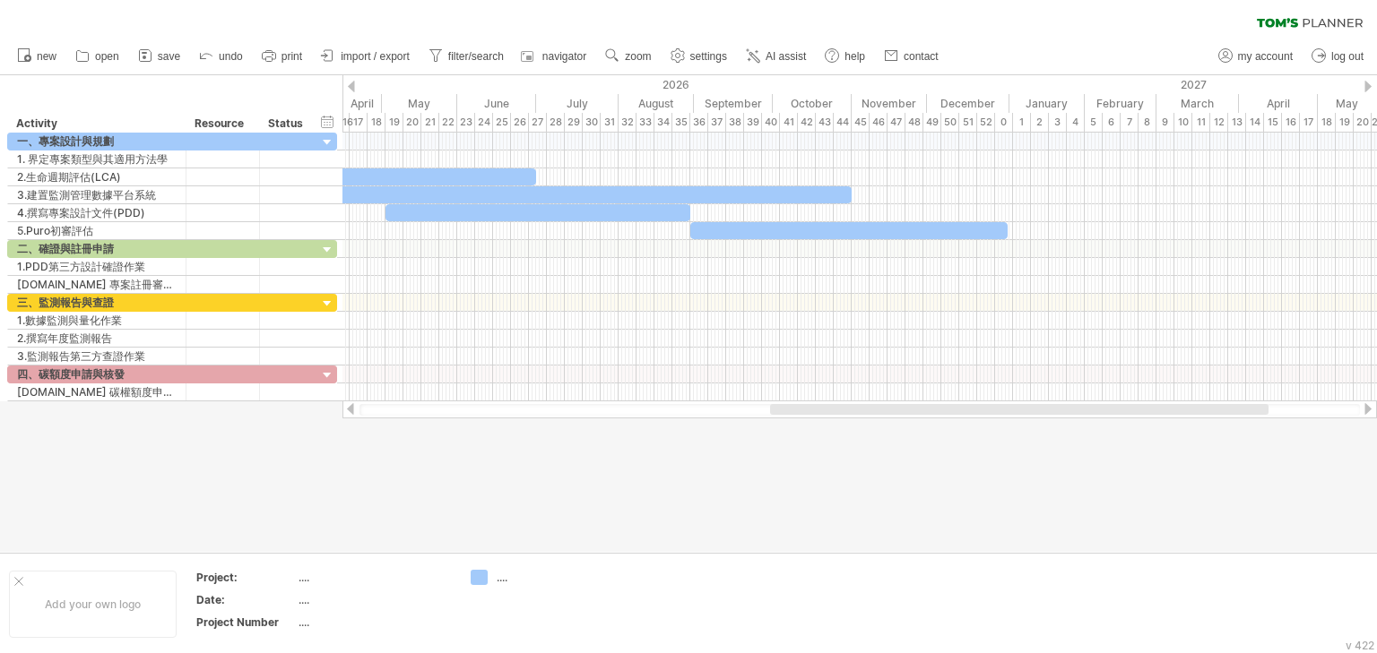
click at [960, 471] on div at bounding box center [688, 313] width 1377 height 477
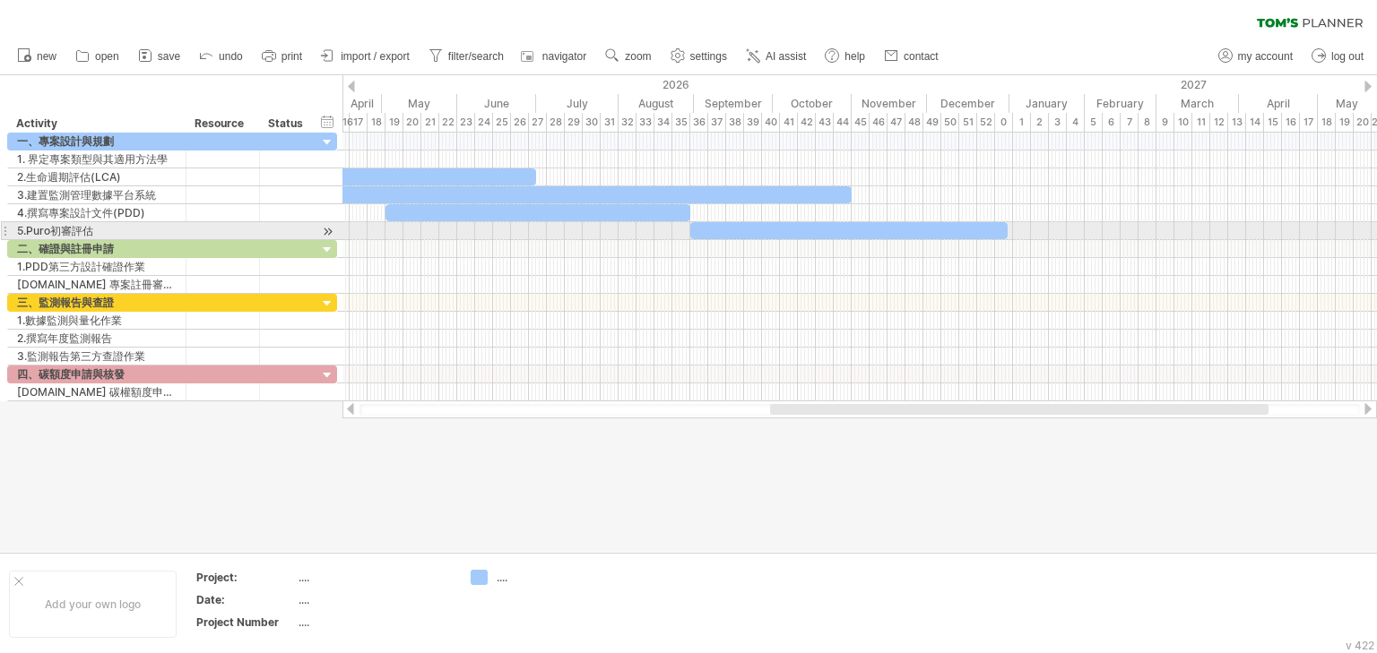
click at [999, 226] on div at bounding box center [848, 230] width 317 height 17
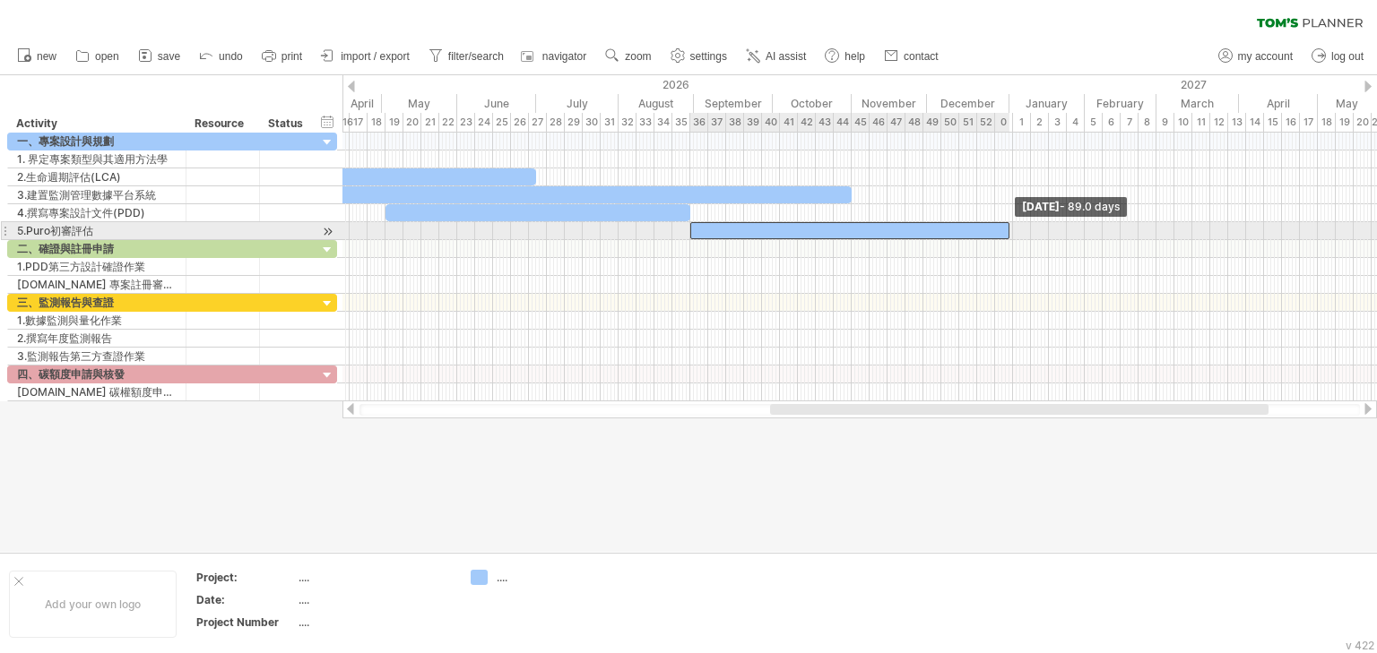
click at [1009, 227] on span at bounding box center [1009, 230] width 7 height 17
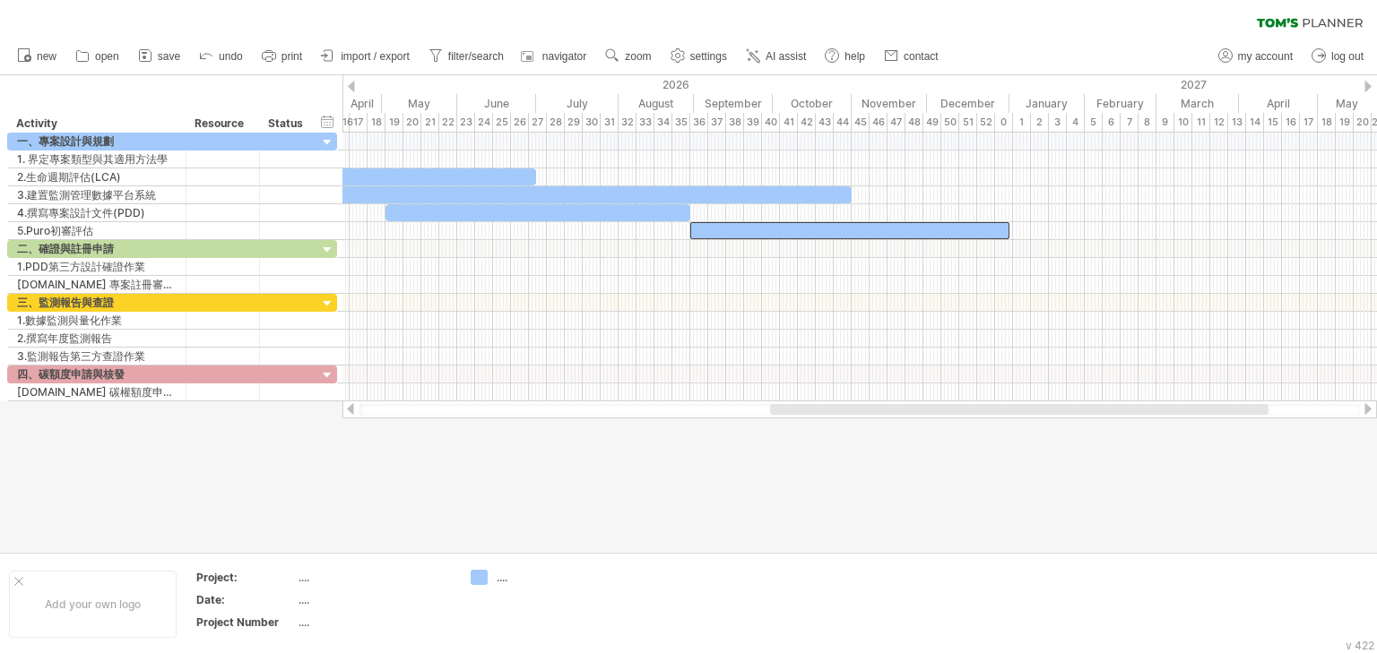
drag, startPoint x: 947, startPoint y: 405, endPoint x: 829, endPoint y: 412, distance: 117.6
click at [915, 409] on div at bounding box center [1019, 409] width 498 height 11
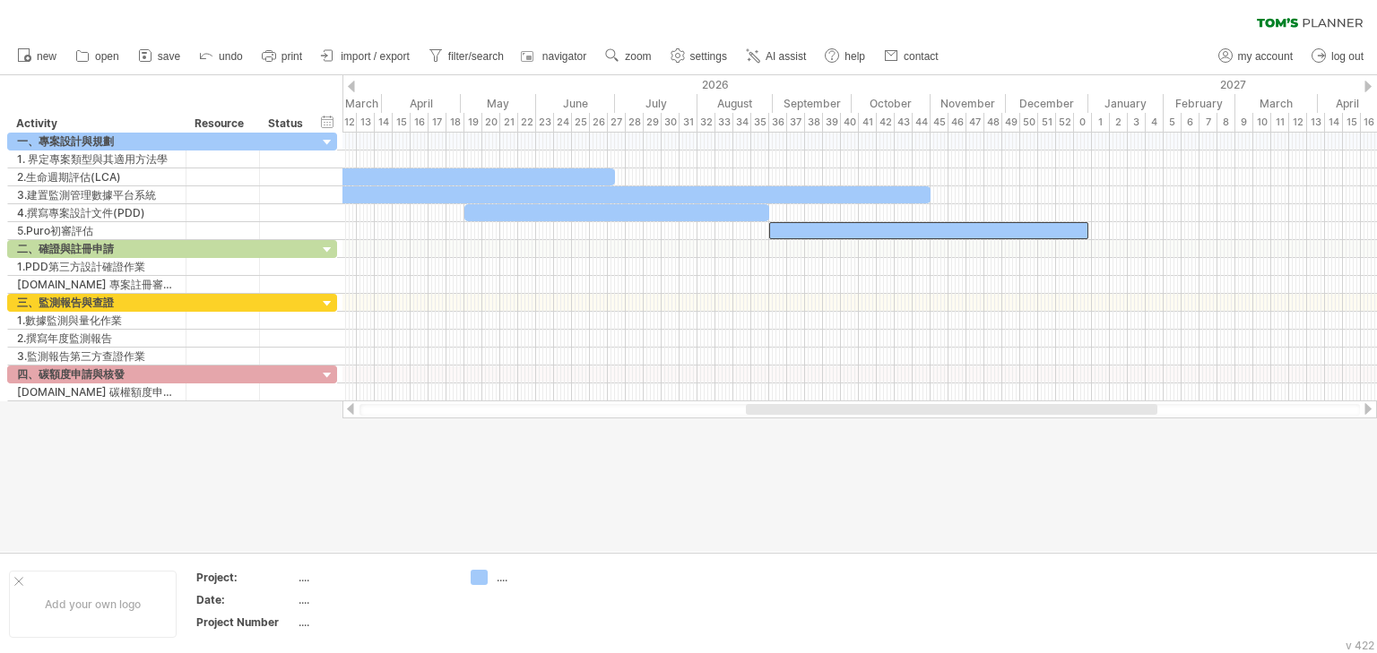
click at [823, 412] on div at bounding box center [951, 409] width 411 height 11
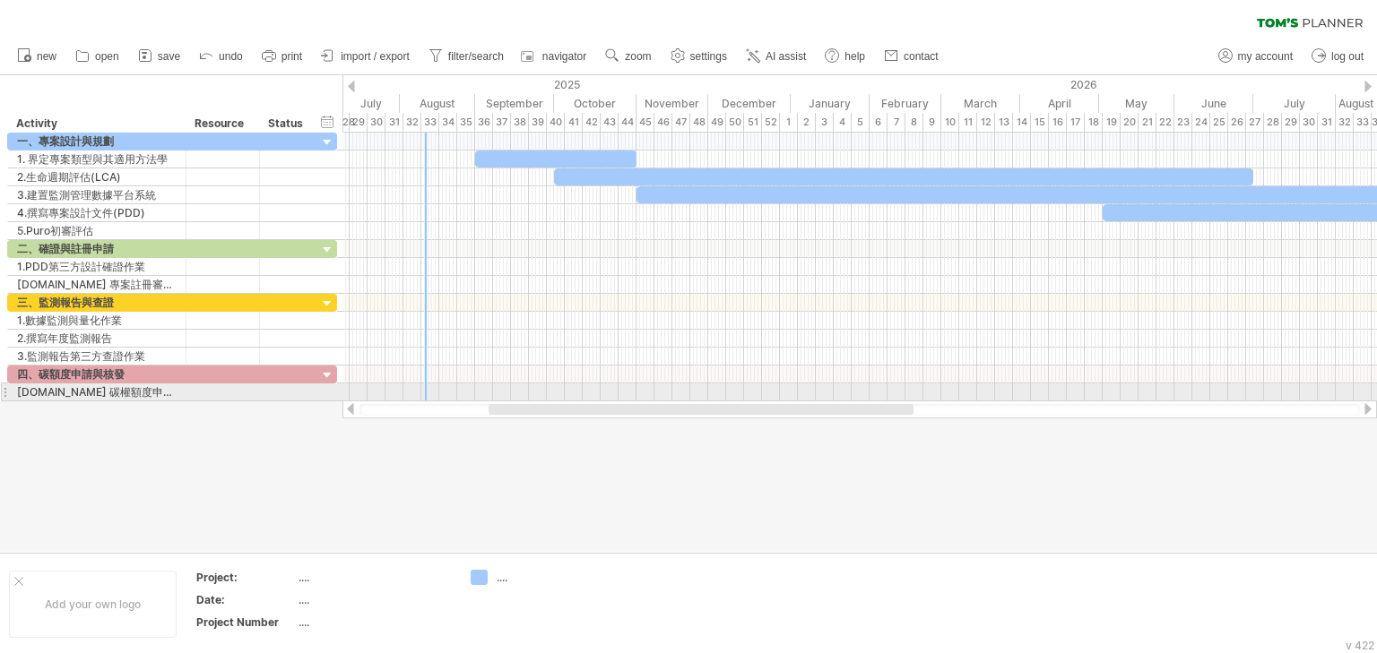
drag, startPoint x: 731, startPoint y: 412, endPoint x: 558, endPoint y: 401, distance: 173.4
click at [558, 401] on div at bounding box center [859, 410] width 1034 height 18
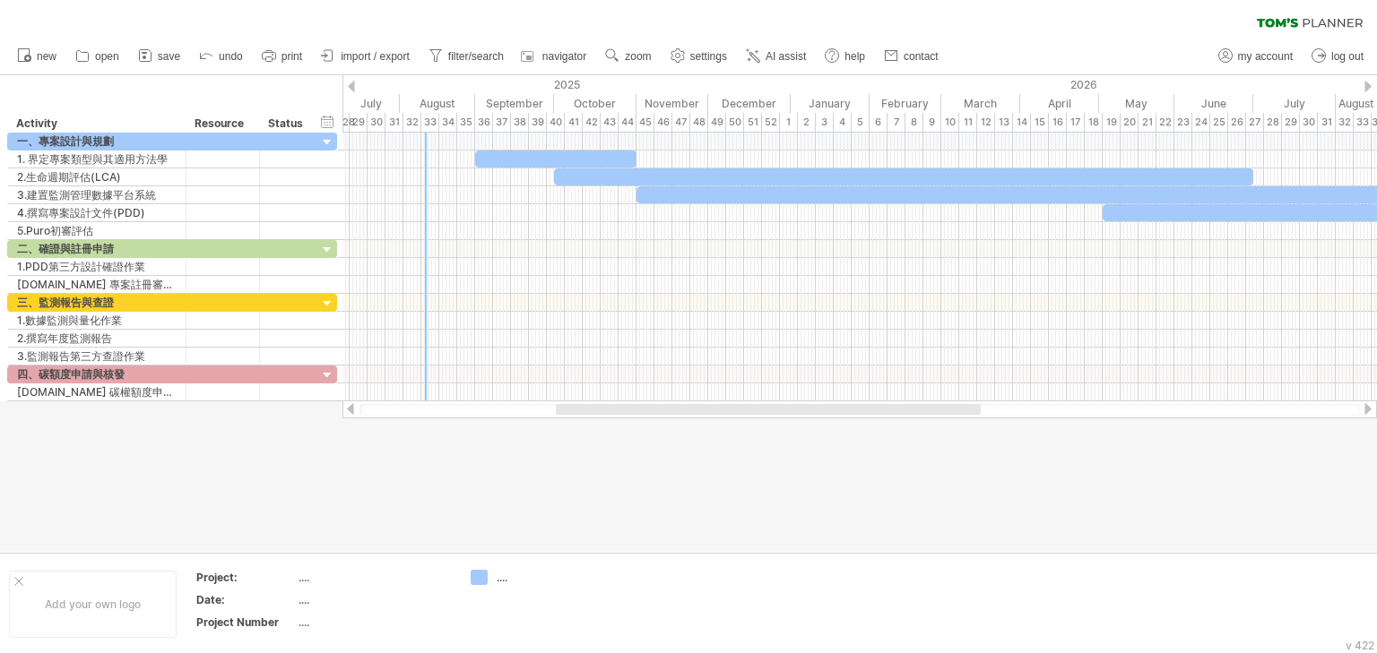
drag, startPoint x: 968, startPoint y: 415, endPoint x: 1112, endPoint y: 416, distance: 144.3
click at [1127, 415] on div at bounding box center [859, 410] width 1000 height 12
click at [943, 414] on div "Trying to reach [DOMAIN_NAME] Connected again... 0% clear filter new" at bounding box center [688, 326] width 1377 height 653
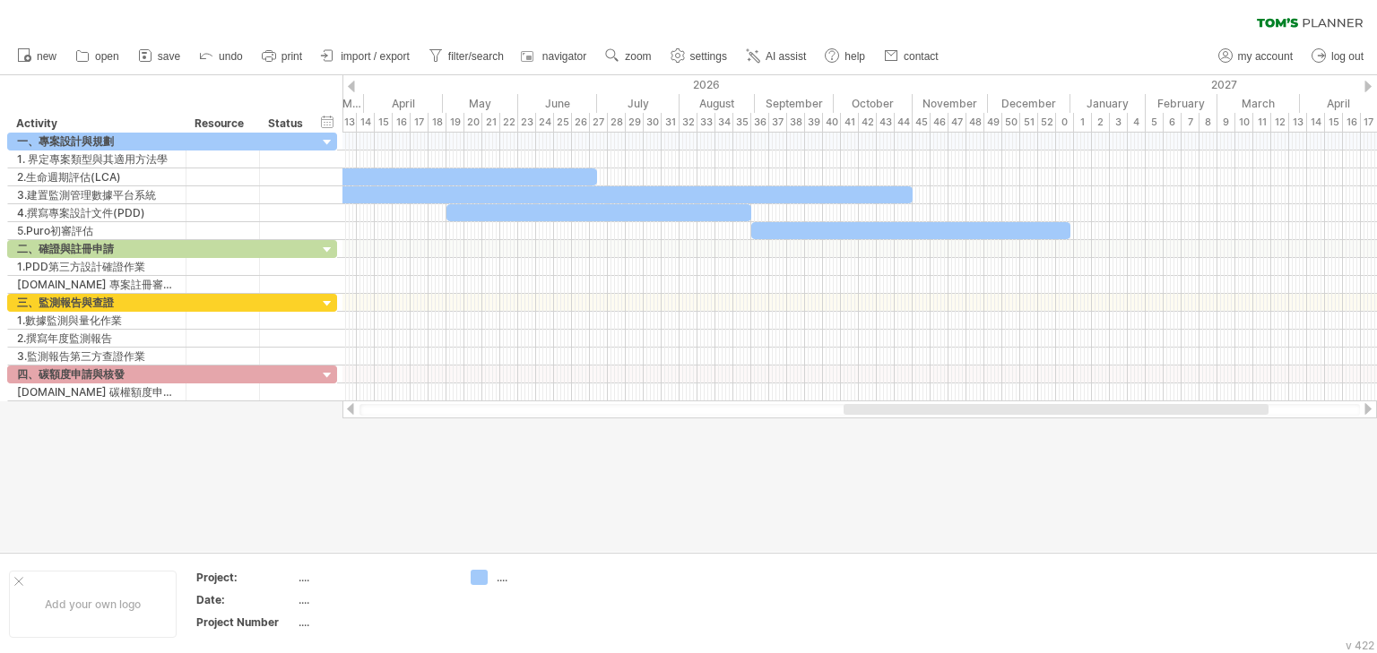
drag, startPoint x: 943, startPoint y: 414, endPoint x: 1231, endPoint y: 408, distance: 287.8
click at [1231, 408] on div at bounding box center [1055, 409] width 425 height 11
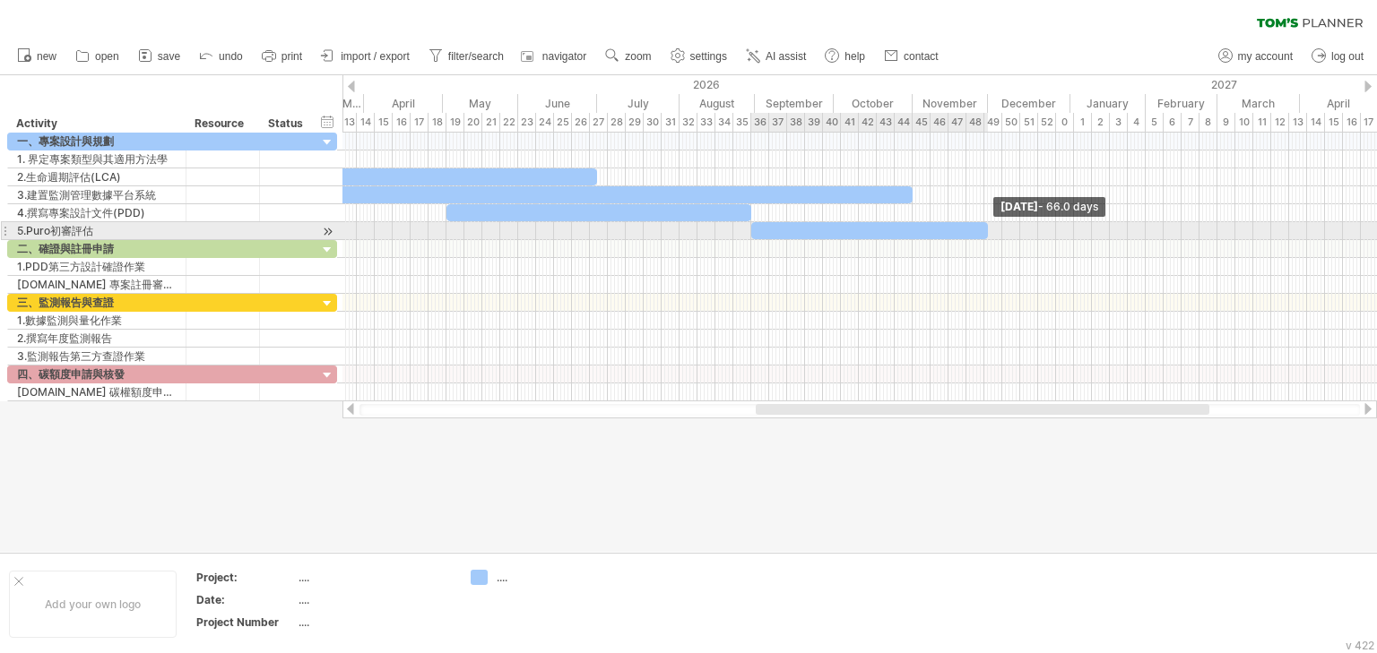
drag, startPoint x: 1069, startPoint y: 233, endPoint x: 986, endPoint y: 227, distance: 83.6
click at [986, 227] on span at bounding box center [987, 230] width 7 height 17
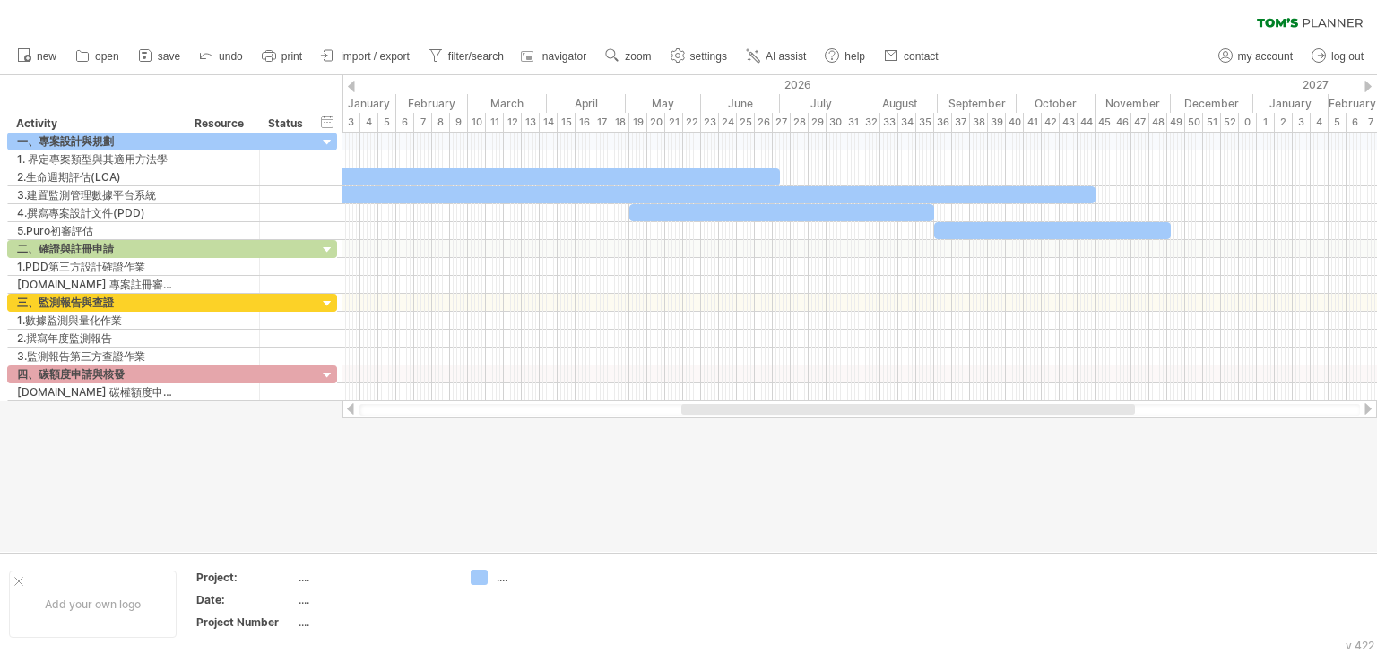
drag, startPoint x: 1014, startPoint y: 413, endPoint x: 939, endPoint y: 427, distance: 75.6
click at [939, 427] on div "Trying to reach [DOMAIN_NAME] Connected again... 0% clear filter new" at bounding box center [688, 326] width 1377 height 653
click at [1236, 54] on link "my account" at bounding box center [1256, 56] width 84 height 23
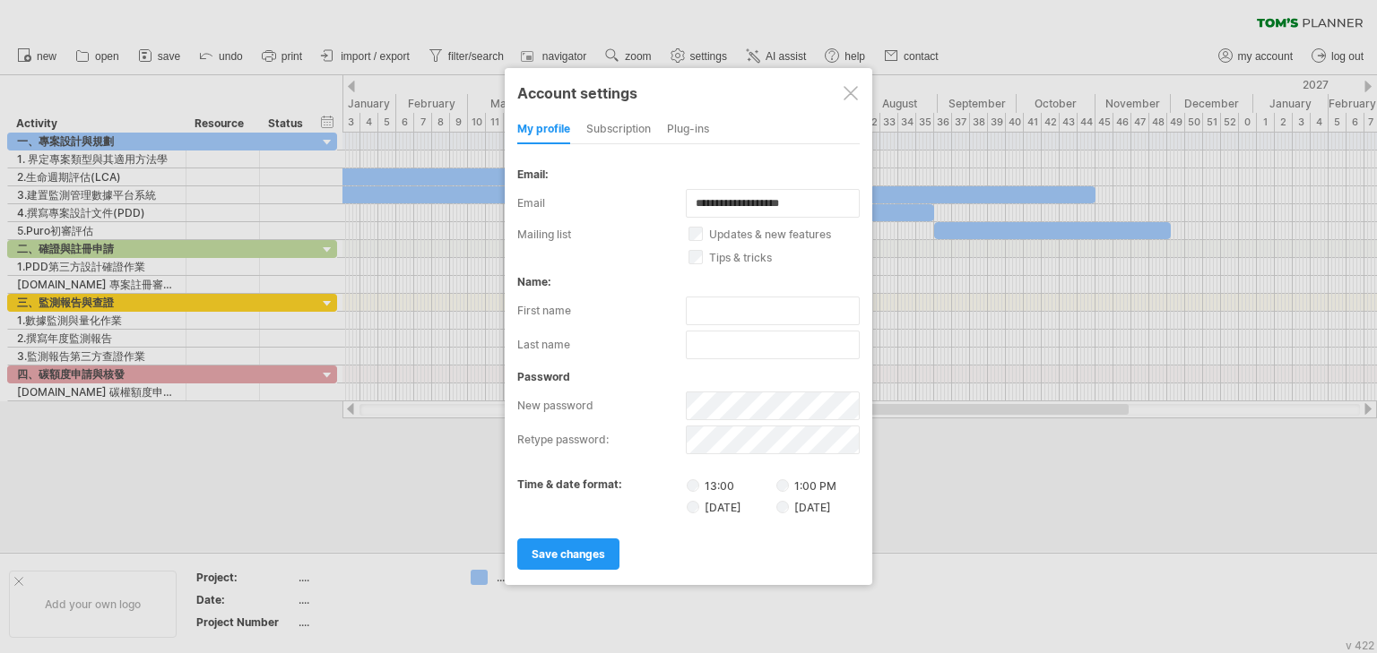
click at [602, 126] on div "subscription" at bounding box center [618, 130] width 65 height 29
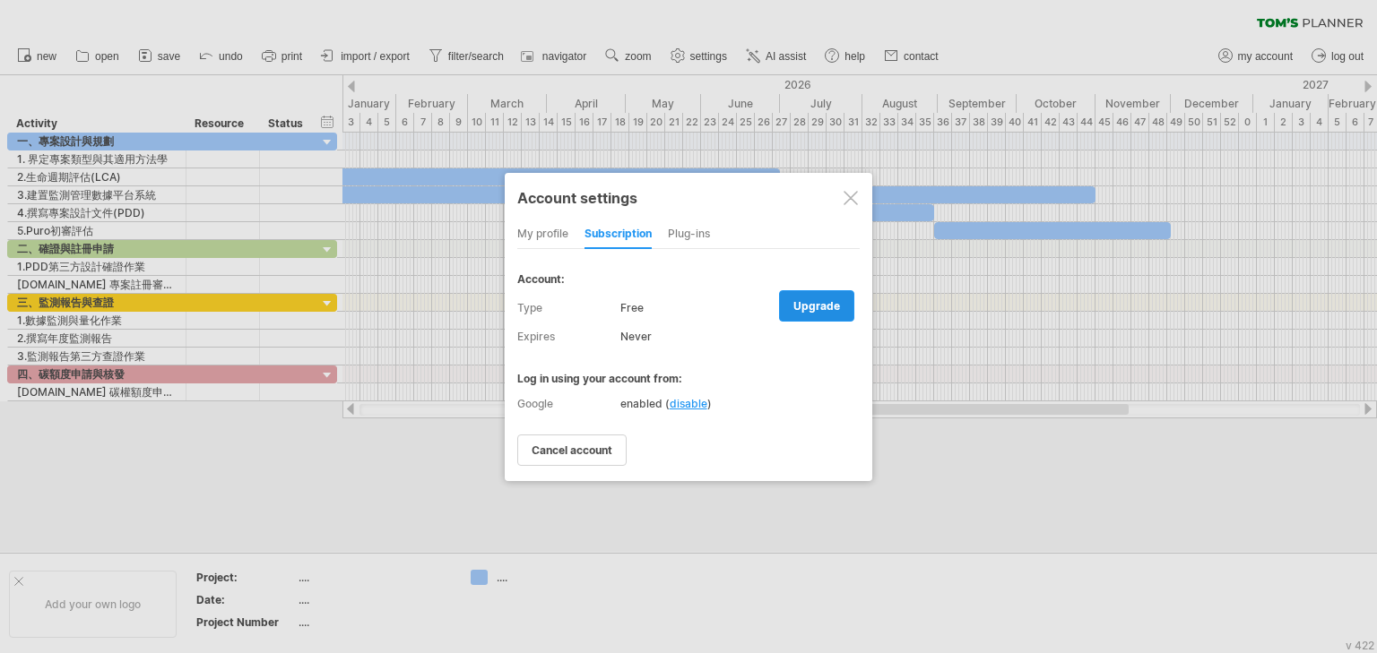
click at [793, 296] on link "upgrade" at bounding box center [816, 305] width 75 height 31
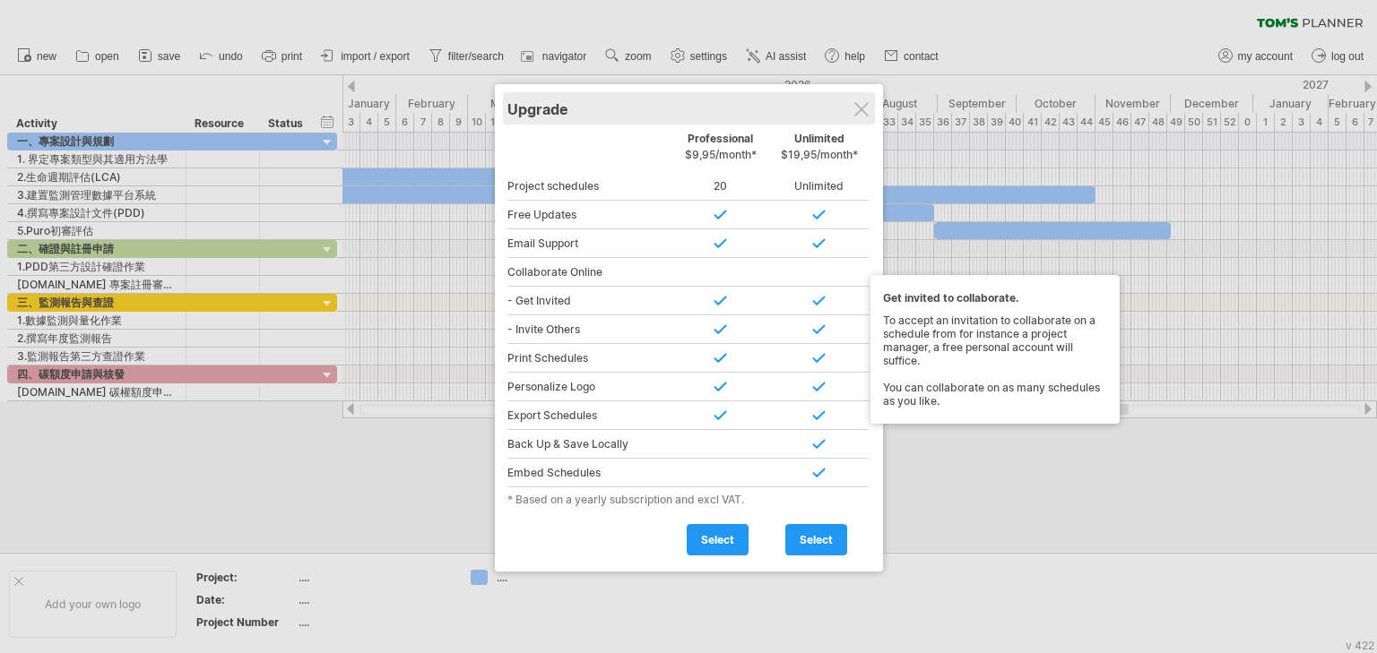
click at [859, 97] on div "Upgrade" at bounding box center [688, 108] width 363 height 32
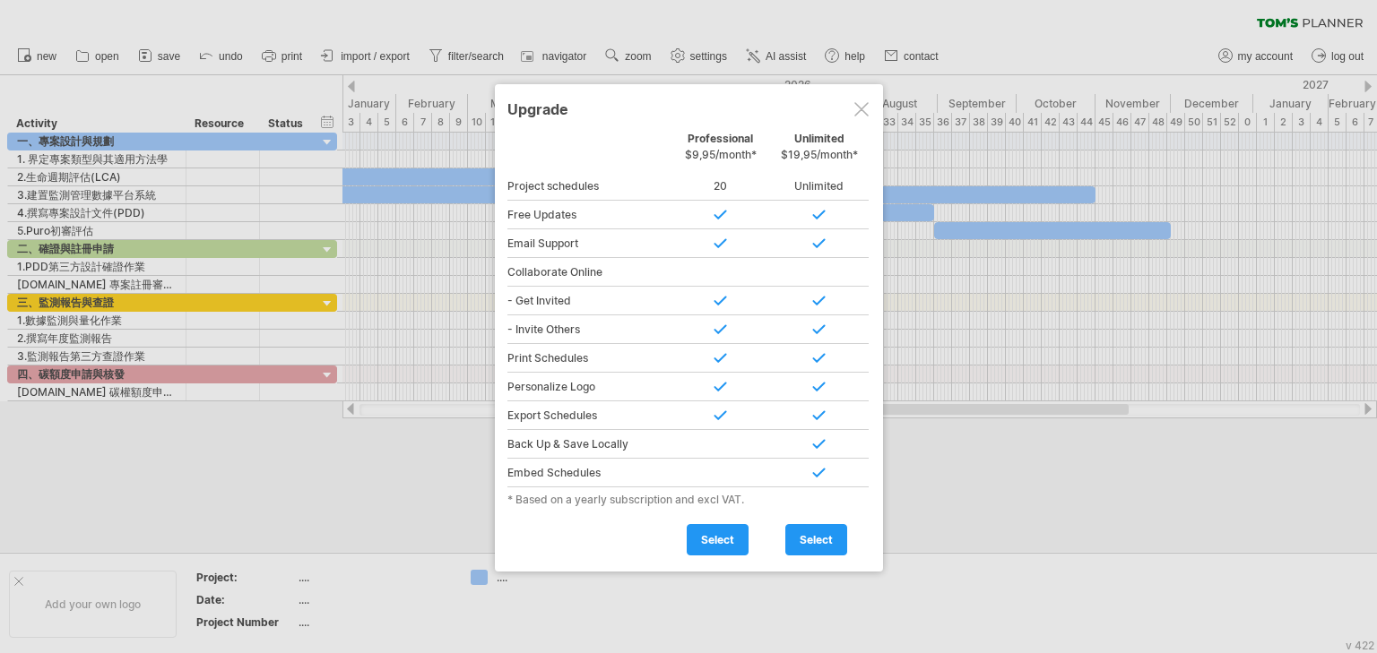
click at [859, 111] on div at bounding box center [861, 109] width 14 height 14
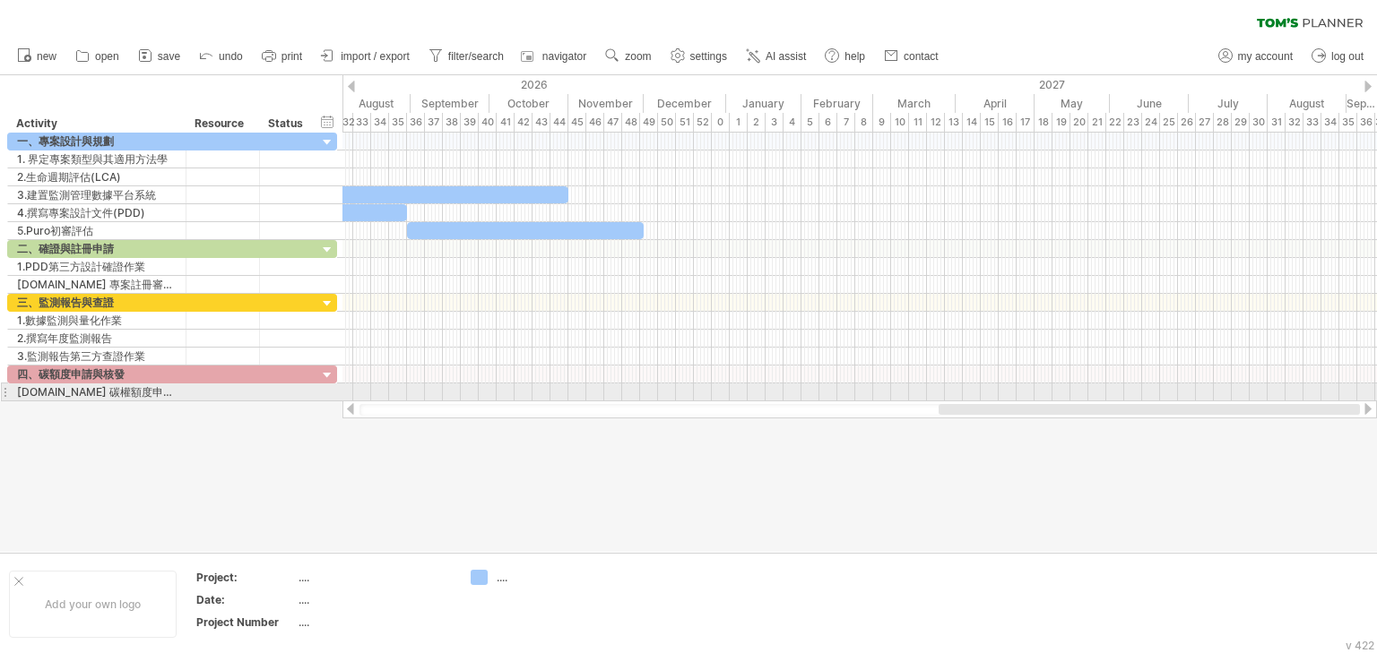
drag, startPoint x: 710, startPoint y: 409, endPoint x: 1004, endPoint y: 402, distance: 294.1
click at [1004, 402] on div at bounding box center [859, 410] width 1034 height 18
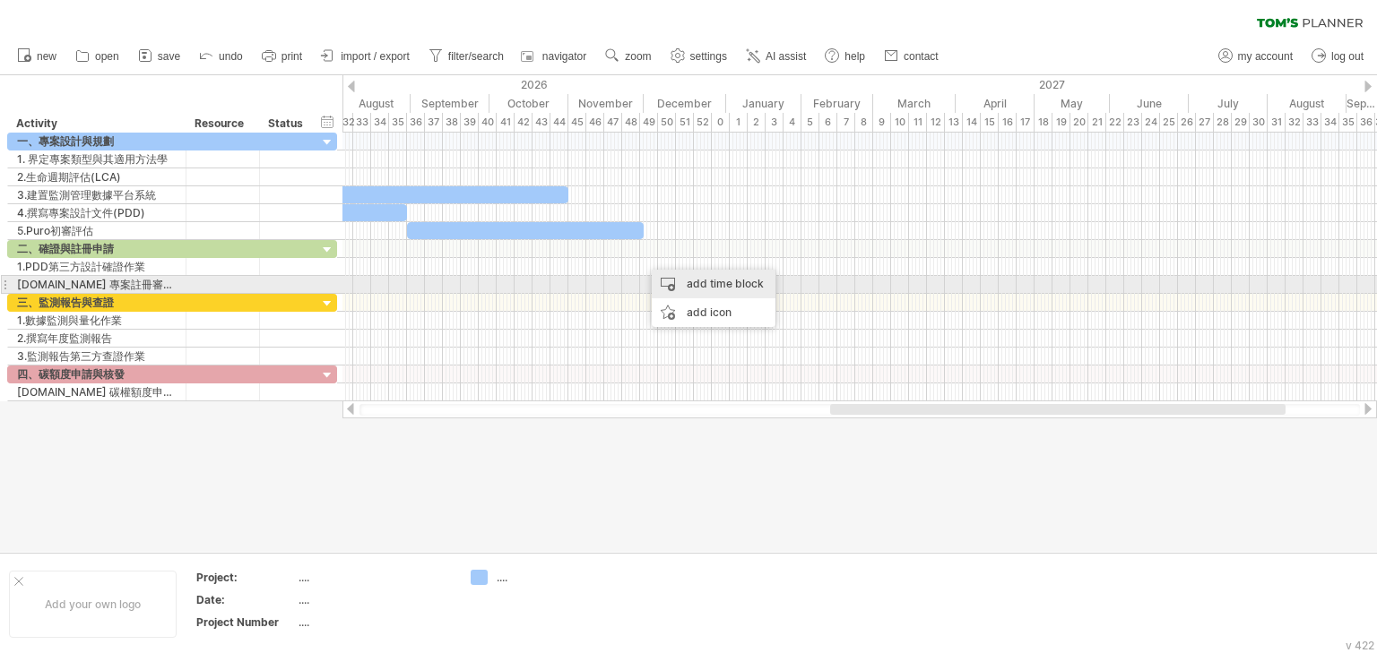
click at [691, 277] on div "add time block" at bounding box center [714, 284] width 124 height 29
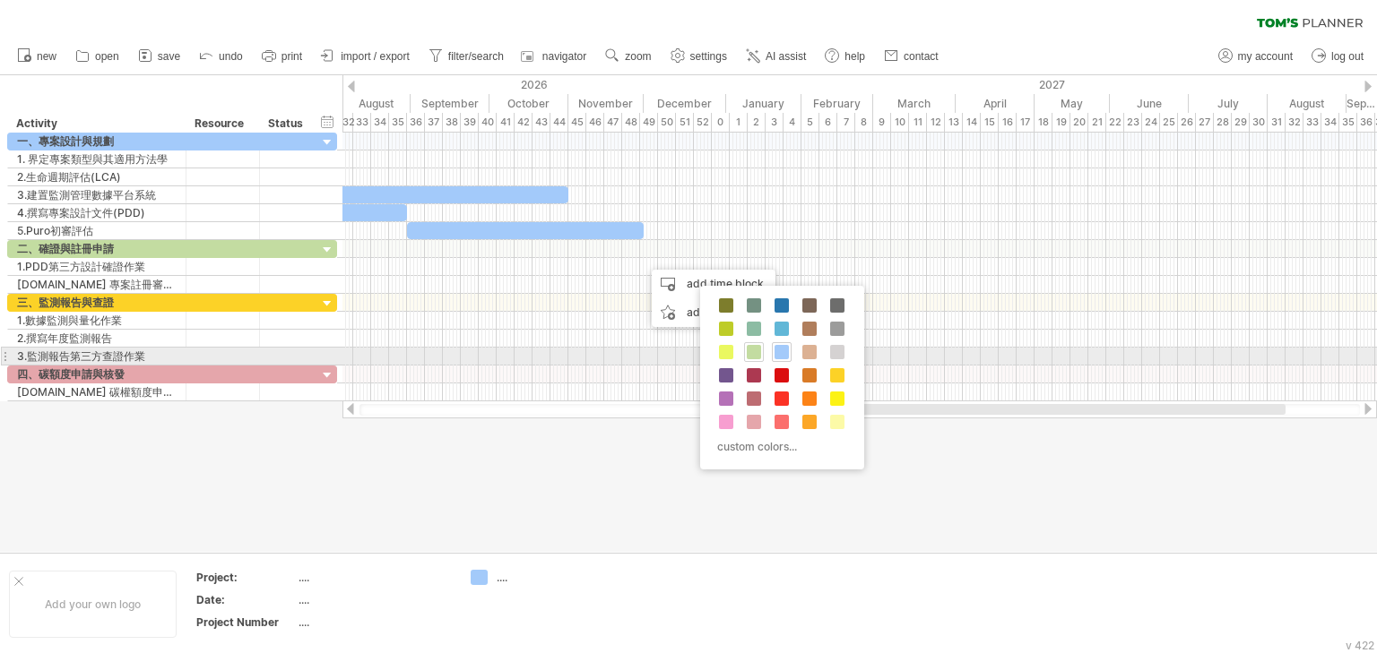
click at [759, 351] on span at bounding box center [754, 352] width 14 height 14
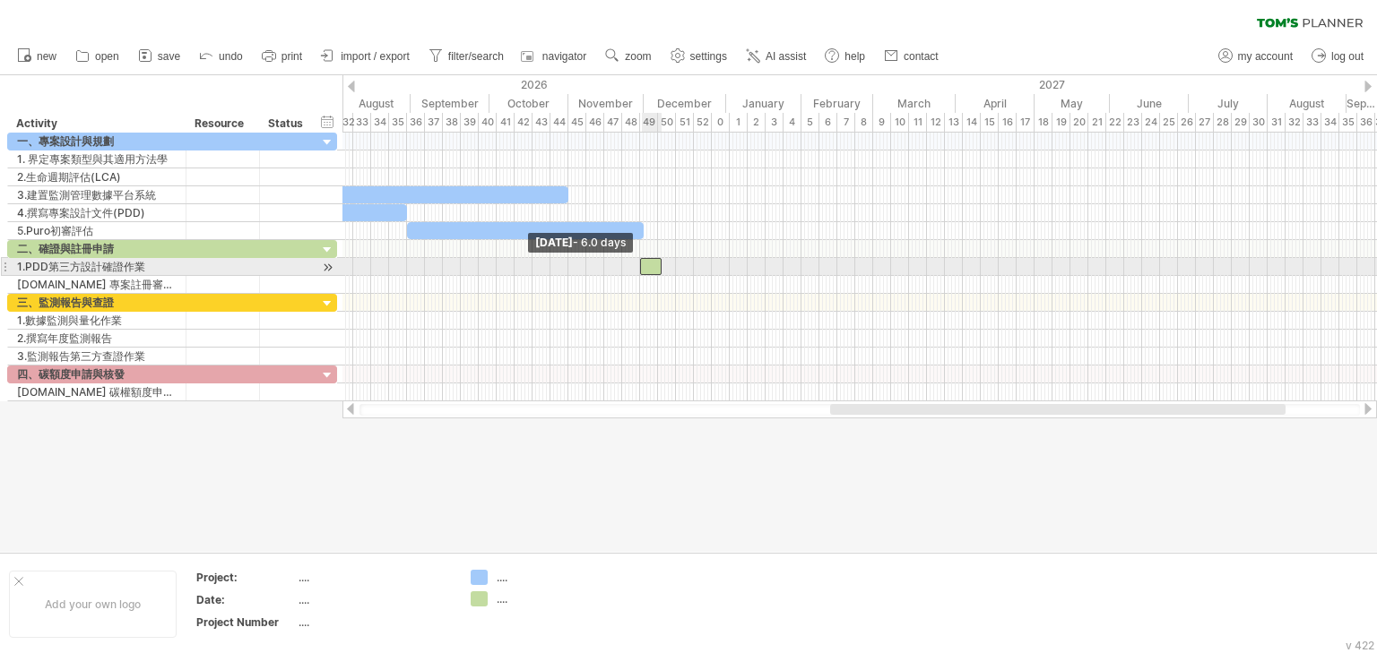
click at [641, 264] on span at bounding box center [639, 266] width 7 height 17
click at [658, 265] on span at bounding box center [661, 266] width 7 height 17
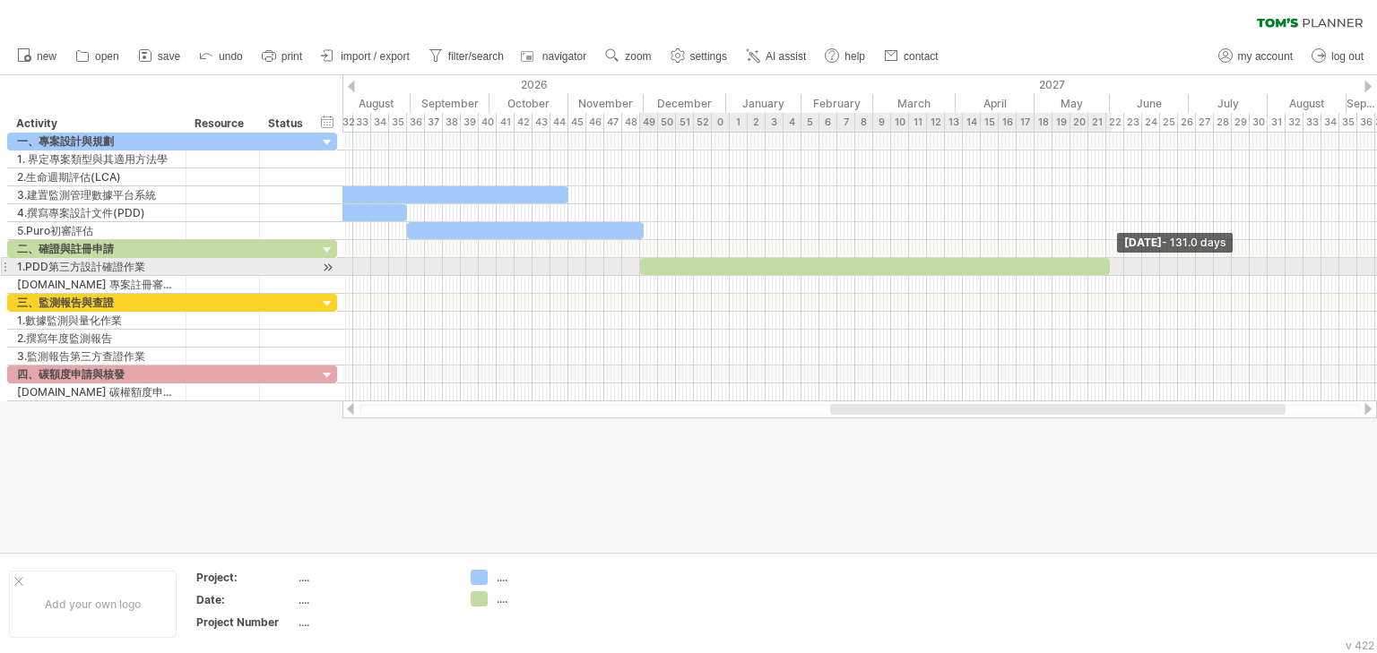
drag, startPoint x: 662, startPoint y: 265, endPoint x: 1110, endPoint y: 262, distance: 448.2
click at [1110, 262] on span at bounding box center [1109, 266] width 7 height 17
click at [1103, 264] on span at bounding box center [1106, 266] width 7 height 17
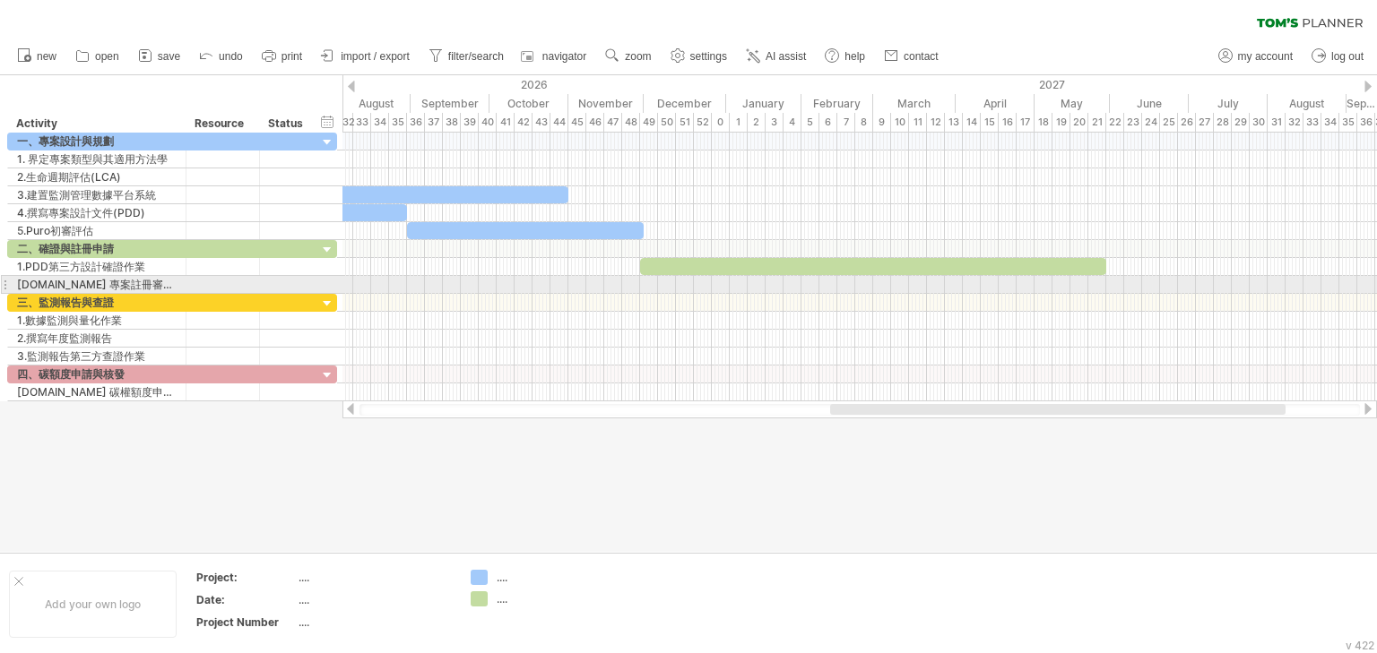
click at [1114, 281] on div at bounding box center [859, 285] width 1034 height 18
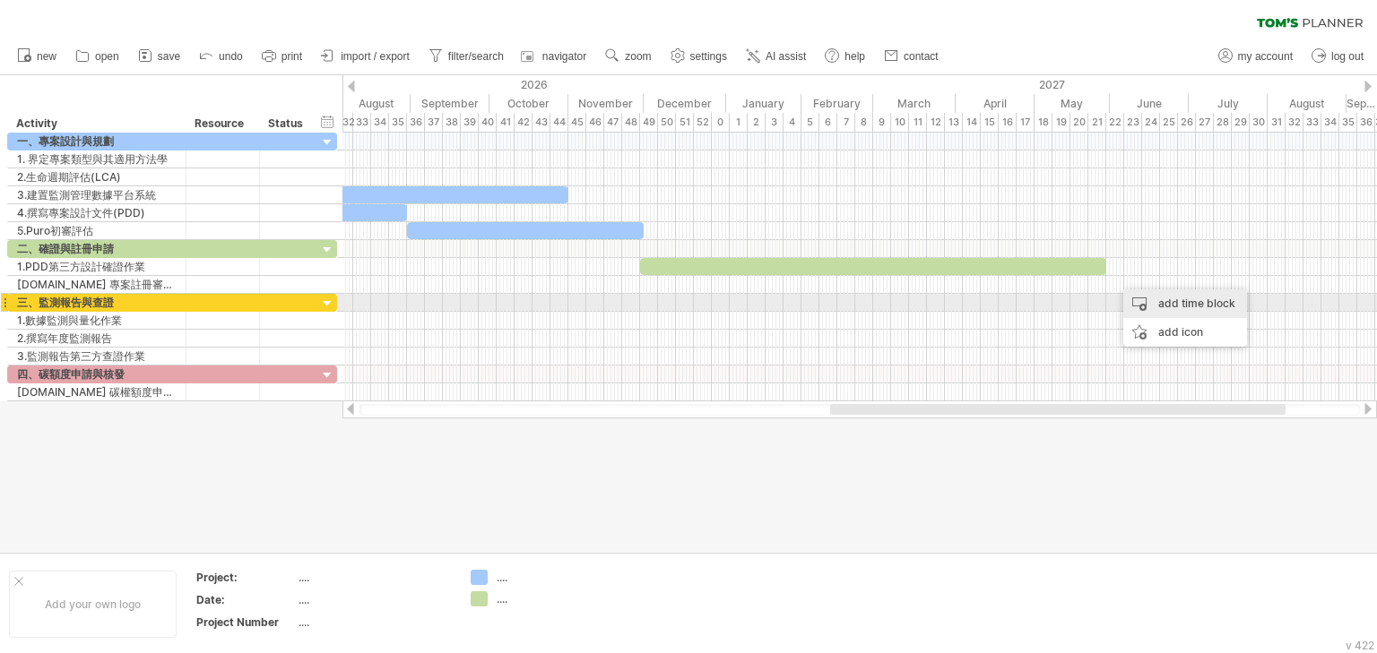
click at [1172, 305] on div "add time block" at bounding box center [1185, 304] width 124 height 29
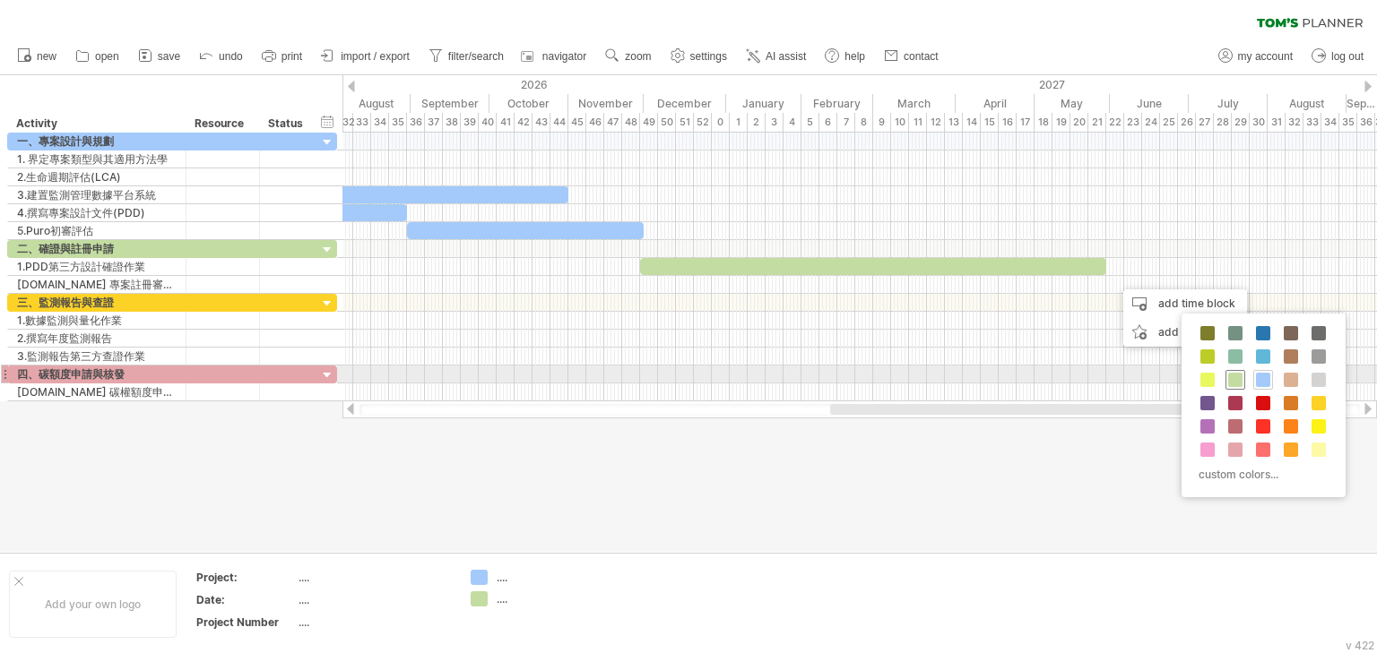
click at [1230, 376] on span at bounding box center [1235, 380] width 14 height 14
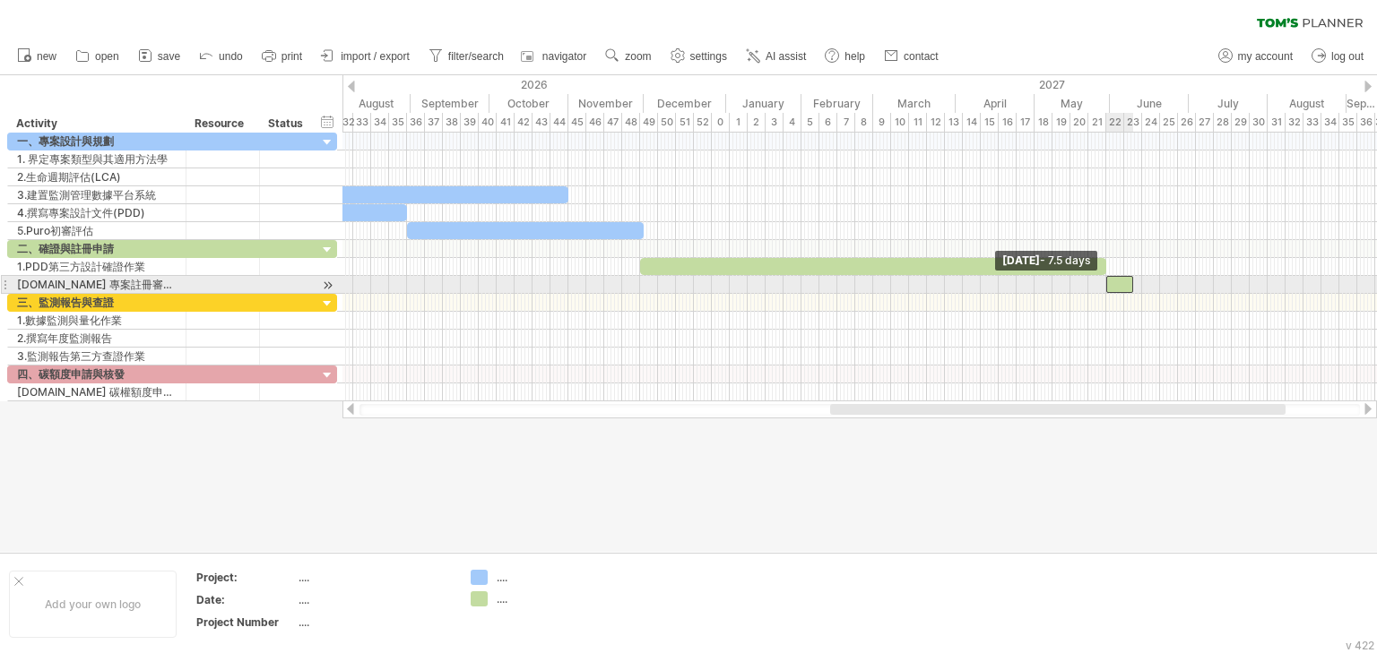
drag, startPoint x: 1115, startPoint y: 288, endPoint x: 1105, endPoint y: 285, distance: 10.2
click at [1105, 285] on span at bounding box center [1106, 284] width 7 height 17
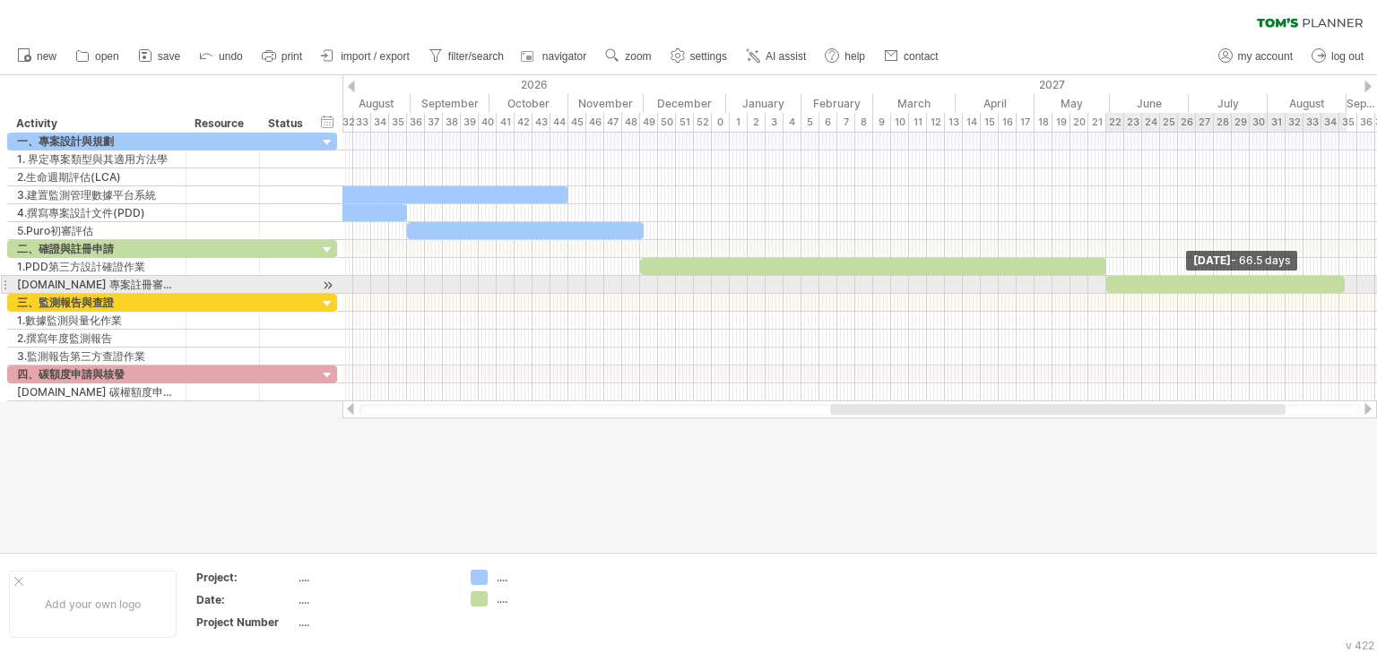
drag, startPoint x: 1130, startPoint y: 286, endPoint x: 1342, endPoint y: 283, distance: 211.6
click at [1342, 283] on span at bounding box center [1344, 284] width 7 height 17
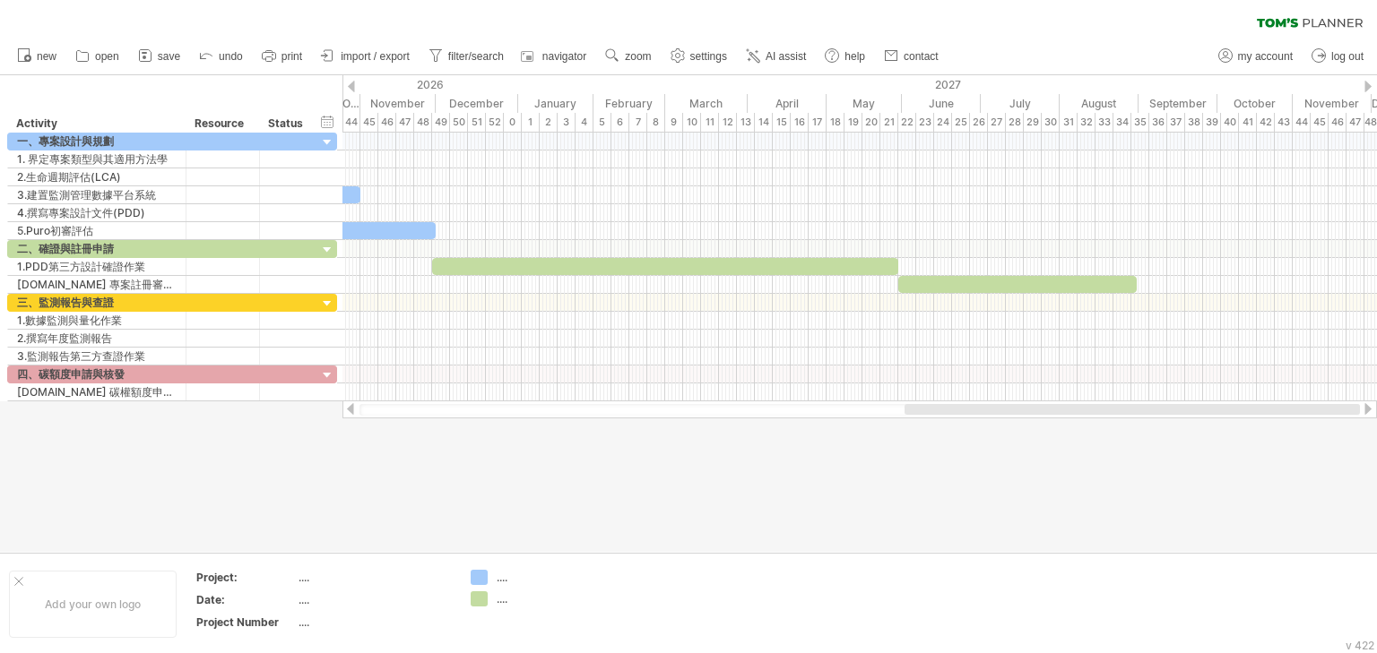
drag, startPoint x: 1079, startPoint y: 411, endPoint x: 1285, endPoint y: 402, distance: 206.4
click at [1285, 402] on div at bounding box center [859, 410] width 1034 height 18
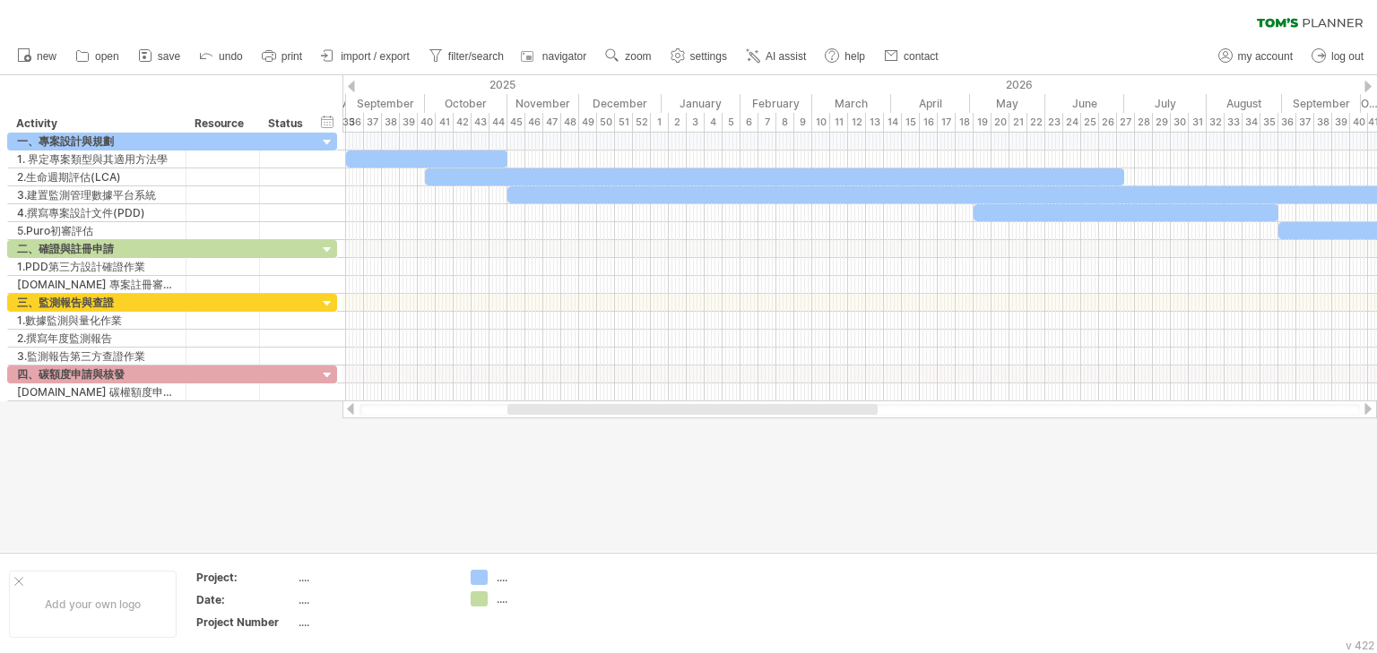
drag, startPoint x: 883, startPoint y: 408, endPoint x: 523, endPoint y: 414, distance: 359.5
click at [523, 414] on div at bounding box center [692, 409] width 370 height 11
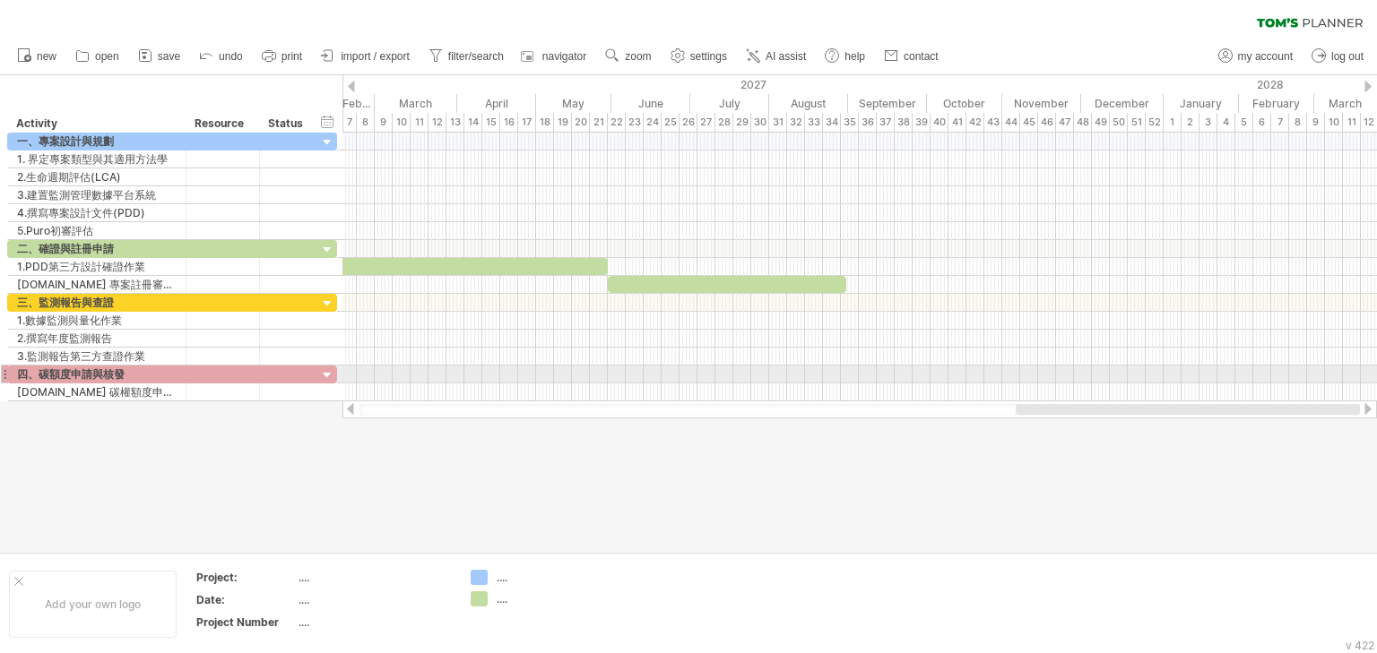
drag, startPoint x: 559, startPoint y: 409, endPoint x: 1097, endPoint y: 376, distance: 538.8
click at [1097, 376] on div "Trying to reach [DOMAIN_NAME] Connected again... 0% clear filter new" at bounding box center [688, 326] width 1377 height 653
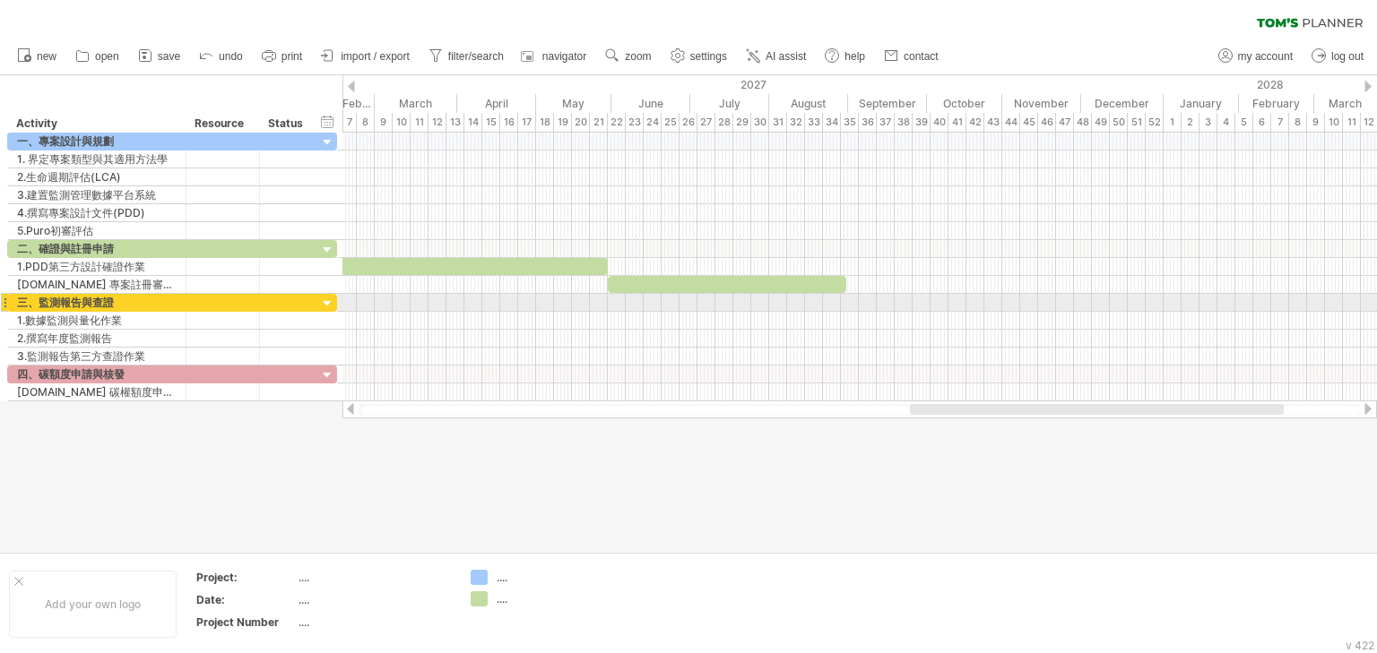
click at [843, 300] on div at bounding box center [859, 303] width 1034 height 18
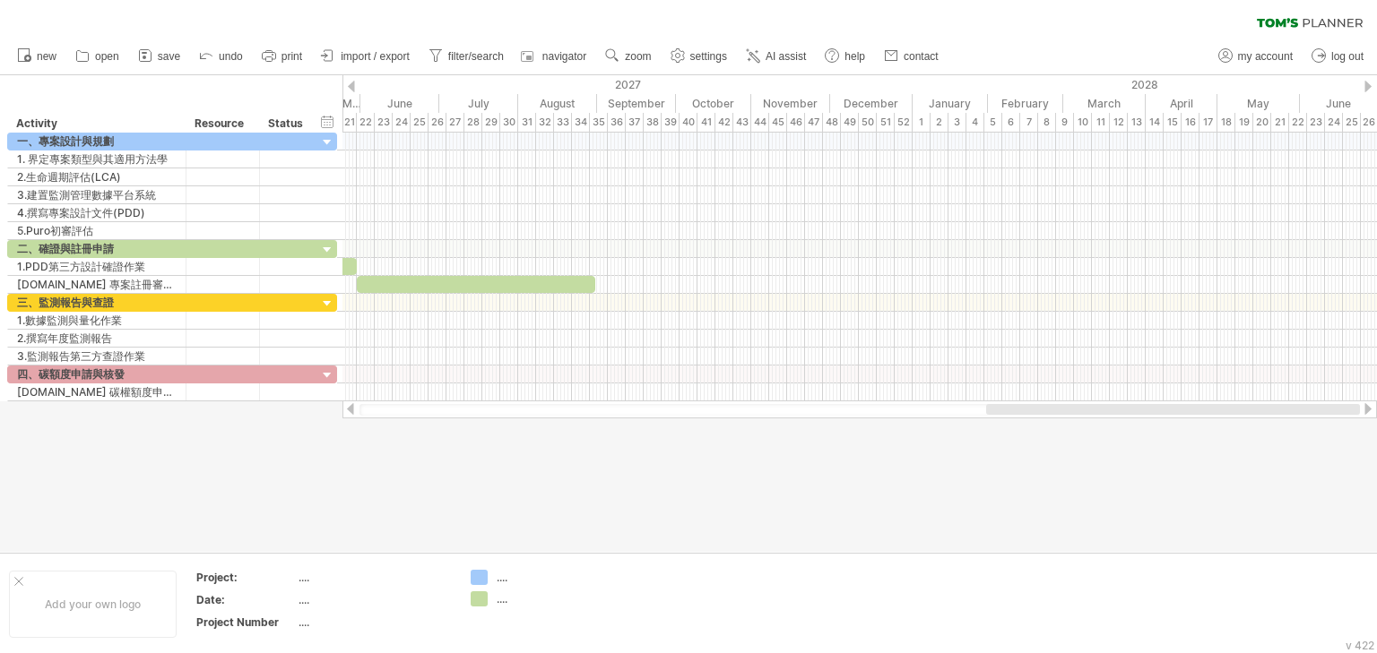
drag, startPoint x: 982, startPoint y: 411, endPoint x: 1111, endPoint y: 409, distance: 129.1
click at [1111, 409] on div at bounding box center [1173, 409] width 374 height 11
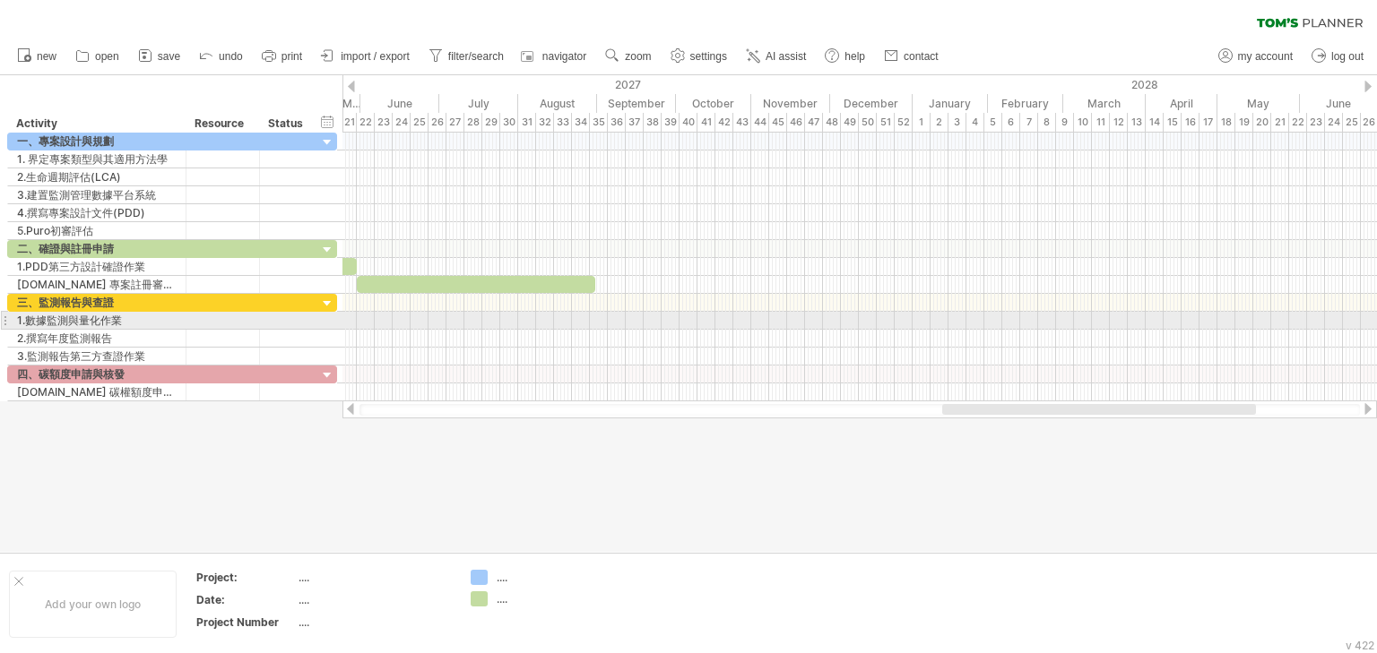
click at [601, 323] on div at bounding box center [859, 321] width 1034 height 18
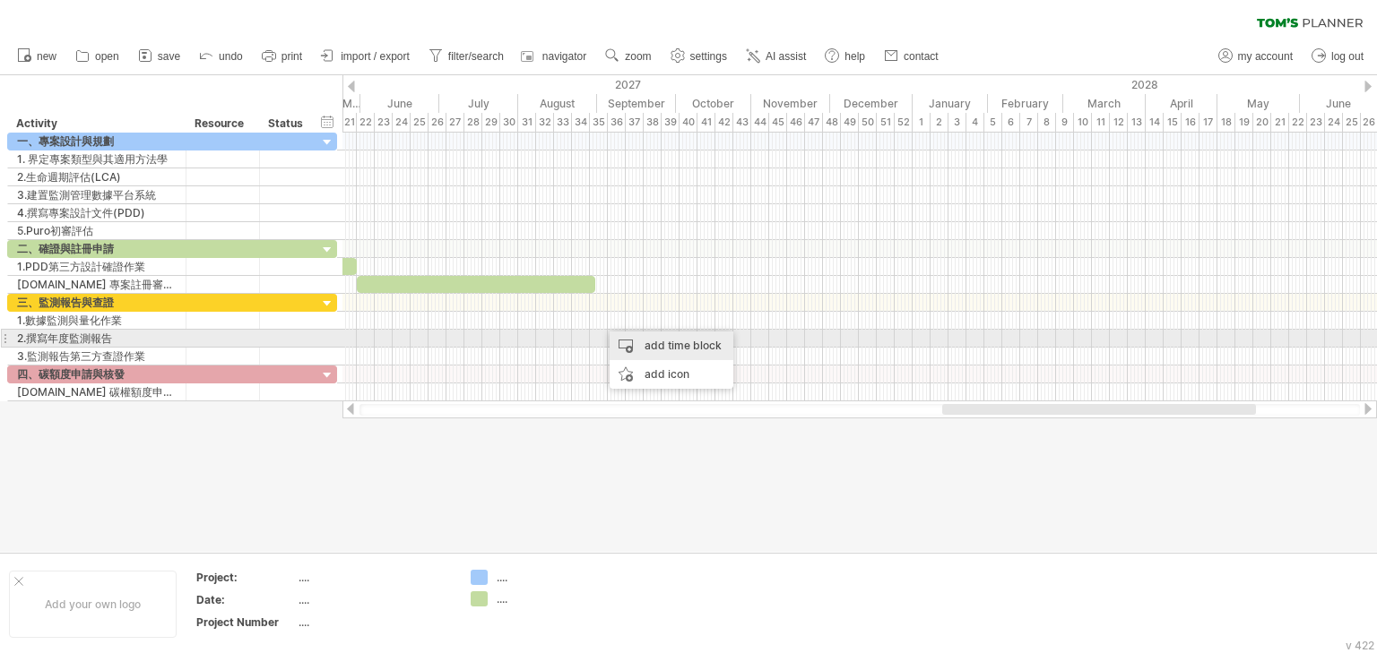
click at [653, 339] on div "add time block" at bounding box center [672, 346] width 124 height 29
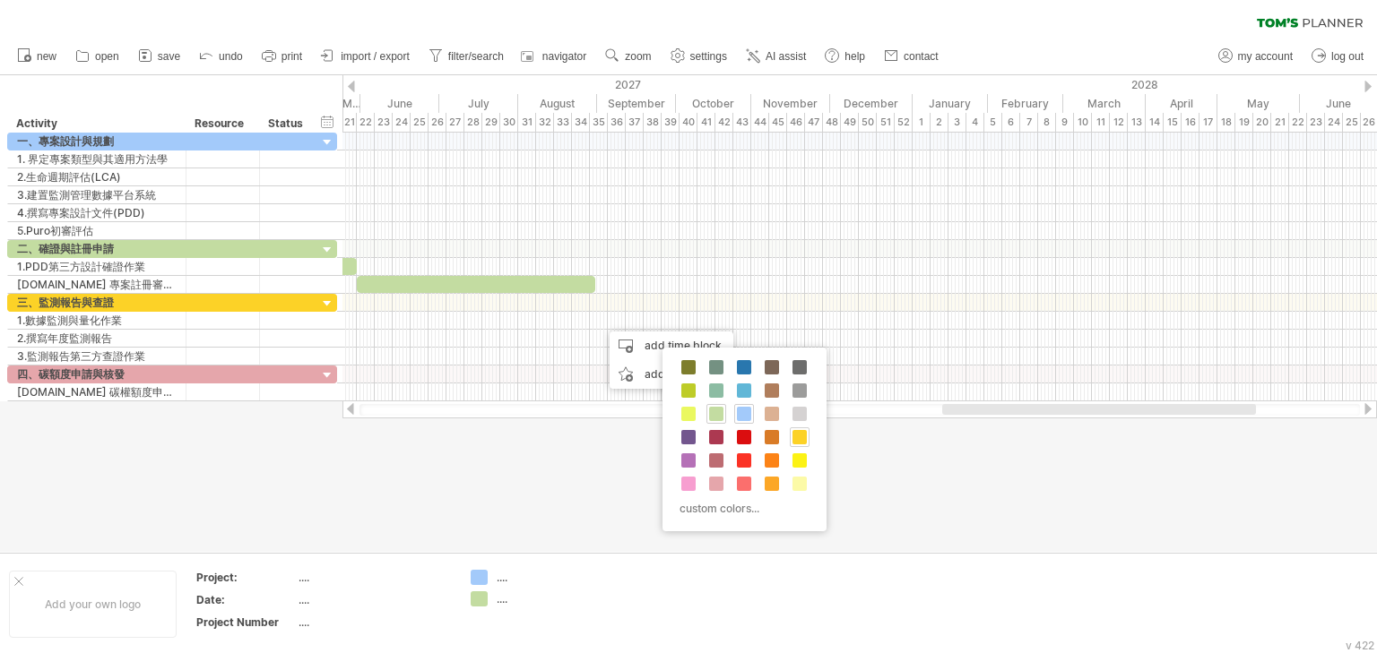
click at [800, 438] on span at bounding box center [799, 437] width 14 height 14
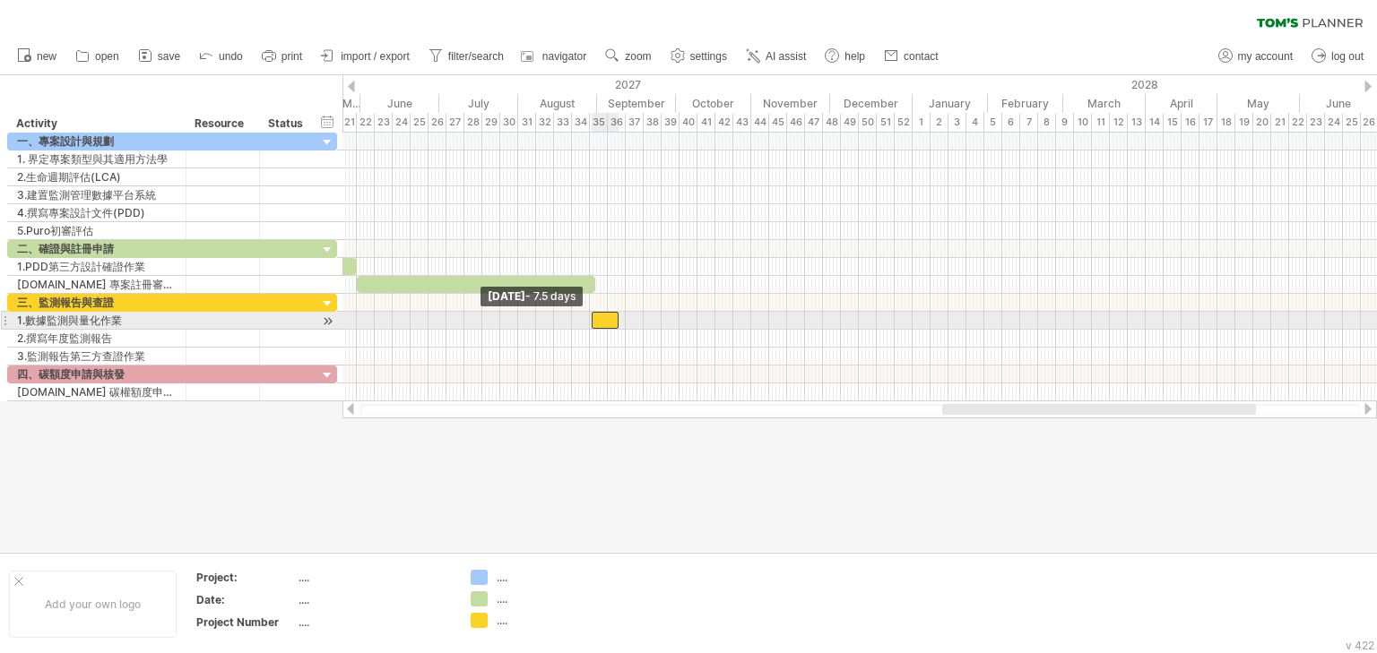
drag, startPoint x: 597, startPoint y: 319, endPoint x: 586, endPoint y: 319, distance: 10.8
click at [588, 319] on span at bounding box center [591, 320] width 7 height 17
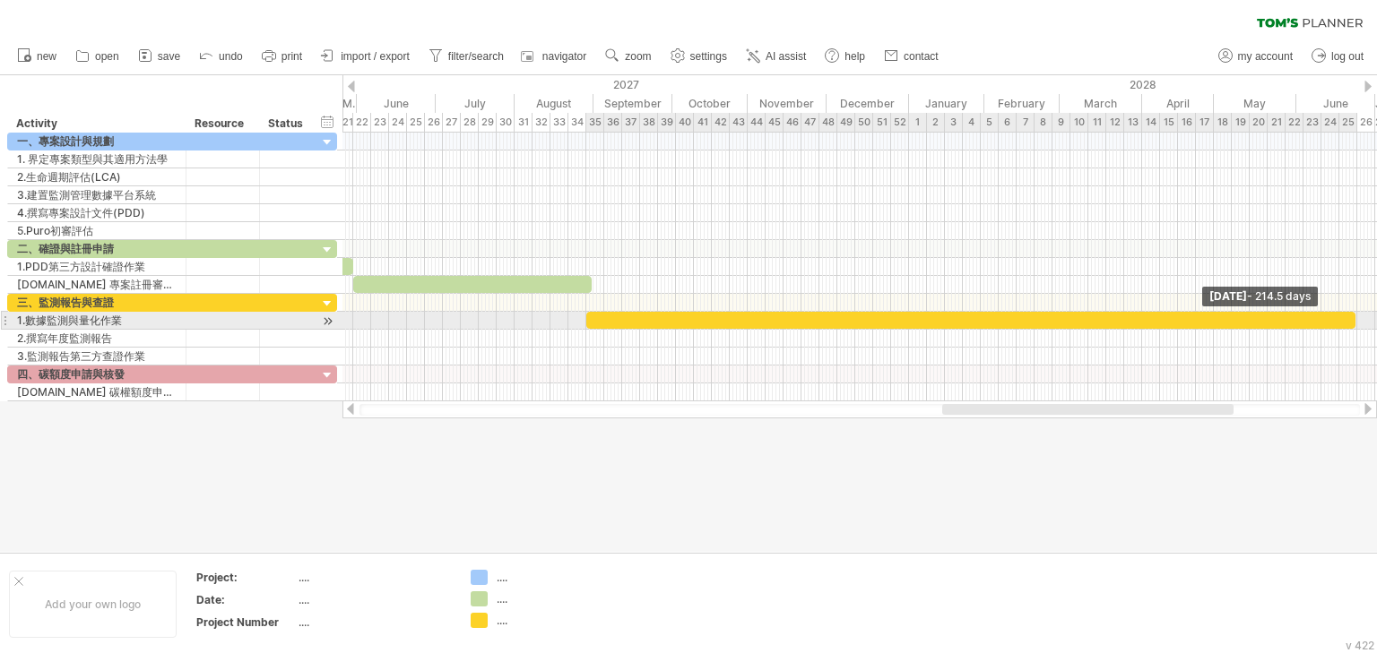
drag, startPoint x: 618, startPoint y: 324, endPoint x: 1355, endPoint y: 319, distance: 736.8
click at [1355, 319] on span at bounding box center [1355, 320] width 7 height 17
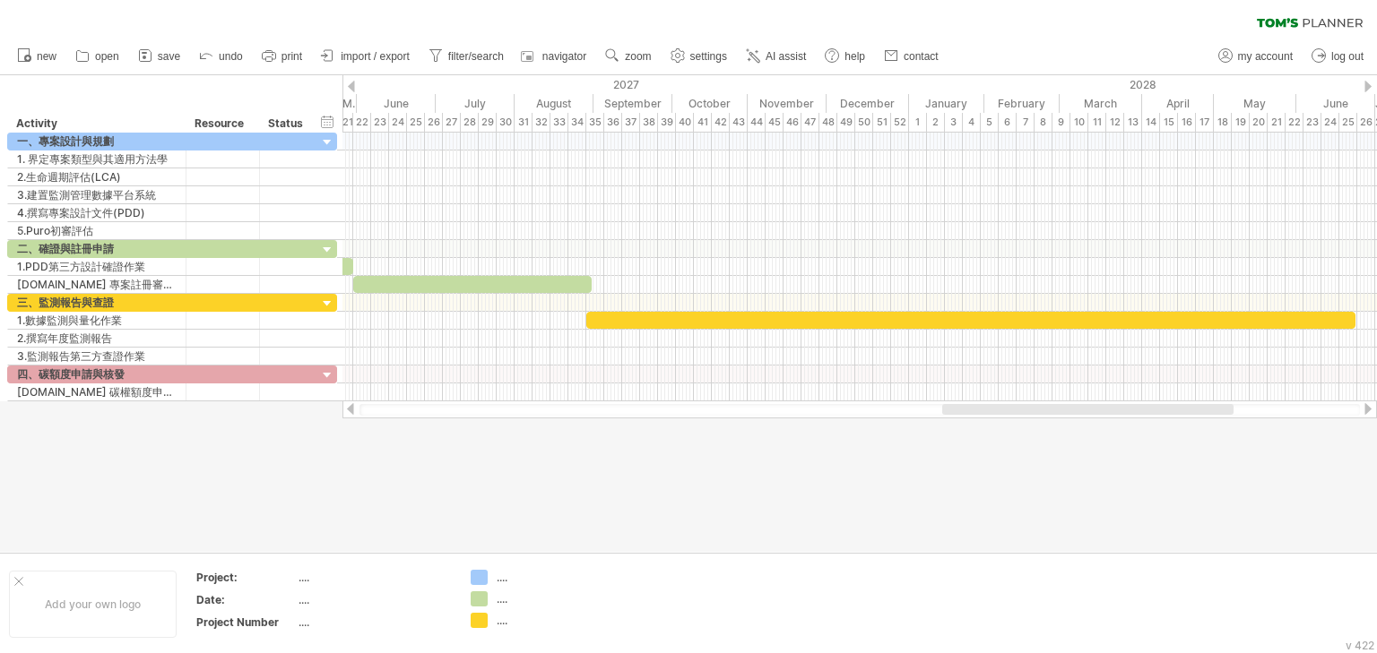
click at [1368, 403] on div at bounding box center [1368, 409] width 14 height 12
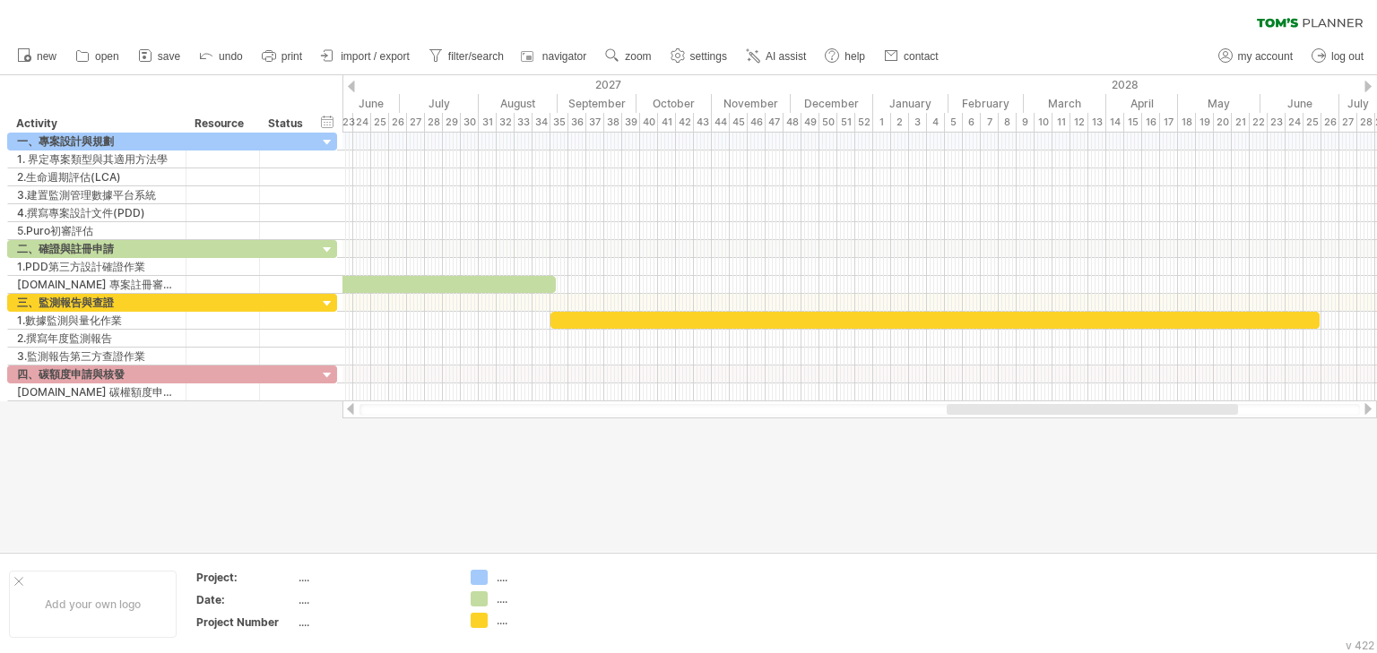
click at [1368, 411] on div at bounding box center [1368, 409] width 14 height 12
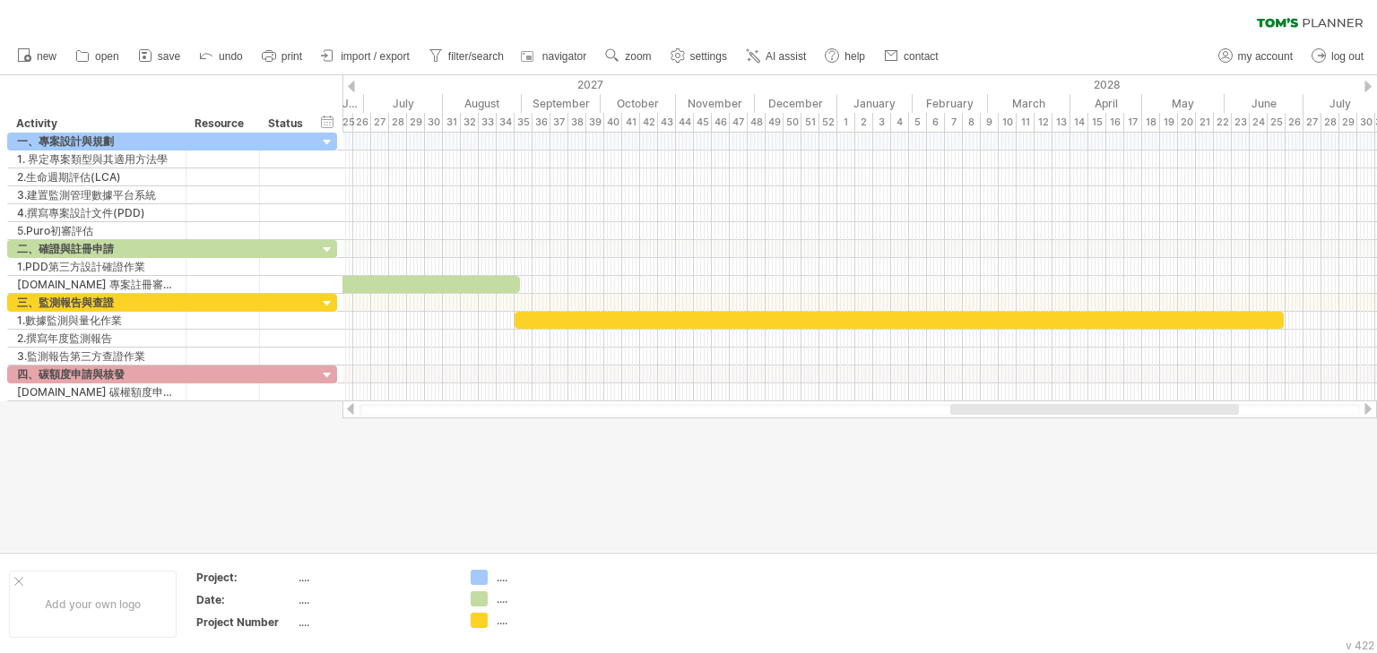
click at [1368, 411] on div at bounding box center [1368, 409] width 14 height 12
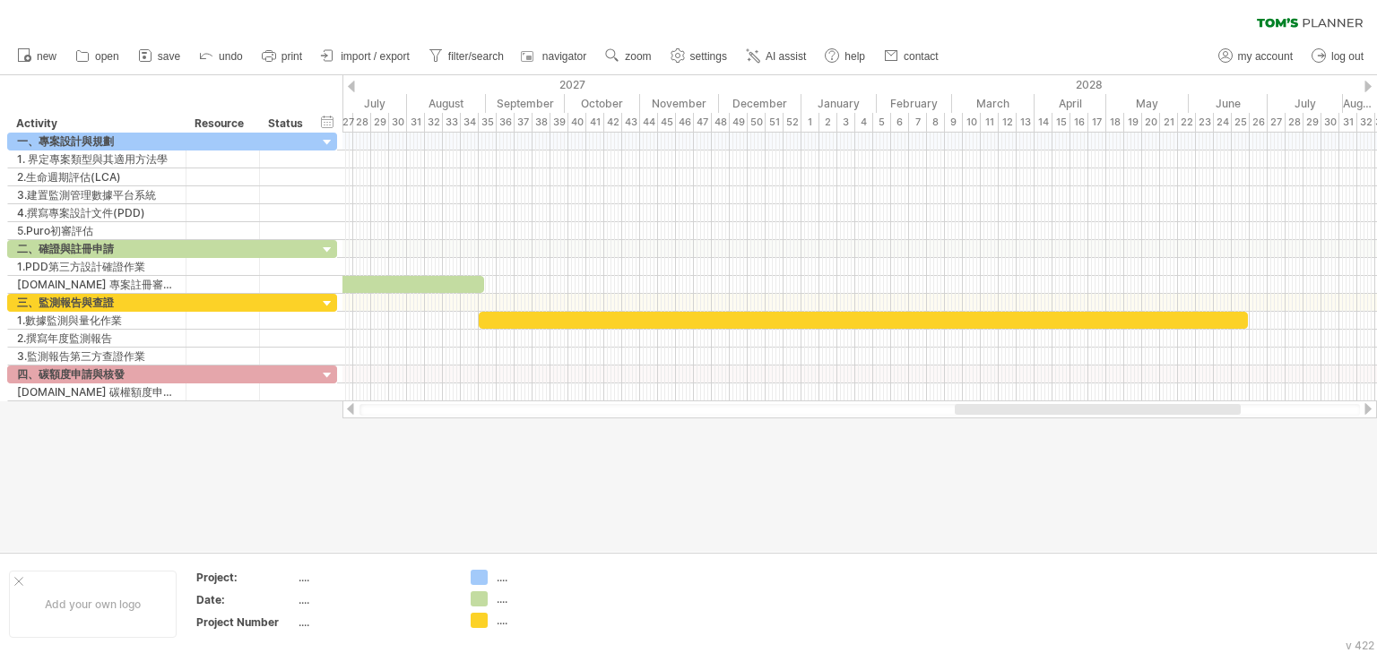
click at [1368, 411] on div at bounding box center [1368, 409] width 14 height 12
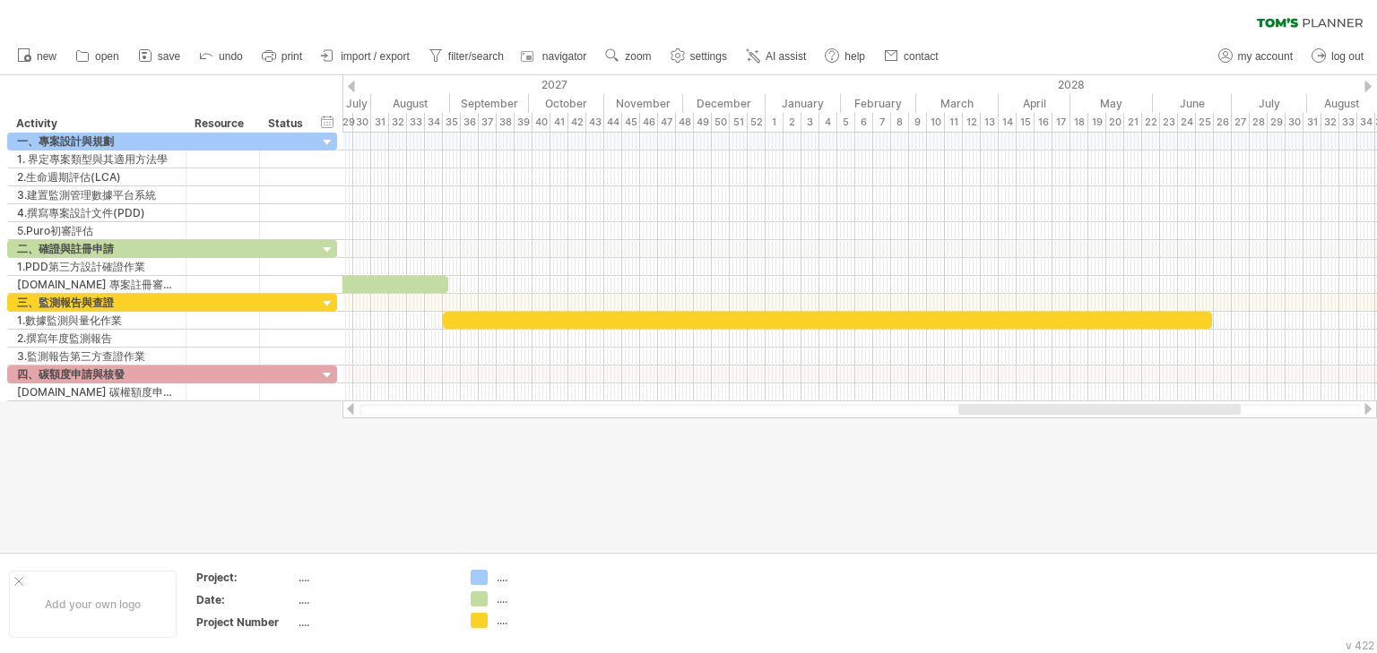
click at [1368, 411] on div at bounding box center [1368, 409] width 14 height 12
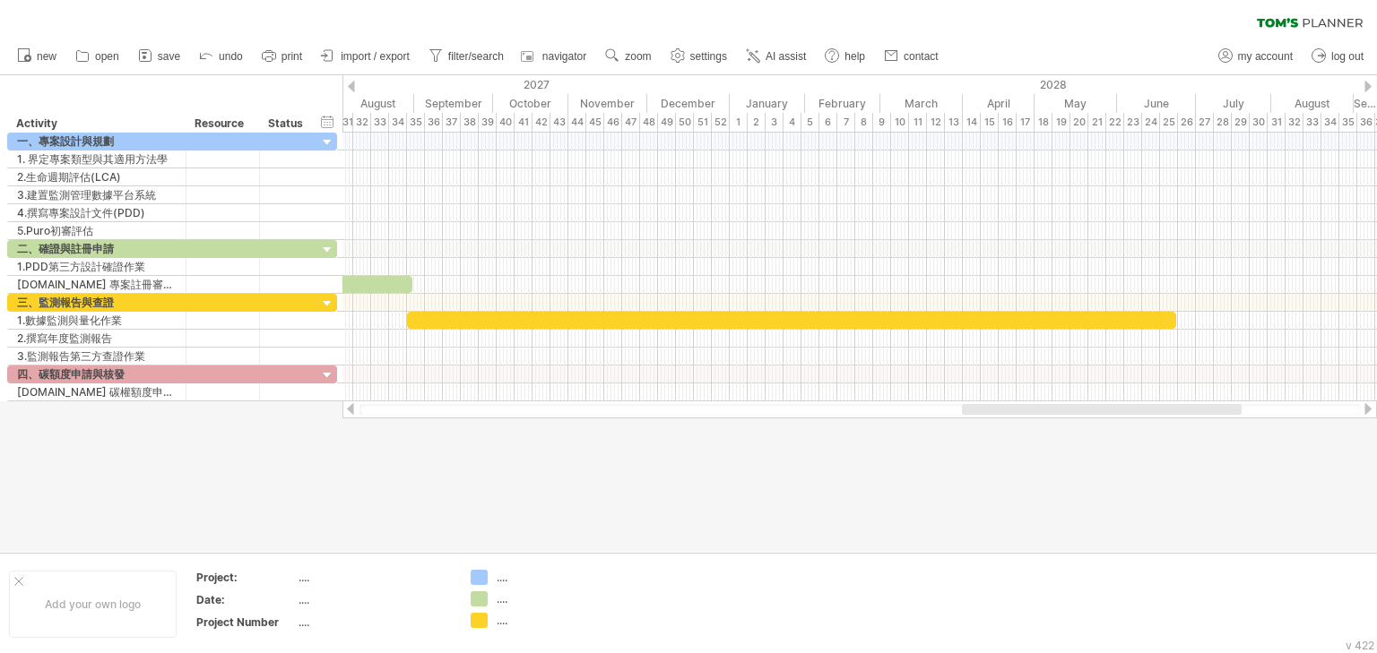
click at [1368, 411] on div at bounding box center [1368, 409] width 14 height 12
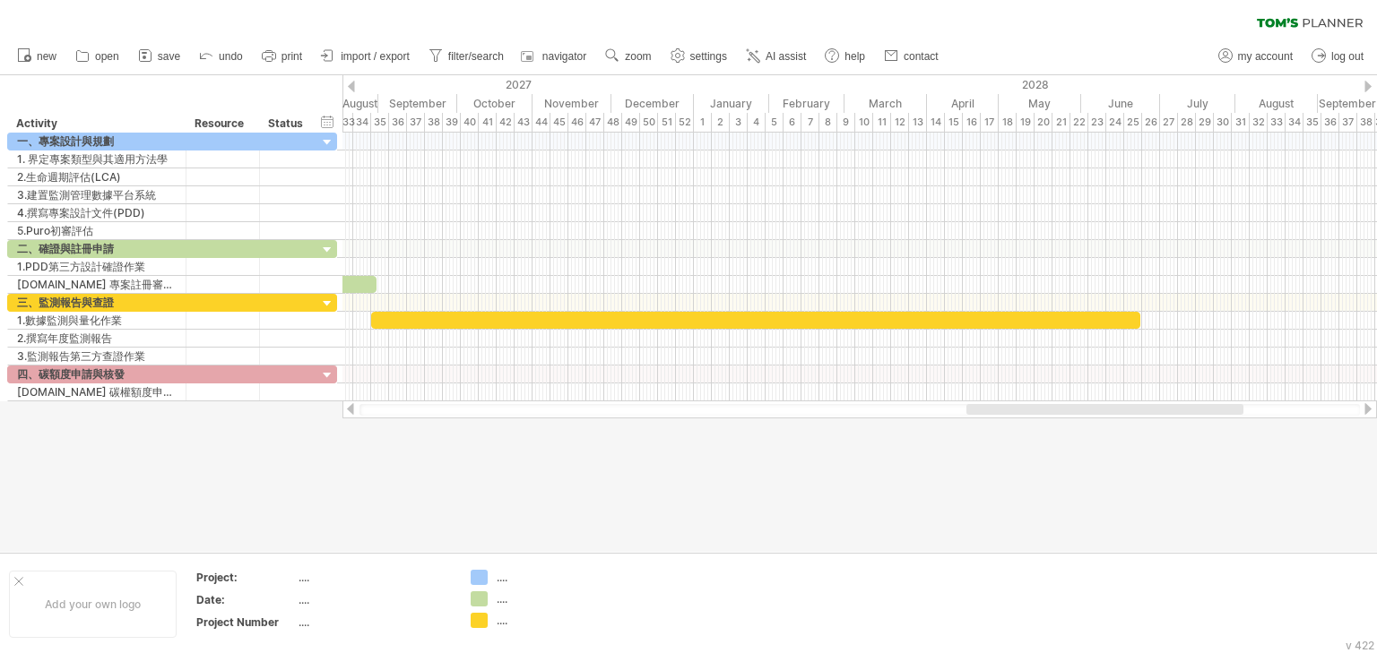
click at [1368, 411] on div at bounding box center [1368, 409] width 14 height 12
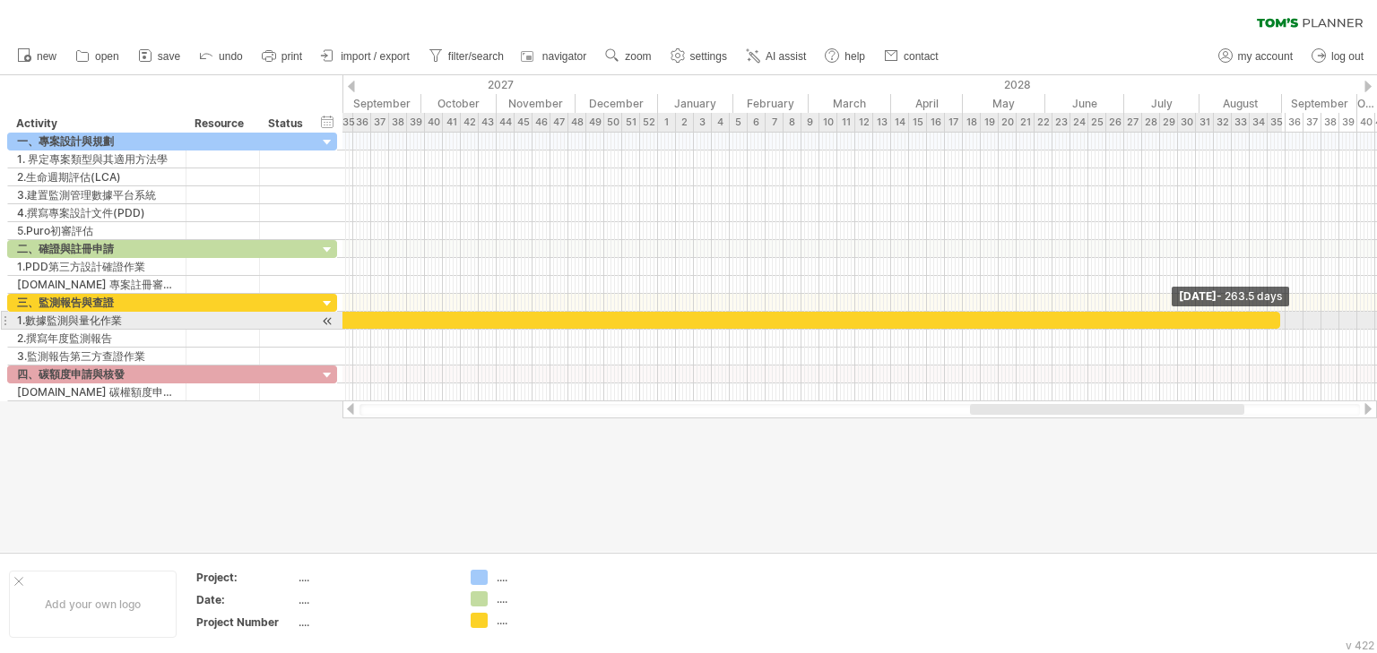
drag, startPoint x: 1104, startPoint y: 321, endPoint x: 1280, endPoint y: 316, distance: 175.8
click at [1280, 316] on span at bounding box center [1279, 320] width 7 height 17
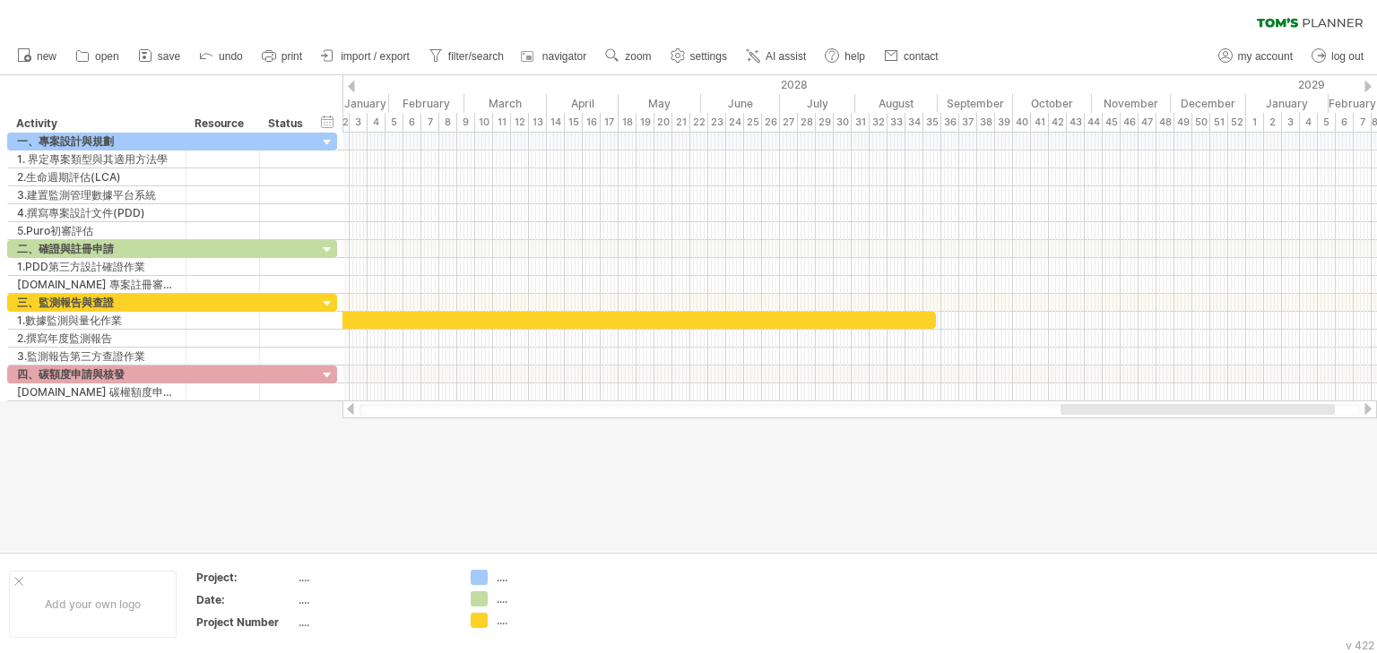
drag, startPoint x: 1122, startPoint y: 409, endPoint x: 1214, endPoint y: 410, distance: 91.4
click at [1214, 410] on div at bounding box center [1197, 409] width 274 height 11
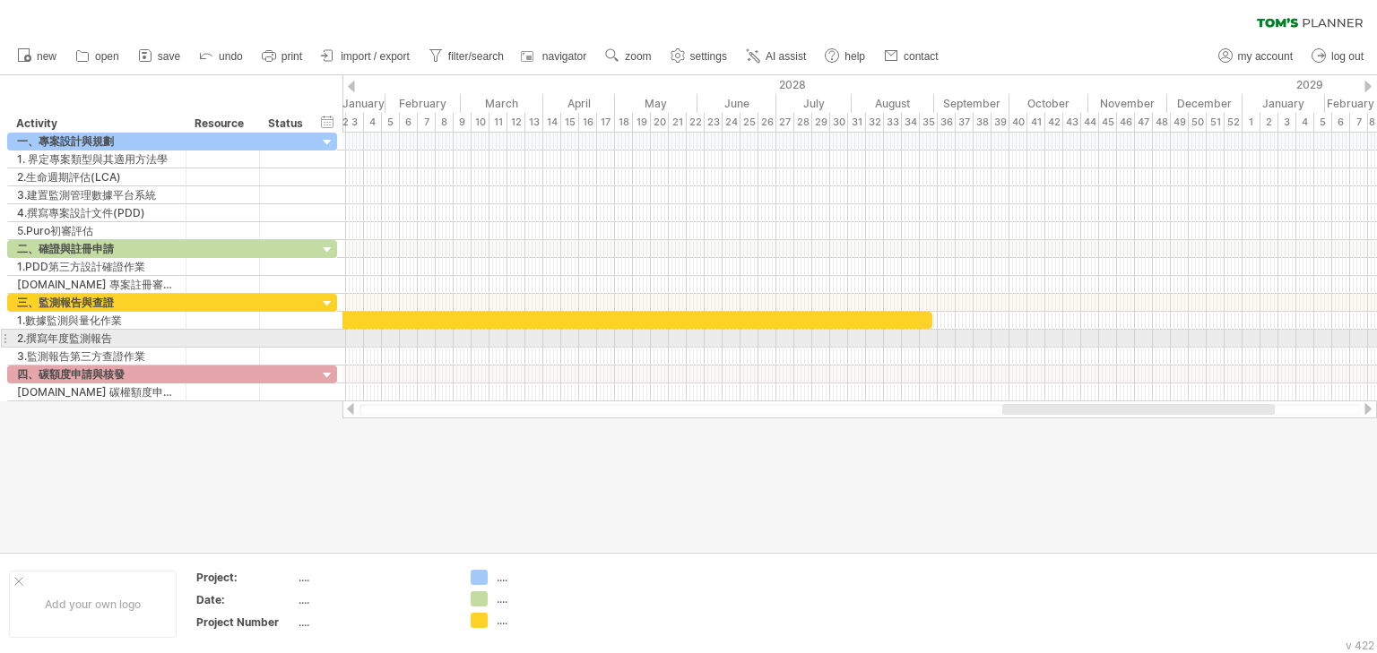
click at [925, 337] on div at bounding box center [859, 339] width 1034 height 18
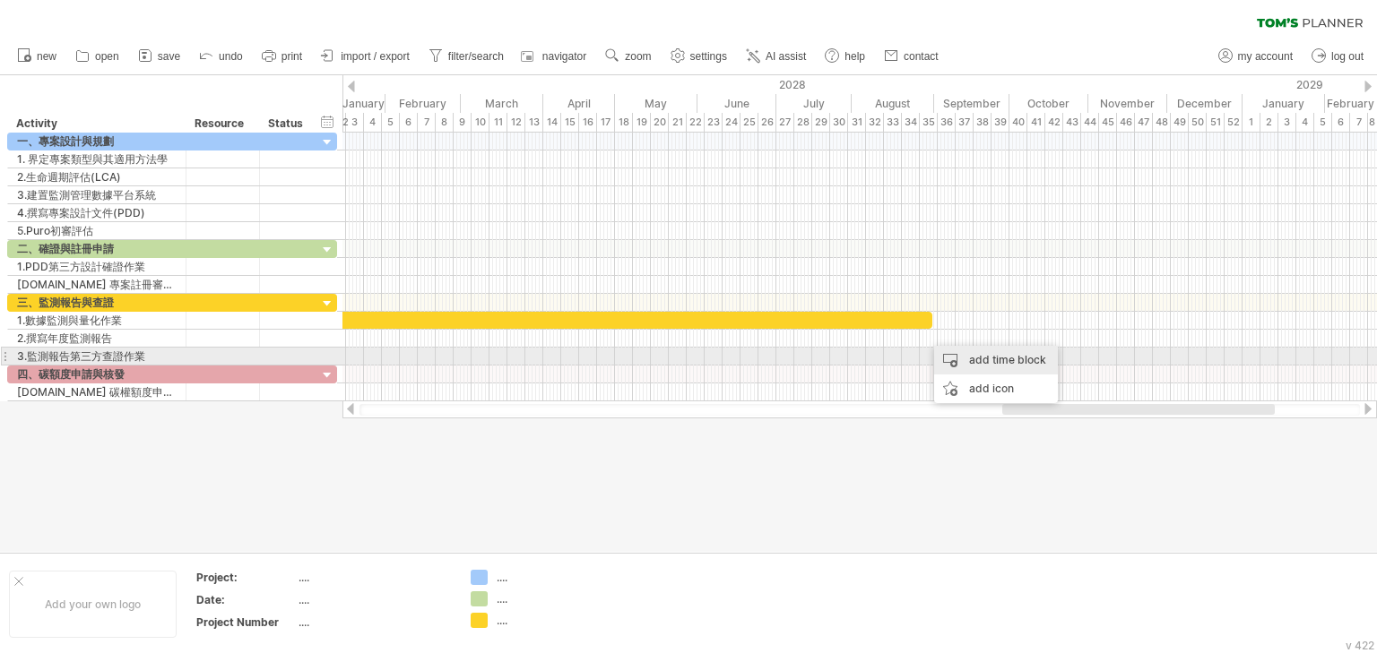
click at [990, 358] on div "add time block" at bounding box center [996, 360] width 124 height 29
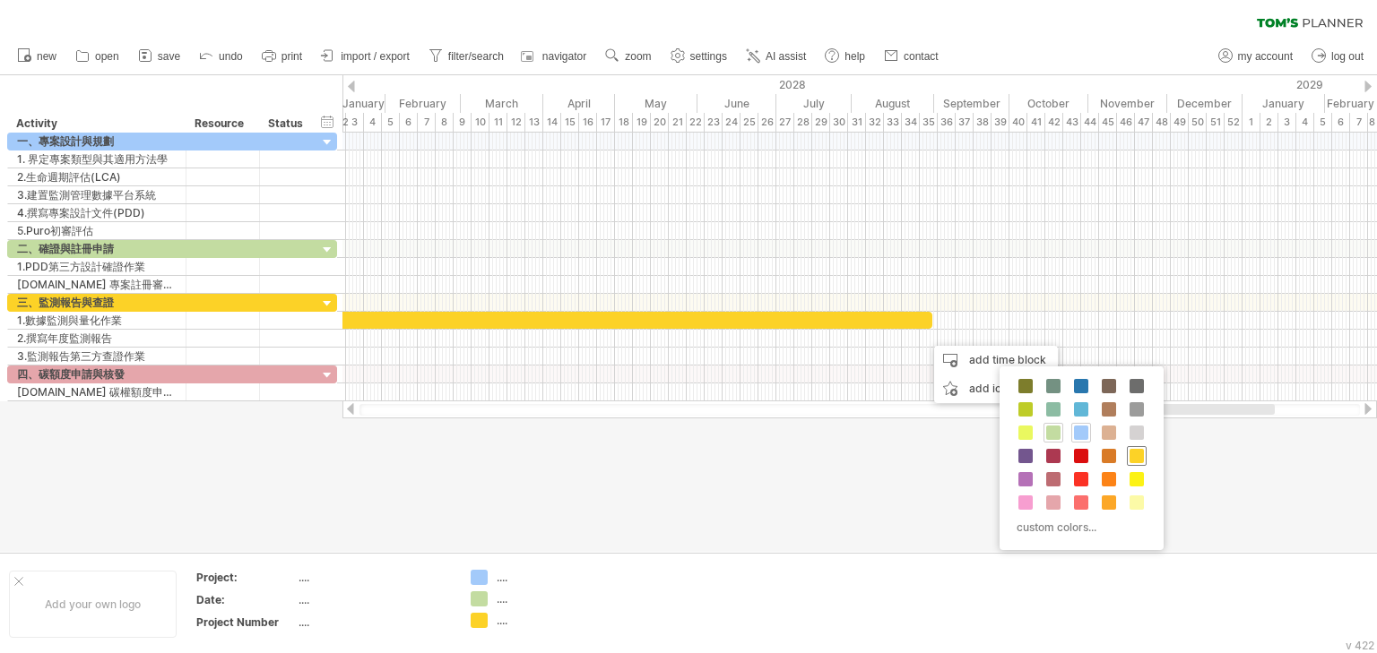
click at [1133, 455] on span at bounding box center [1136, 456] width 14 height 14
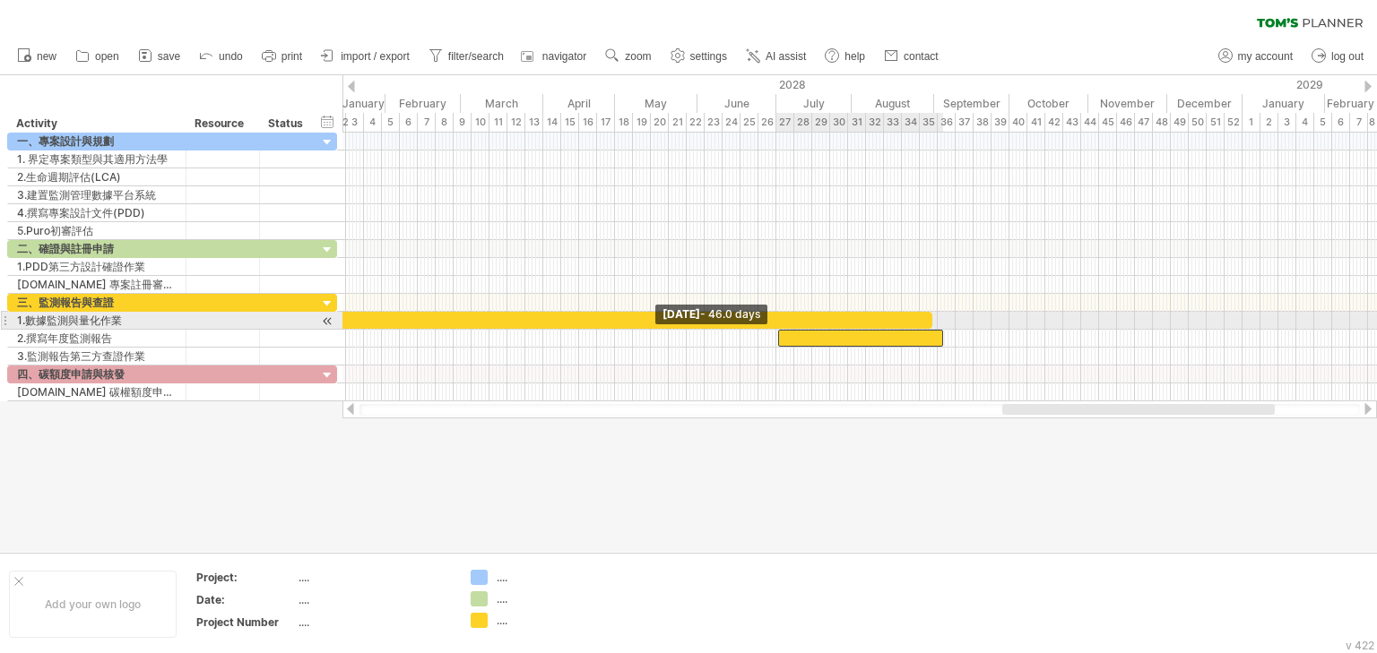
drag, startPoint x: 925, startPoint y: 334, endPoint x: 777, endPoint y: 322, distance: 148.4
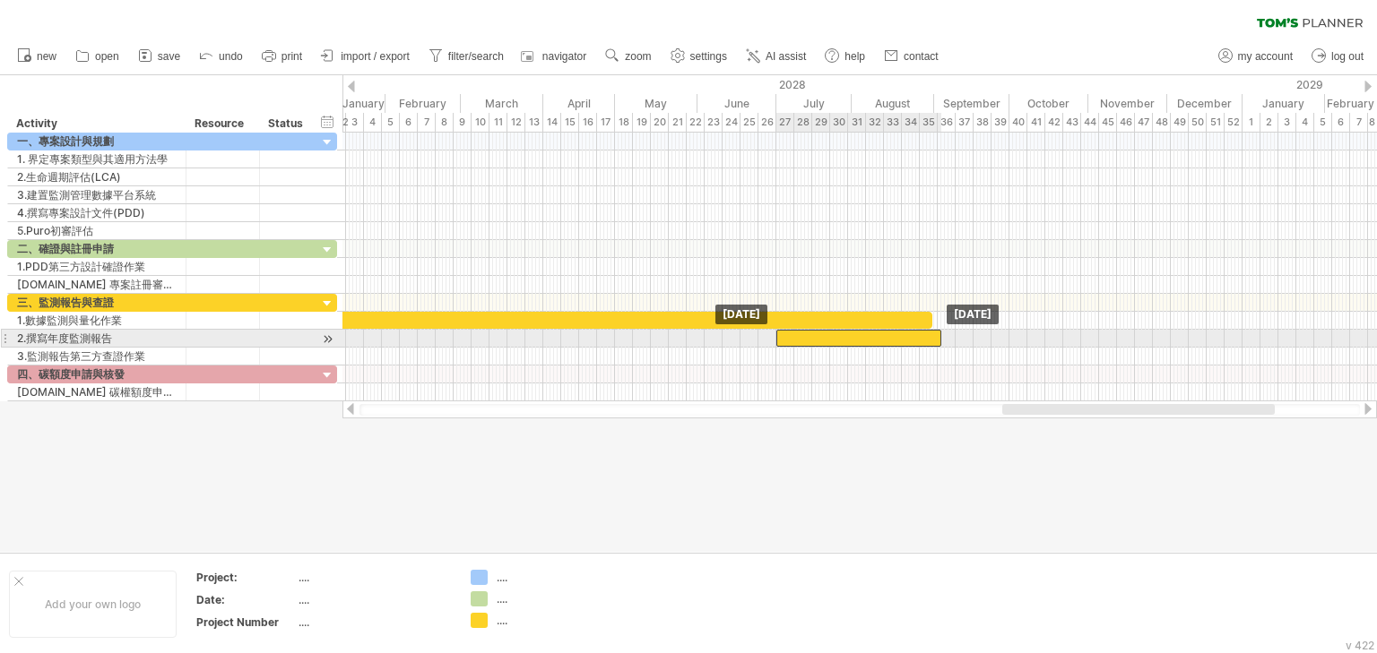
click at [869, 332] on div at bounding box center [858, 338] width 165 height 17
click at [939, 333] on span at bounding box center [939, 338] width 7 height 17
drag, startPoint x: 921, startPoint y: 334, endPoint x: 956, endPoint y: 334, distance: 35.0
click at [956, 334] on div at bounding box center [893, 338] width 163 height 17
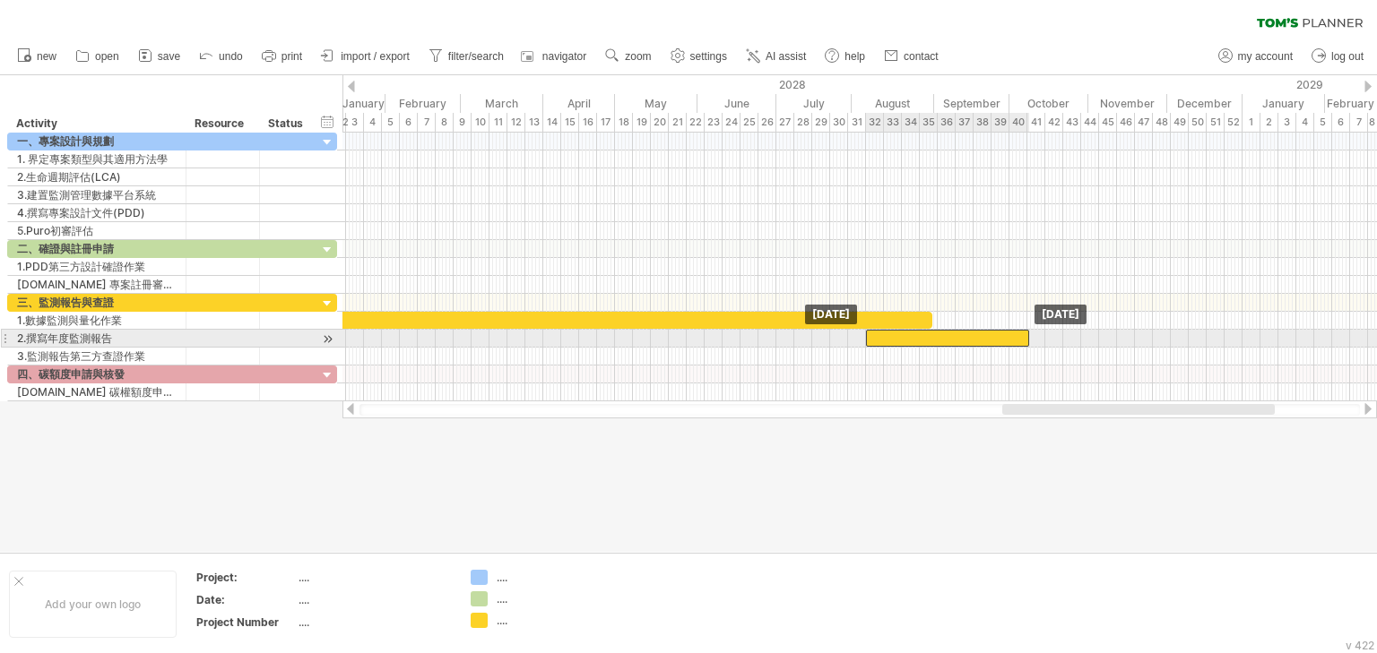
drag, startPoint x: 925, startPoint y: 339, endPoint x: 979, endPoint y: 339, distance: 53.8
click at [979, 339] on div at bounding box center [947, 338] width 163 height 17
drag, startPoint x: 964, startPoint y: 334, endPoint x: 950, endPoint y: 334, distance: 13.4
click at [950, 334] on div at bounding box center [934, 338] width 163 height 17
click at [1011, 330] on span at bounding box center [1011, 338] width 7 height 17
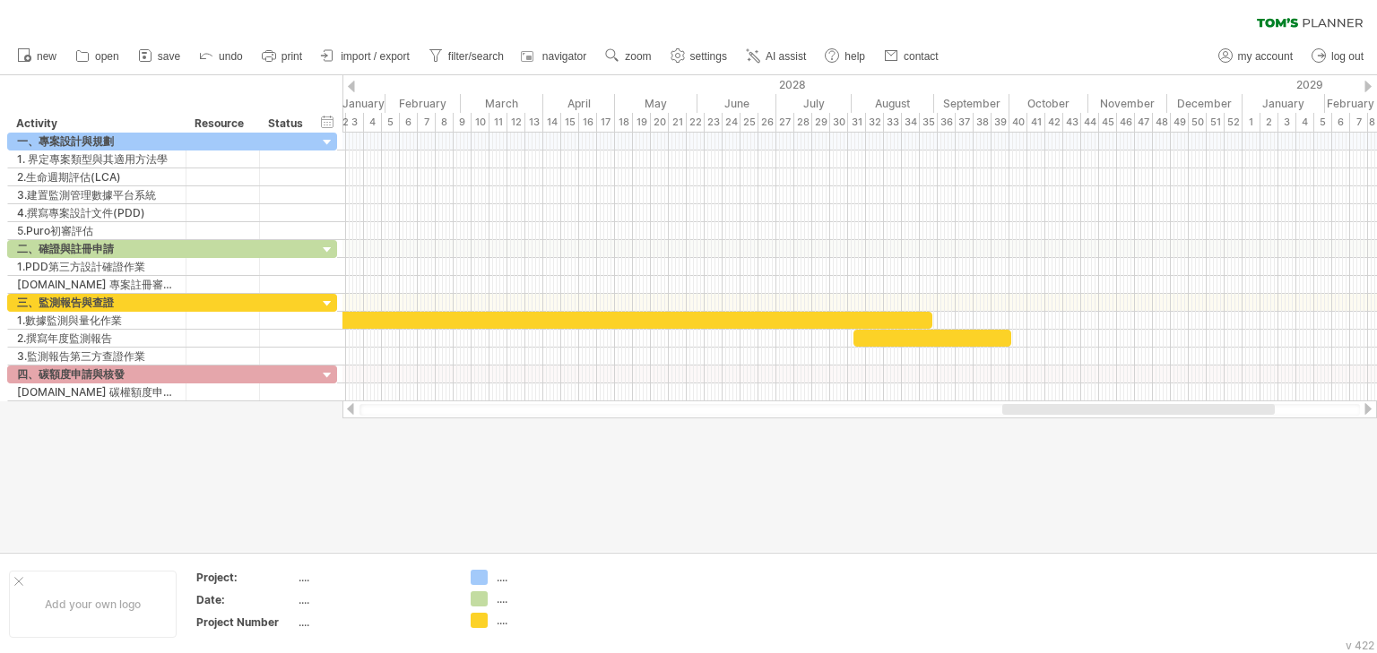
click at [973, 481] on div at bounding box center [688, 313] width 1377 height 477
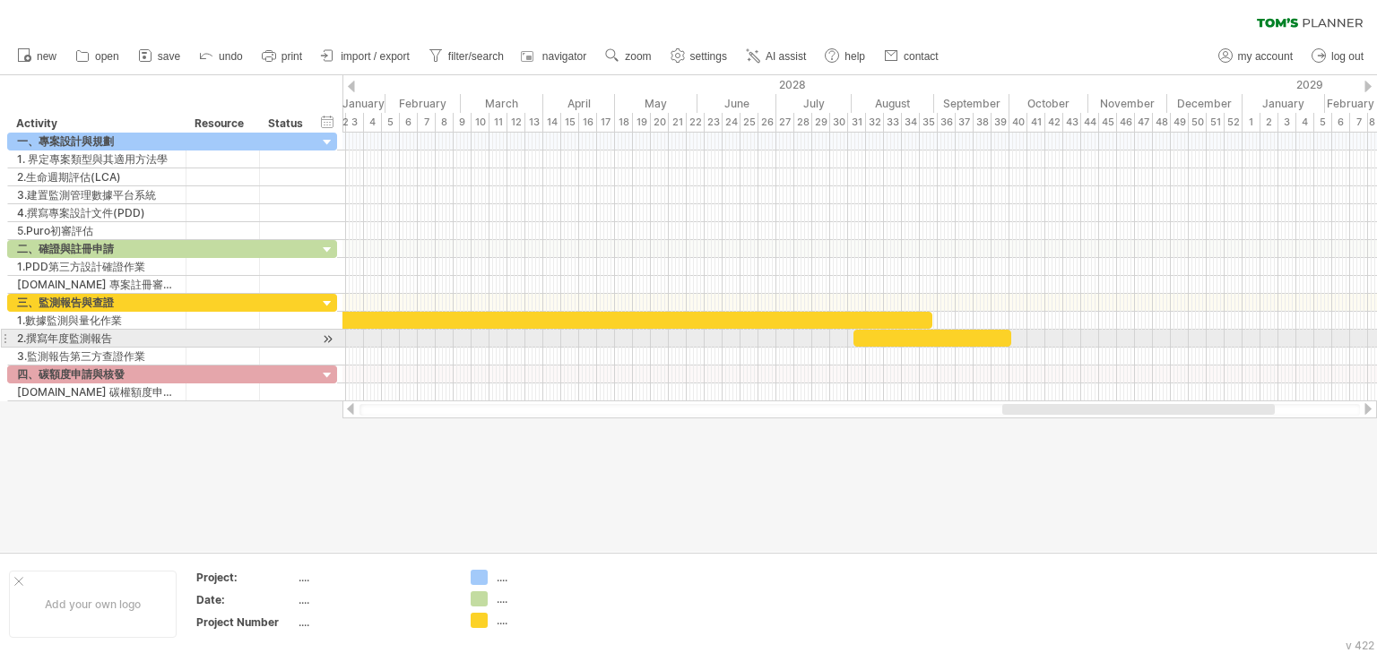
click at [902, 333] on div at bounding box center [932, 338] width 158 height 17
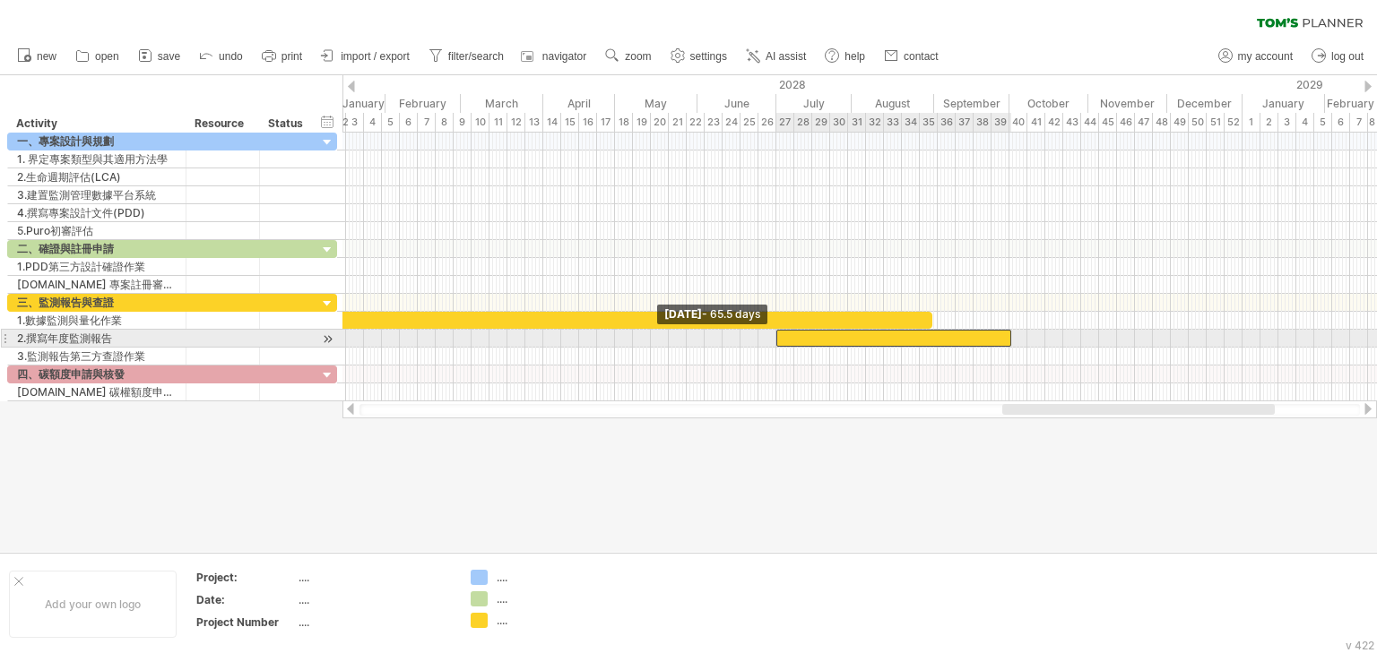
drag, startPoint x: 855, startPoint y: 337, endPoint x: 778, endPoint y: 338, distance: 77.1
click at [778, 338] on span at bounding box center [776, 338] width 7 height 17
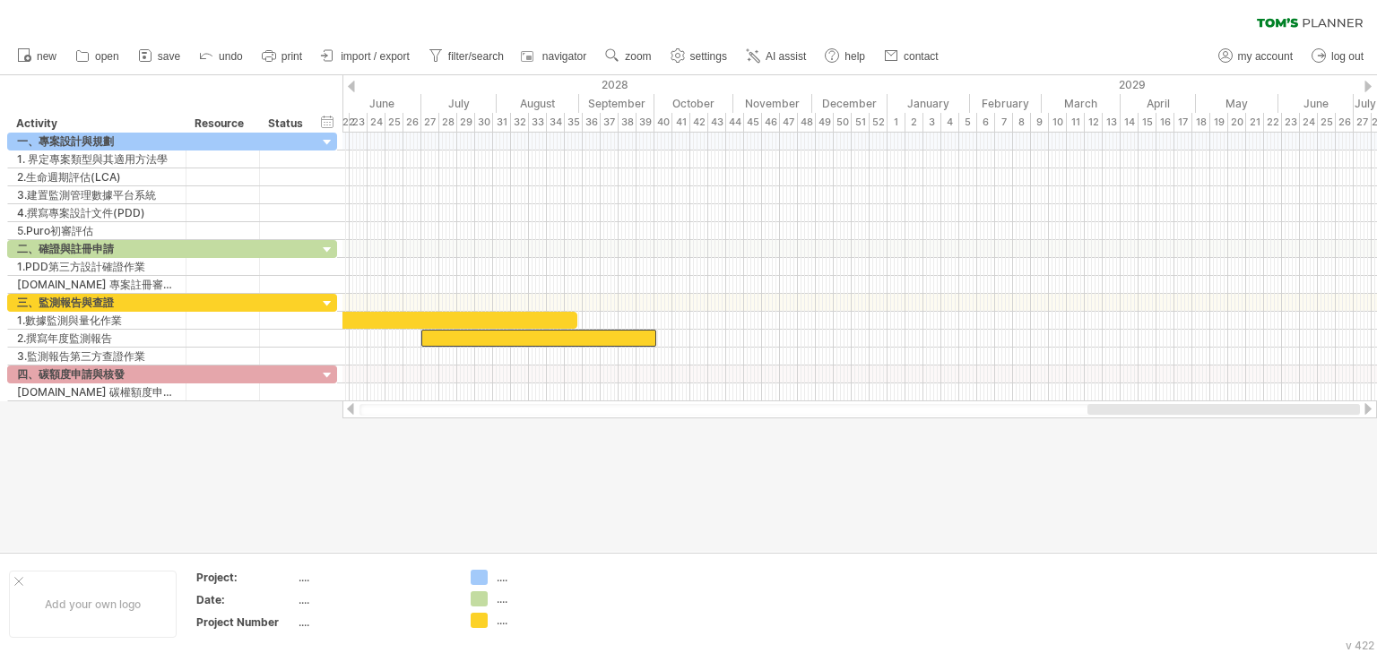
drag, startPoint x: 1050, startPoint y: 405, endPoint x: 1120, endPoint y: 404, distance: 70.8
click at [1120, 404] on div at bounding box center [1223, 409] width 272 height 11
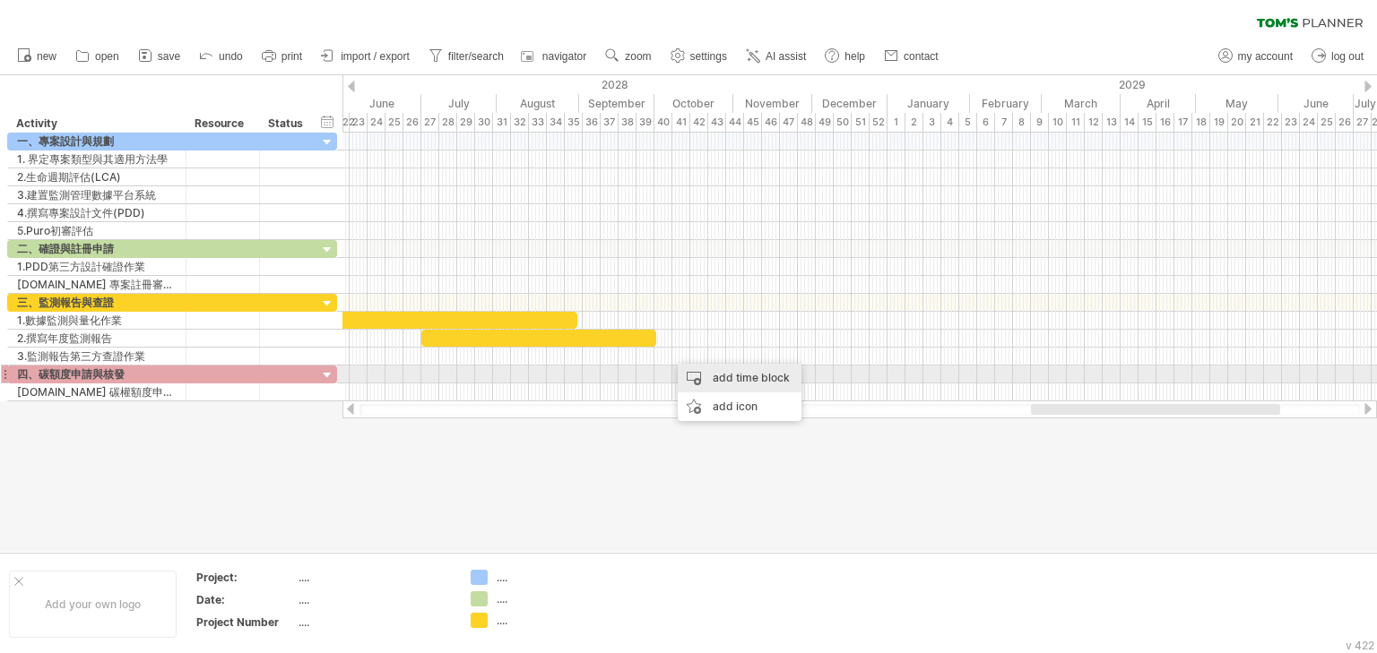
click at [721, 374] on div "add time block" at bounding box center [740, 378] width 124 height 29
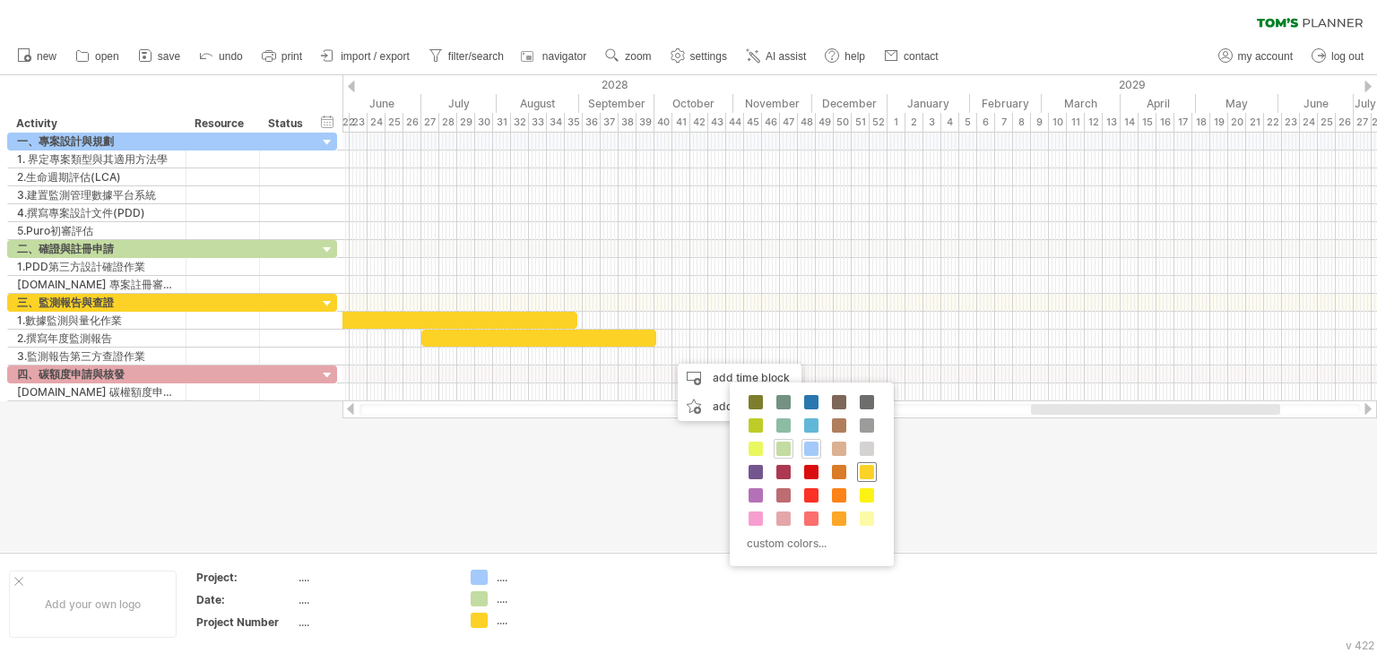
click at [861, 471] on span at bounding box center [867, 472] width 14 height 14
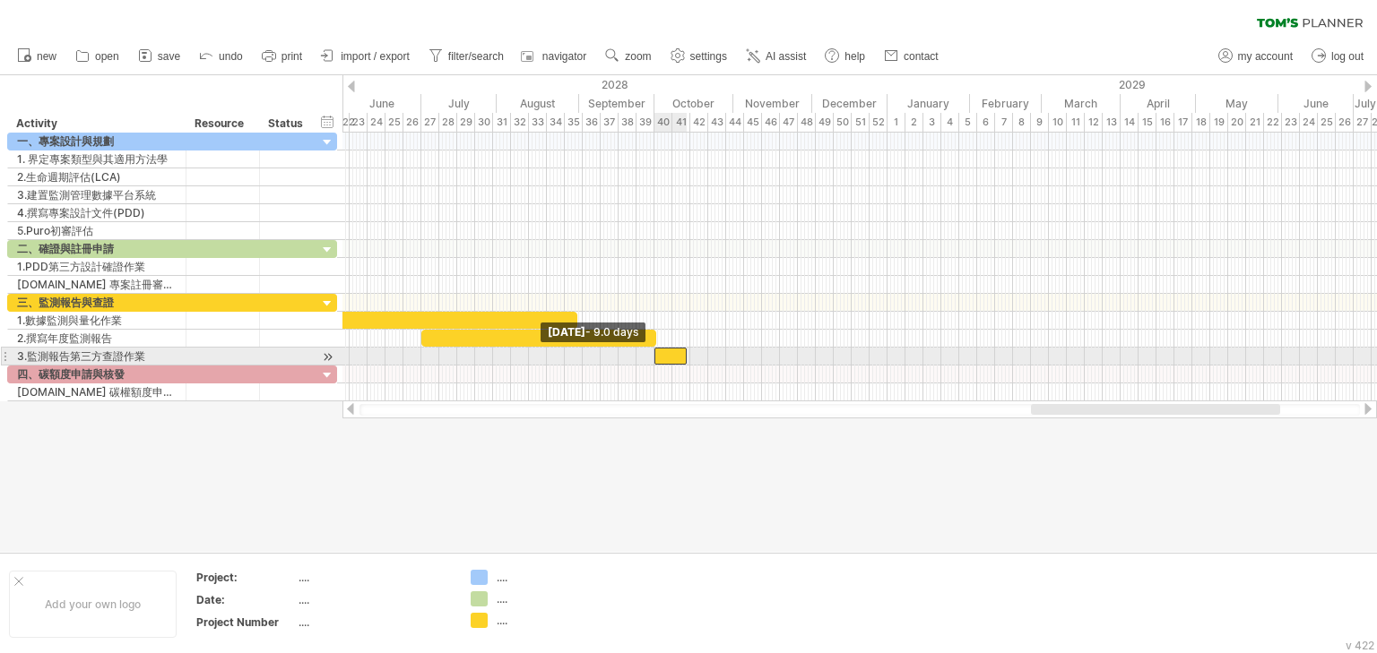
drag, startPoint x: 669, startPoint y: 353, endPoint x: 653, endPoint y: 350, distance: 15.5
click at [653, 350] on span at bounding box center [654, 356] width 7 height 17
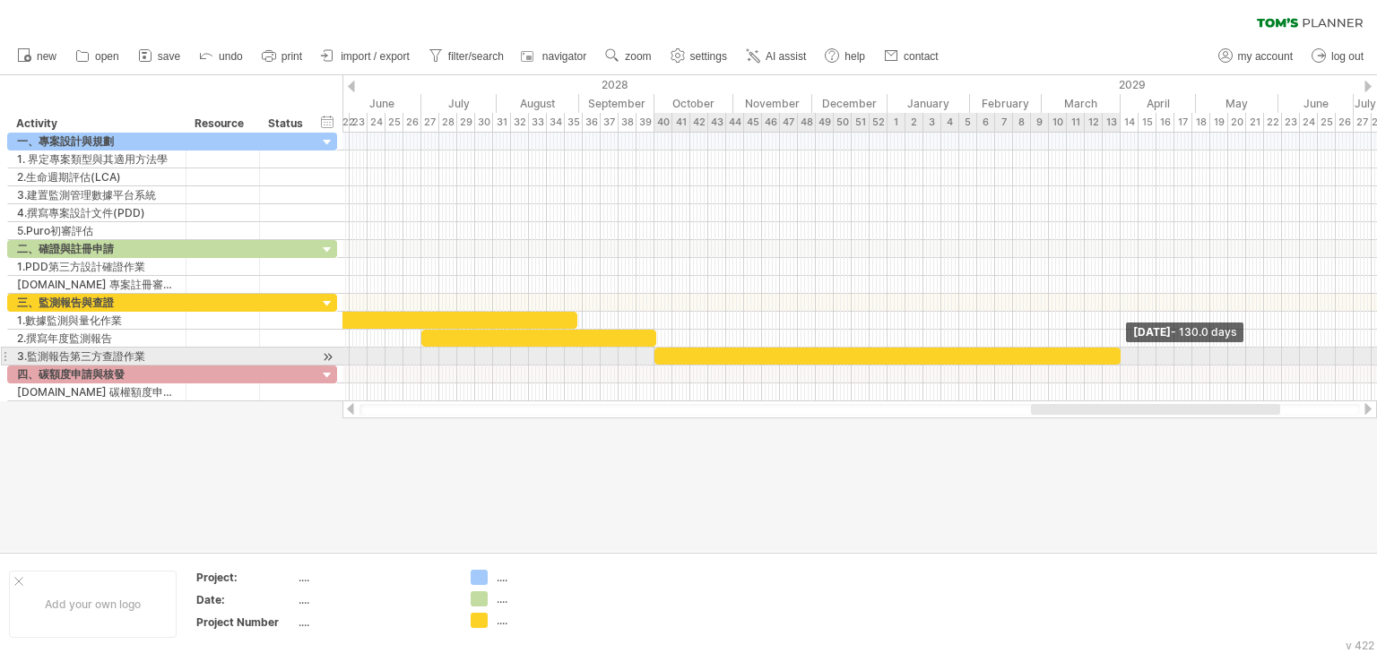
drag, startPoint x: 685, startPoint y: 356, endPoint x: 1118, endPoint y: 353, distance: 433.0
click at [1118, 353] on span at bounding box center [1120, 356] width 7 height 17
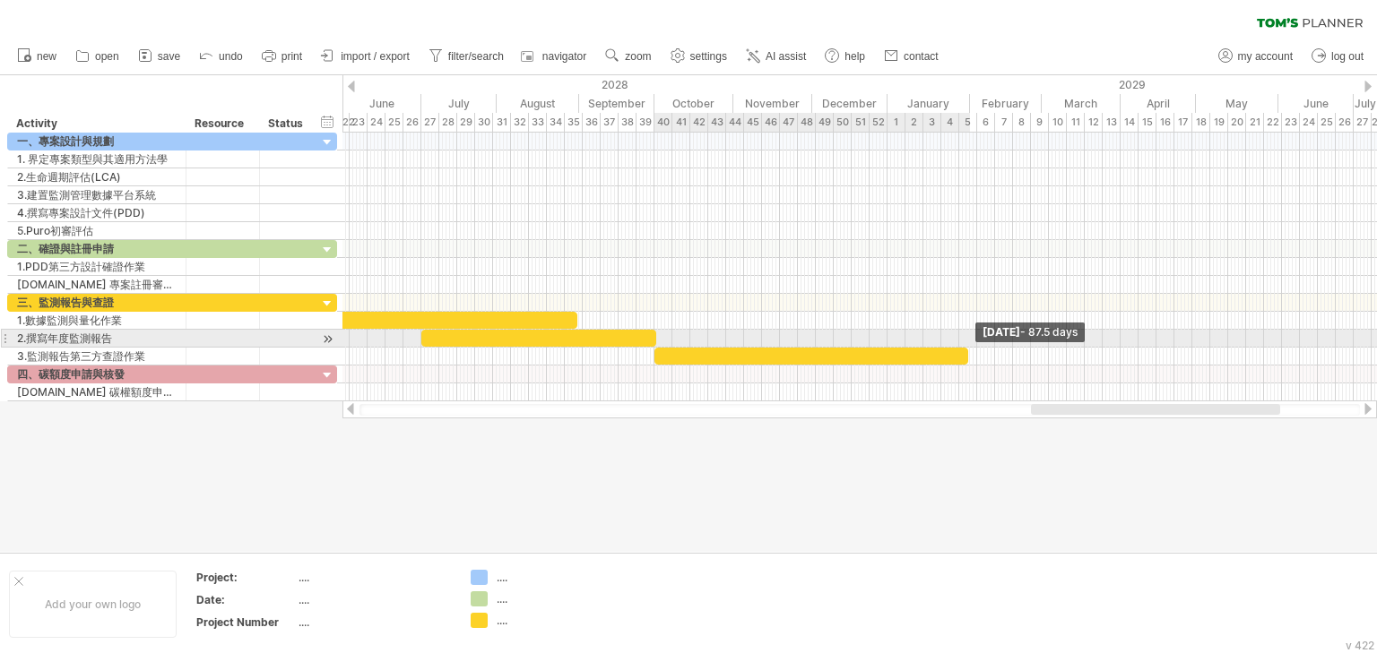
drag, startPoint x: 1117, startPoint y: 350, endPoint x: 964, endPoint y: 339, distance: 152.8
click at [964, 339] on div "[DATE] - 87.5 days [DATE] - 9.0 days" at bounding box center [859, 267] width 1034 height 269
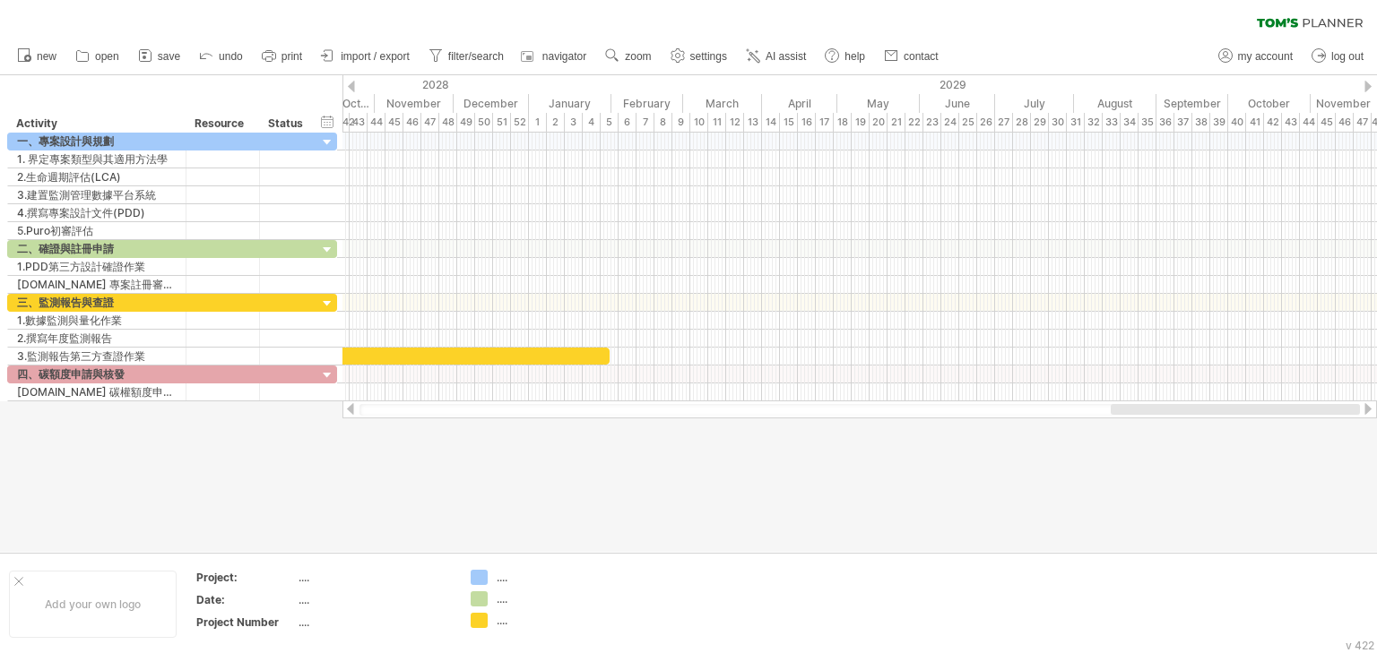
drag, startPoint x: 1102, startPoint y: 411, endPoint x: 1182, endPoint y: 409, distance: 80.7
click at [1182, 409] on div at bounding box center [1235, 409] width 249 height 11
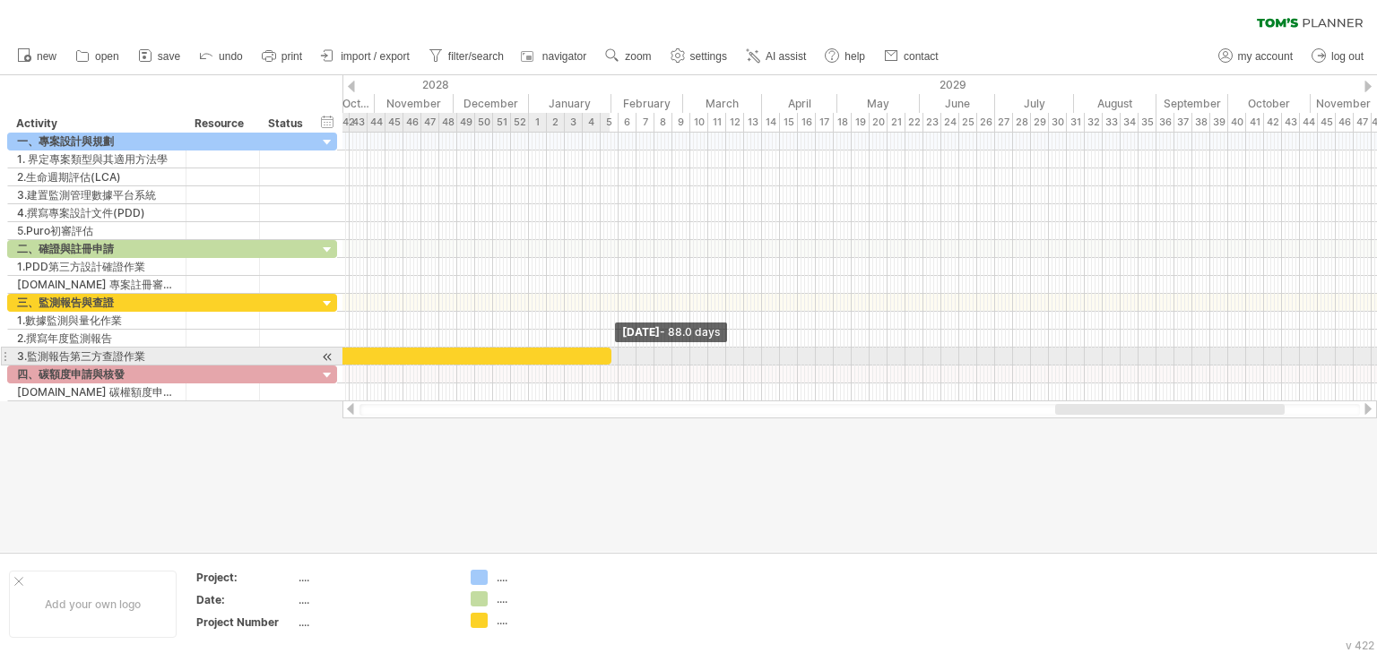
click at [611, 357] on span at bounding box center [611, 356] width 7 height 17
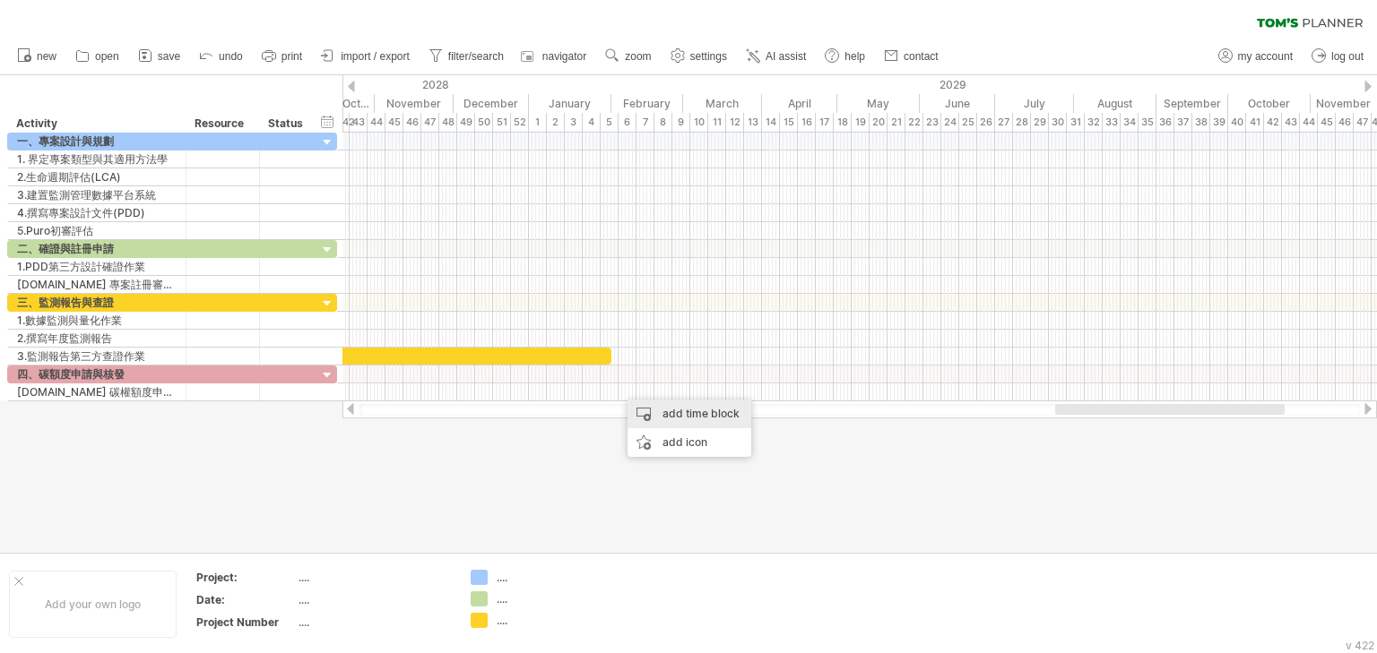
click at [666, 403] on div "add time block" at bounding box center [689, 414] width 124 height 29
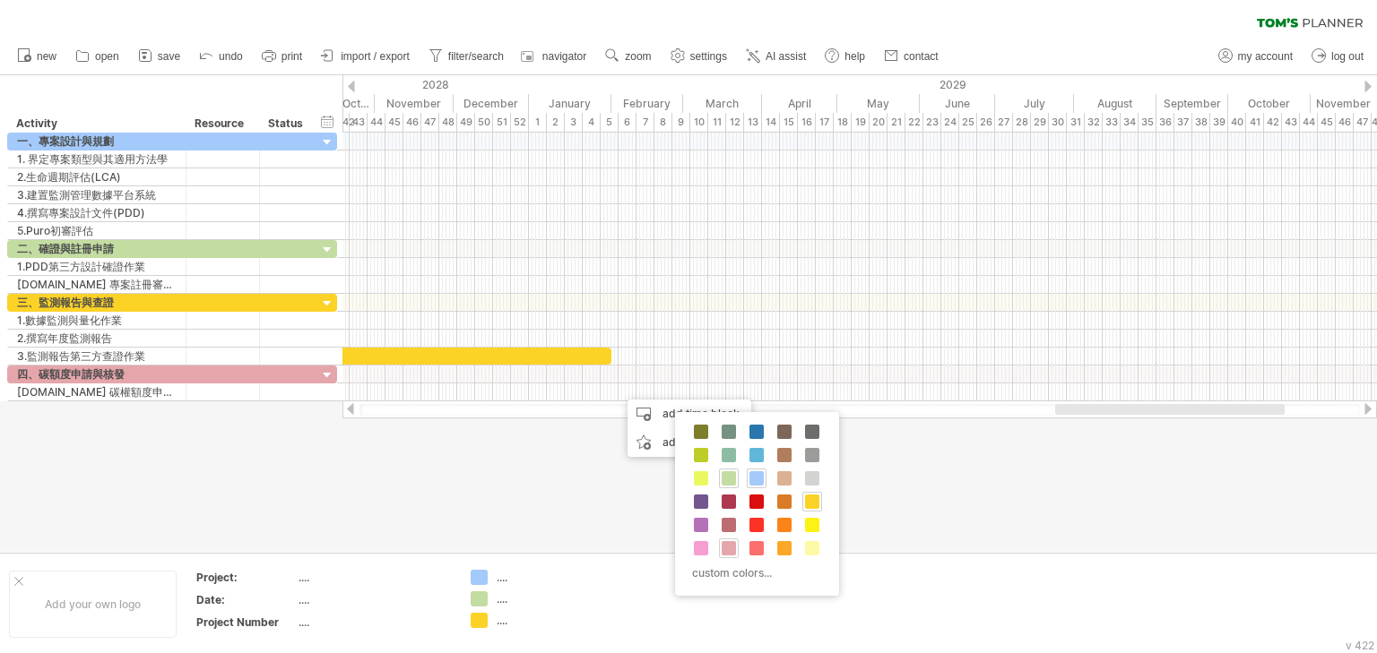
click at [728, 542] on span at bounding box center [729, 548] width 14 height 14
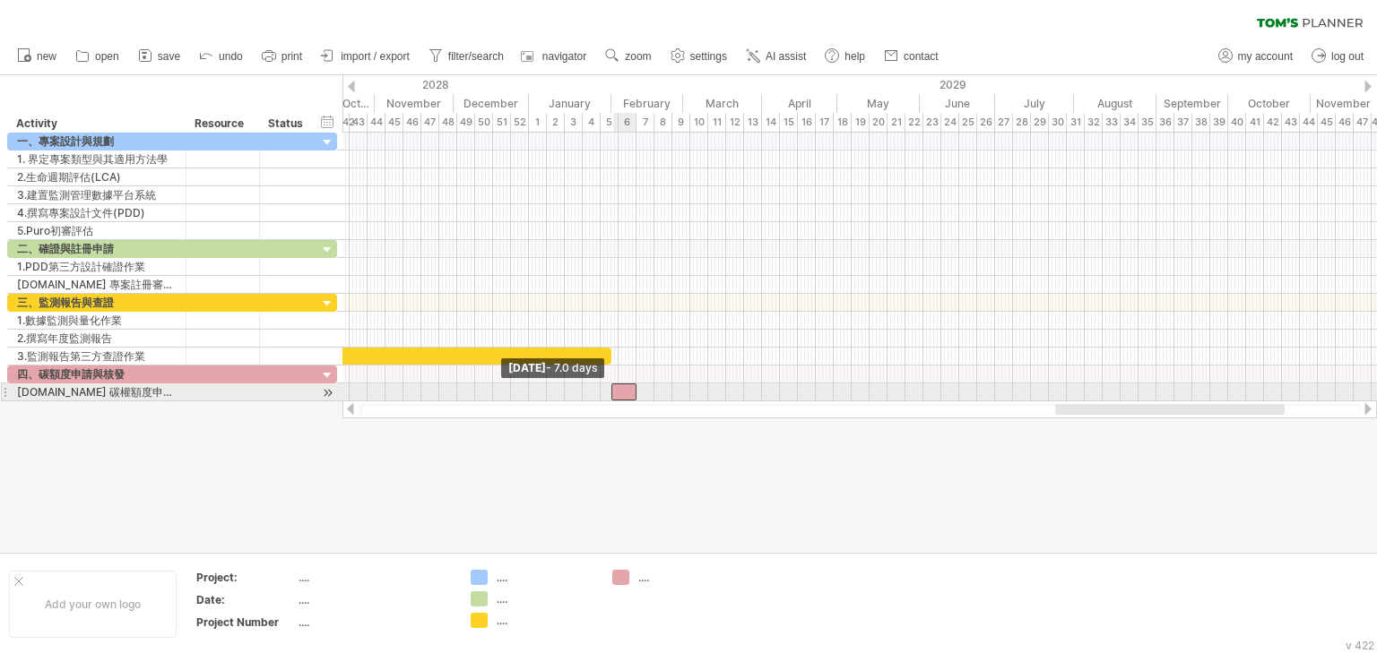
click at [613, 388] on span at bounding box center [611, 392] width 7 height 17
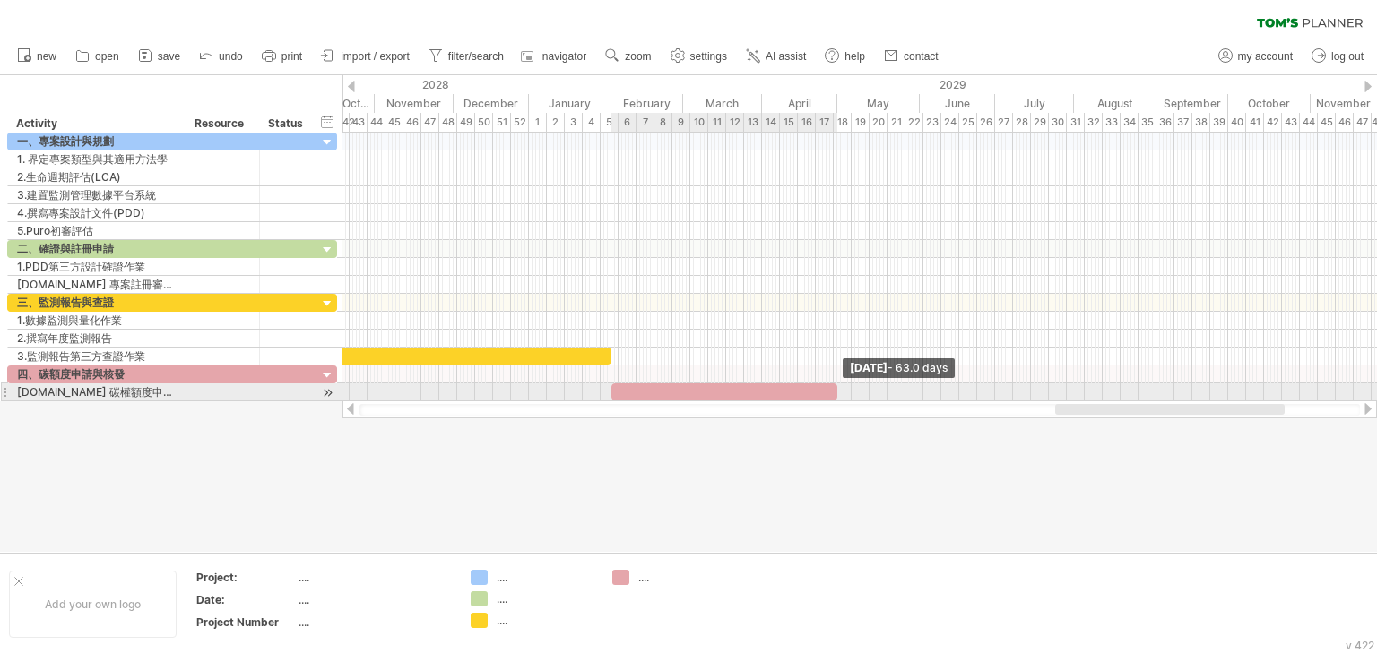
drag, startPoint x: 635, startPoint y: 390, endPoint x: 835, endPoint y: 392, distance: 200.8
click at [835, 392] on span at bounding box center [837, 392] width 7 height 17
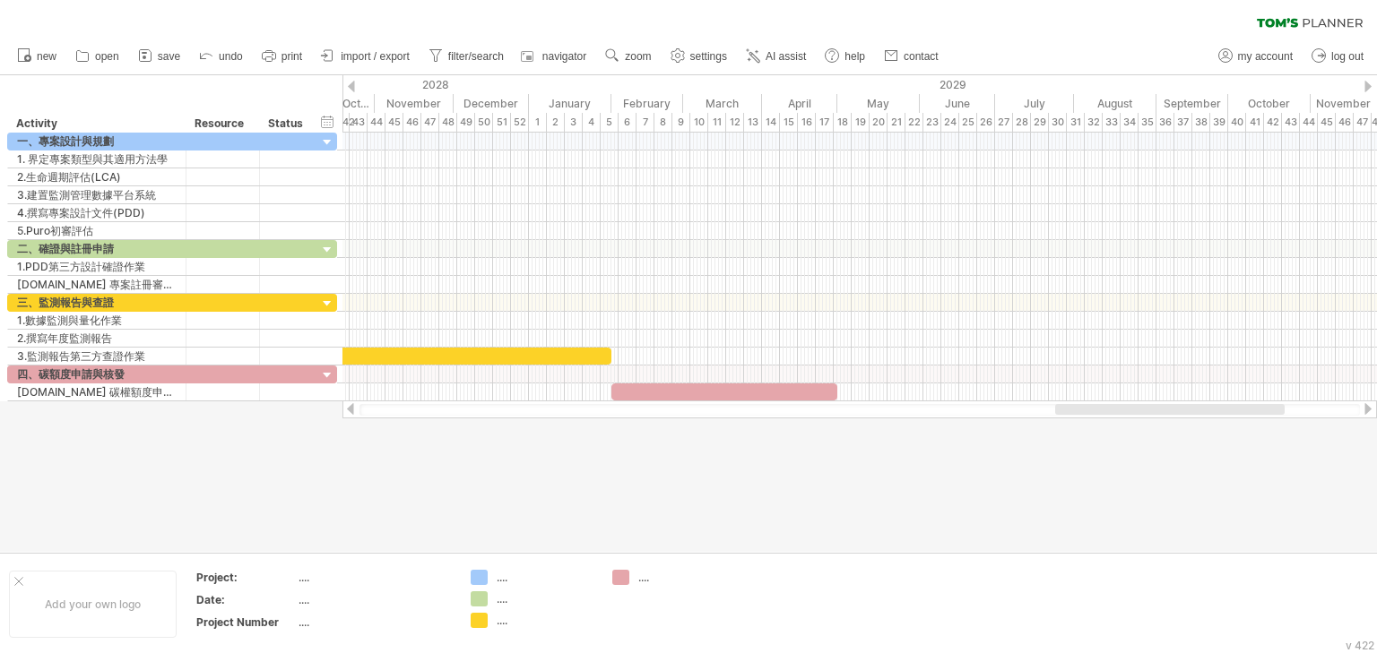
click at [803, 502] on div at bounding box center [688, 313] width 1377 height 477
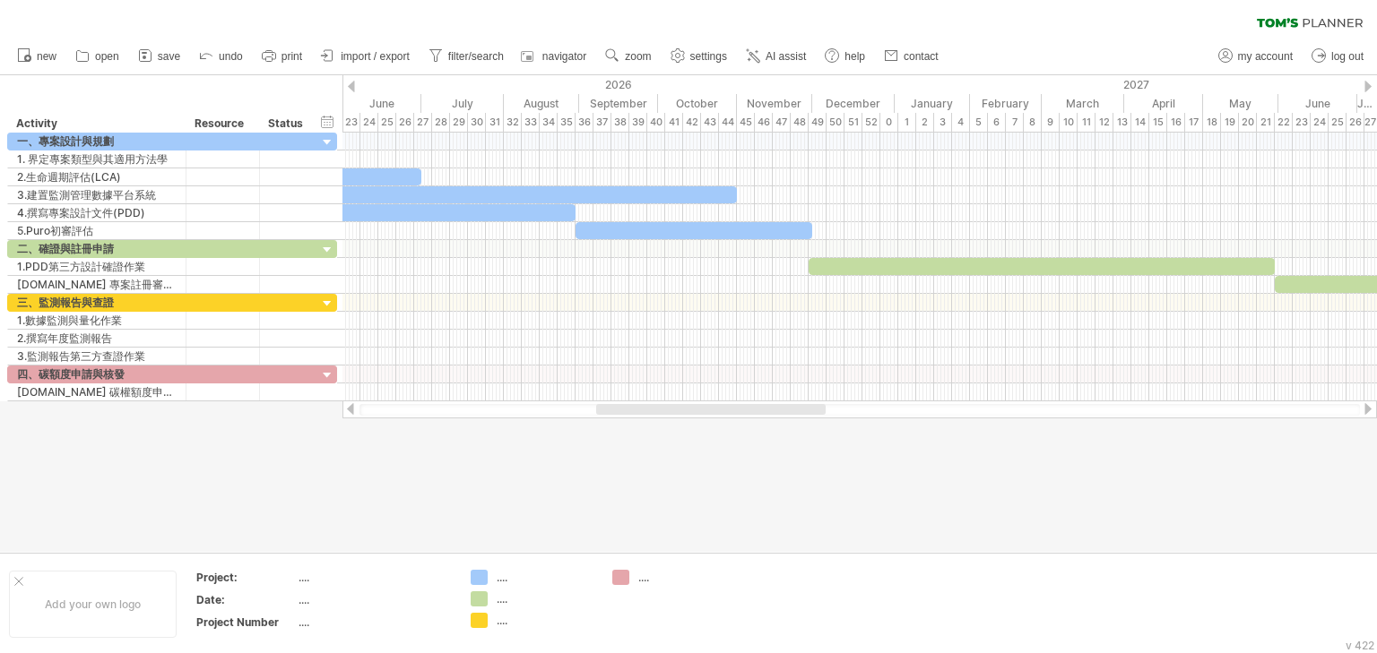
drag, startPoint x: 1065, startPoint y: 406, endPoint x: 606, endPoint y: 410, distance: 459.0
click at [606, 410] on div at bounding box center [710, 409] width 229 height 11
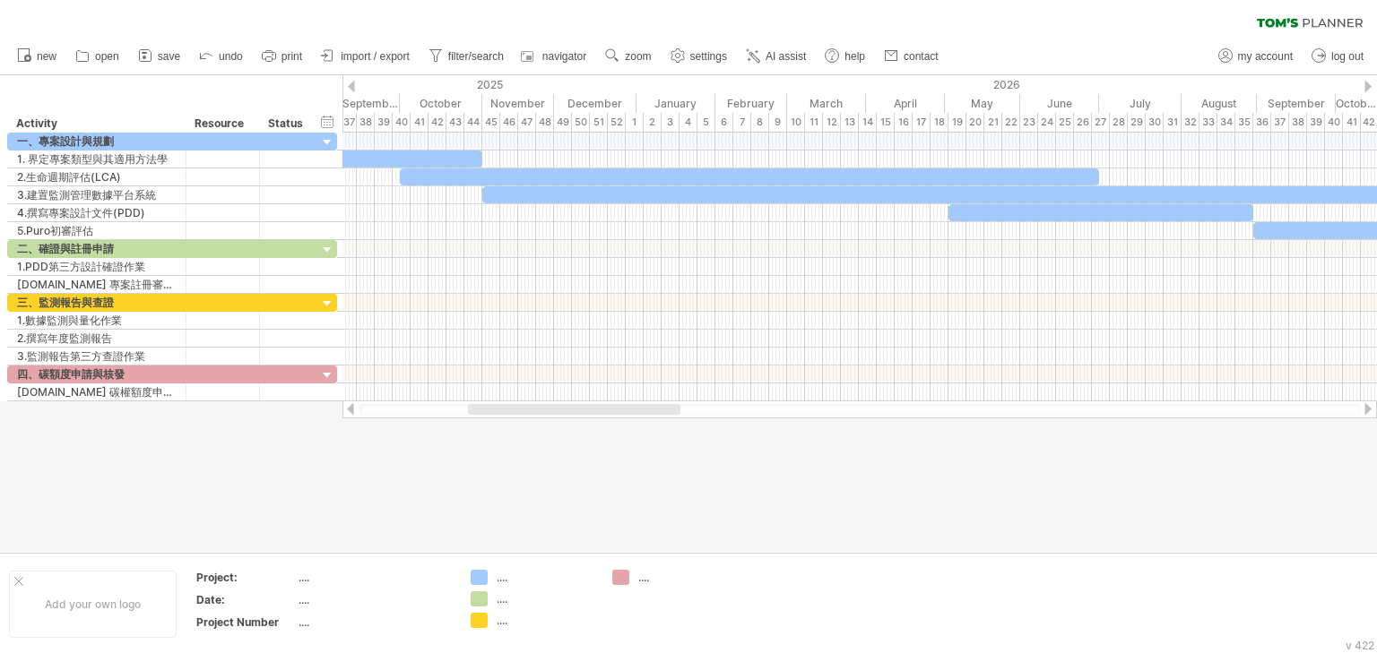
drag, startPoint x: 705, startPoint y: 409, endPoint x: 548, endPoint y: 412, distance: 157.8
click at [548, 412] on div at bounding box center [574, 409] width 212 height 11
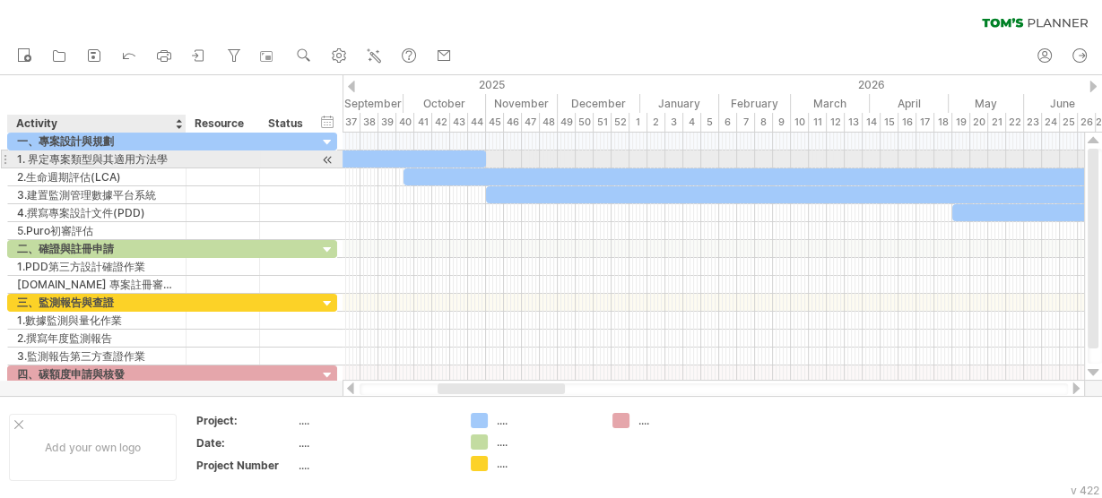
click at [147, 165] on div "1. 界定專案類型與其適用方法學" at bounding box center [97, 159] width 160 height 17
drag, startPoint x: 168, startPoint y: 159, endPoint x: 28, endPoint y: 154, distance: 139.9
click at [28, 154] on input "**********" at bounding box center [97, 159] width 160 height 17
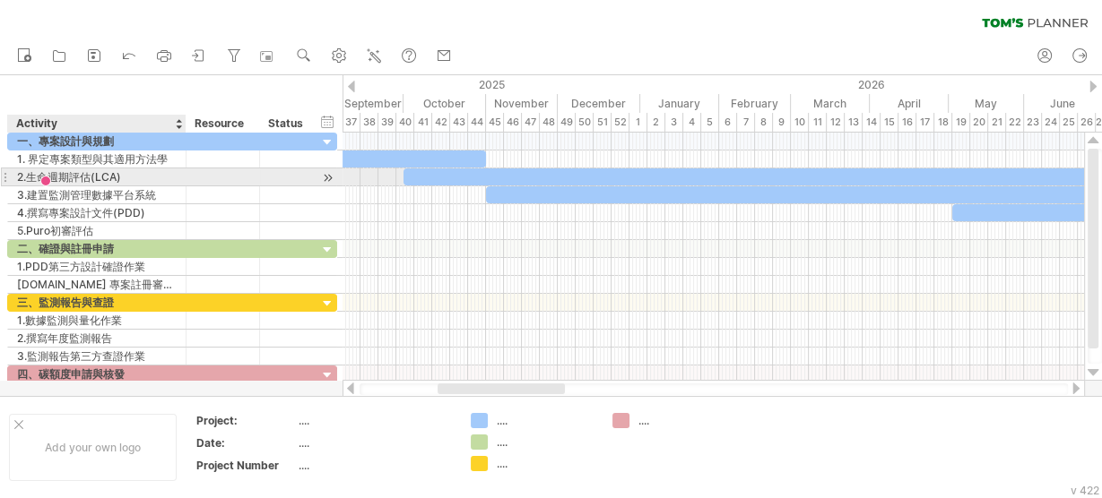
click at [109, 171] on div "2.生命週期評估(LCA)" at bounding box center [97, 177] width 160 height 17
drag, startPoint x: 134, startPoint y: 174, endPoint x: 29, endPoint y: 177, distance: 104.9
click at [29, 177] on input "**********" at bounding box center [97, 177] width 160 height 17
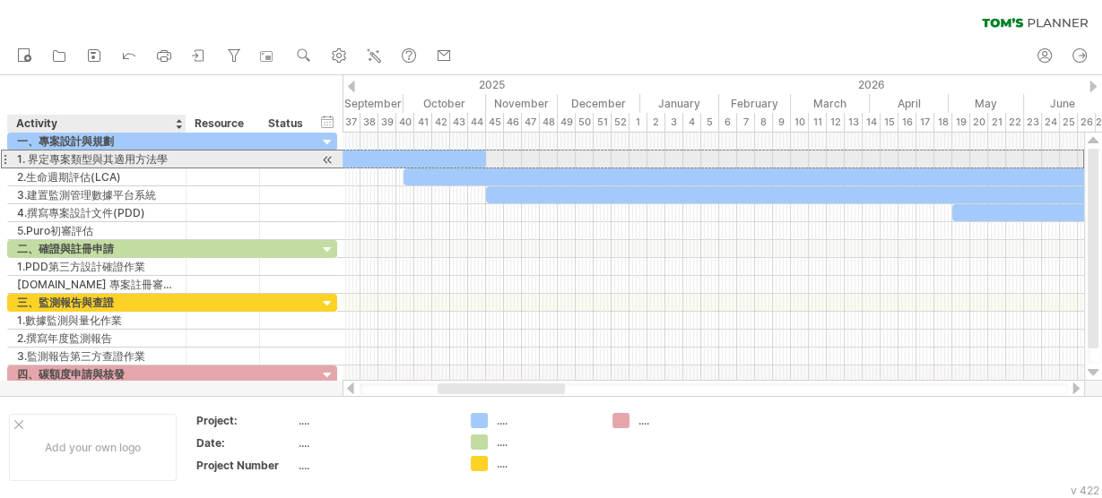
click at [173, 157] on div "1. 界定專案類型與其適用方法學" at bounding box center [97, 159] width 160 height 17
drag, startPoint x: 173, startPoint y: 157, endPoint x: 3, endPoint y: 157, distance: 170.3
click at [7, 157] on div "**********" at bounding box center [172, 159] width 330 height 19
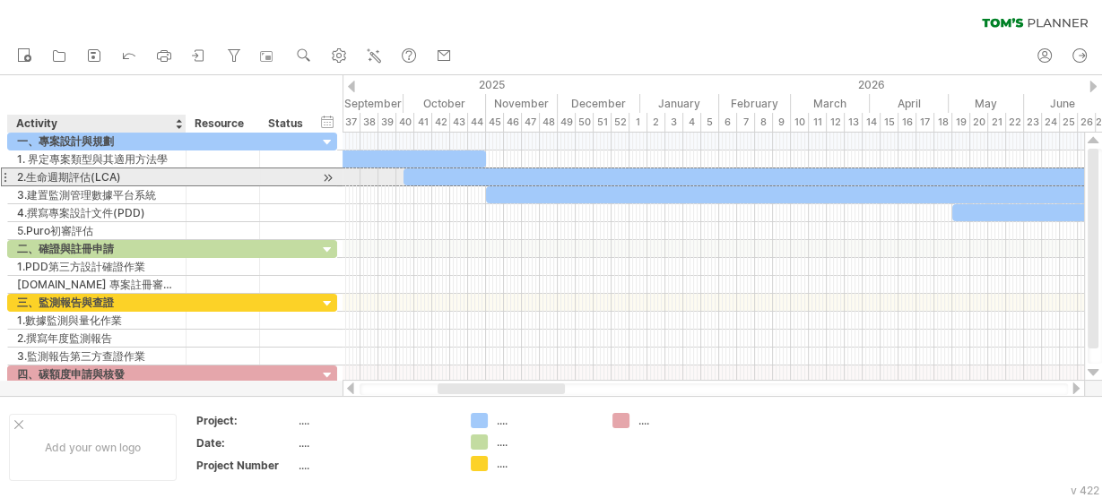
click at [132, 177] on div "2.生命週期評估(LCA)" at bounding box center [97, 177] width 160 height 17
click at [0, 0] on input "**********" at bounding box center [0, 0] width 0 height 0
drag, startPoint x: 139, startPoint y: 177, endPoint x: 0, endPoint y: 172, distance: 139.0
click at [0, 172] on div "**********" at bounding box center [169, 258] width 338 height 251
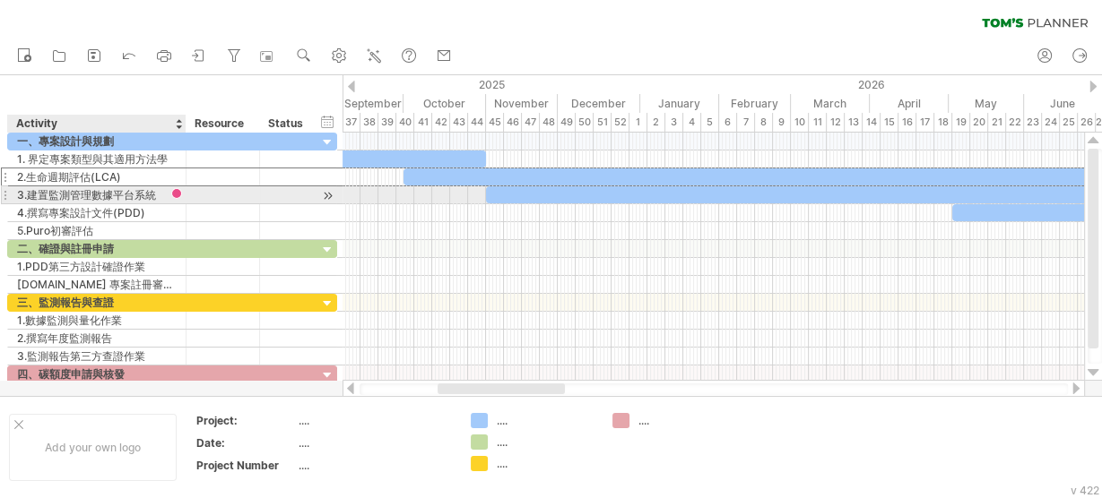
click at [156, 196] on div "3.建置監測管理數據平台系統" at bounding box center [97, 194] width 160 height 17
click at [170, 195] on input "**********" at bounding box center [97, 194] width 160 height 17
drag, startPoint x: 167, startPoint y: 194, endPoint x: 0, endPoint y: 196, distance: 166.7
click at [0, 196] on div "**********" at bounding box center [169, 258] width 338 height 251
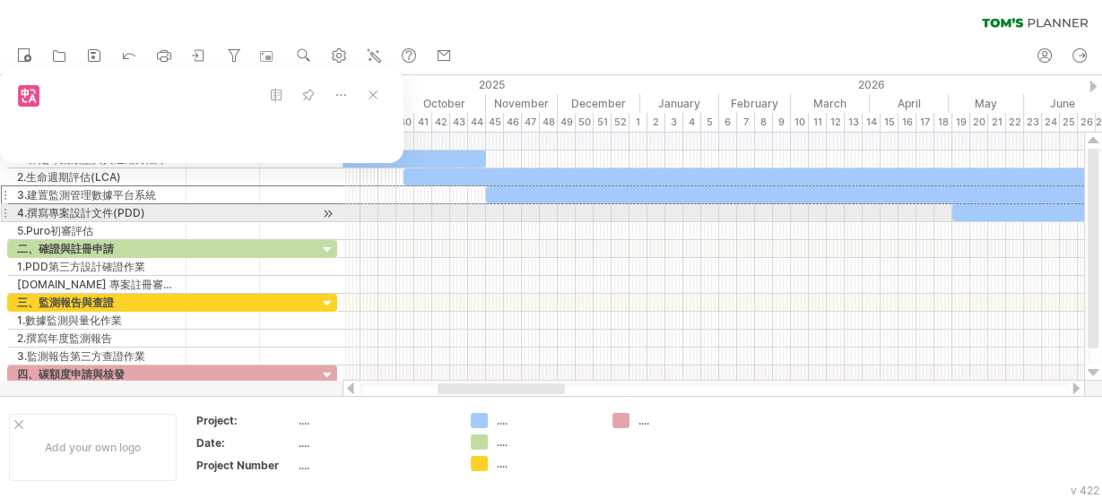
click at [113, 216] on div "4.撰寫專案設計文件(PDD)" at bounding box center [97, 212] width 160 height 17
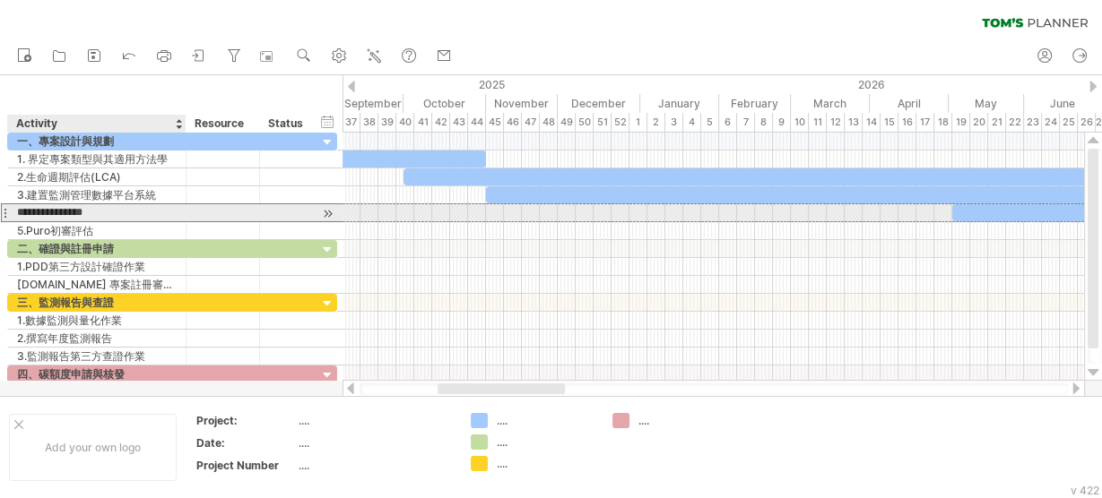
click at [142, 212] on input "**********" at bounding box center [97, 212] width 160 height 17
click at [7, 214] on div "**********" at bounding box center [172, 212] width 330 height 19
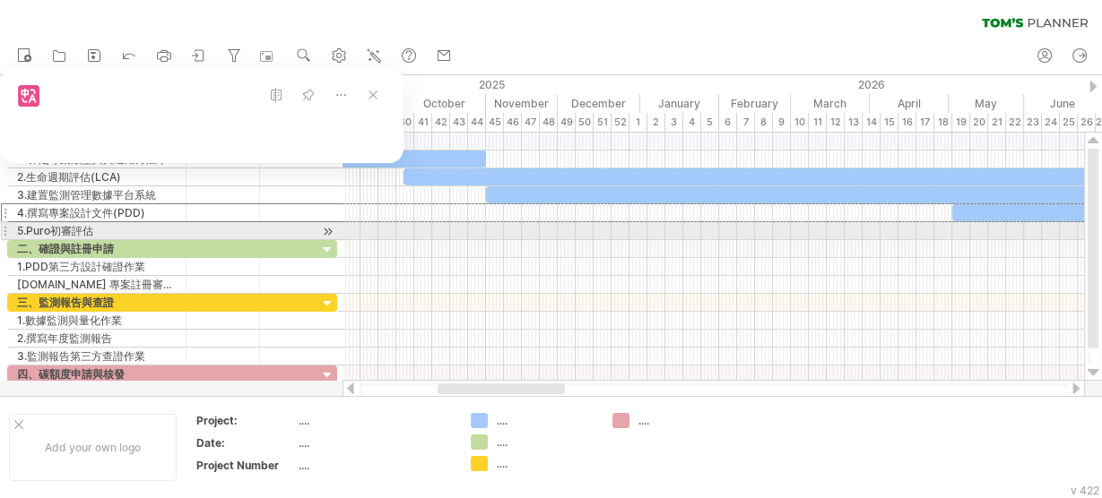
click at [133, 231] on div "5.Puro初審評估" at bounding box center [97, 230] width 160 height 17
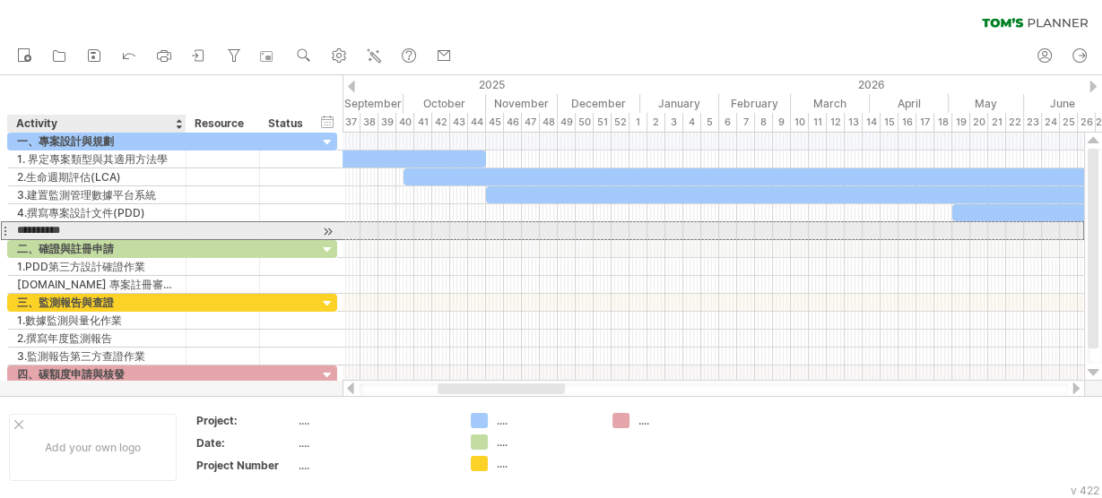
click at [131, 228] on input "**********" at bounding box center [97, 230] width 160 height 17
drag, startPoint x: 45, startPoint y: 224, endPoint x: 11, endPoint y: 224, distance: 34.1
click at [11, 224] on div "**********" at bounding box center [97, 230] width 178 height 17
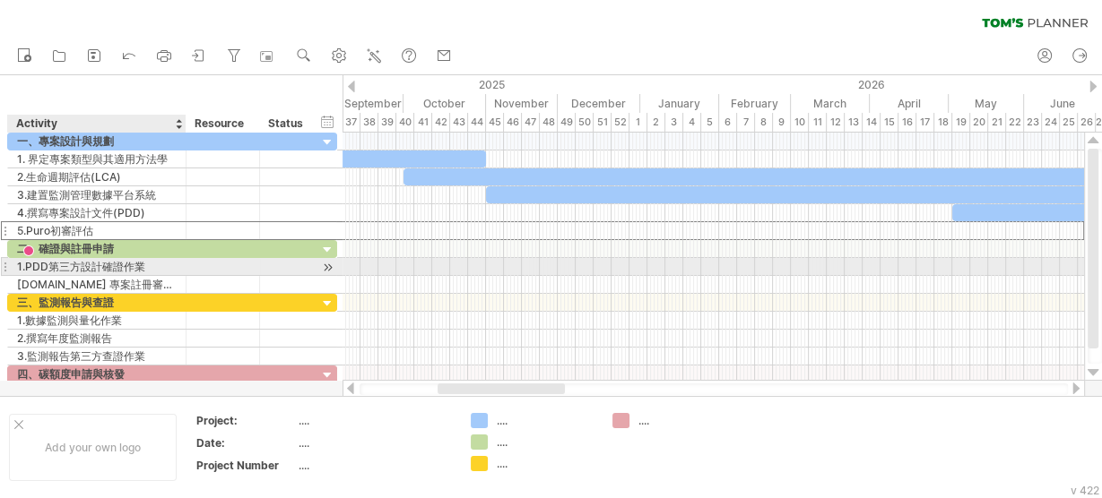
click at [117, 262] on div "1.PDD第三方設計確證作業" at bounding box center [97, 266] width 160 height 17
click at [117, 262] on input "**********" at bounding box center [97, 266] width 160 height 17
click at [156, 262] on input "**********" at bounding box center [97, 266] width 160 height 17
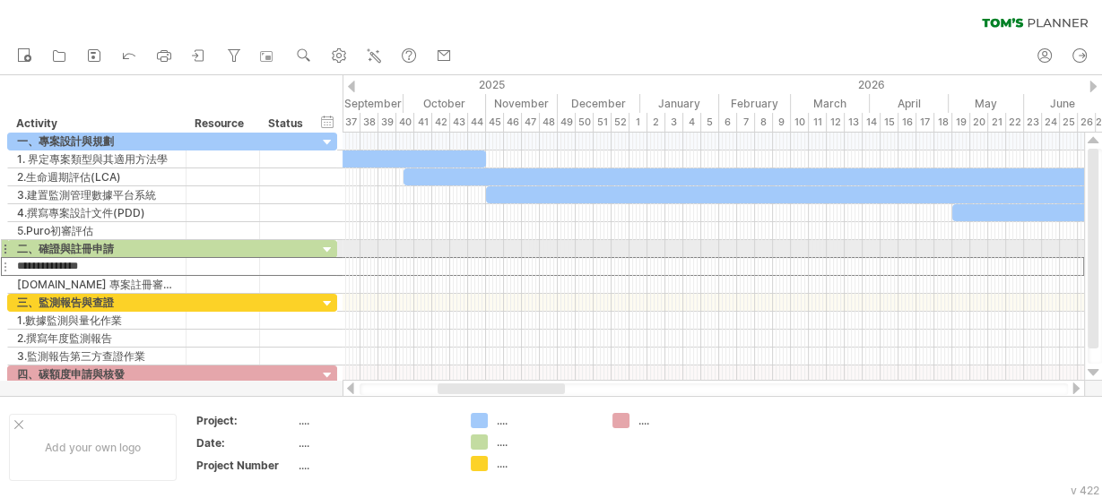
drag, startPoint x: 156, startPoint y: 262, endPoint x: 0, endPoint y: 253, distance: 156.2
click at [0, 253] on div "**********" at bounding box center [169, 258] width 338 height 251
click at [149, 259] on div "1.PDD第三方設計確證作業" at bounding box center [97, 266] width 160 height 17
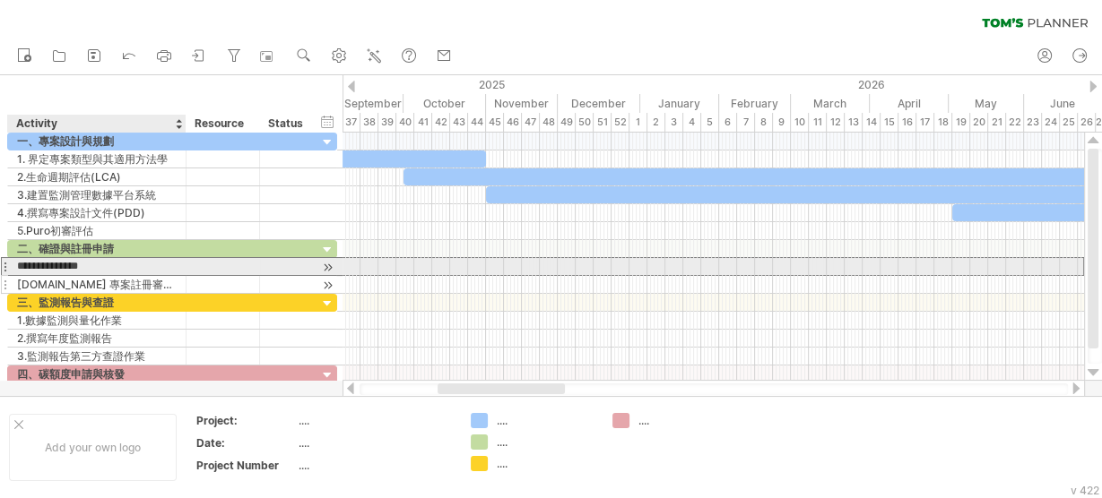
click at [160, 279] on div "[DOMAIN_NAME] 專案註冊審核作業" at bounding box center [97, 284] width 160 height 17
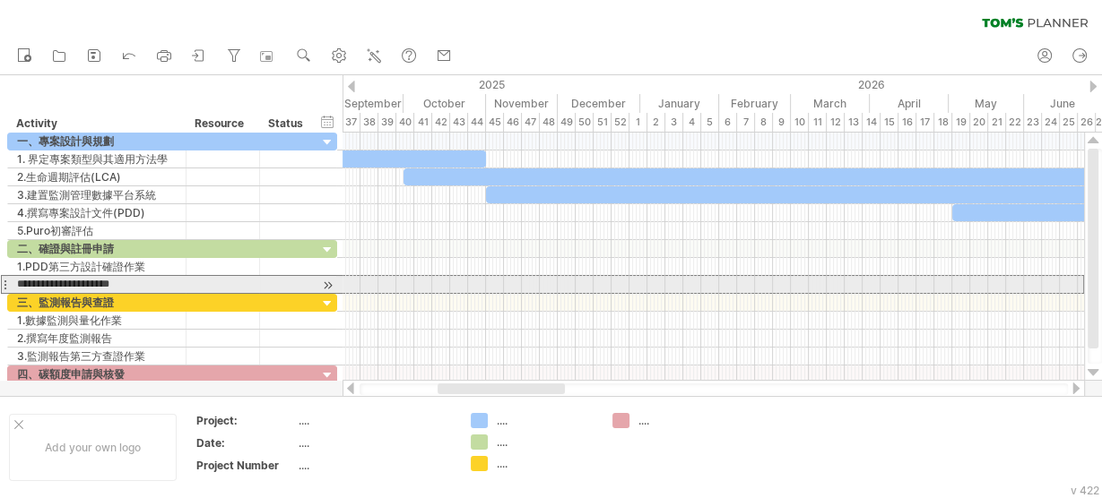
drag, startPoint x: 172, startPoint y: 280, endPoint x: 226, endPoint y: 281, distance: 53.8
click at [7, 281] on div "**********" at bounding box center [172, 284] width 330 height 19
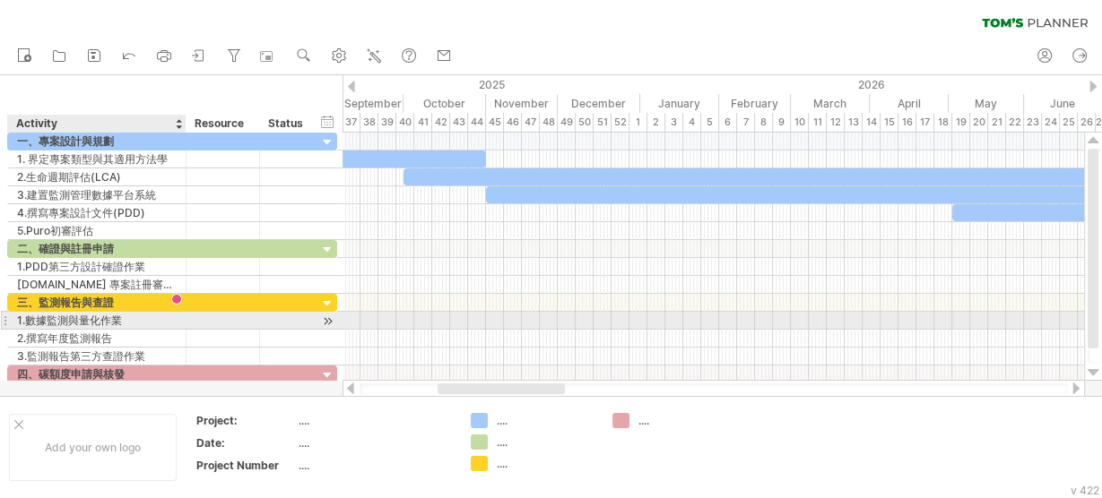
click at [13, 313] on div "**********" at bounding box center [97, 320] width 178 height 17
click at [140, 316] on div "1.數據監測與量化作業" at bounding box center [97, 320] width 160 height 17
click at [0, 0] on input "**********" at bounding box center [0, 0] width 0 height 0
drag, startPoint x: 144, startPoint y: 316, endPoint x: 0, endPoint y: 314, distance: 144.3
click at [0, 314] on div "**********" at bounding box center [169, 258] width 338 height 251
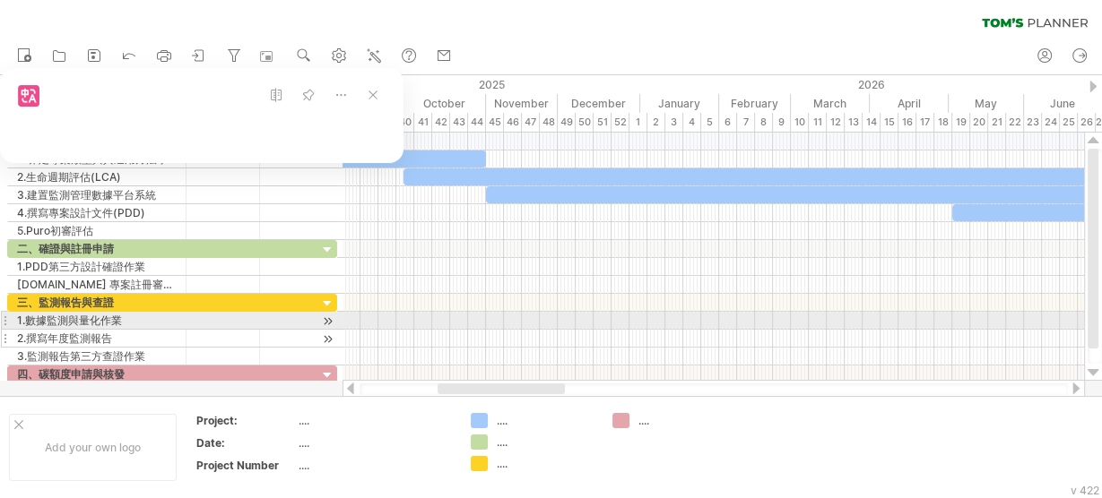
drag, startPoint x: 103, startPoint y: 329, endPoint x: 119, endPoint y: 330, distance: 16.2
click at [103, 330] on div "2.撰寫年度監測報告" at bounding box center [97, 338] width 160 height 17
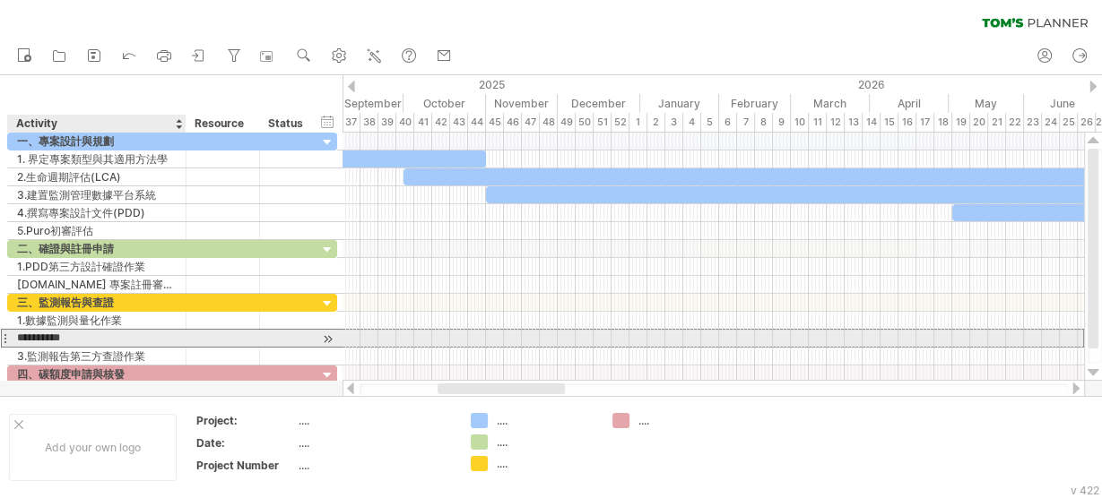
click at [124, 331] on input "**********" at bounding box center [97, 338] width 160 height 17
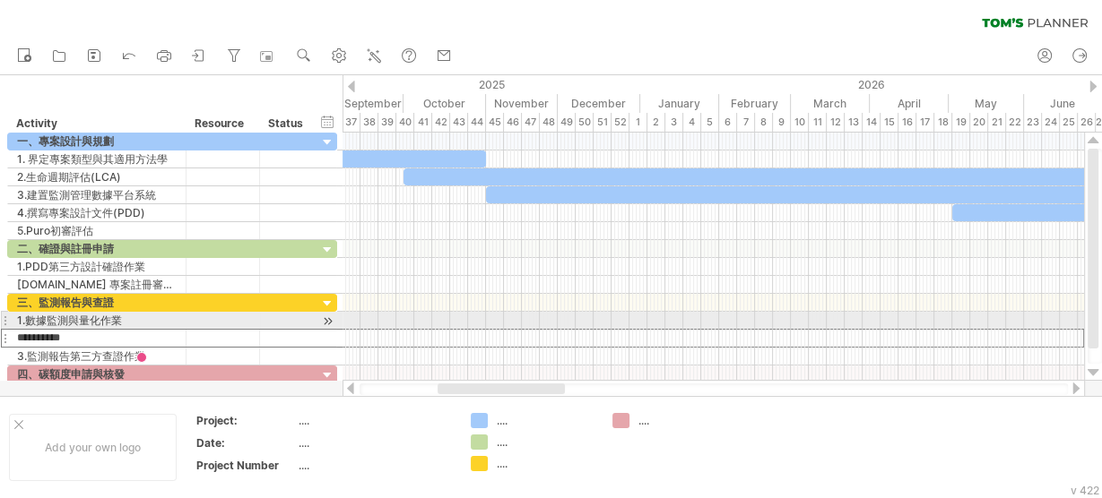
drag, startPoint x: 134, startPoint y: 331, endPoint x: 0, endPoint y: 328, distance: 133.6
click at [0, 328] on div "**********" at bounding box center [169, 258] width 338 height 251
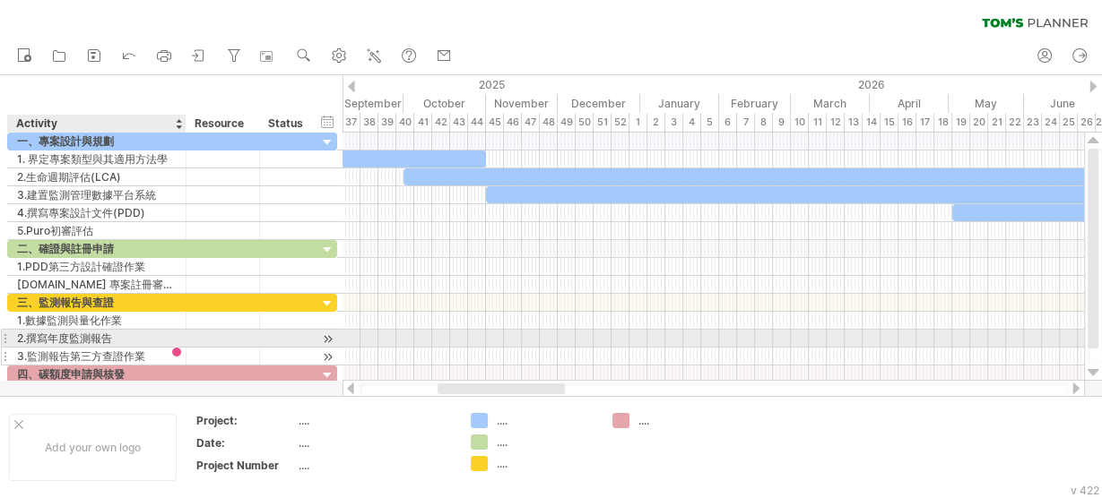
drag, startPoint x: 119, startPoint y: 343, endPoint x: 130, endPoint y: 347, distance: 11.3
click at [119, 348] on div "3.監測報告第三方查證作業" at bounding box center [97, 356] width 160 height 17
click at [135, 349] on input "**********" at bounding box center [97, 356] width 160 height 17
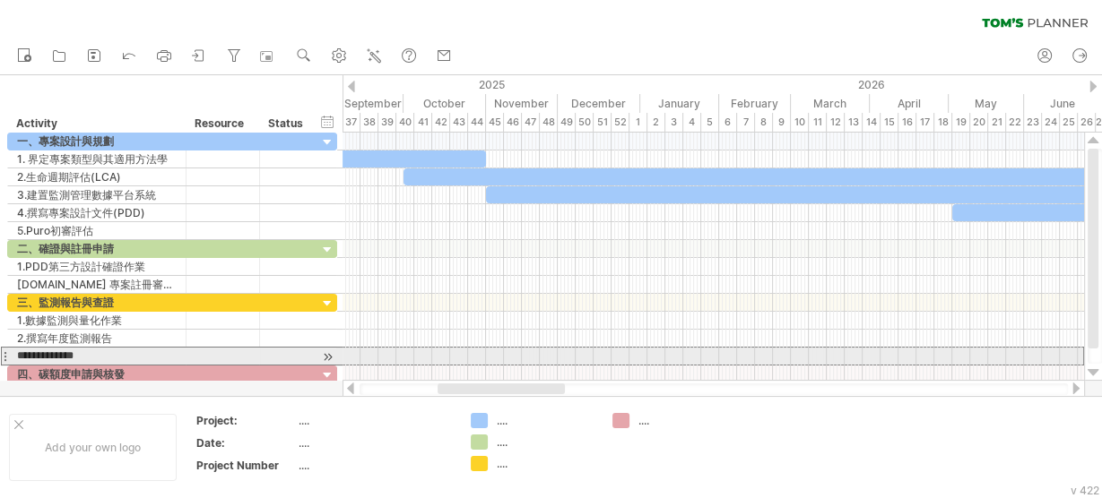
drag, startPoint x: 154, startPoint y: 349, endPoint x: 19, endPoint y: 358, distance: 135.6
click at [0, 353] on div "**********" at bounding box center [169, 258] width 338 height 251
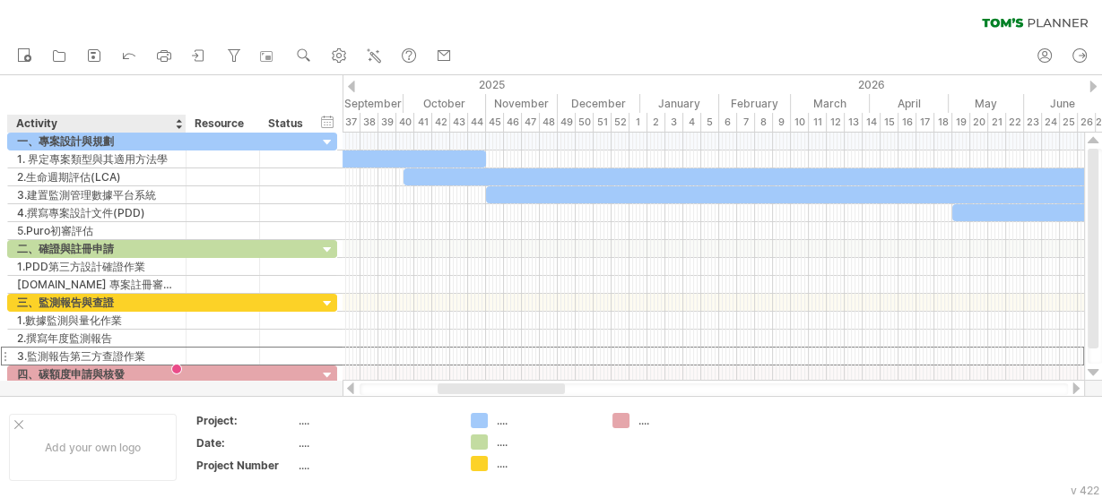
click at [136, 385] on div at bounding box center [551, 235] width 1102 height 321
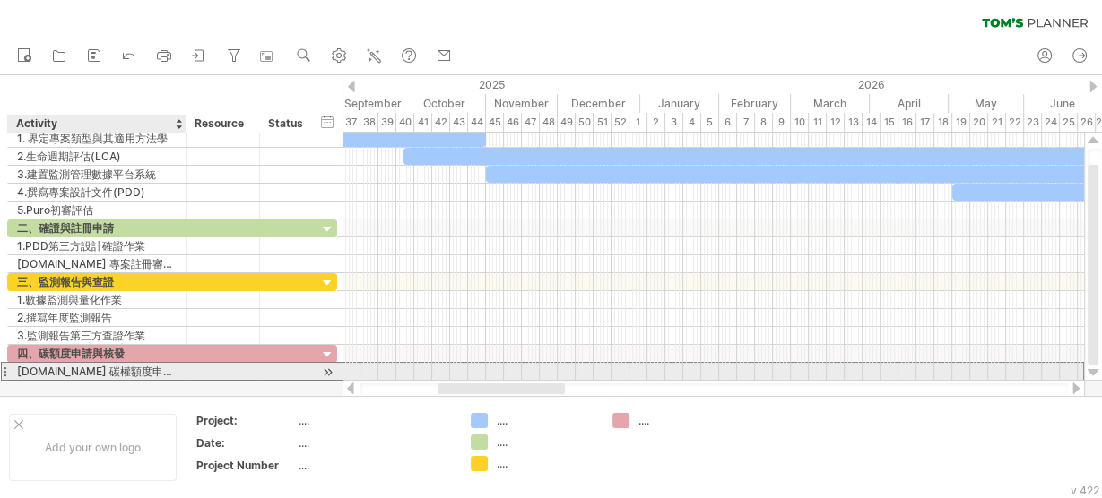
click at [115, 368] on div "[DOMAIN_NAME] 碳權額度申請作業" at bounding box center [97, 371] width 160 height 17
click at [152, 364] on input "**********" at bounding box center [97, 371] width 160 height 17
drag, startPoint x: 165, startPoint y: 368, endPoint x: 145, endPoint y: 371, distance: 19.9
click at [7, 372] on div "**********" at bounding box center [172, 371] width 330 height 19
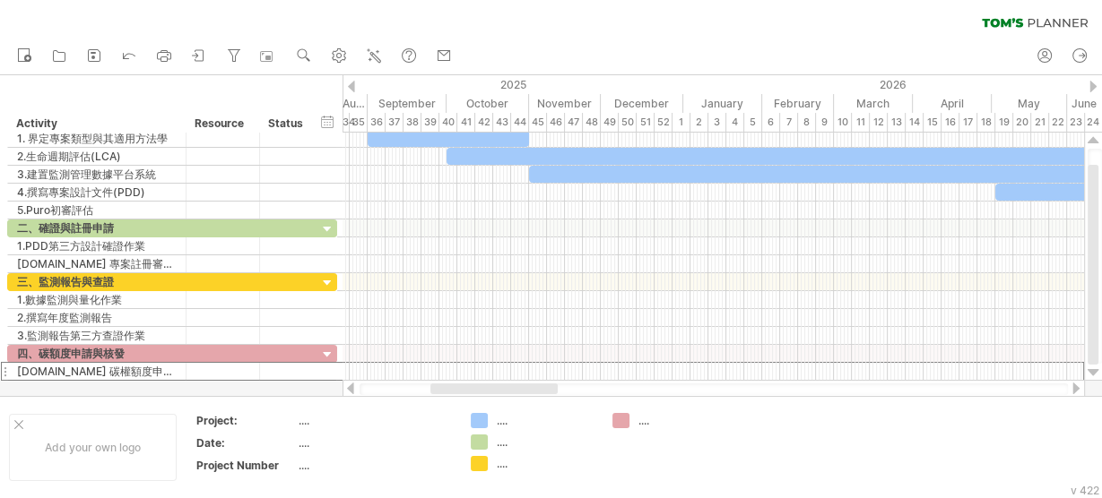
click at [537, 388] on div at bounding box center [493, 389] width 127 height 11
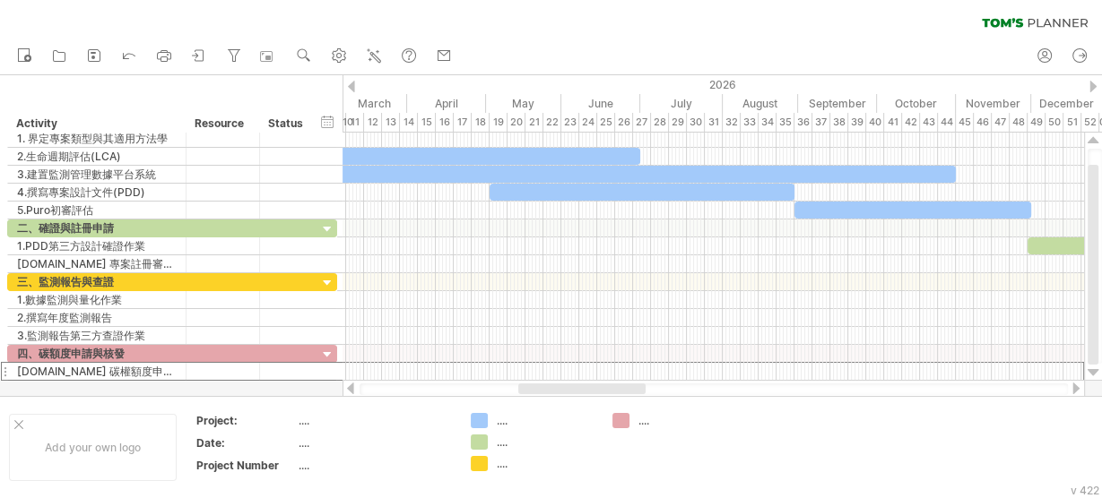
drag, startPoint x: 516, startPoint y: 385, endPoint x: 603, endPoint y: 292, distance: 127.5
click at [601, 387] on div at bounding box center [581, 389] width 127 height 11
click at [757, 100] on div "timeline settings" at bounding box center [796, 100] width 133 height 29
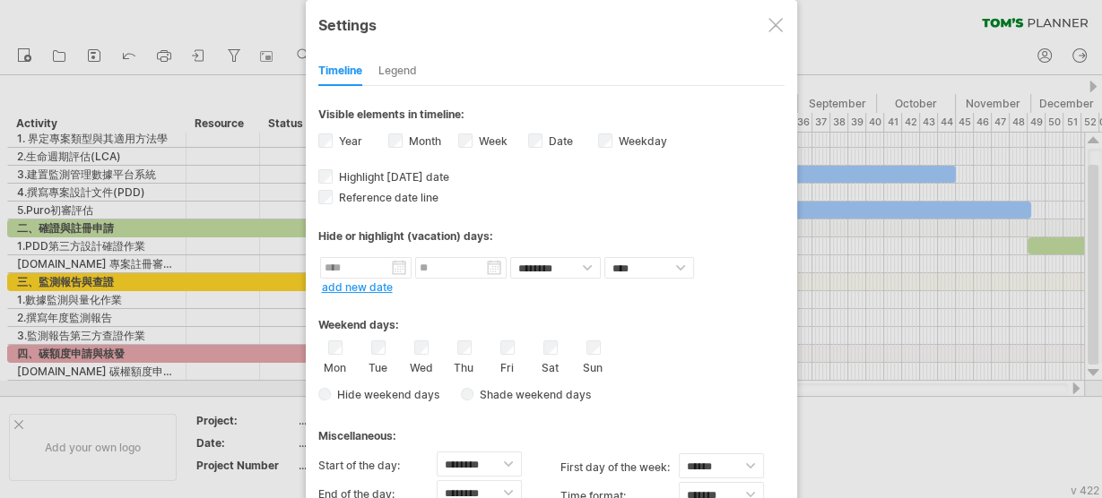
click at [896, 42] on div at bounding box center [551, 249] width 1102 height 498
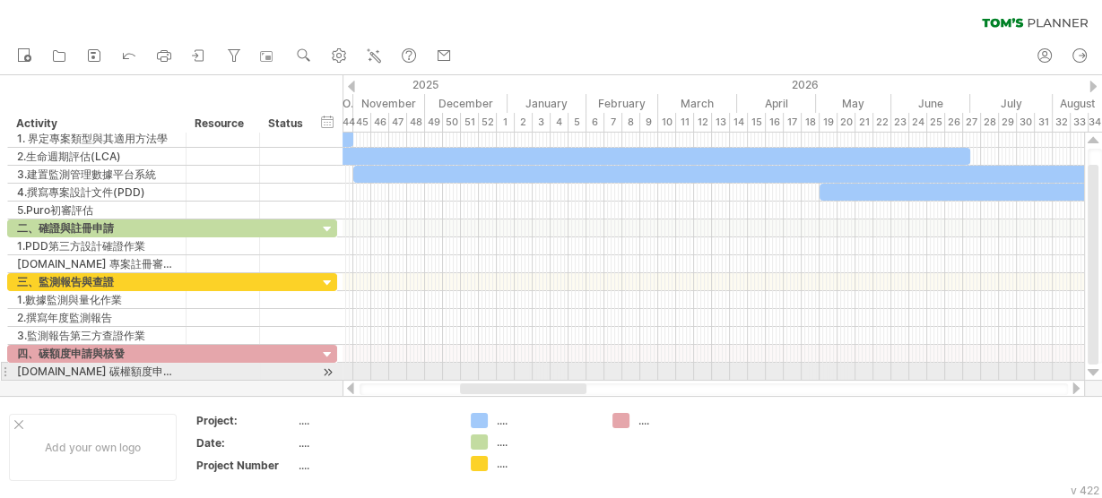
drag, startPoint x: 595, startPoint y: 390, endPoint x: 540, endPoint y: 379, distance: 56.6
click at [540, 379] on div "Trying to reach [DOMAIN_NAME] Connected again... 0% clear filter new" at bounding box center [551, 249] width 1102 height 498
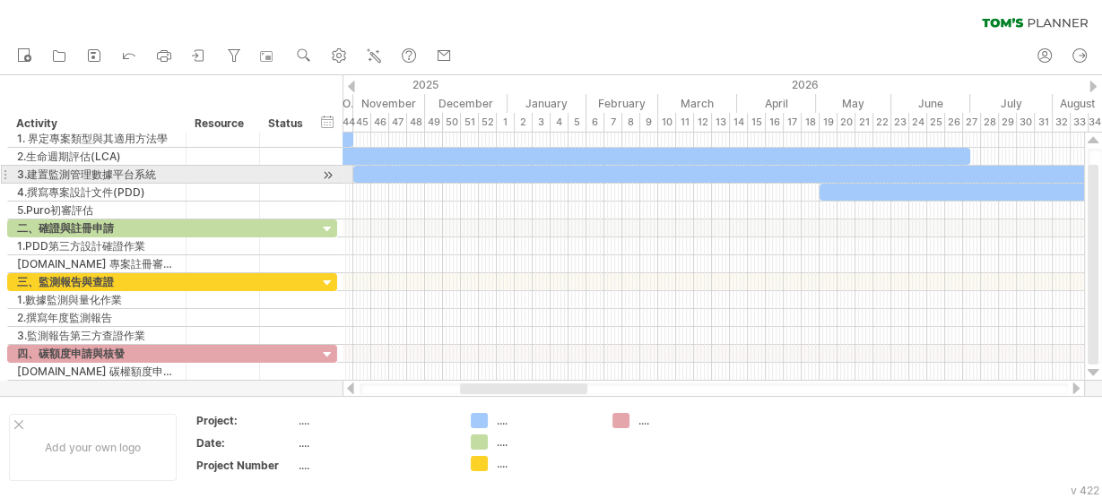
click at [697, 167] on div at bounding box center [819, 174] width 932 height 17
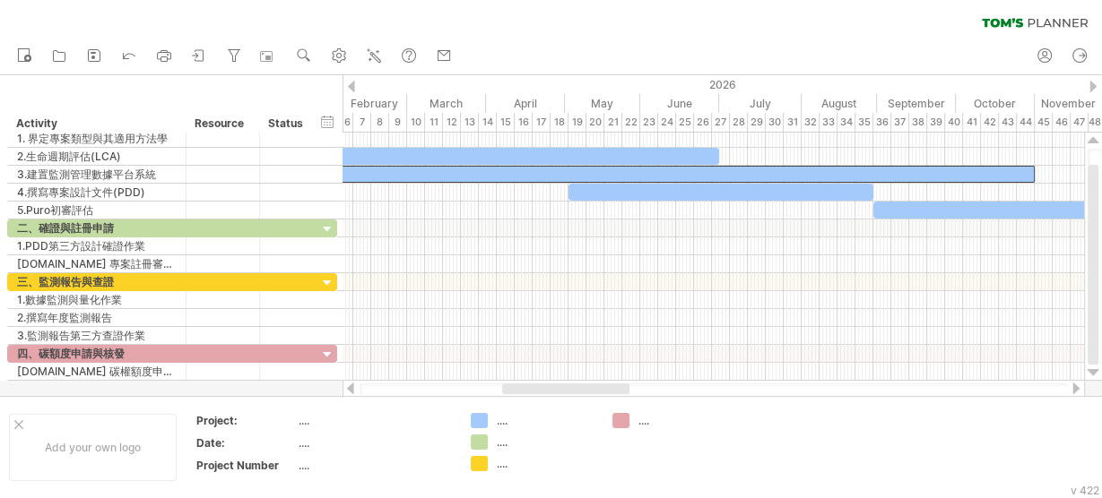
drag, startPoint x: 568, startPoint y: 391, endPoint x: 610, endPoint y: 382, distance: 43.1
click at [610, 382] on div at bounding box center [713, 389] width 742 height 18
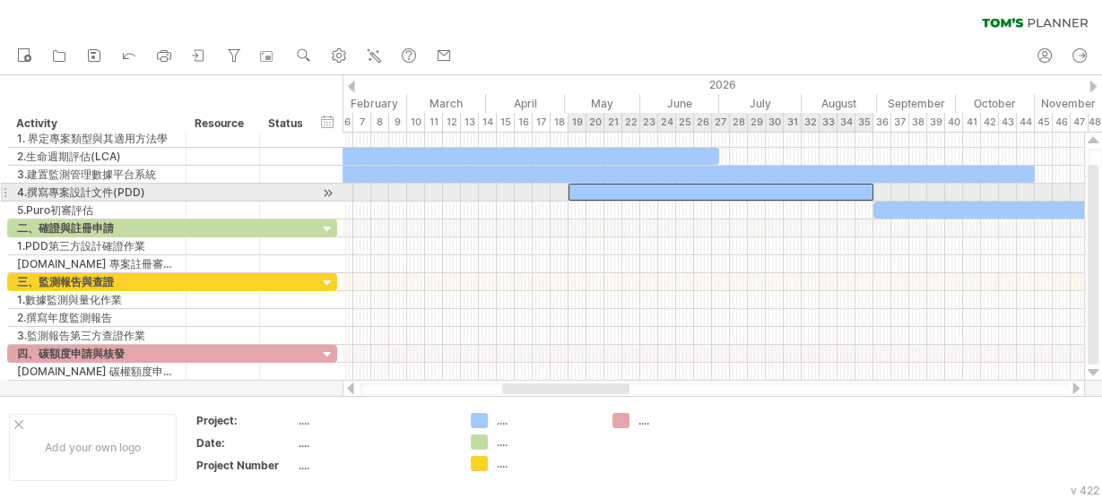
click at [611, 186] on div at bounding box center [720, 192] width 305 height 17
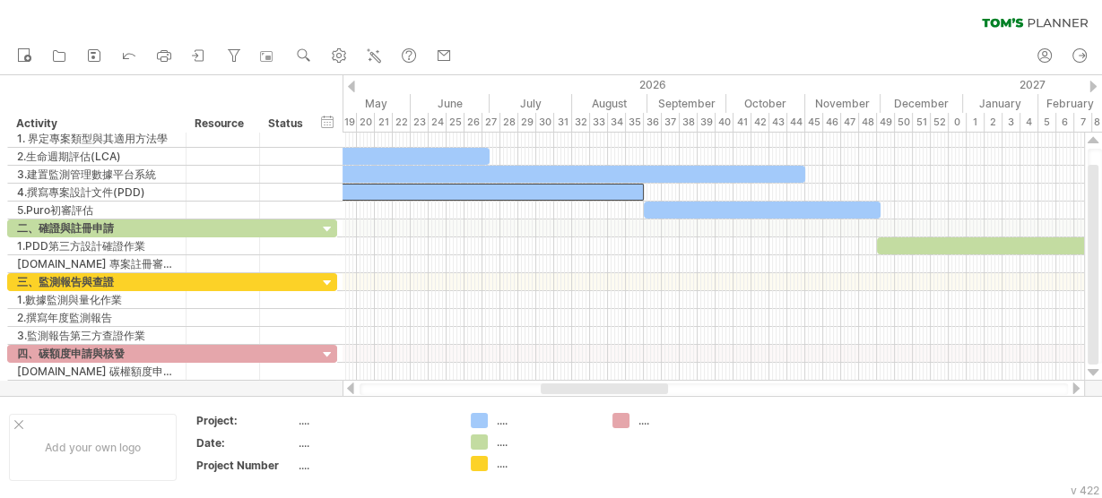
drag, startPoint x: 621, startPoint y: 390, endPoint x: 660, endPoint y: 388, distance: 38.6
click at [660, 388] on div at bounding box center [604, 389] width 127 height 11
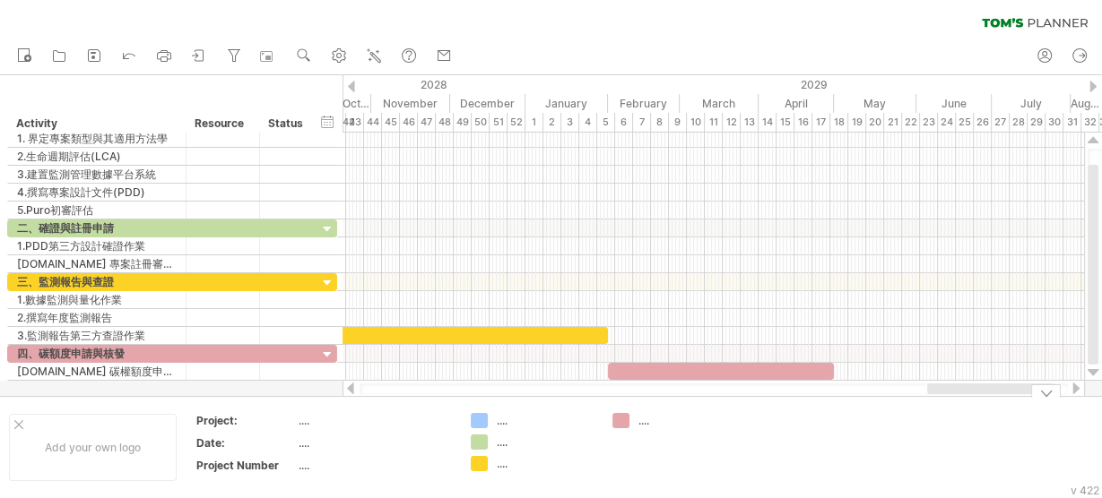
drag, startPoint x: 594, startPoint y: 389, endPoint x: 981, endPoint y: 396, distance: 386.4
click at [981, 396] on div "Trying to reach [DOMAIN_NAME] Connected again... 0% clear filter new" at bounding box center [551, 249] width 1102 height 498
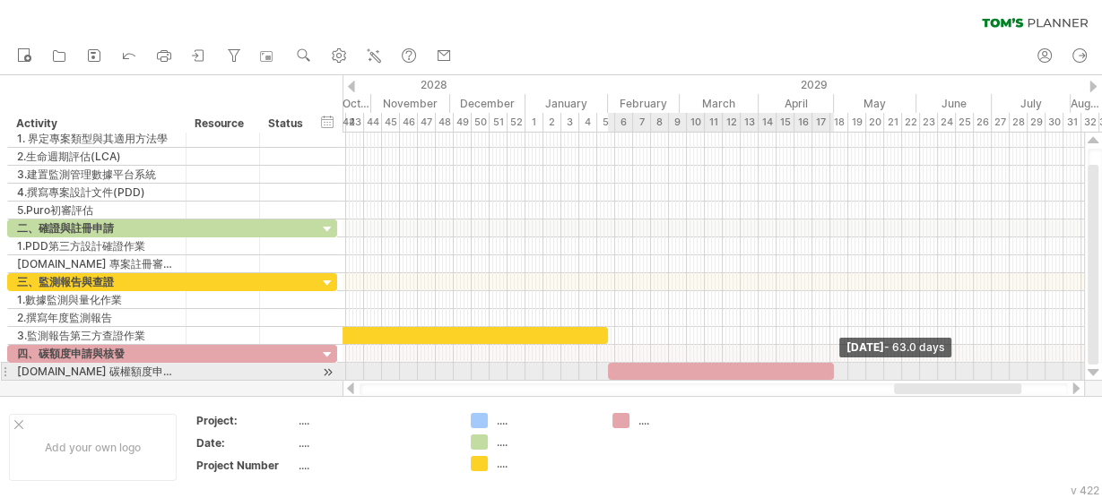
click at [833, 365] on span at bounding box center [833, 371] width 7 height 17
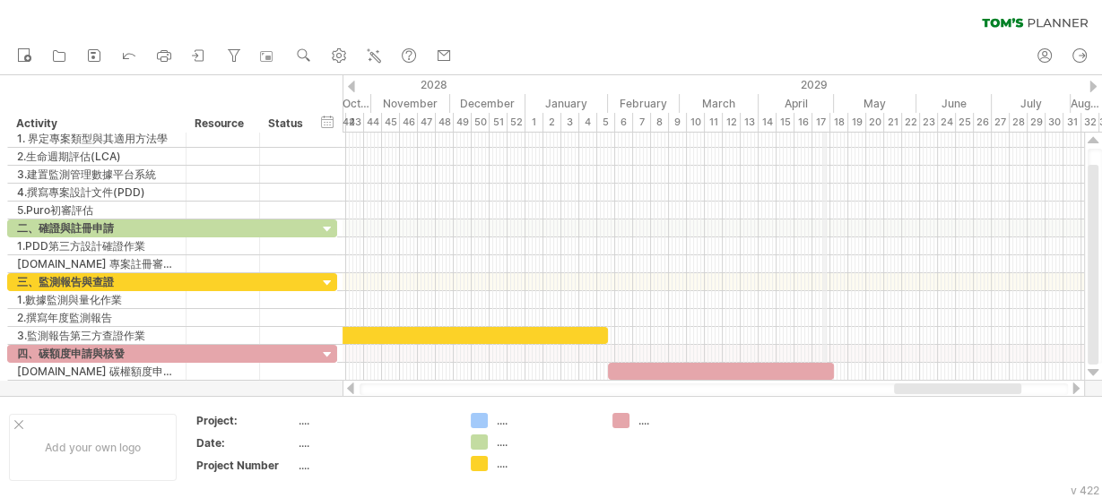
click at [825, 99] on div "April" at bounding box center [795, 103] width 75 height 19
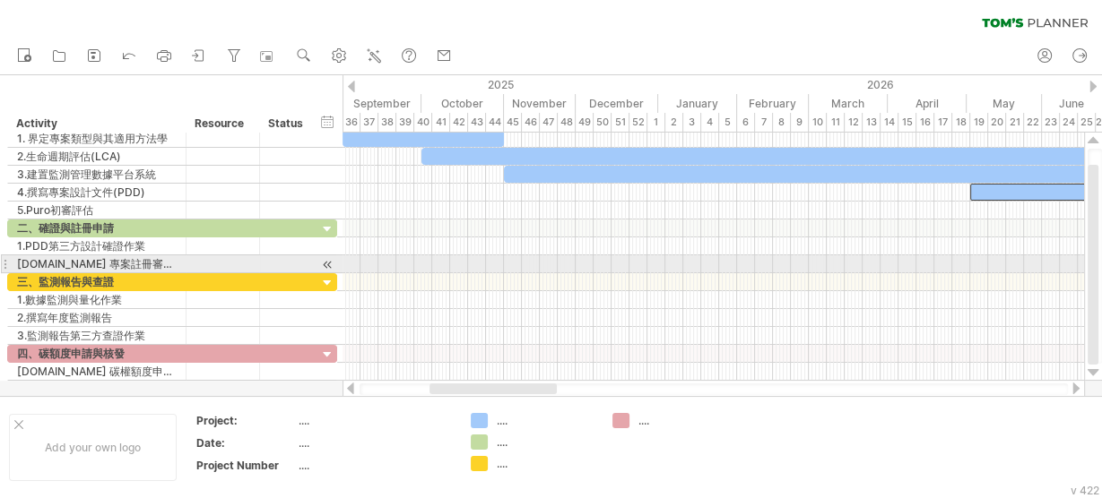
drag, startPoint x: 961, startPoint y: 393, endPoint x: 482, endPoint y: 253, distance: 498.7
click at [482, 253] on div "Trying to reach [DOMAIN_NAME] Connected again... 0% clear filter new" at bounding box center [551, 249] width 1102 height 498
